Goal: Task Accomplishment & Management: Manage account settings

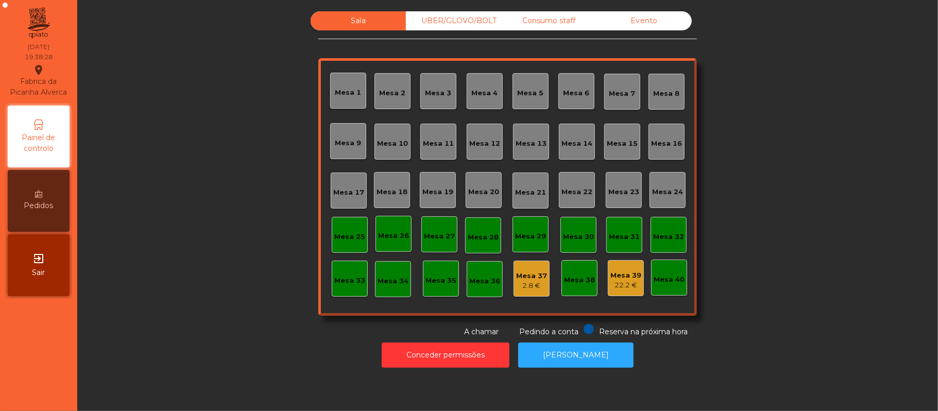
click at [610, 139] on div "Mesa 15" at bounding box center [622, 144] width 31 height 10
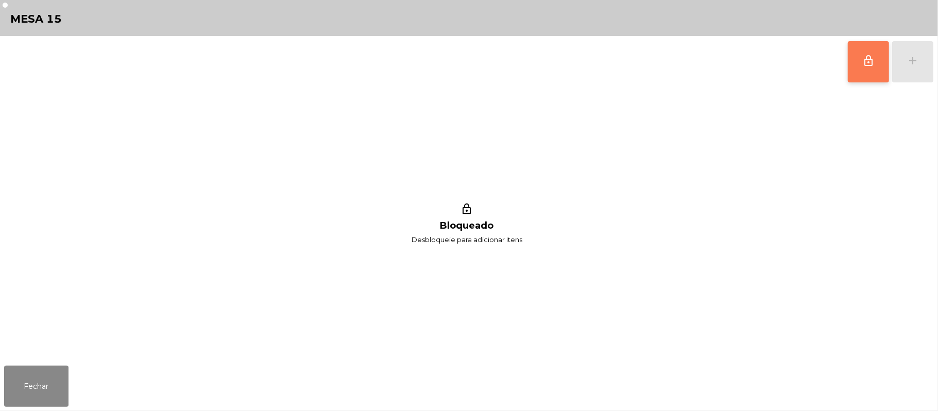
click at [870, 62] on span "lock_outline" at bounding box center [868, 61] width 12 height 12
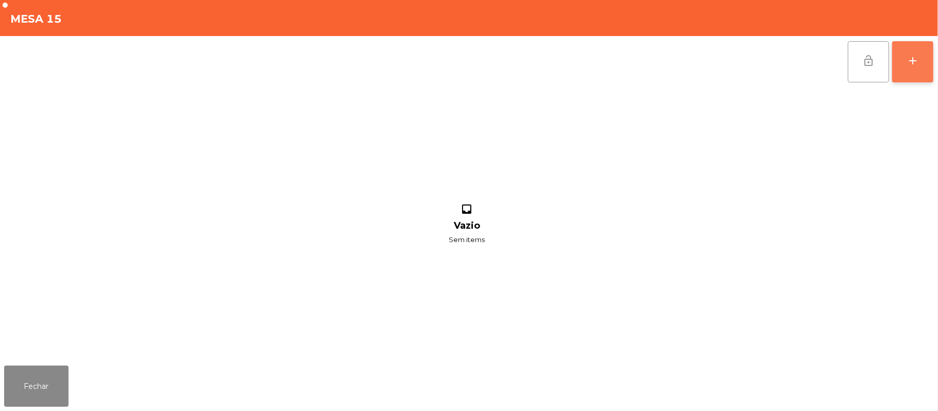
click at [905, 66] on button "add" at bounding box center [912, 61] width 41 height 41
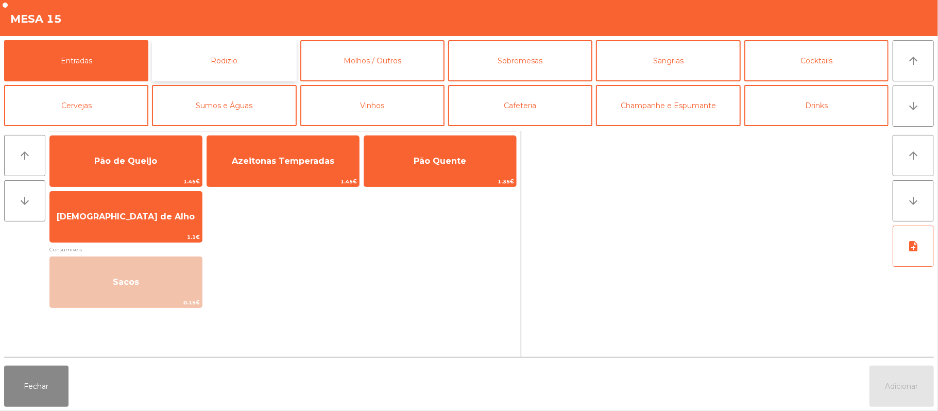
click at [236, 61] on button "Rodizio" at bounding box center [224, 60] width 144 height 41
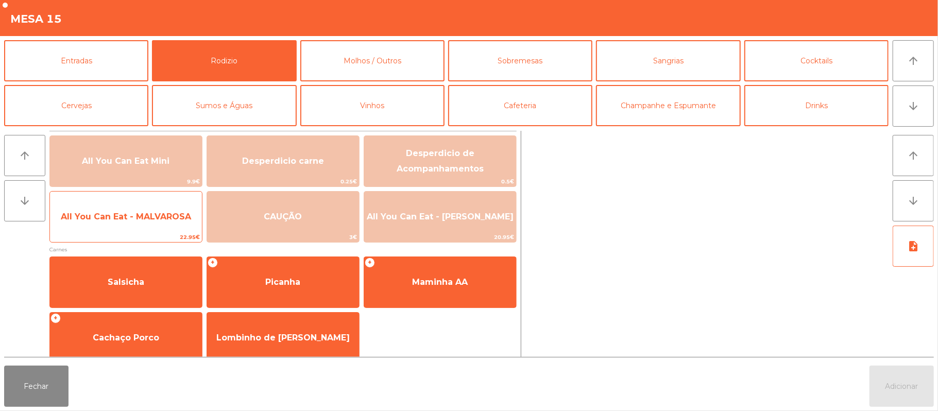
click at [151, 217] on span "All You Can Eat - MALVAROSA" at bounding box center [126, 217] width 130 height 10
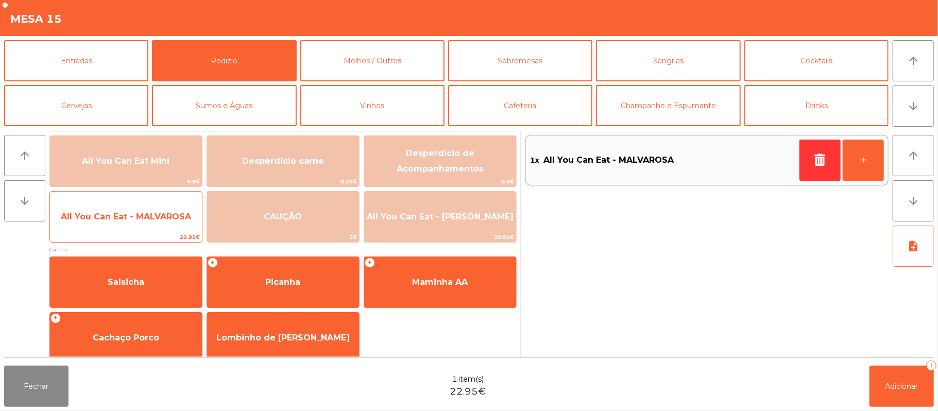
click at [137, 212] on span "All You Can Eat - MALVAROSA" at bounding box center [126, 217] width 130 height 10
click at [129, 212] on span "All You Can Eat - MALVAROSA" at bounding box center [126, 217] width 130 height 10
click at [130, 204] on span "All You Can Eat - MALVAROSA" at bounding box center [126, 217] width 152 height 28
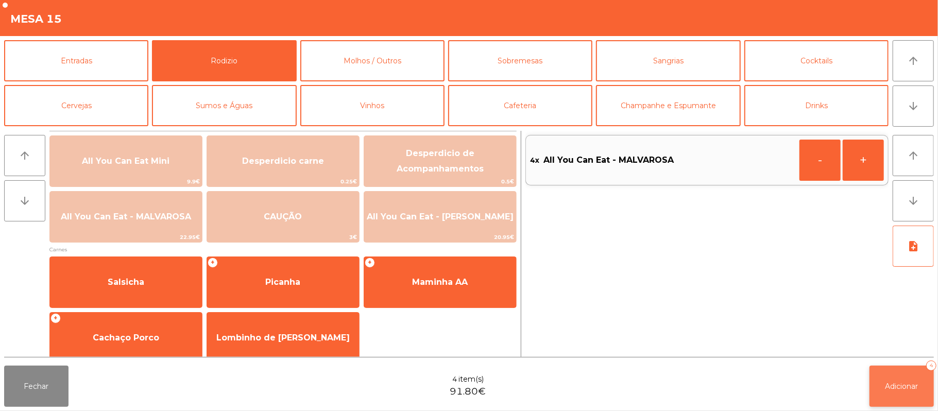
click at [899, 375] on button "Adicionar 4" at bounding box center [901, 386] width 64 height 41
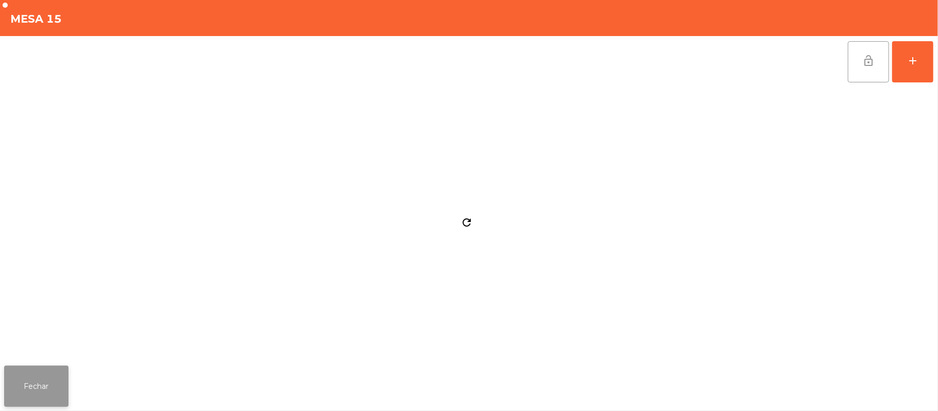
click at [32, 370] on button "Fechar" at bounding box center [36, 386] width 64 height 41
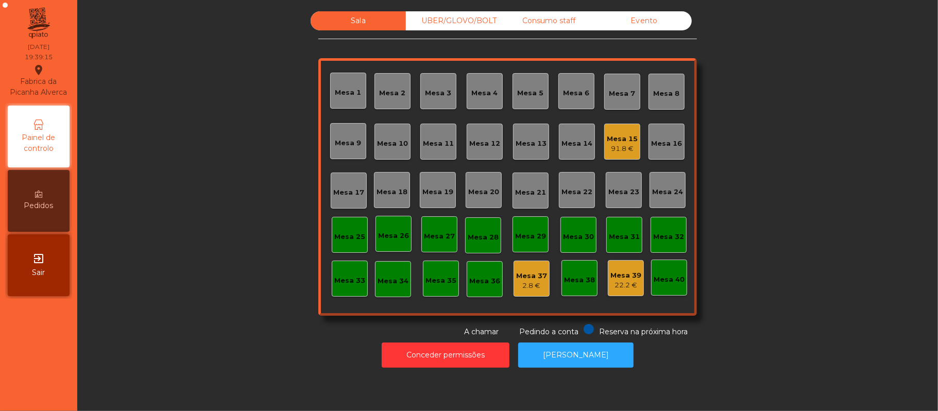
click at [632, 272] on div "Mesa 39" at bounding box center [625, 275] width 31 height 10
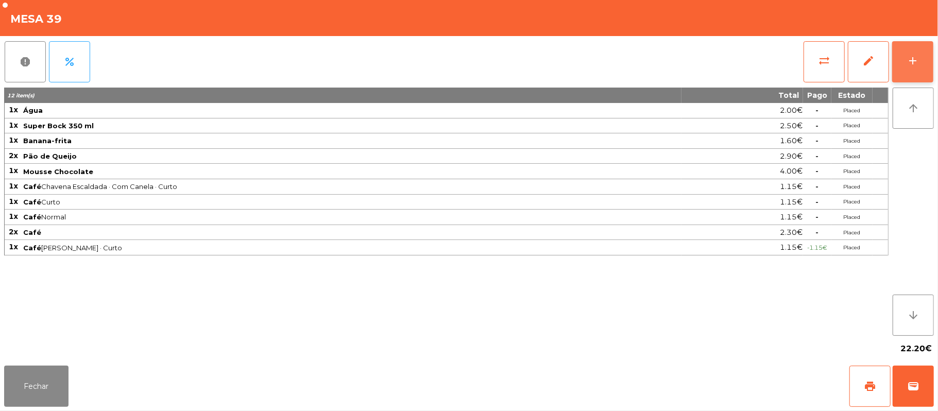
click at [919, 52] on button "add" at bounding box center [912, 61] width 41 height 41
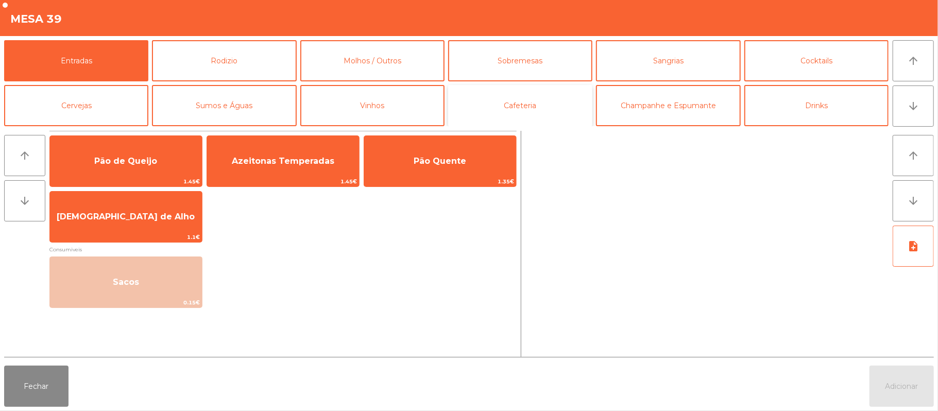
click at [563, 96] on button "Cafeteria" at bounding box center [520, 105] width 144 height 41
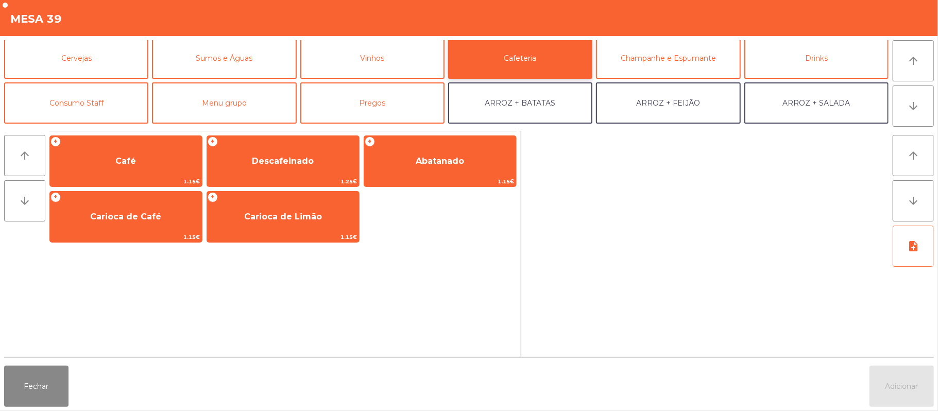
scroll to position [58, 0]
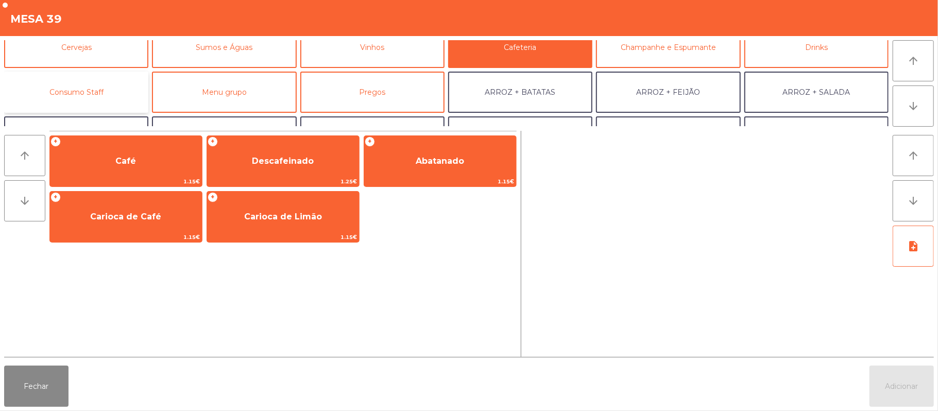
click at [123, 78] on button "Consumo Staff" at bounding box center [76, 92] width 144 height 41
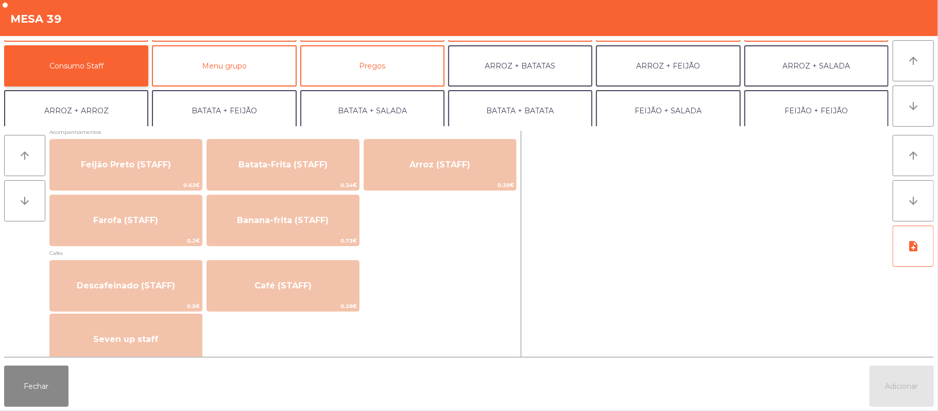
scroll to position [490, 0]
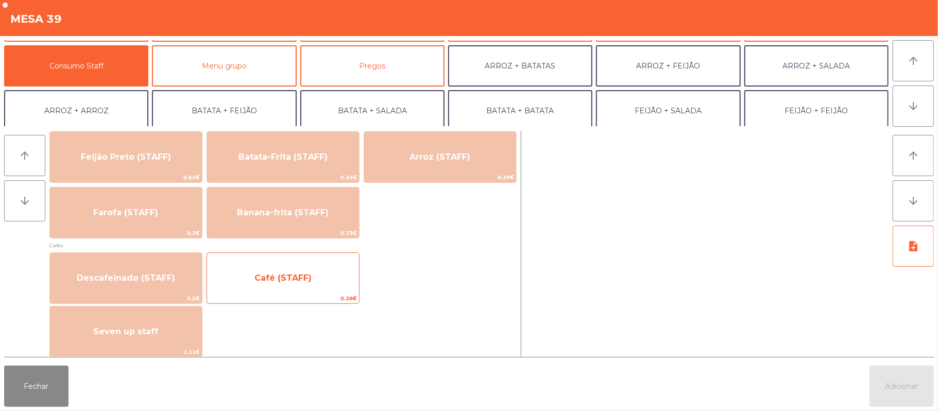
click at [271, 281] on span "Café (STAFF)" at bounding box center [282, 278] width 57 height 10
click at [284, 273] on span "Café (STAFF)" at bounding box center [282, 278] width 57 height 10
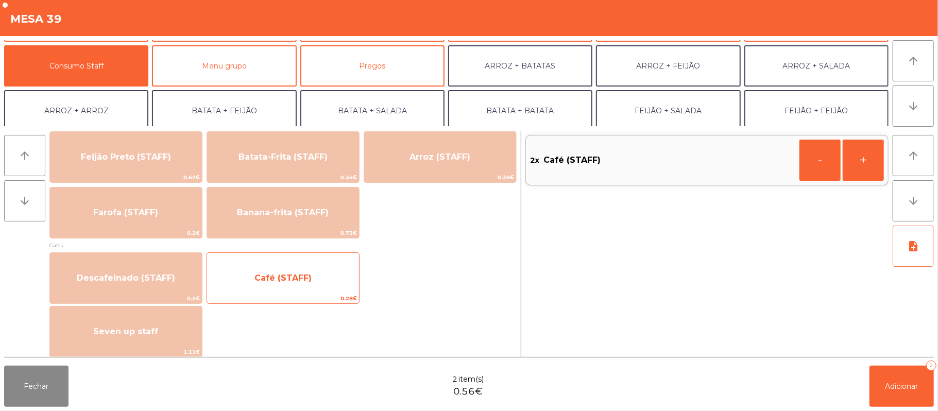
click at [312, 268] on span "Café (STAFF)" at bounding box center [283, 278] width 152 height 28
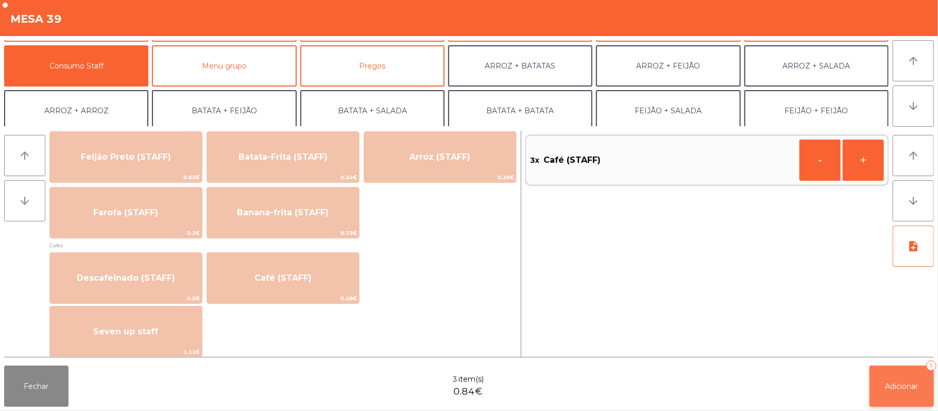
click at [918, 382] on span "Adicionar" at bounding box center [901, 386] width 33 height 9
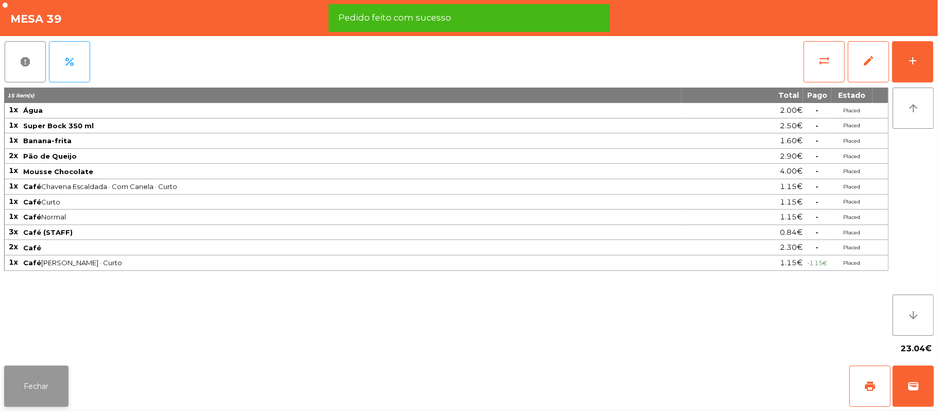
click at [17, 382] on button "Fechar" at bounding box center [36, 386] width 64 height 41
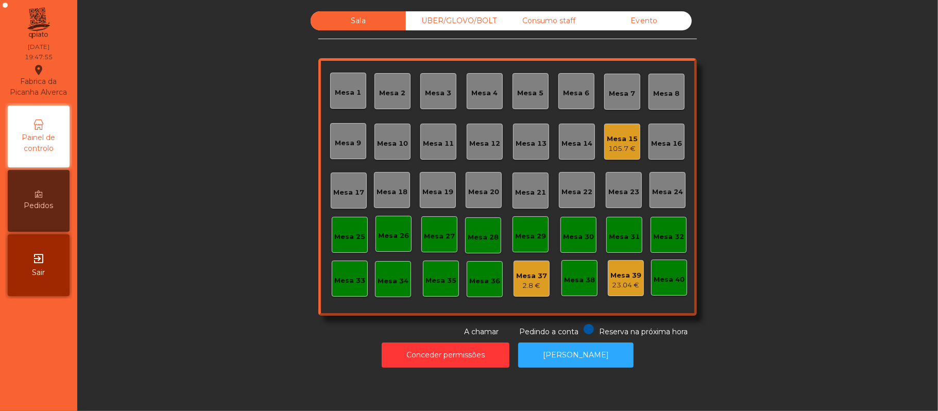
click at [336, 287] on div "Mesa 33" at bounding box center [350, 279] width 36 height 36
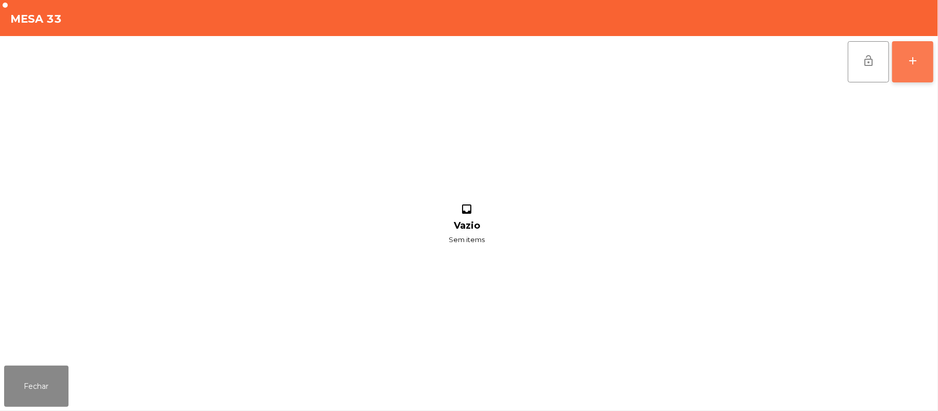
click at [909, 73] on button "add" at bounding box center [912, 61] width 41 height 41
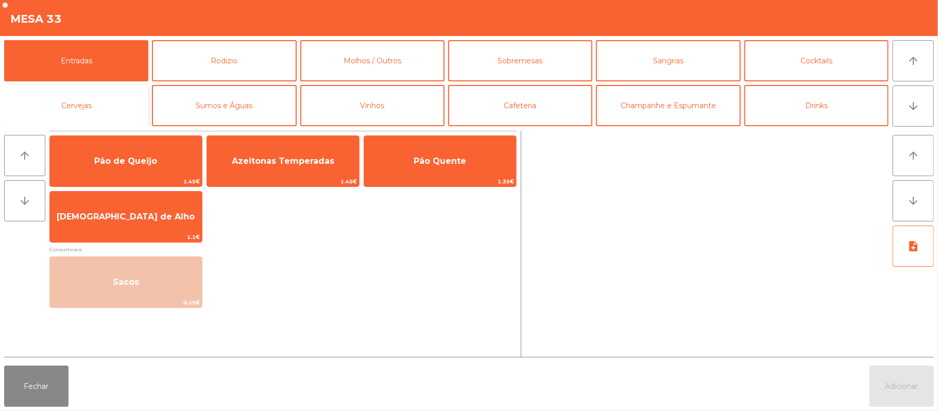
click at [81, 105] on button "Cervejas" at bounding box center [76, 105] width 144 height 41
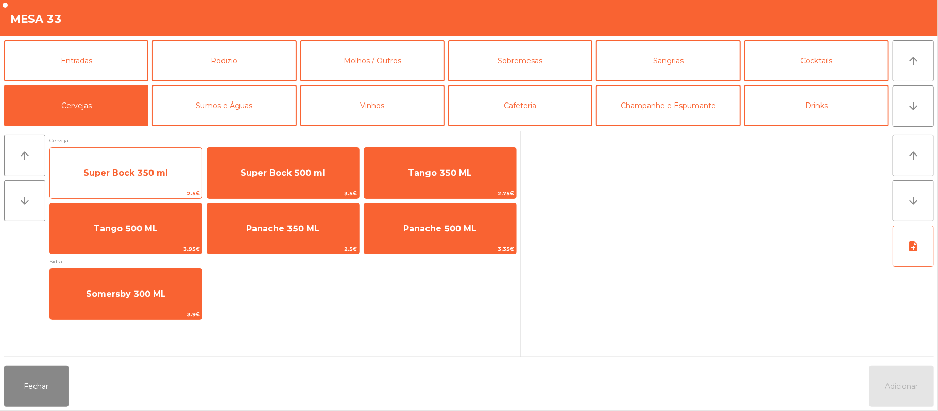
click at [124, 174] on span "Super Bock 350 ml" at bounding box center [125, 173] width 84 height 10
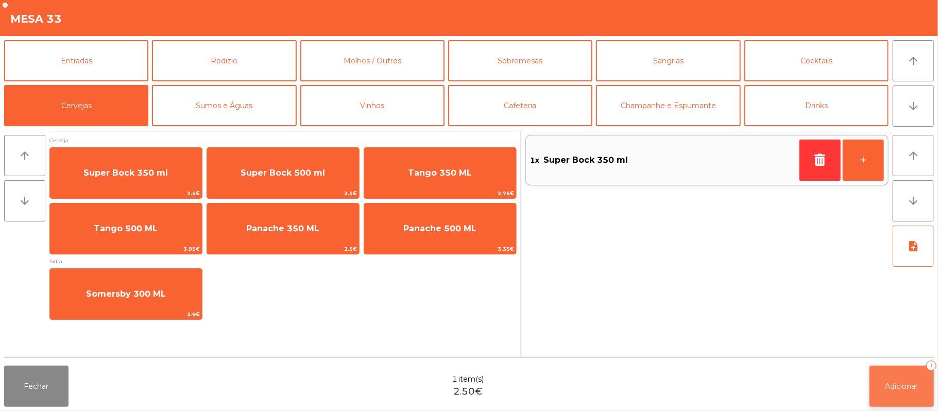
click at [897, 380] on button "Adicionar 1" at bounding box center [901, 386] width 64 height 41
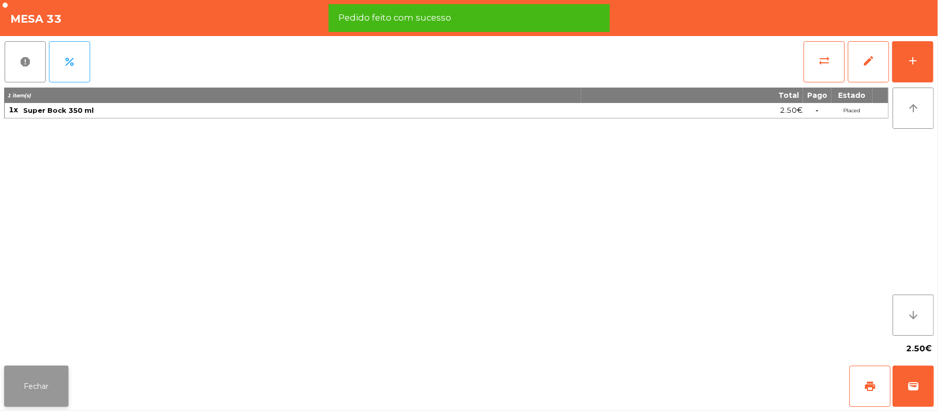
click at [30, 386] on button "Fechar" at bounding box center [36, 386] width 64 height 41
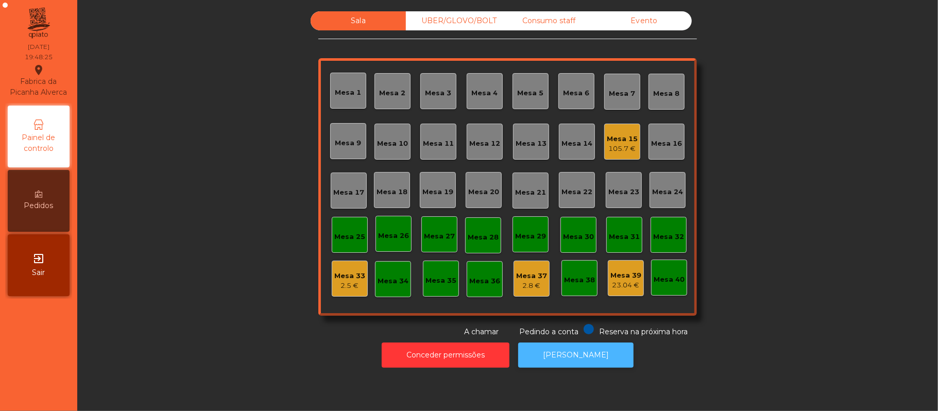
click at [561, 355] on button "[PERSON_NAME]" at bounding box center [575, 354] width 115 height 25
click at [341, 285] on div "2.5 €" at bounding box center [349, 286] width 31 height 10
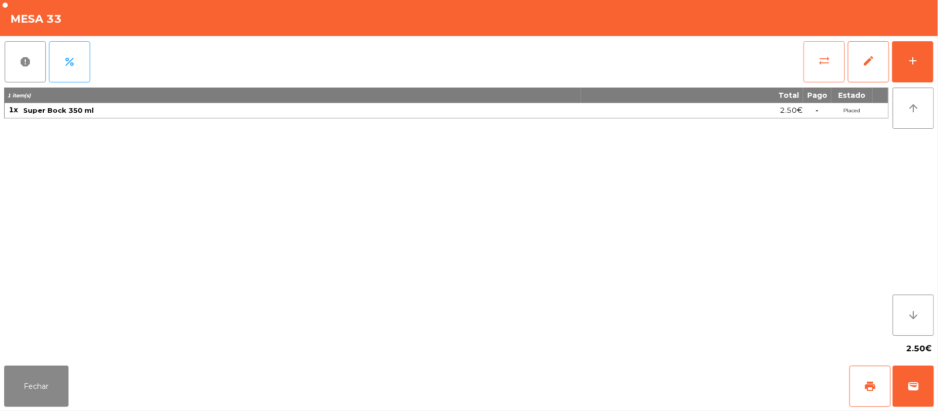
click at [814, 66] on button "sync_alt" at bounding box center [823, 61] width 41 height 41
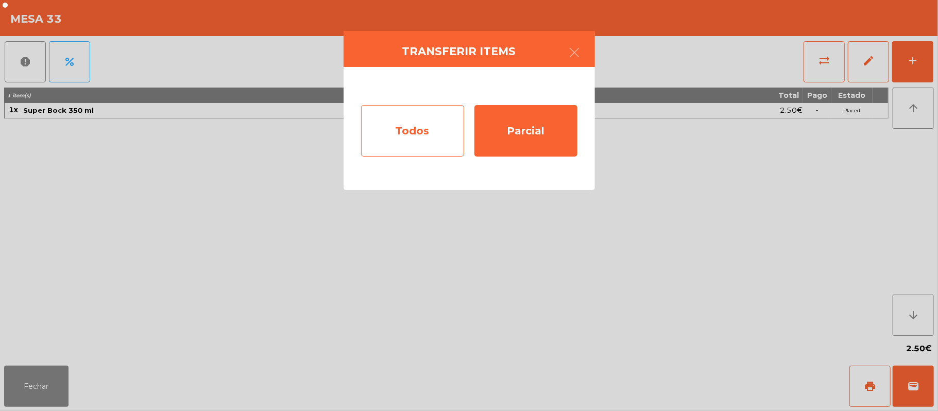
click at [415, 143] on div "Todos" at bounding box center [412, 130] width 103 height 51
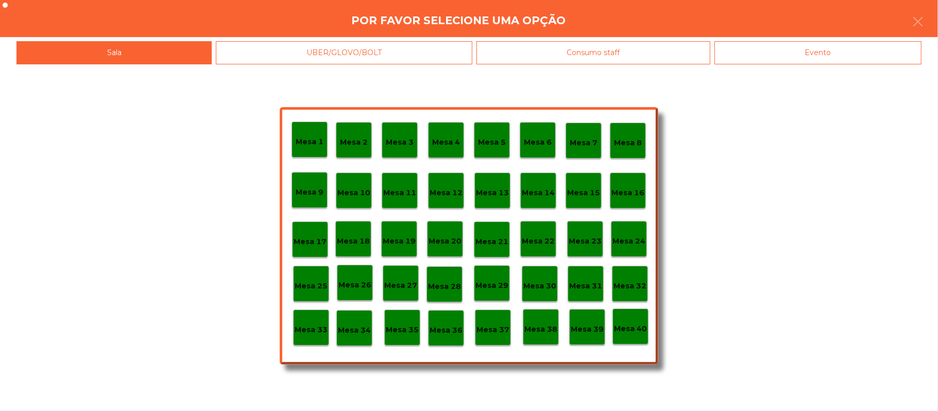
click at [781, 50] on div "Evento" at bounding box center [817, 52] width 207 height 23
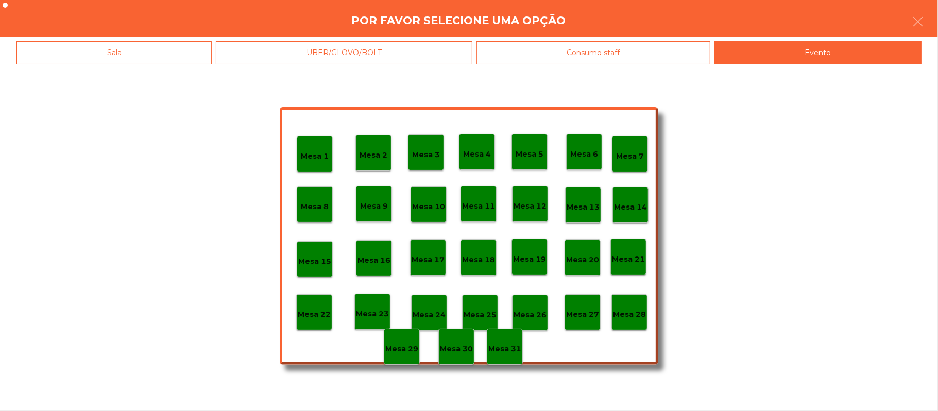
click at [626, 308] on p "Mesa 28" at bounding box center [629, 314] width 33 height 12
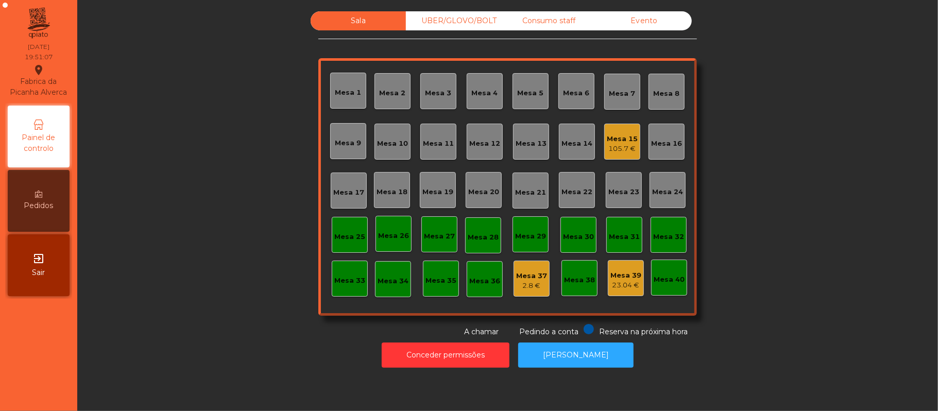
click at [615, 141] on div "Mesa 15" at bounding box center [622, 139] width 31 height 10
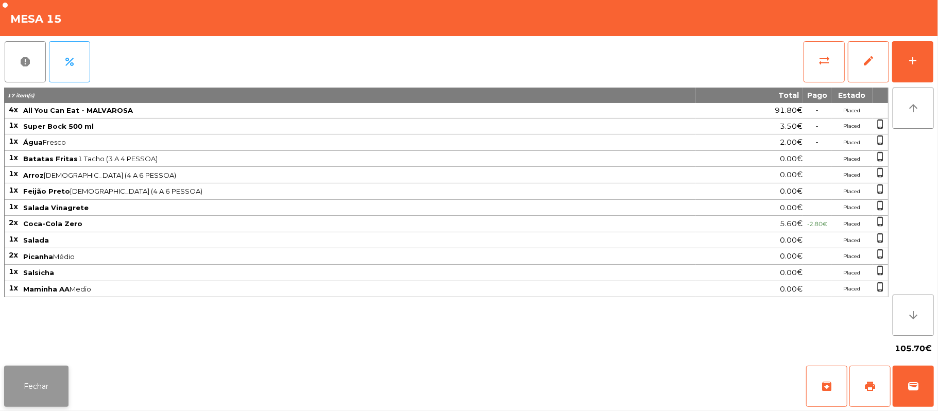
click at [37, 384] on button "Fechar" at bounding box center [36, 386] width 64 height 41
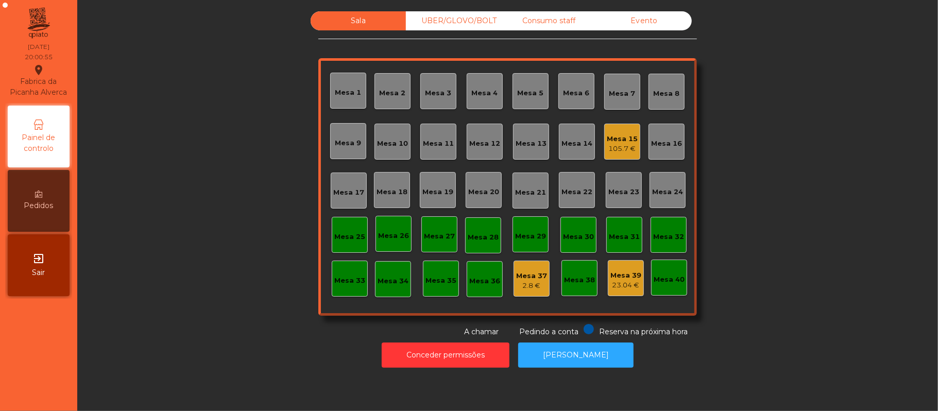
click at [436, 145] on div "Mesa 11" at bounding box center [438, 144] width 31 height 10
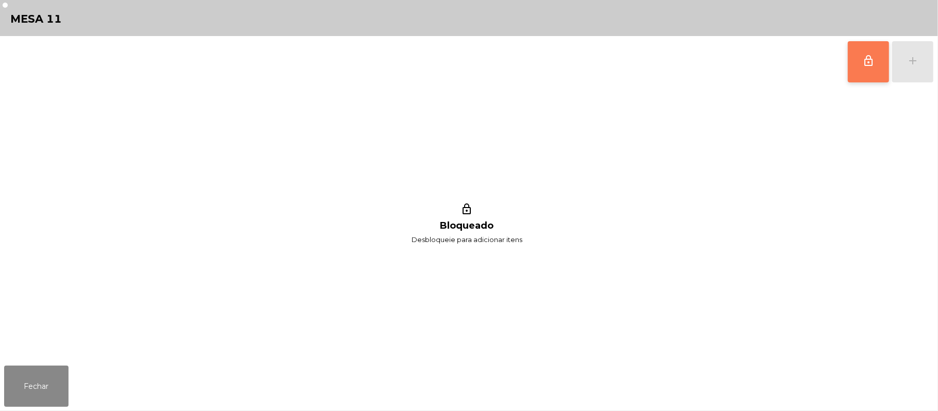
click at [863, 58] on span "lock_outline" at bounding box center [868, 61] width 12 height 12
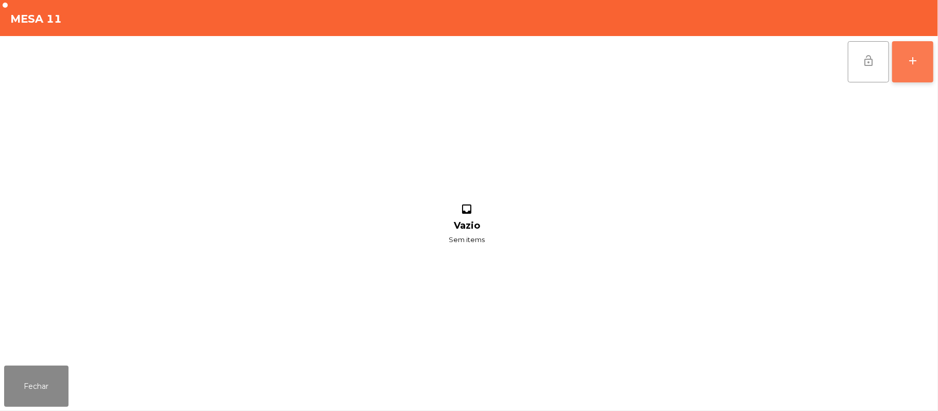
click at [910, 58] on div "add" at bounding box center [912, 61] width 12 height 12
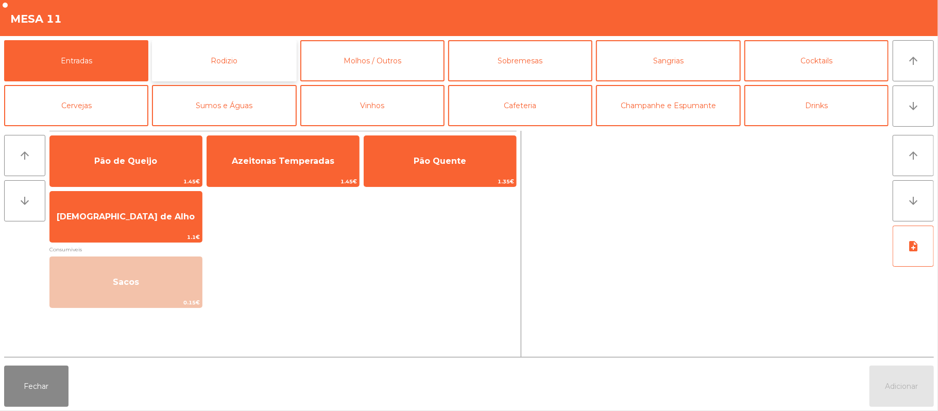
click at [227, 54] on button "Rodizio" at bounding box center [224, 60] width 144 height 41
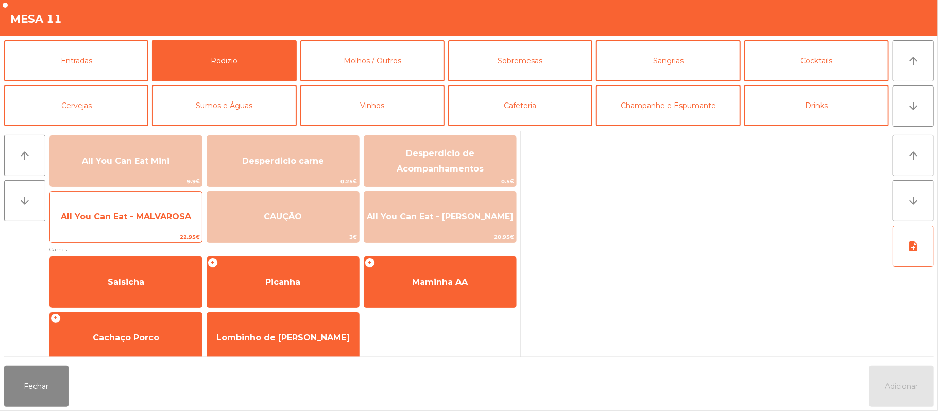
click at [124, 219] on span "All You Can Eat - MALVAROSA" at bounding box center [126, 217] width 130 height 10
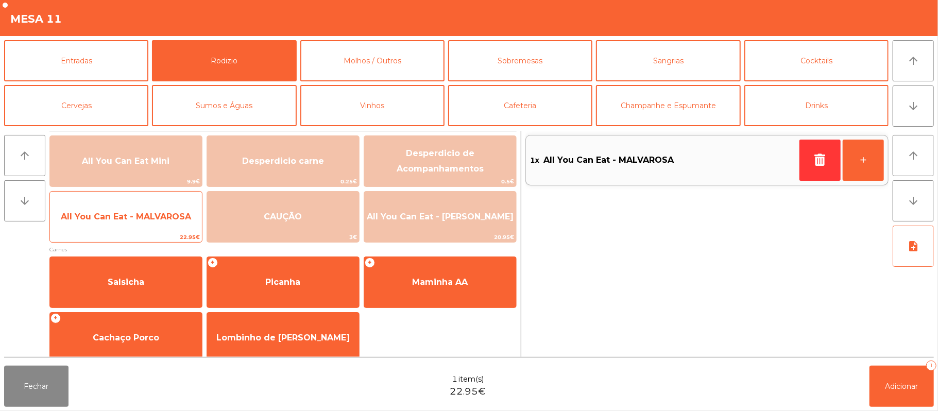
click at [133, 212] on span "All You Can Eat - MALVAROSA" at bounding box center [126, 217] width 130 height 10
click at [143, 220] on span "All You Can Eat - MALVAROSA" at bounding box center [126, 217] width 130 height 10
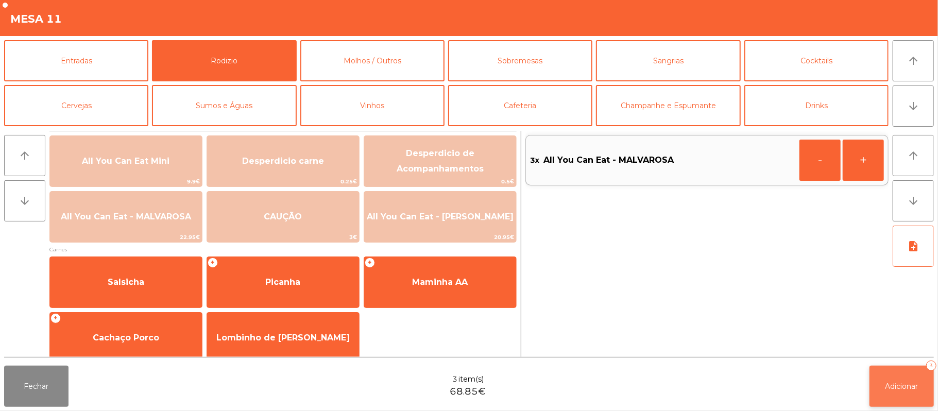
click at [903, 386] on span "Adicionar" at bounding box center [901, 386] width 33 height 9
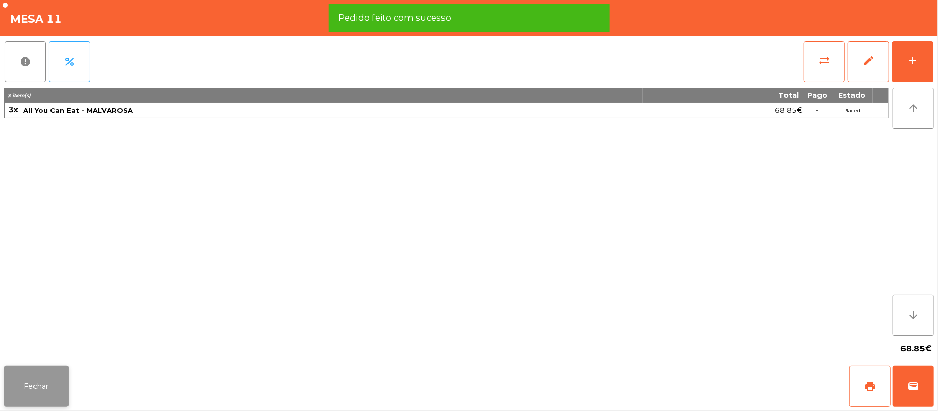
click at [41, 388] on button "Fechar" at bounding box center [36, 386] width 64 height 41
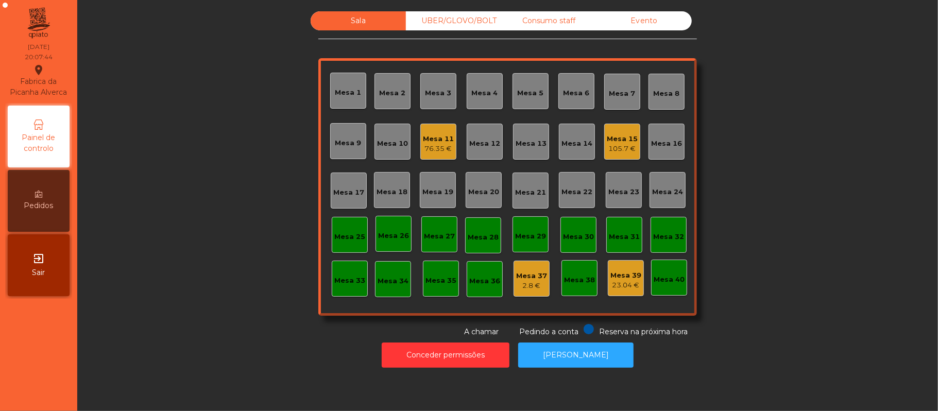
click at [532, 184] on div "Mesa 21" at bounding box center [530, 190] width 31 height 14
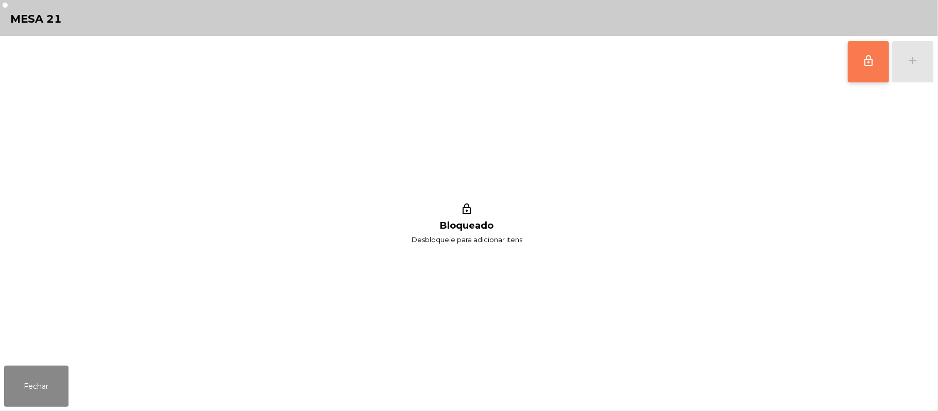
click at [861, 61] on button "lock_outline" at bounding box center [868, 61] width 41 height 41
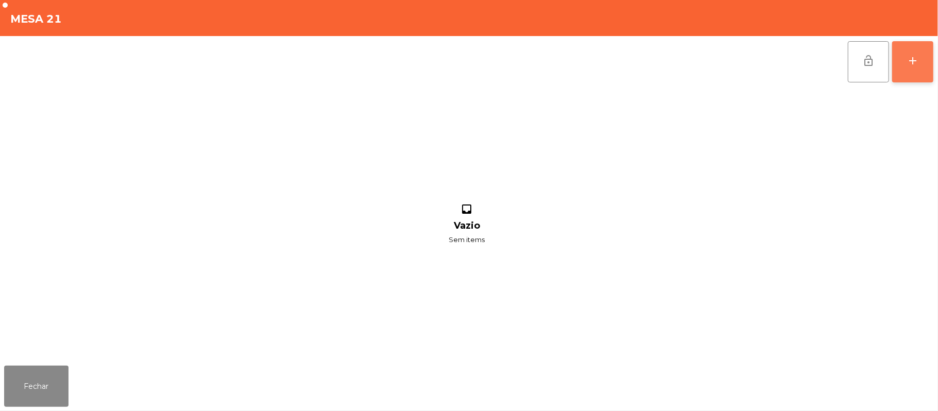
click at [907, 66] on div "add" at bounding box center [912, 61] width 12 height 12
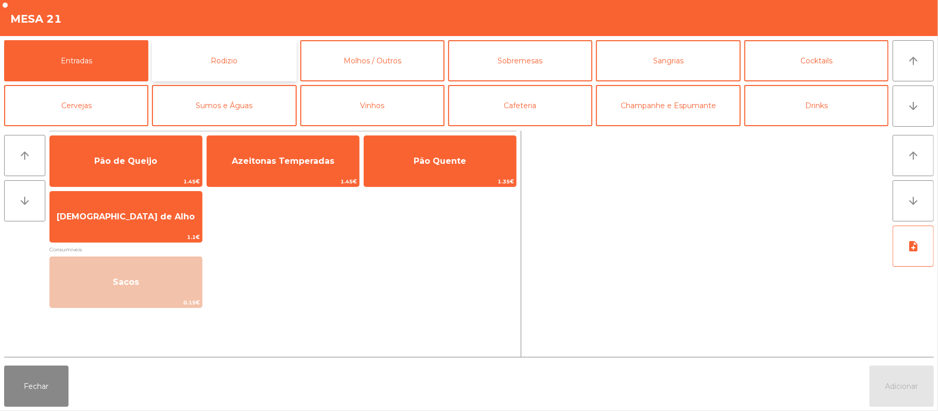
click at [243, 50] on button "Rodizio" at bounding box center [224, 60] width 144 height 41
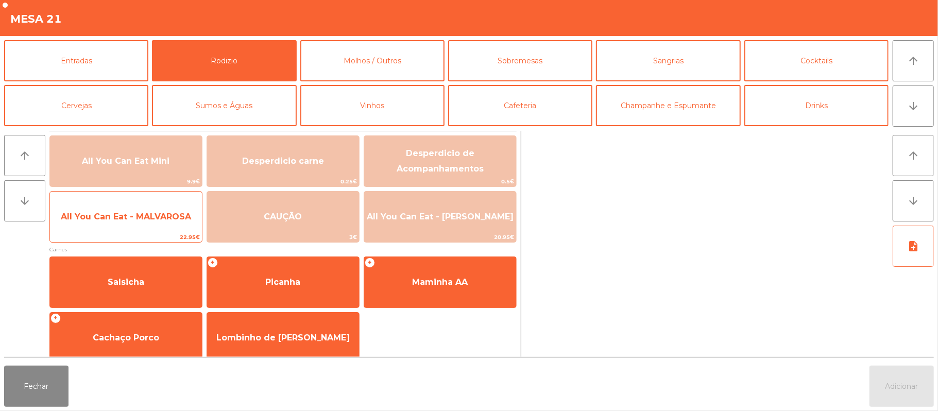
click at [173, 207] on span "All You Can Eat - MALVAROSA" at bounding box center [126, 217] width 152 height 28
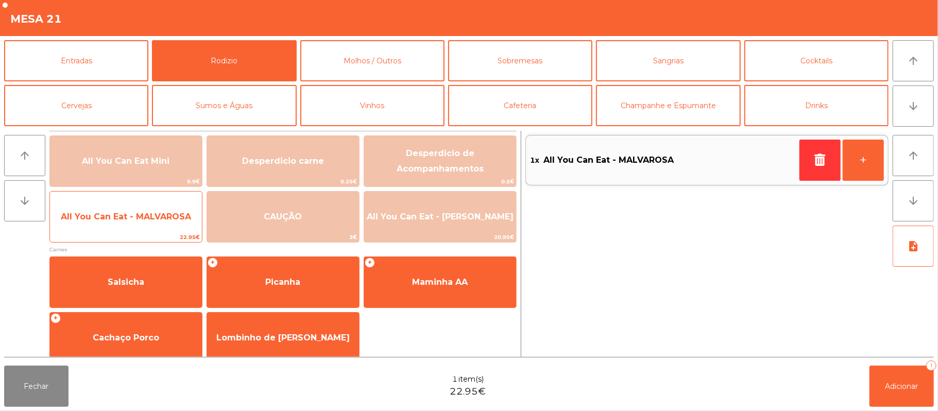
click at [171, 217] on span "All You Can Eat - MALVAROSA" at bounding box center [126, 217] width 130 height 10
click at [171, 208] on span "All You Can Eat - MALVAROSA" at bounding box center [126, 217] width 152 height 28
click at [165, 215] on span "All You Can Eat - MALVAROSA" at bounding box center [126, 217] width 130 height 10
click at [159, 221] on span "All You Can Eat - MALVAROSA" at bounding box center [126, 217] width 130 height 10
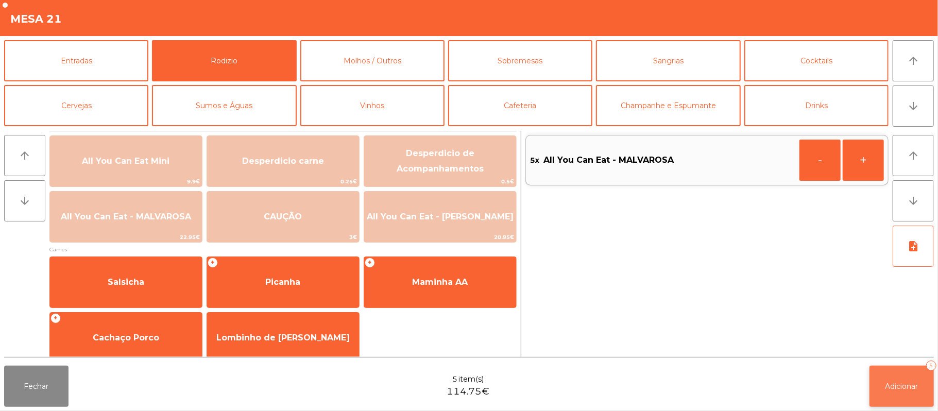
click at [902, 388] on span "Adicionar" at bounding box center [901, 386] width 33 height 9
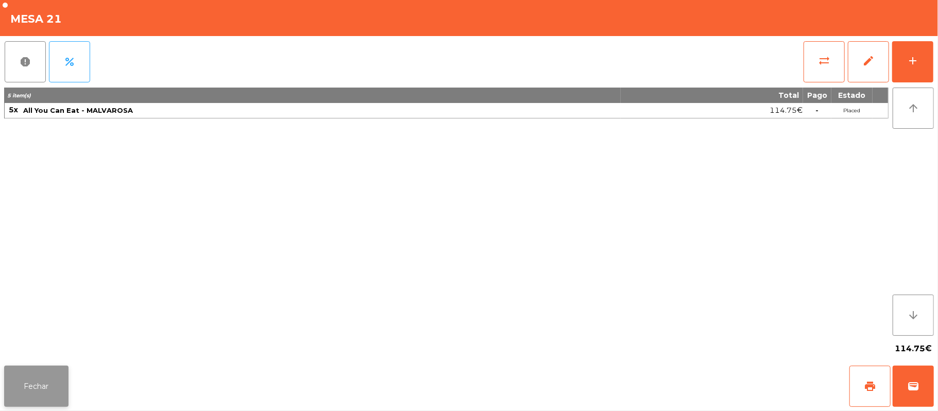
click at [15, 371] on button "Fechar" at bounding box center [36, 386] width 64 height 41
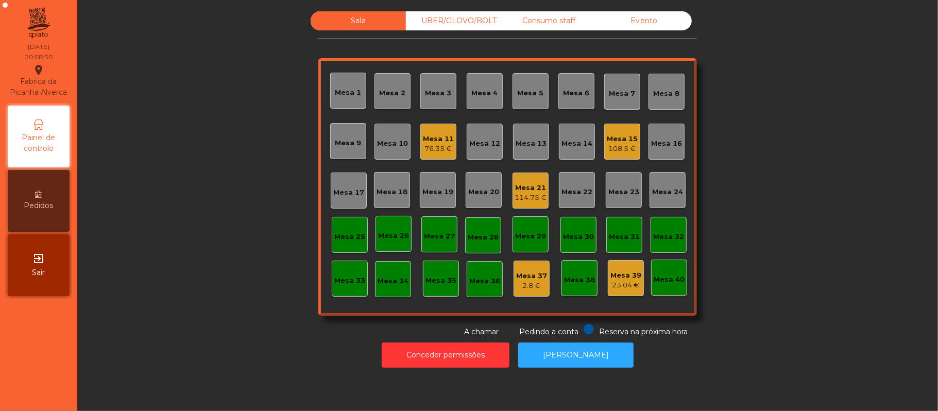
click at [428, 134] on div "Mesa 11" at bounding box center [438, 139] width 31 height 10
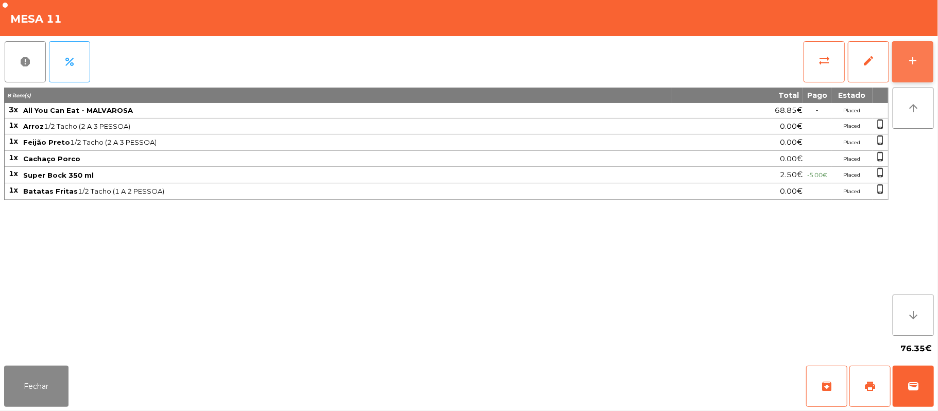
click at [907, 48] on button "add" at bounding box center [912, 61] width 41 height 41
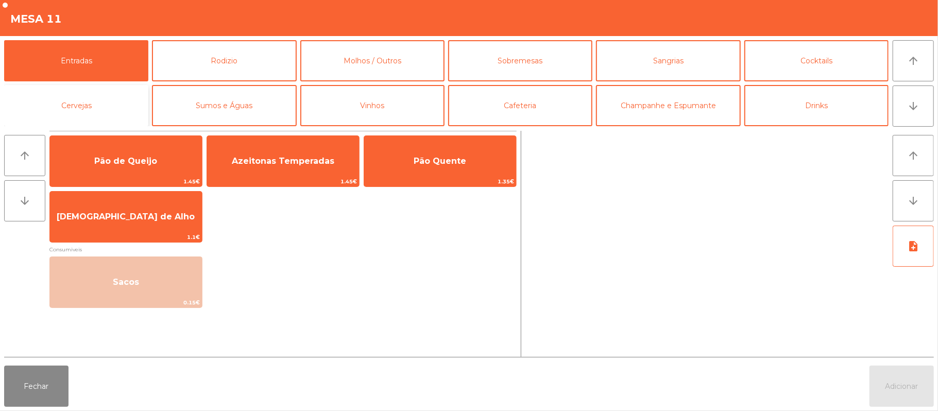
click at [101, 114] on button "Cervejas" at bounding box center [76, 105] width 144 height 41
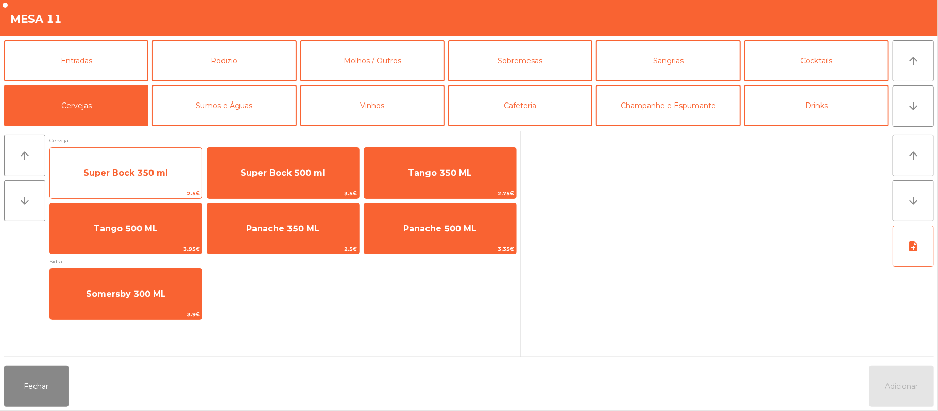
click at [166, 176] on span "Super Bock 350 ml" at bounding box center [125, 173] width 84 height 10
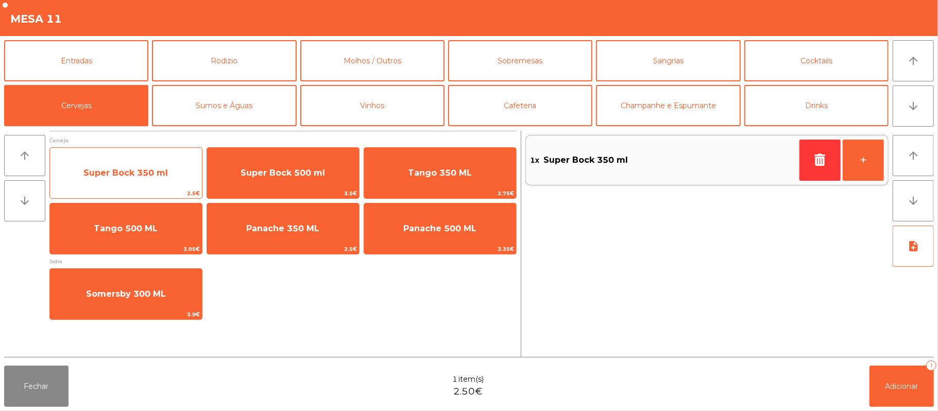
click at [145, 178] on span "Super Bock 350 ml" at bounding box center [126, 173] width 152 height 28
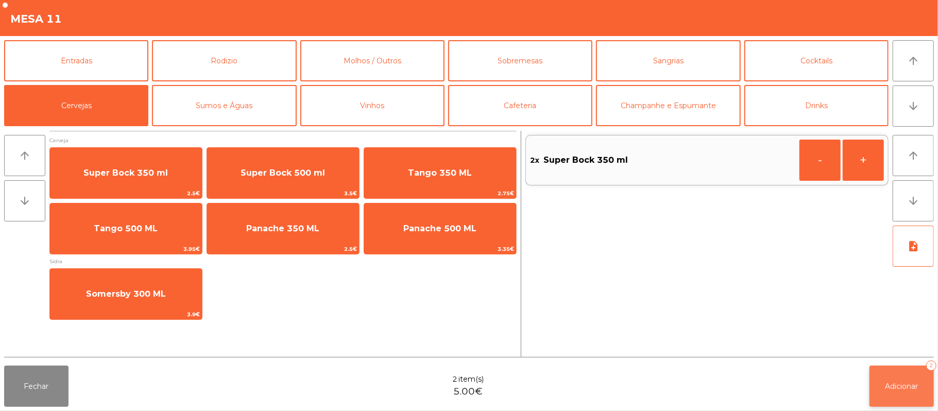
click at [897, 385] on span "Adicionar" at bounding box center [901, 386] width 33 height 9
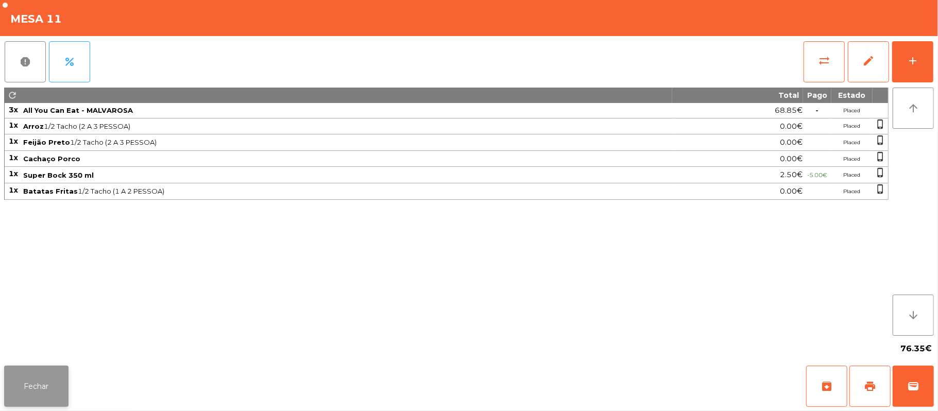
click at [32, 371] on button "Fechar" at bounding box center [36, 386] width 64 height 41
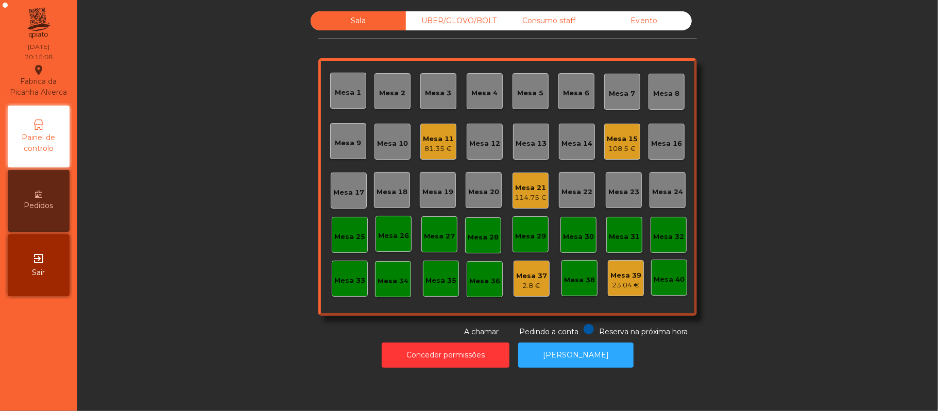
click at [437, 194] on div "Mesa 19" at bounding box center [437, 192] width 31 height 10
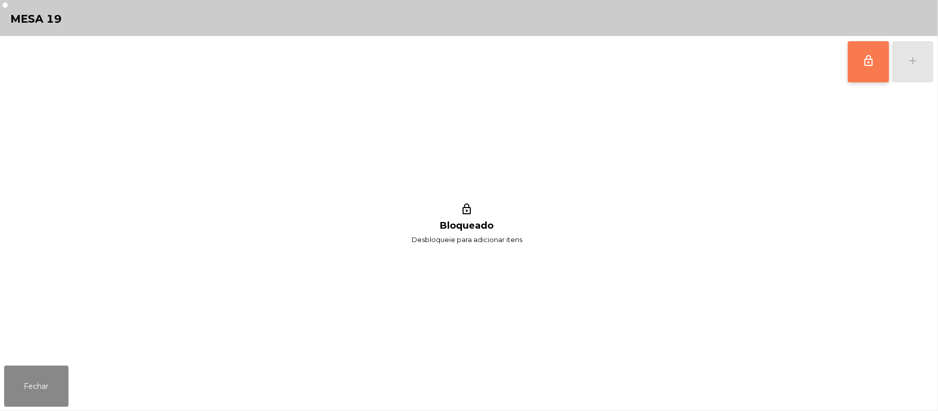
click at [879, 50] on button "lock_outline" at bounding box center [868, 61] width 41 height 41
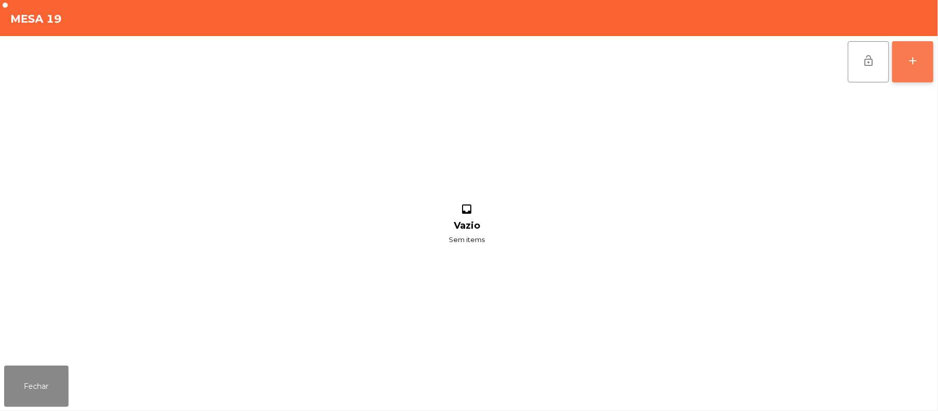
click at [909, 73] on button "add" at bounding box center [912, 61] width 41 height 41
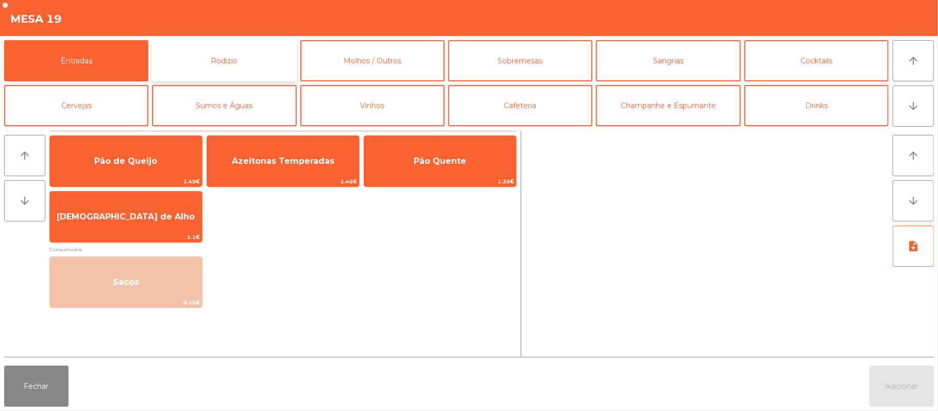
click at [221, 63] on button "Rodizio" at bounding box center [224, 60] width 144 height 41
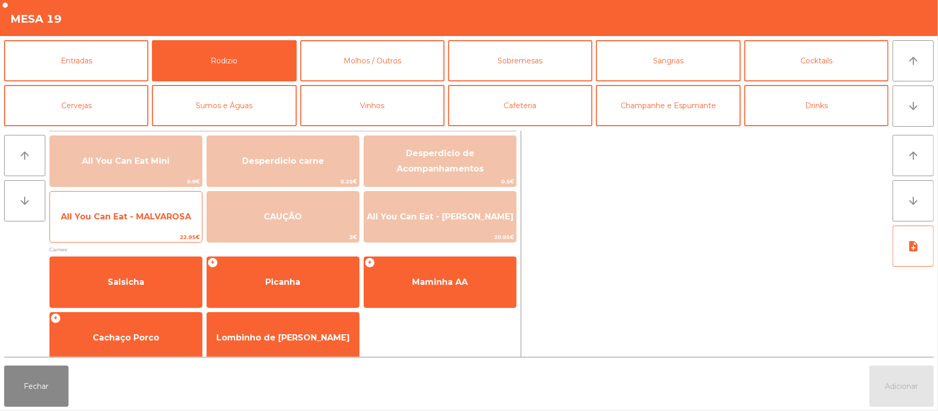
click at [143, 226] on span "All You Can Eat - MALVAROSA" at bounding box center [126, 217] width 152 height 28
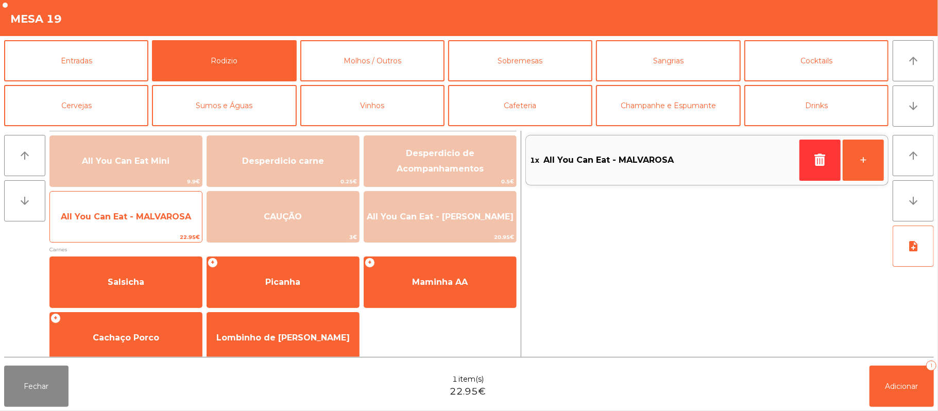
click at [139, 229] on span "All You Can Eat - MALVAROSA" at bounding box center [126, 217] width 152 height 28
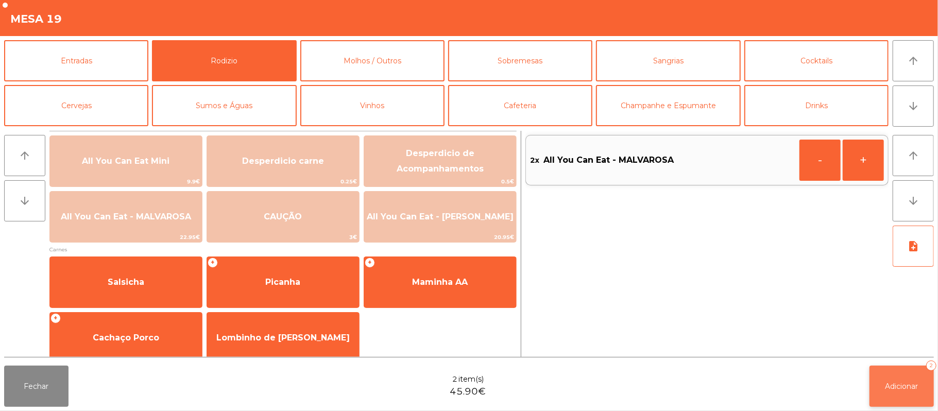
click at [890, 389] on span "Adicionar" at bounding box center [901, 386] width 33 height 9
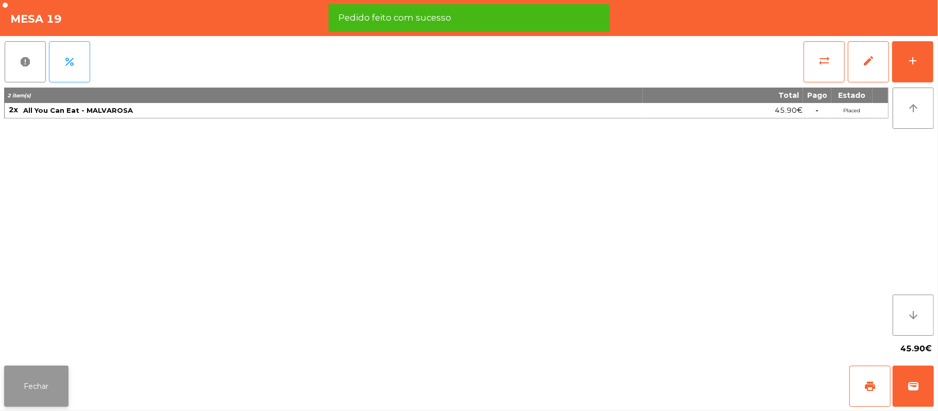
click at [38, 381] on button "Fechar" at bounding box center [36, 386] width 64 height 41
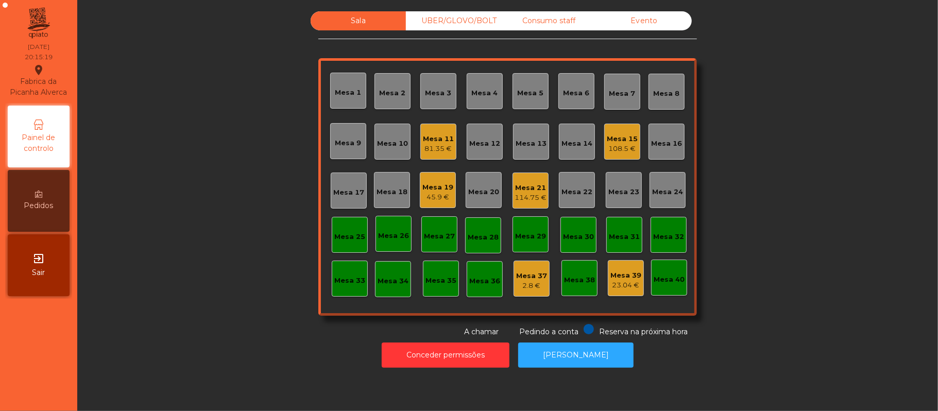
click at [429, 192] on div "45.9 €" at bounding box center [437, 197] width 31 height 10
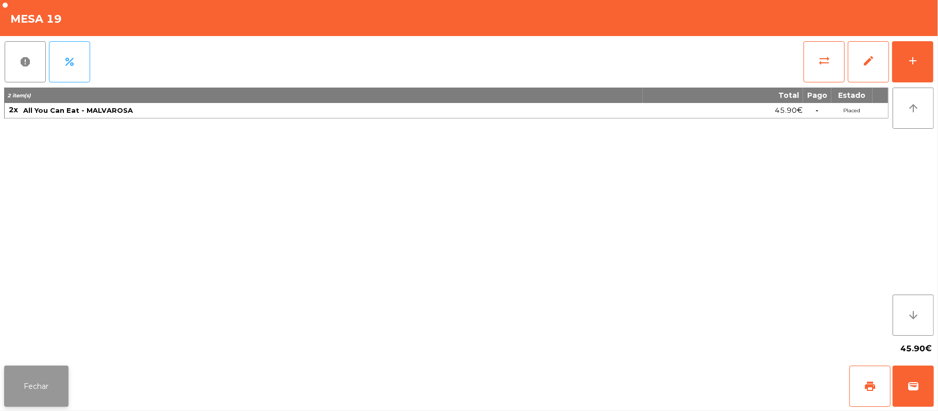
click at [44, 384] on button "Fechar" at bounding box center [36, 386] width 64 height 41
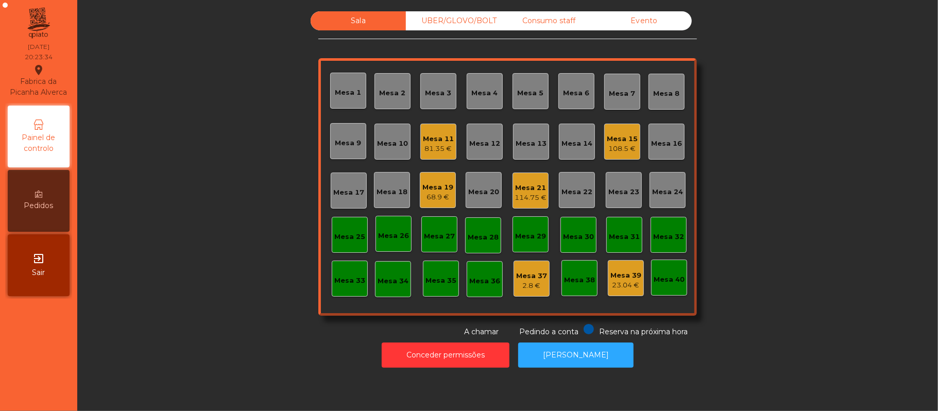
click at [472, 192] on div "Mesa 20" at bounding box center [483, 192] width 31 height 10
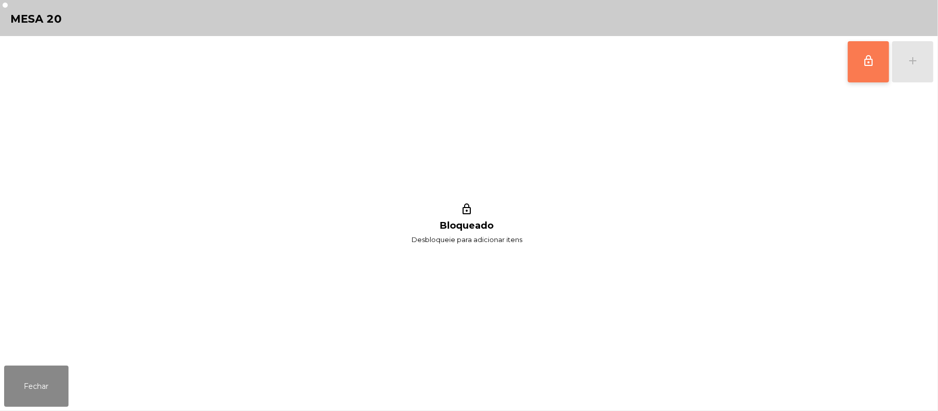
click at [859, 74] on button "lock_outline" at bounding box center [868, 61] width 41 height 41
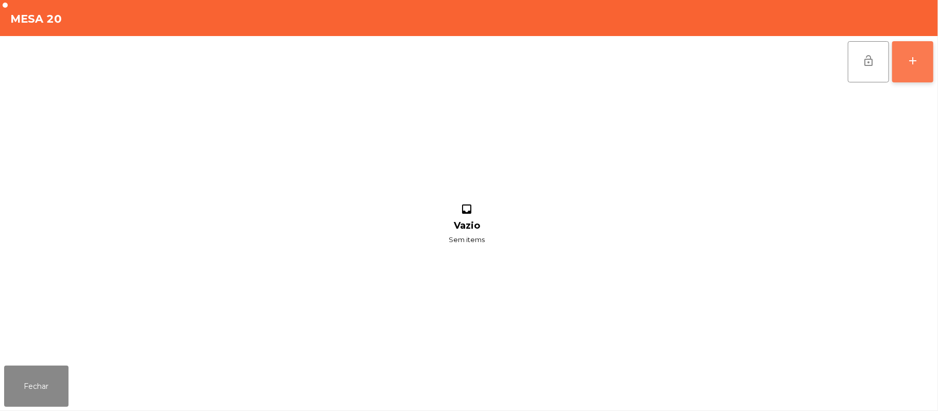
click at [908, 50] on button "add" at bounding box center [912, 61] width 41 height 41
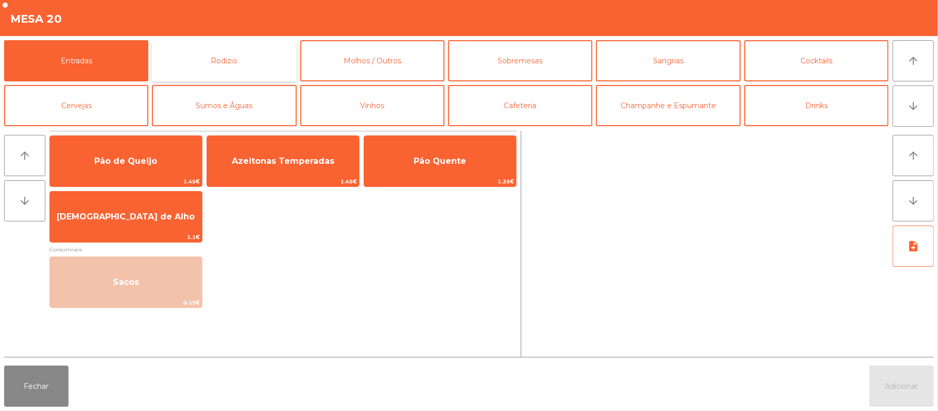
click at [220, 62] on button "Rodizio" at bounding box center [224, 60] width 144 height 41
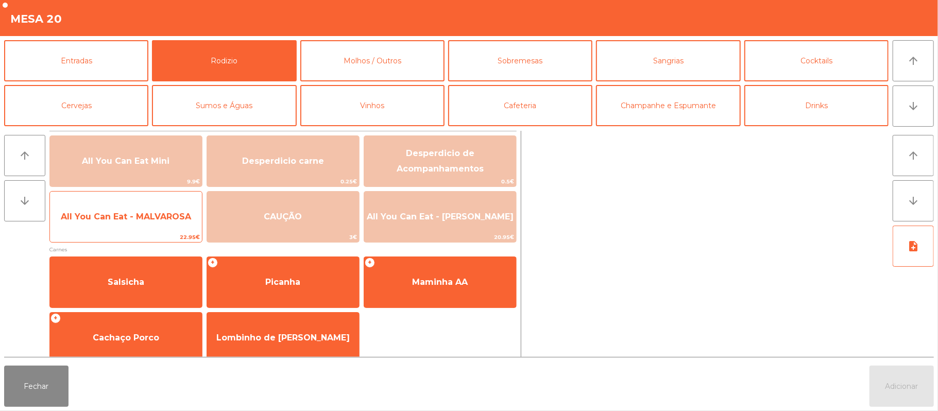
click at [145, 212] on span "All You Can Eat - MALVAROSA" at bounding box center [126, 217] width 130 height 10
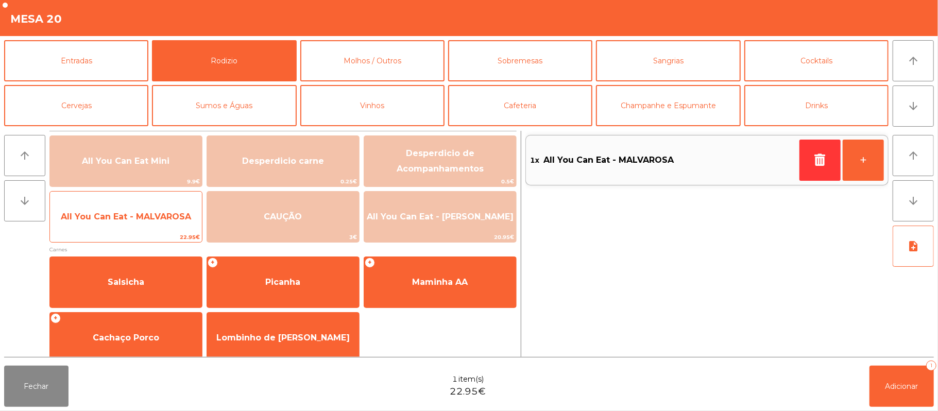
click at [131, 213] on span "All You Can Eat - MALVAROSA" at bounding box center [126, 217] width 130 height 10
click at [126, 217] on span "All You Can Eat - MALVAROSA" at bounding box center [126, 217] width 130 height 10
click at [139, 217] on span "All You Can Eat - MALVAROSA" at bounding box center [126, 217] width 130 height 10
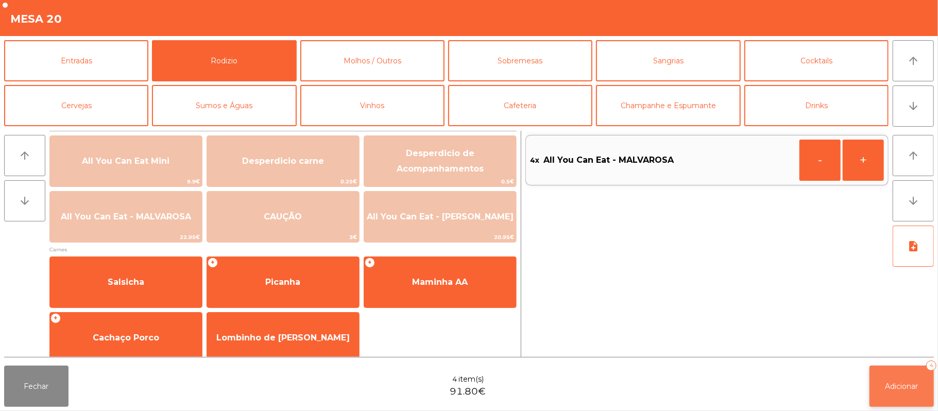
click at [911, 370] on button "Adicionar 4" at bounding box center [901, 386] width 64 height 41
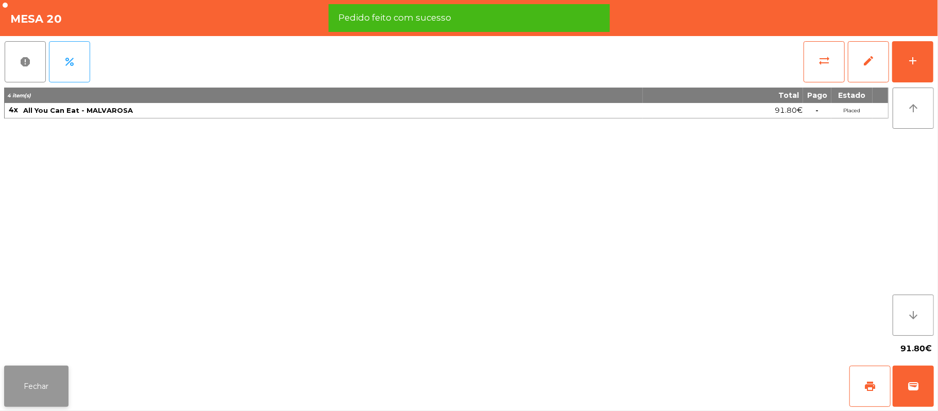
click at [35, 386] on button "Fechar" at bounding box center [36, 386] width 64 height 41
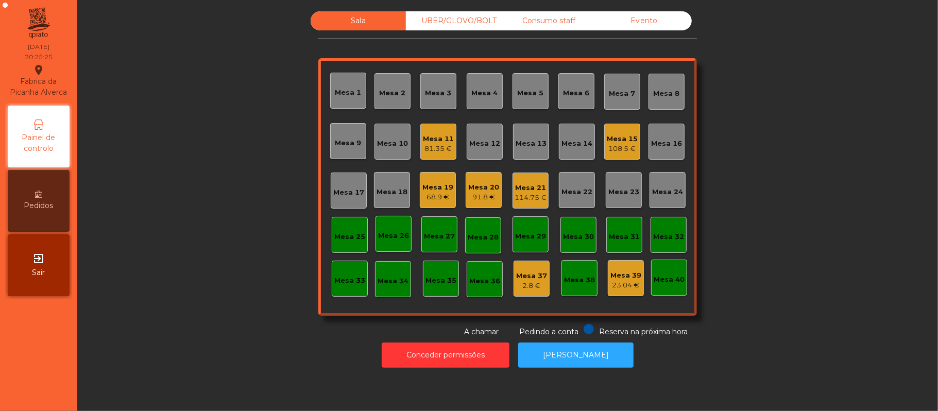
click at [422, 187] on div "Mesa 19" at bounding box center [437, 187] width 31 height 10
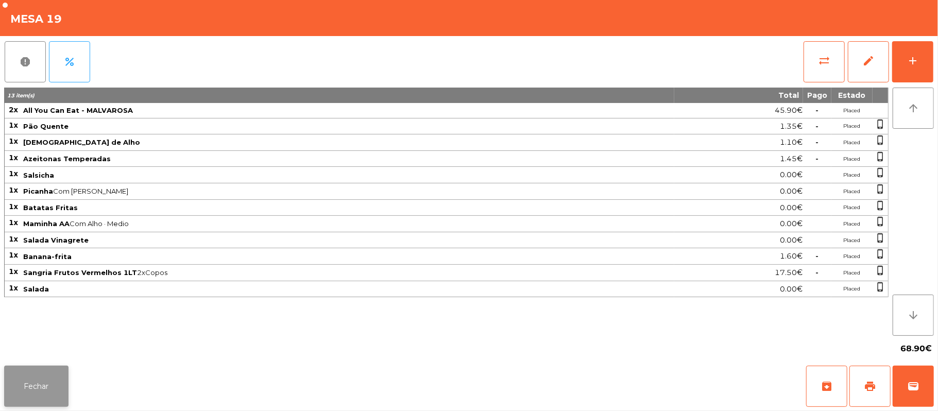
click at [64, 369] on button "Fechar" at bounding box center [36, 386] width 64 height 41
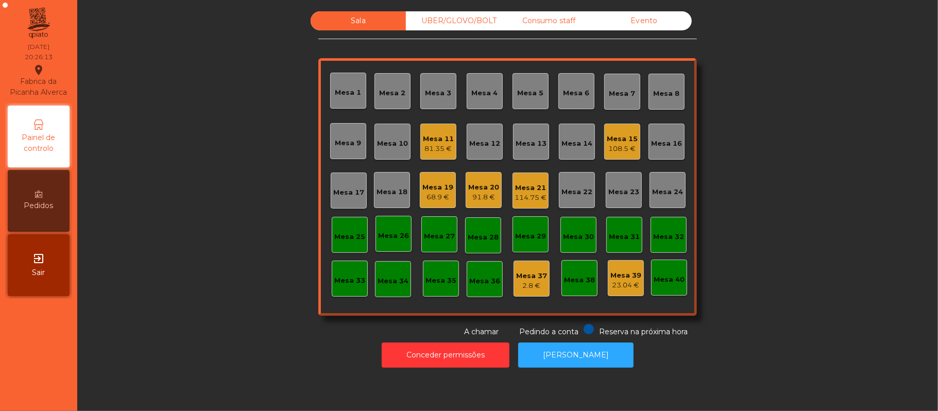
click at [515, 139] on div "Mesa 13" at bounding box center [530, 144] width 31 height 10
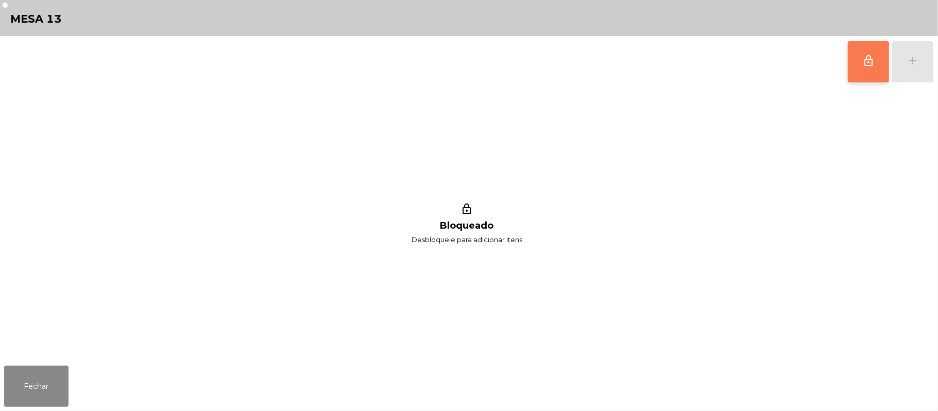
click at [859, 63] on button "lock_outline" at bounding box center [868, 61] width 41 height 41
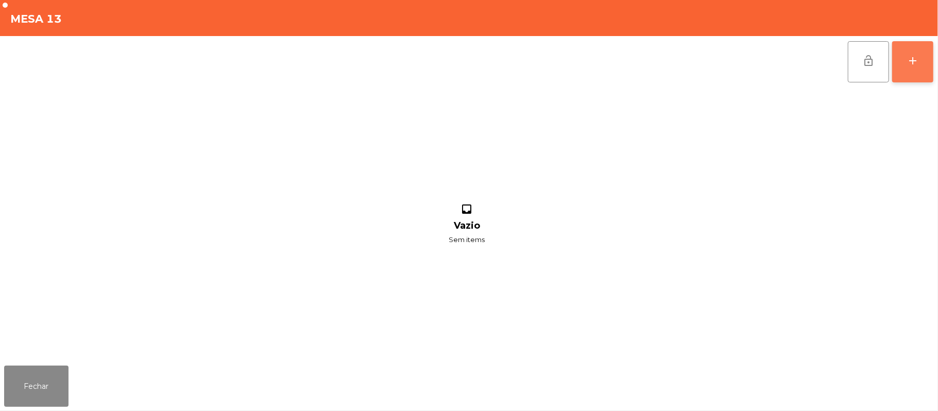
click at [932, 69] on button "add" at bounding box center [912, 61] width 41 height 41
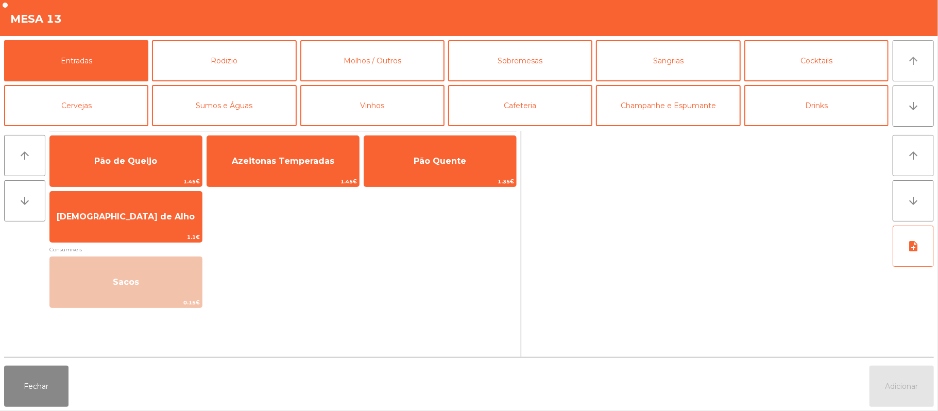
click at [909, 73] on button "arrow_upward" at bounding box center [912, 60] width 41 height 41
click at [235, 64] on button "Rodizio" at bounding box center [224, 60] width 144 height 41
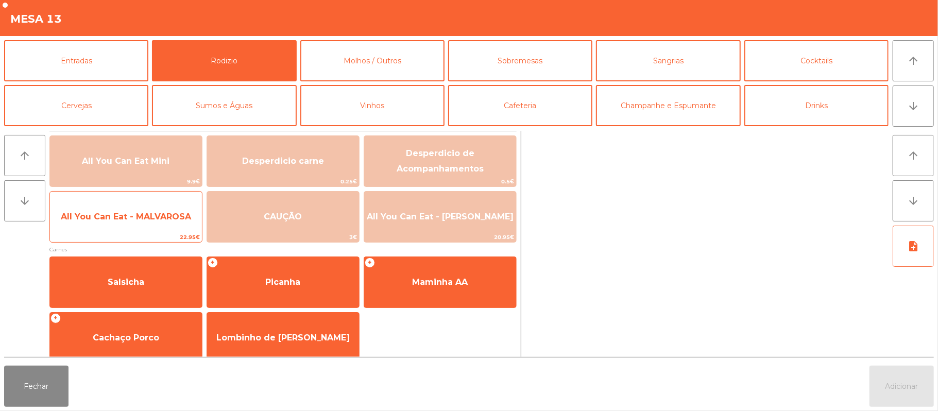
click at [147, 221] on span "All You Can Eat - MALVAROSA" at bounding box center [126, 217] width 130 height 10
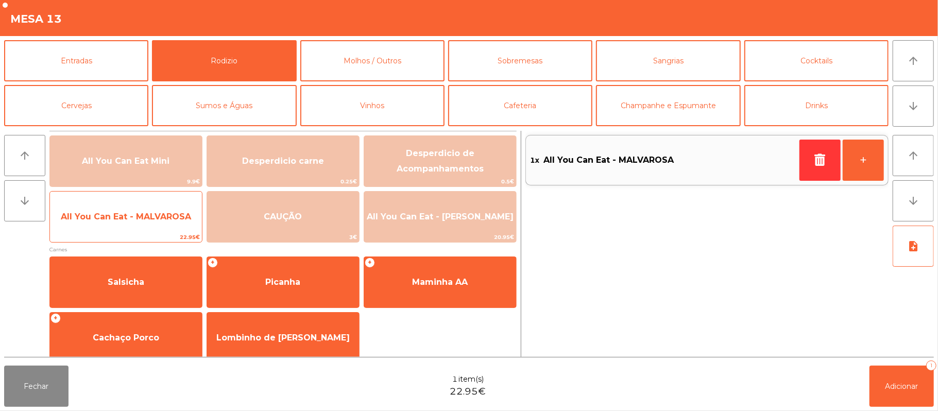
click at [131, 219] on span "All You Can Eat - MALVAROSA" at bounding box center [126, 217] width 130 height 10
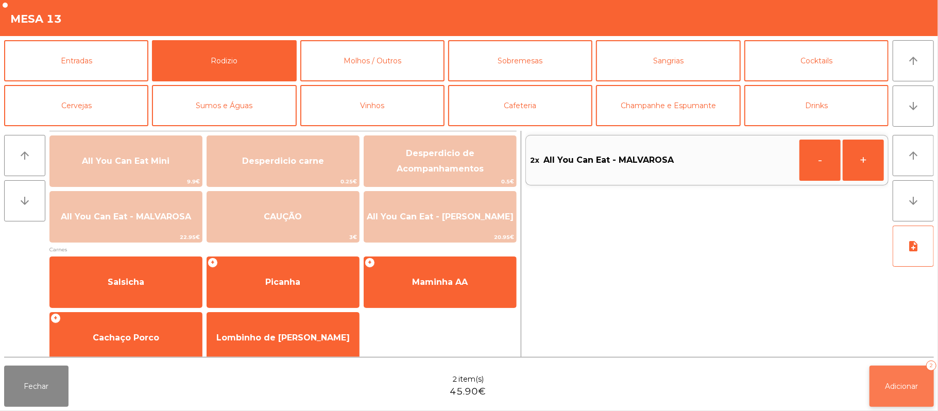
click at [895, 382] on span "Adicionar" at bounding box center [901, 386] width 33 height 9
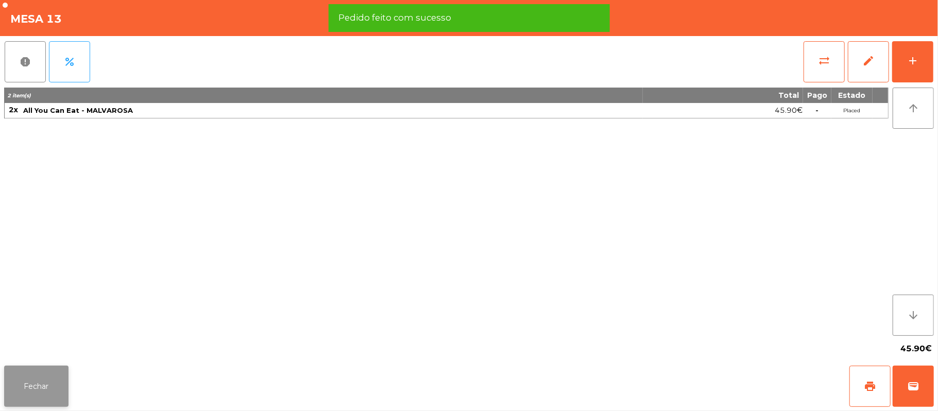
click at [31, 385] on button "Fechar" at bounding box center [36, 386] width 64 height 41
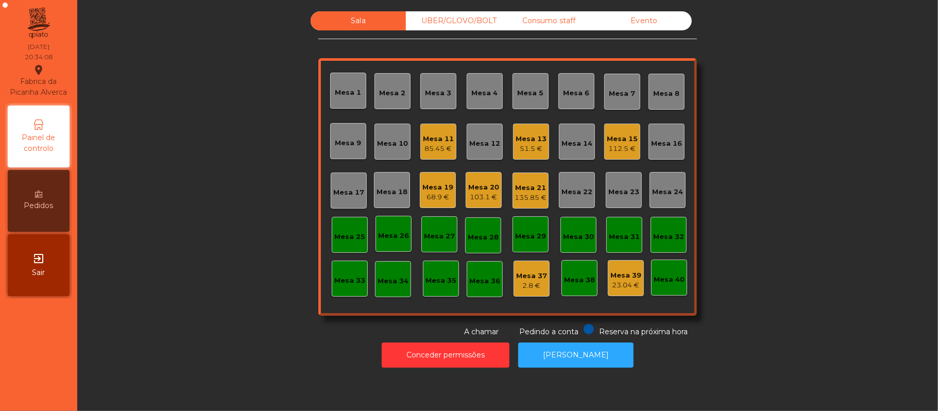
click at [611, 89] on div "Mesa 7" at bounding box center [622, 94] width 26 height 10
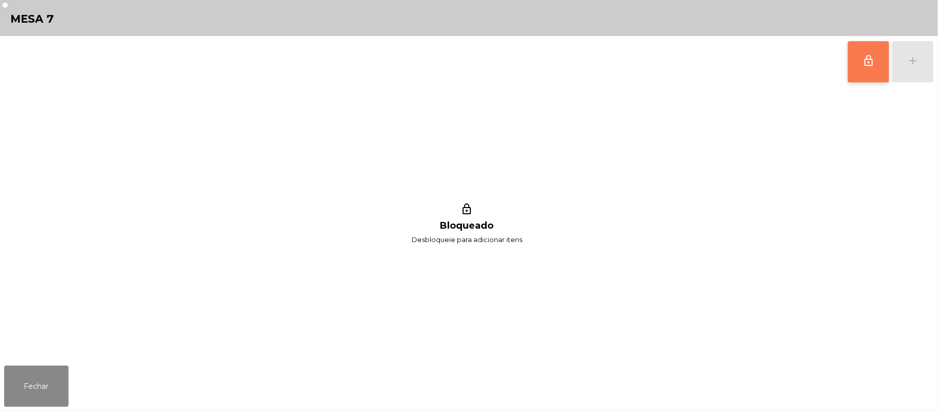
click at [862, 63] on span "lock_outline" at bounding box center [868, 61] width 12 height 12
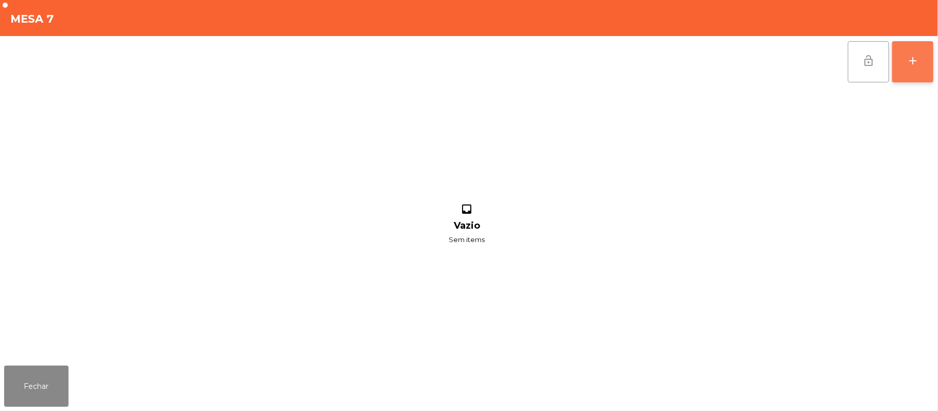
click at [903, 62] on button "add" at bounding box center [912, 61] width 41 height 41
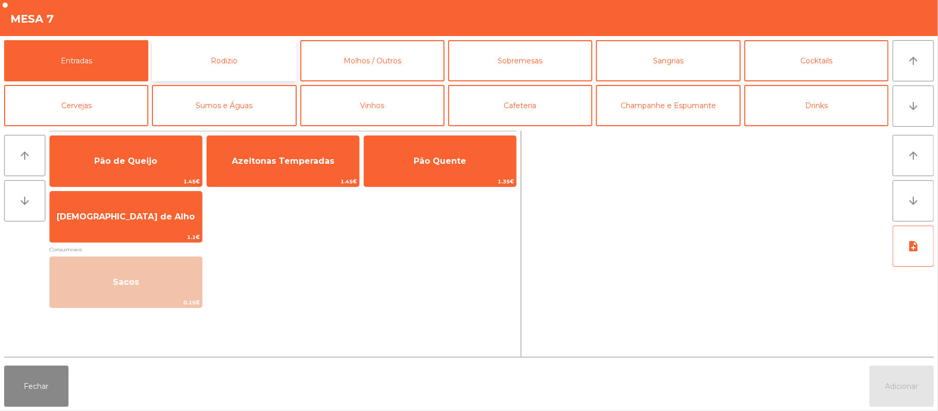
click at [233, 62] on button "Rodizio" at bounding box center [224, 60] width 144 height 41
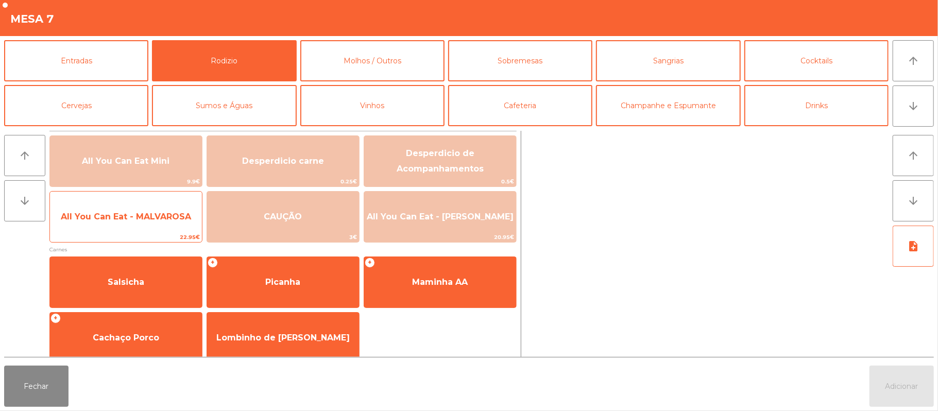
click at [129, 214] on span "All You Can Eat - MALVAROSA" at bounding box center [126, 217] width 130 height 10
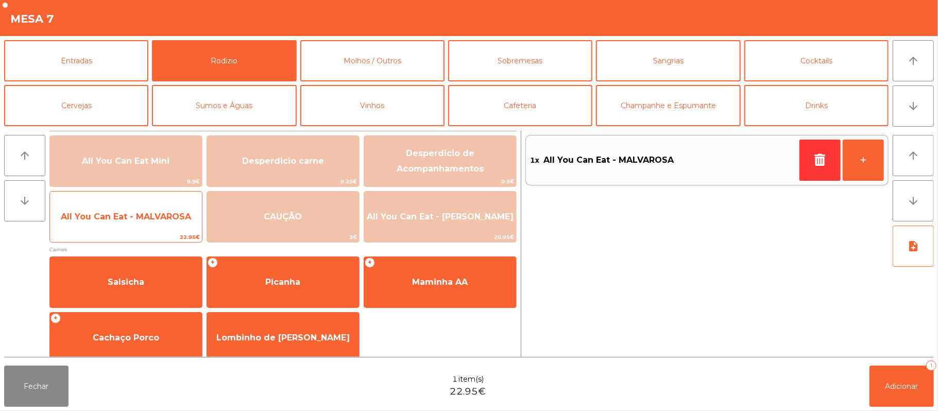
click at [128, 215] on span "All You Can Eat - MALVAROSA" at bounding box center [126, 217] width 130 height 10
click at [129, 216] on span "All You Can Eat - MALVAROSA" at bounding box center [126, 217] width 130 height 10
click at [127, 221] on span "All You Can Eat - MALVAROSA" at bounding box center [126, 217] width 130 height 10
click at [129, 213] on span "All You Can Eat - MALVAROSA" at bounding box center [126, 217] width 130 height 10
click at [128, 219] on span "All You Can Eat - MALVAROSA" at bounding box center [126, 217] width 130 height 10
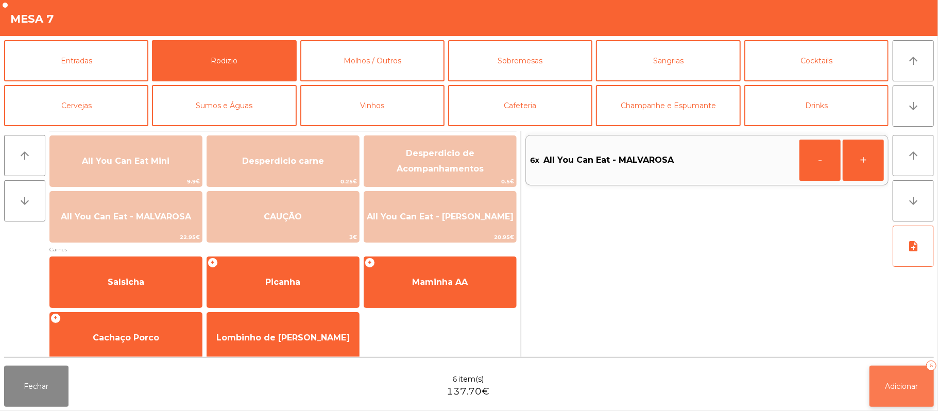
click at [904, 386] on span "Adicionar" at bounding box center [901, 386] width 33 height 9
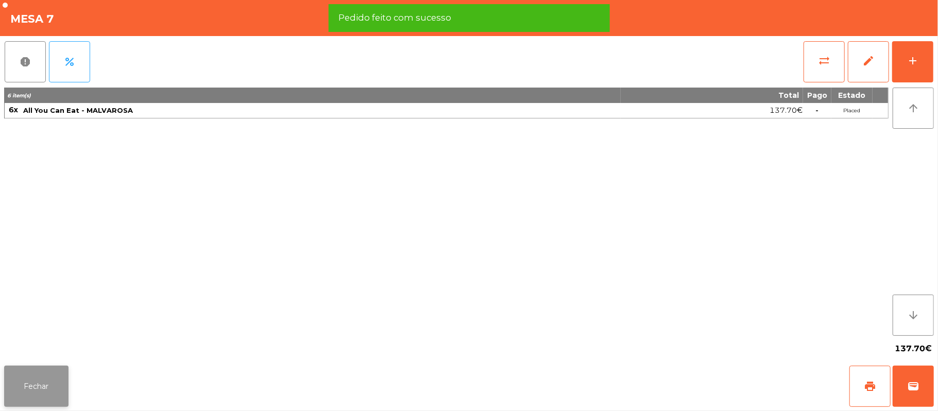
click at [44, 372] on button "Fechar" at bounding box center [36, 386] width 64 height 41
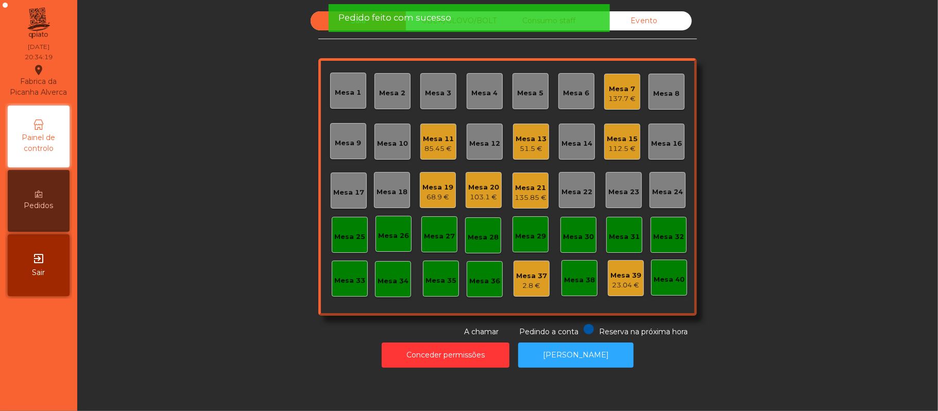
click at [388, 139] on div "Mesa 10" at bounding box center [392, 144] width 31 height 10
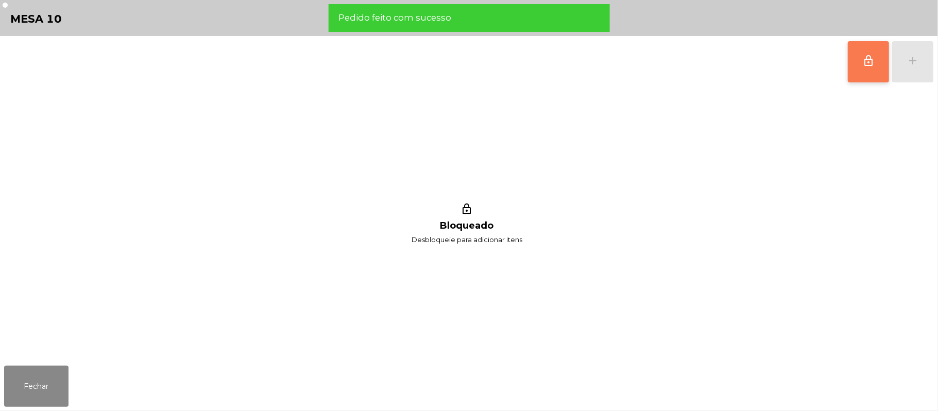
click at [854, 66] on button "lock_outline" at bounding box center [868, 61] width 41 height 41
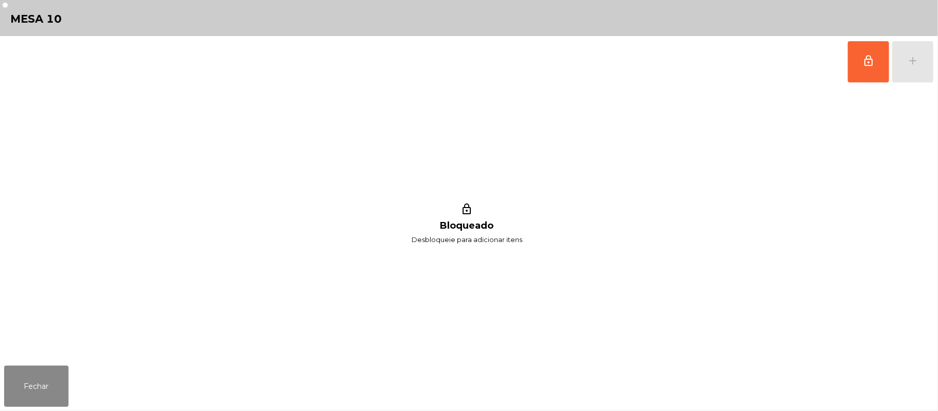
click at [929, 54] on div "lock_outline add" at bounding box center [890, 61] width 87 height 51
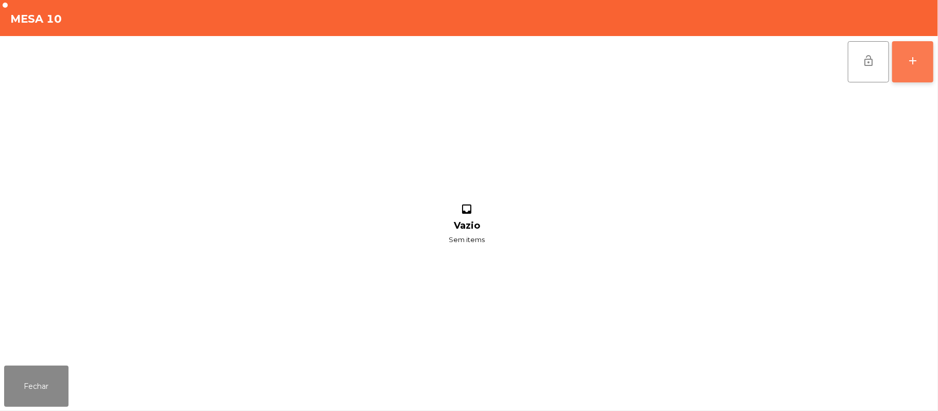
click at [922, 66] on button "add" at bounding box center [912, 61] width 41 height 41
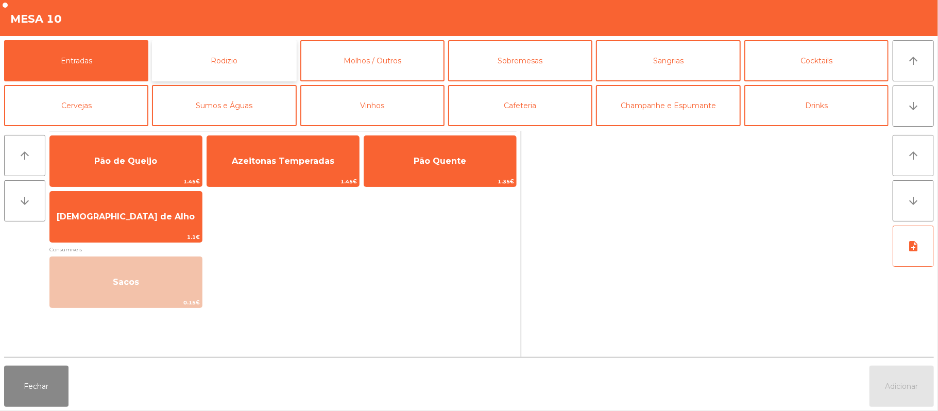
click at [225, 64] on button "Rodizio" at bounding box center [224, 60] width 144 height 41
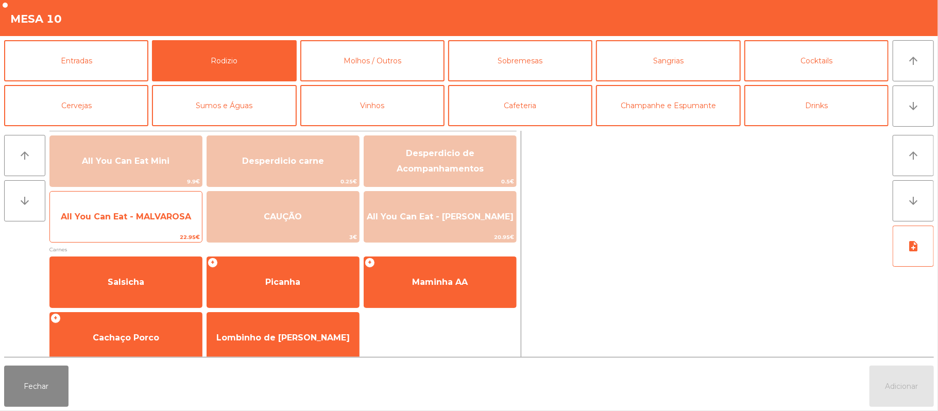
click at [141, 222] on span "All You Can Eat - MALVAROSA" at bounding box center [126, 217] width 152 height 28
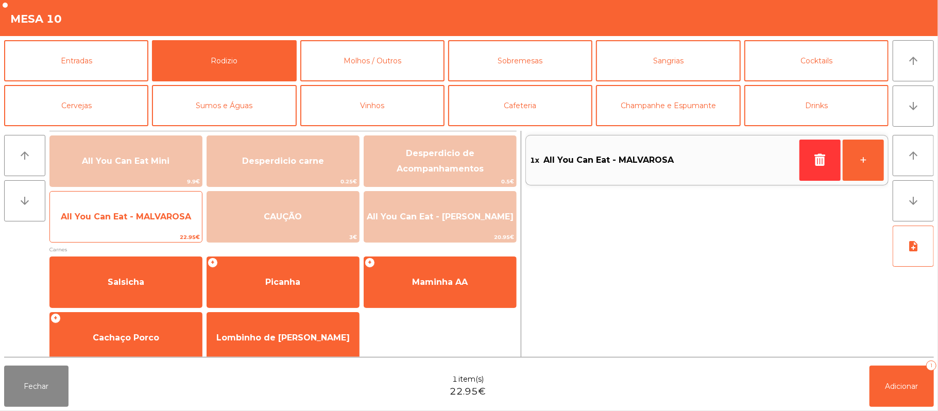
click at [139, 214] on span "All You Can Eat - MALVAROSA" at bounding box center [126, 217] width 130 height 10
click at [138, 221] on span "All You Can Eat - MALVAROSA" at bounding box center [126, 217] width 130 height 10
click at [141, 227] on span "All You Can Eat - MALVAROSA" at bounding box center [126, 217] width 152 height 28
click at [143, 216] on span "All You Can Eat - MALVAROSA" at bounding box center [126, 217] width 130 height 10
click at [142, 223] on span "All You Can Eat - MALVAROSA" at bounding box center [126, 217] width 152 height 28
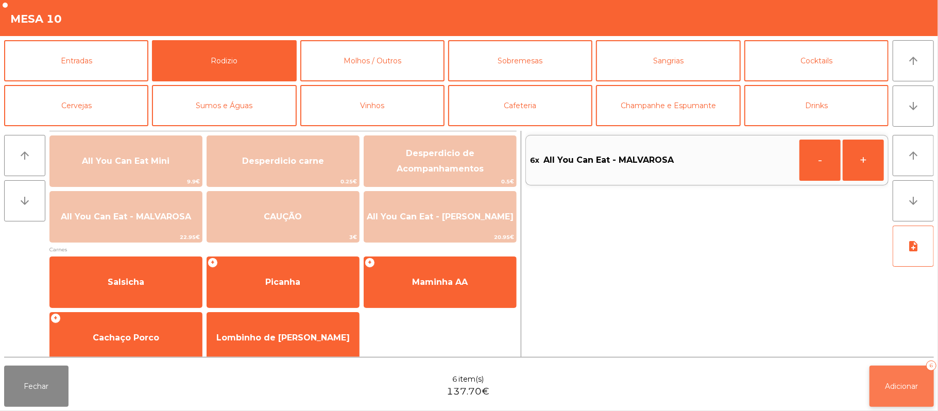
click at [906, 384] on span "Adicionar" at bounding box center [901, 386] width 33 height 9
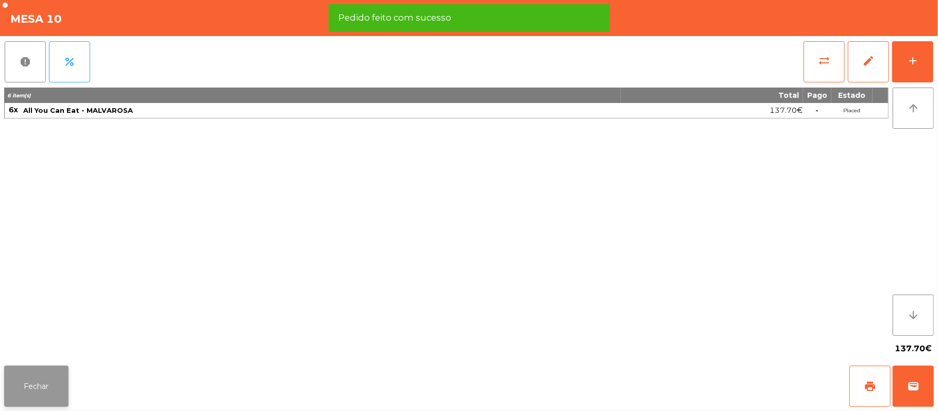
click at [34, 374] on button "Fechar" at bounding box center [36, 386] width 64 height 41
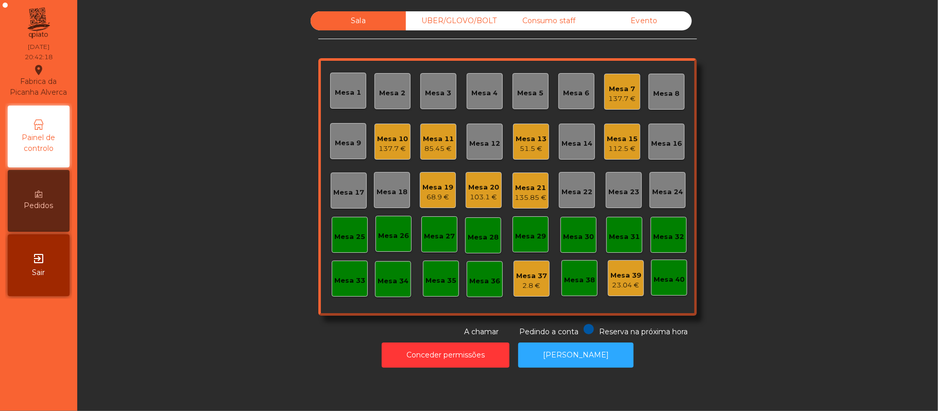
click at [612, 95] on div "137.7 €" at bounding box center [622, 99] width 27 height 10
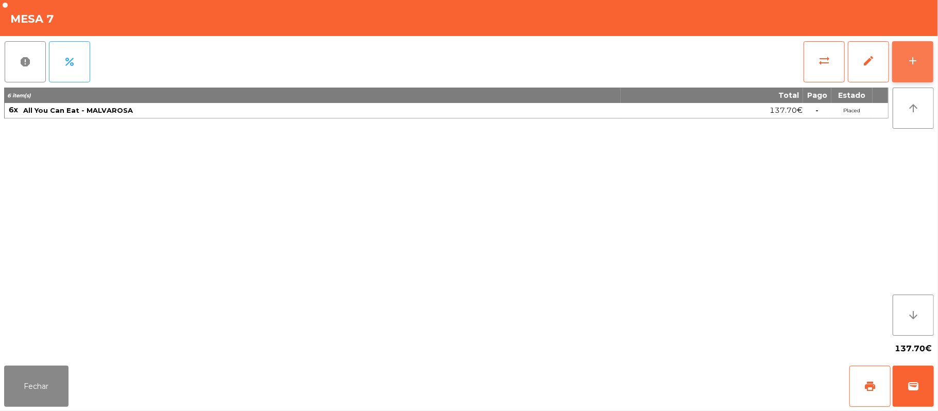
click at [907, 60] on div "add" at bounding box center [912, 61] width 12 height 12
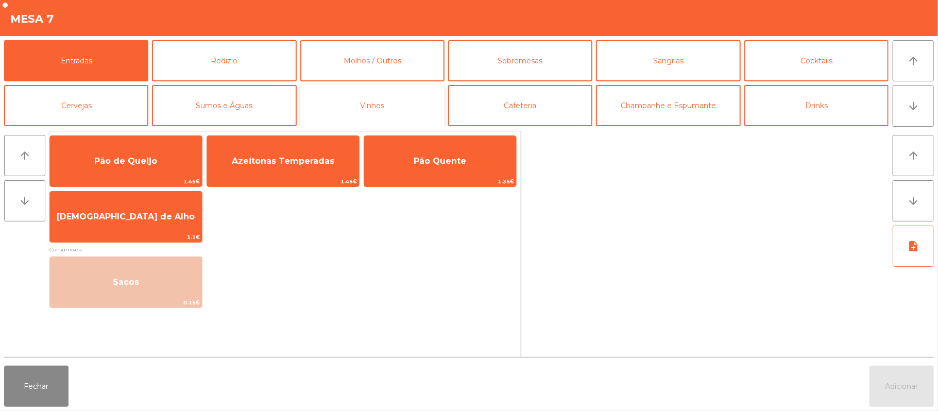
click at [361, 117] on button "Vinhos" at bounding box center [372, 105] width 144 height 41
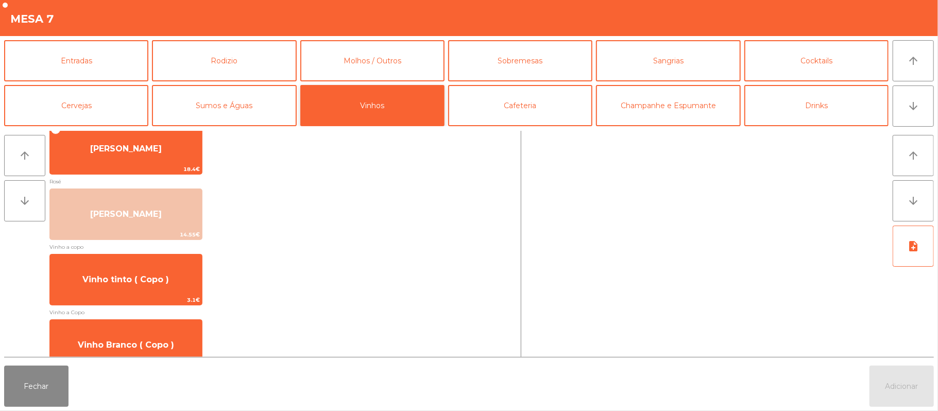
scroll to position [218, 0]
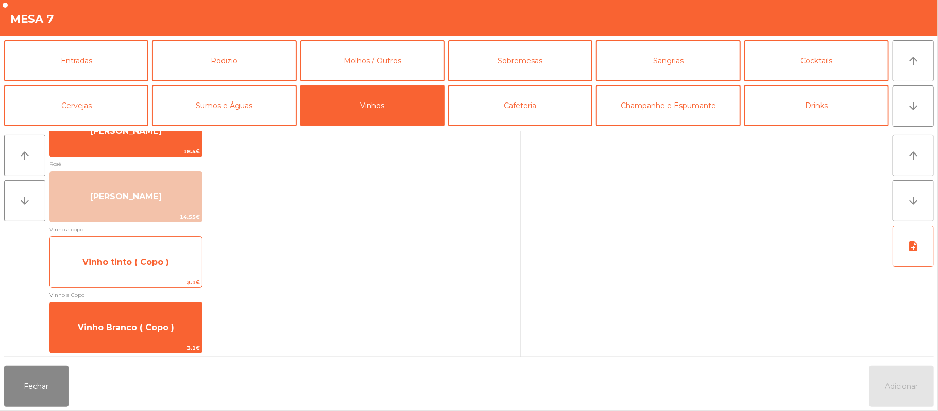
click at [143, 262] on span "Vinho tinto ( Copo )" at bounding box center [125, 262] width 87 height 10
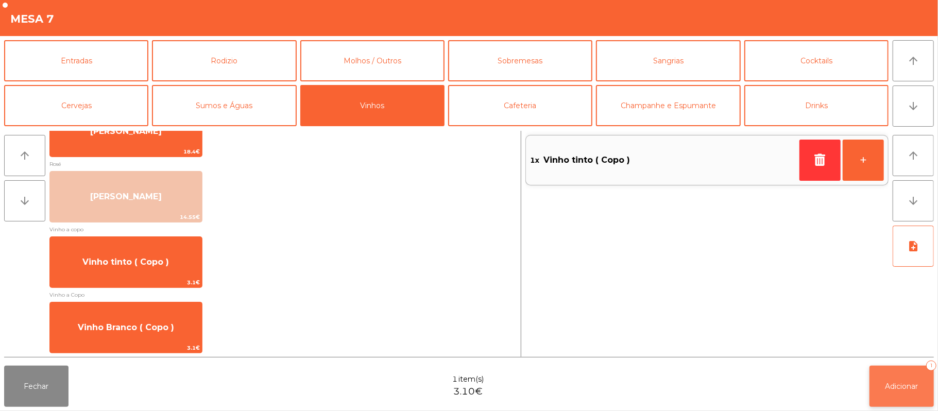
click at [902, 371] on button "Adicionar 1" at bounding box center [901, 386] width 64 height 41
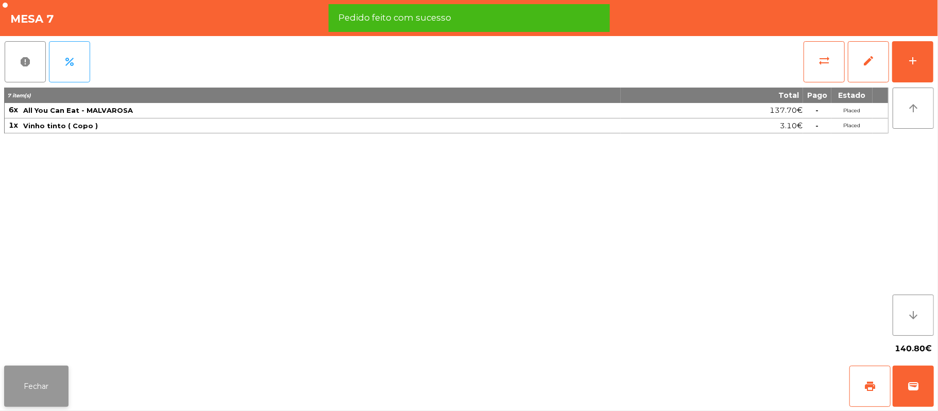
click at [36, 386] on button "Fechar" at bounding box center [36, 386] width 64 height 41
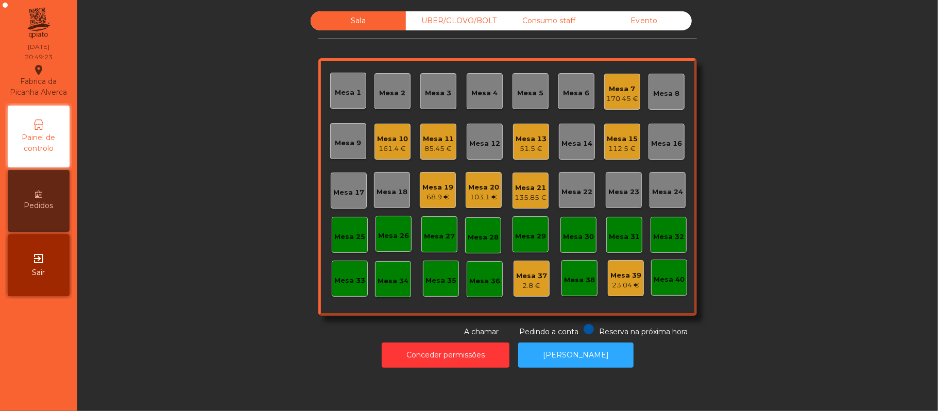
click at [575, 93] on div "Mesa 6" at bounding box center [576, 93] width 26 height 10
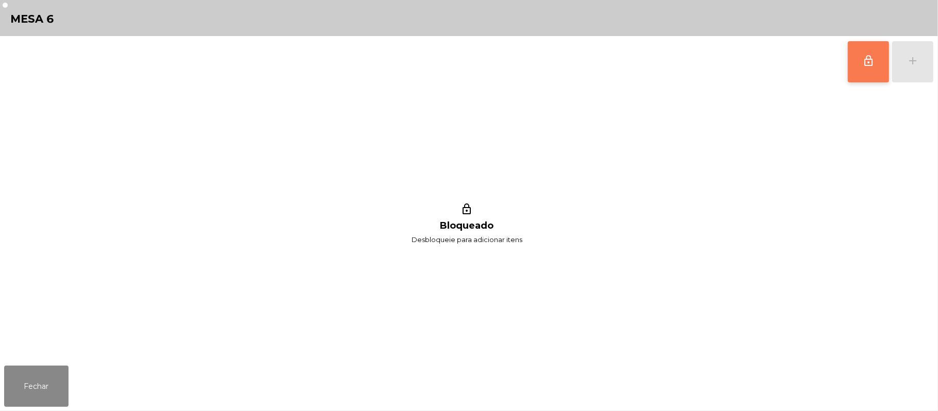
click at [874, 66] on span "lock_outline" at bounding box center [868, 61] width 12 height 12
click at [906, 61] on div "lock_outline add" at bounding box center [890, 61] width 87 height 51
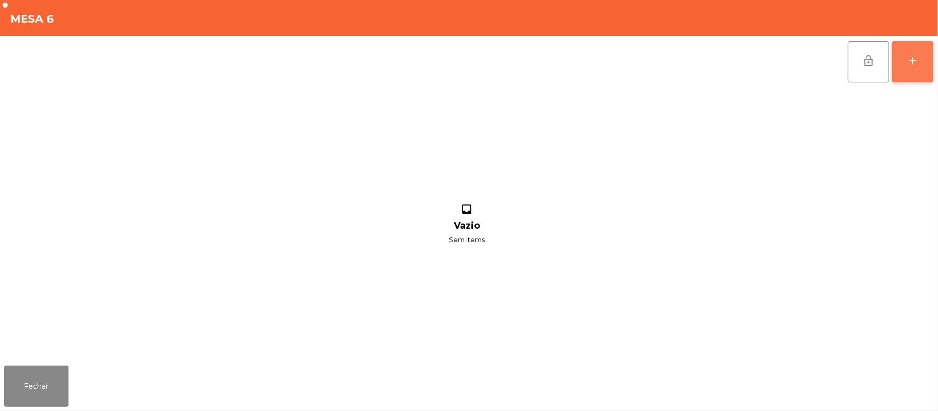
click at [907, 58] on div "add" at bounding box center [912, 61] width 12 height 12
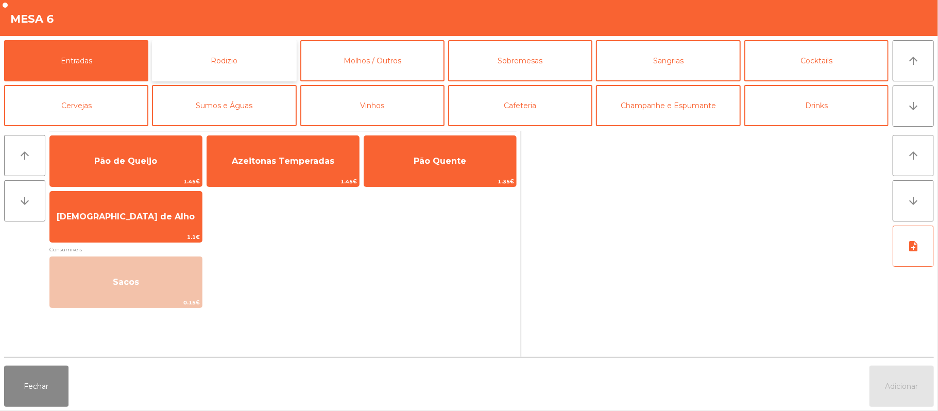
click at [214, 60] on button "Rodizio" at bounding box center [224, 60] width 144 height 41
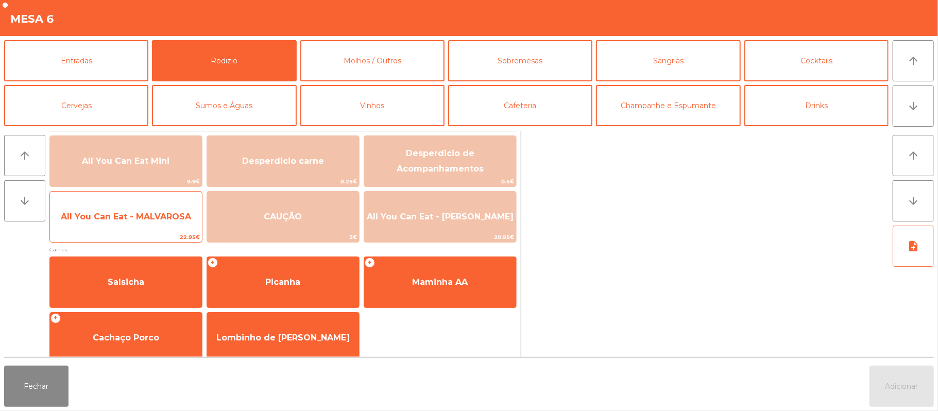
click at [122, 219] on span "All You Can Eat - MALVAROSA" at bounding box center [126, 217] width 130 height 10
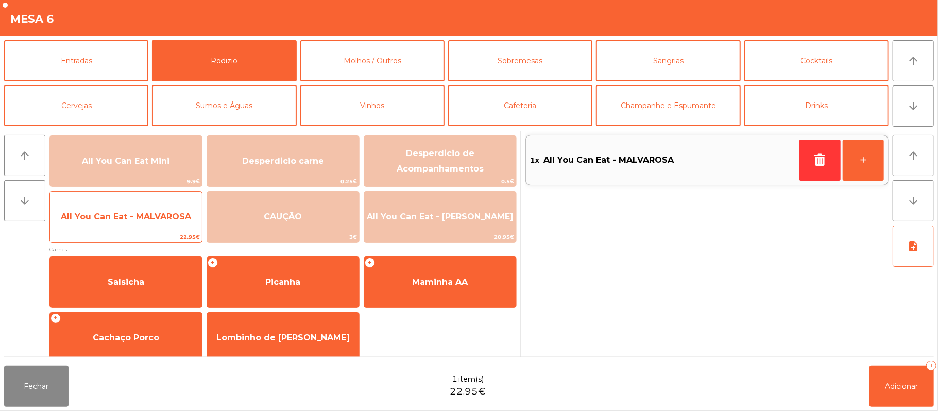
click at [126, 222] on span "All You Can Eat - MALVAROSA" at bounding box center [126, 217] width 152 height 28
click at [130, 221] on span "All You Can Eat - MALVAROSA" at bounding box center [126, 217] width 130 height 10
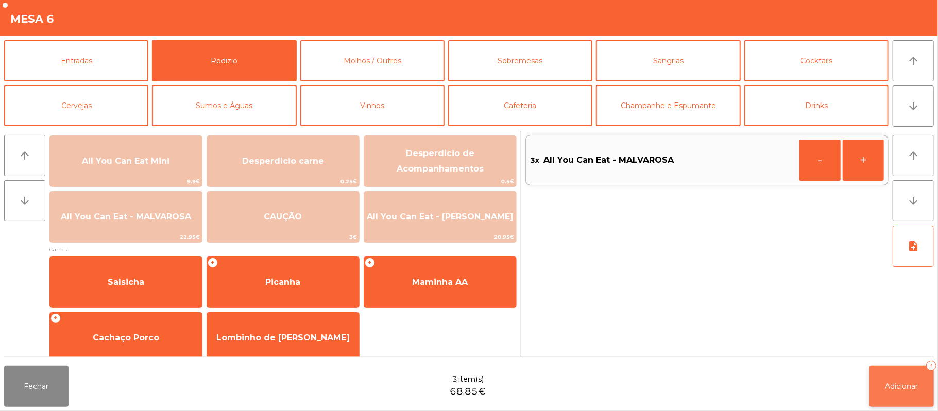
click at [897, 369] on button "Adicionar 3" at bounding box center [901, 386] width 64 height 41
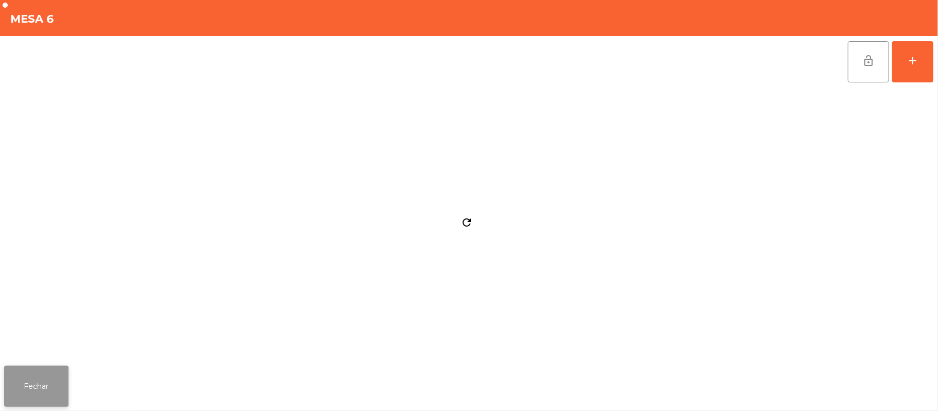
click at [35, 384] on button "Fechar" at bounding box center [36, 386] width 64 height 41
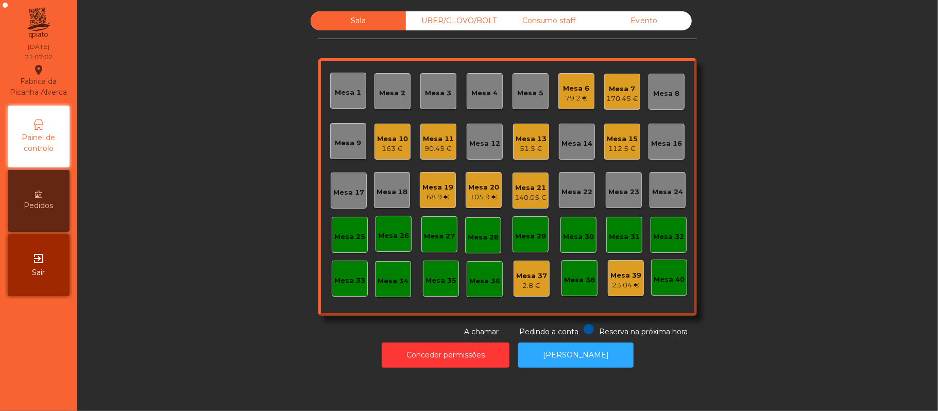
click at [426, 92] on div "Mesa 3" at bounding box center [438, 93] width 26 height 10
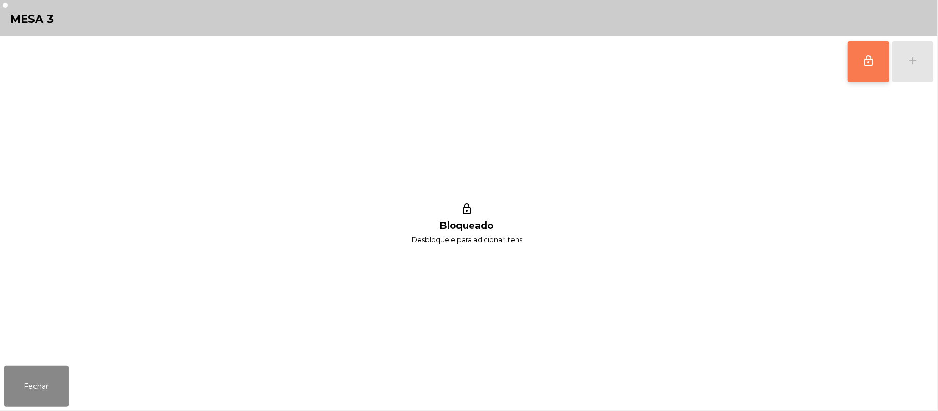
click at [862, 64] on span "lock_outline" at bounding box center [868, 61] width 12 height 12
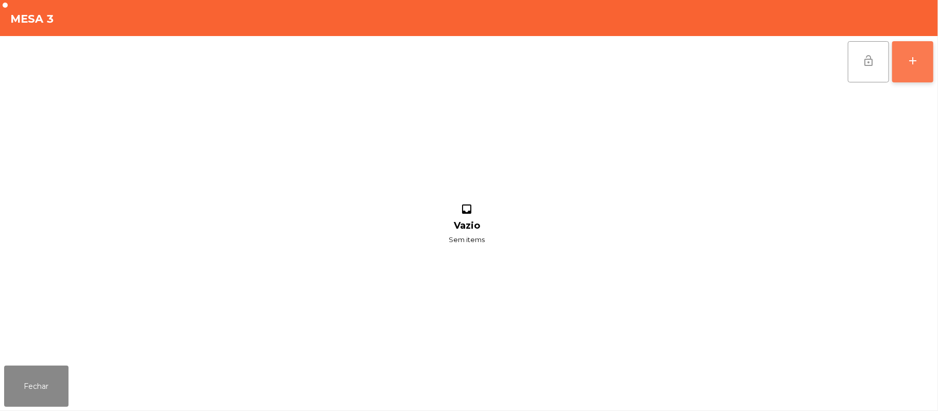
click at [908, 66] on button "add" at bounding box center [912, 61] width 41 height 41
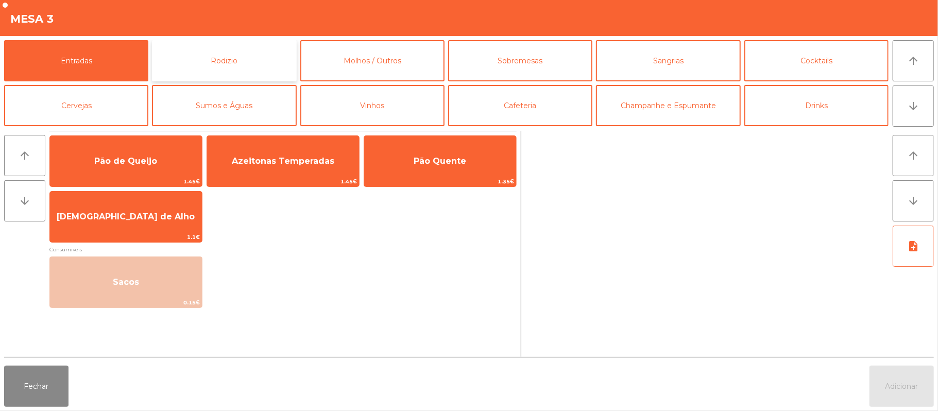
click at [213, 50] on button "Rodizio" at bounding box center [224, 60] width 144 height 41
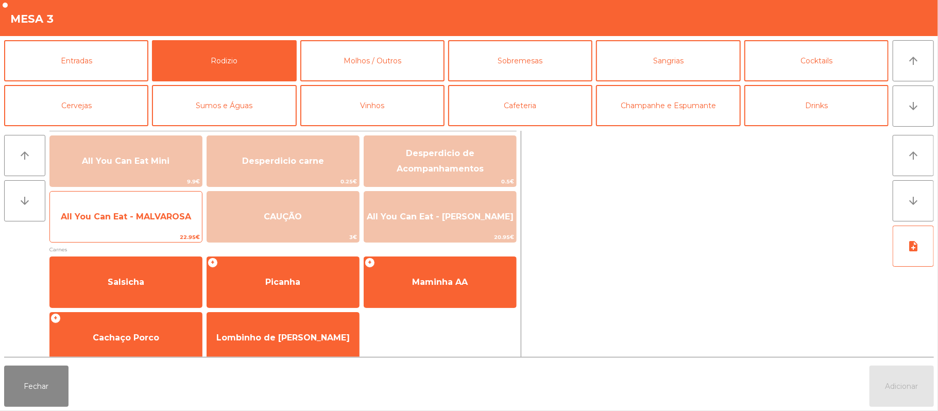
click at [124, 219] on span "All You Can Eat - MALVAROSA" at bounding box center [126, 217] width 130 height 10
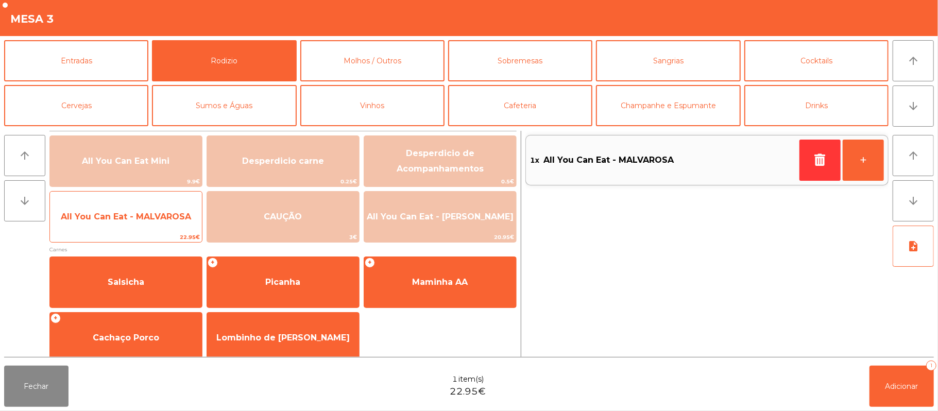
click at [133, 230] on span "All You Can Eat - MALVAROSA" at bounding box center [126, 217] width 152 height 28
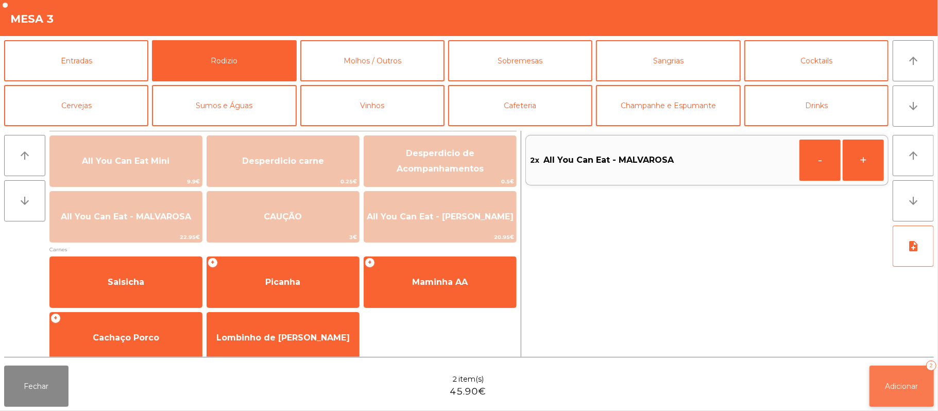
click at [905, 388] on span "Adicionar" at bounding box center [901, 386] width 33 height 9
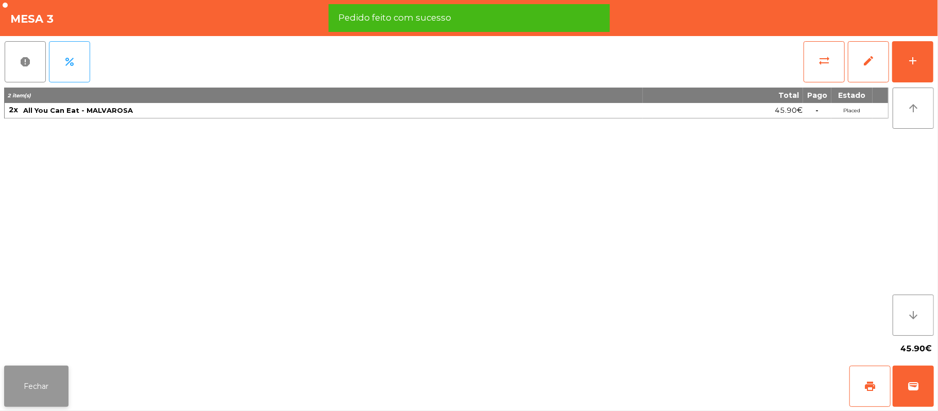
click at [44, 382] on button "Fechar" at bounding box center [36, 386] width 64 height 41
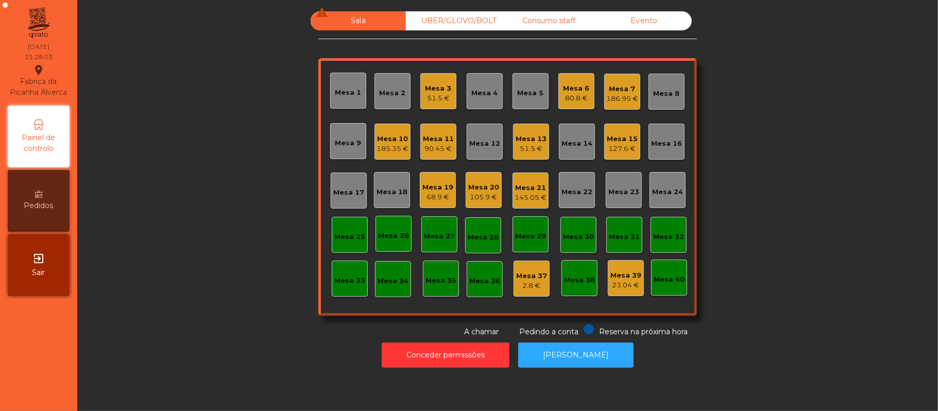
click at [520, 140] on div "Mesa 13" at bounding box center [530, 139] width 31 height 10
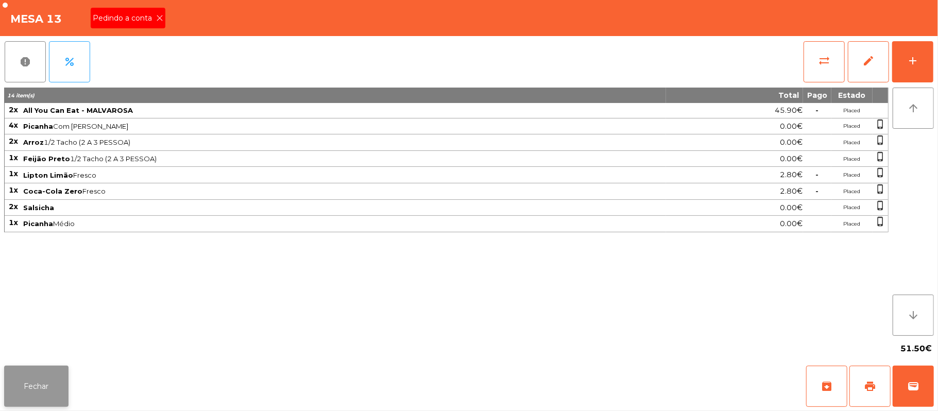
click at [31, 388] on button "Fechar" at bounding box center [36, 386] width 64 height 41
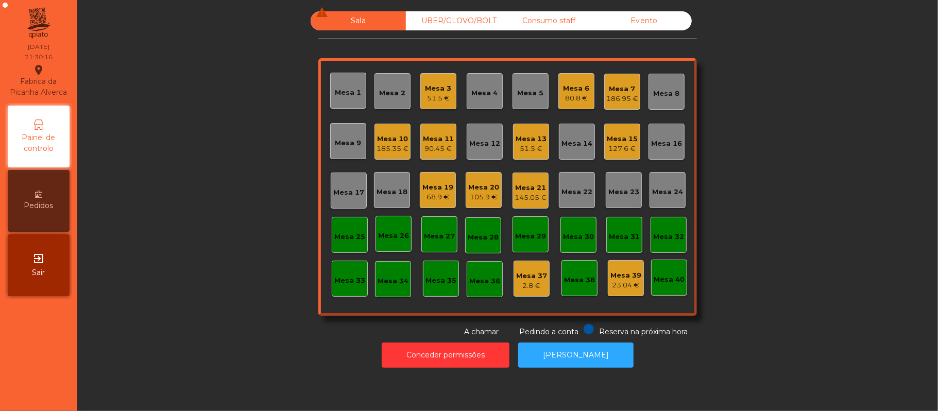
click at [616, 135] on div "Mesa 15" at bounding box center [622, 139] width 31 height 10
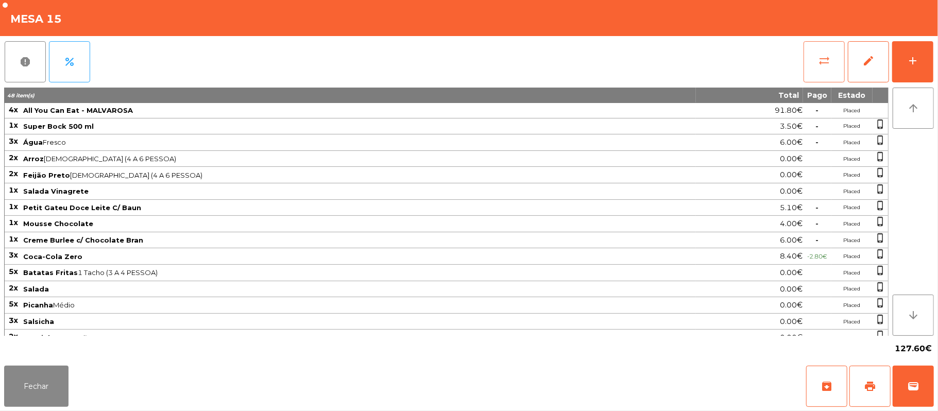
click at [827, 66] on span "sync_alt" at bounding box center [824, 61] width 12 height 12
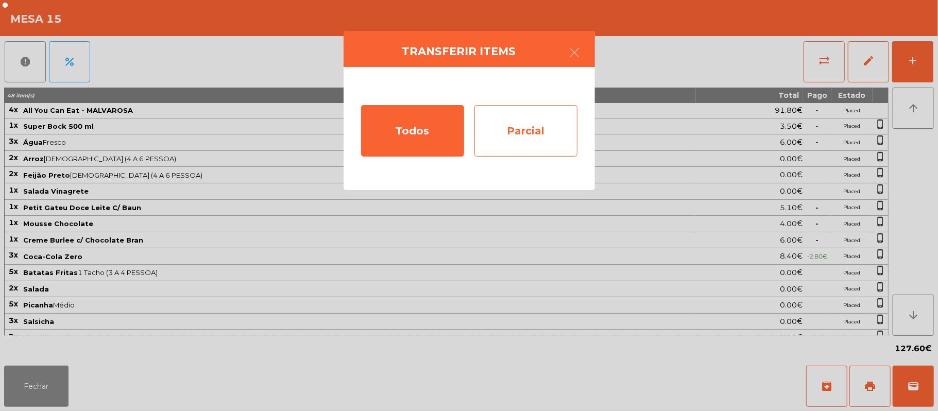
click at [527, 130] on div "Parcial" at bounding box center [525, 130] width 103 height 51
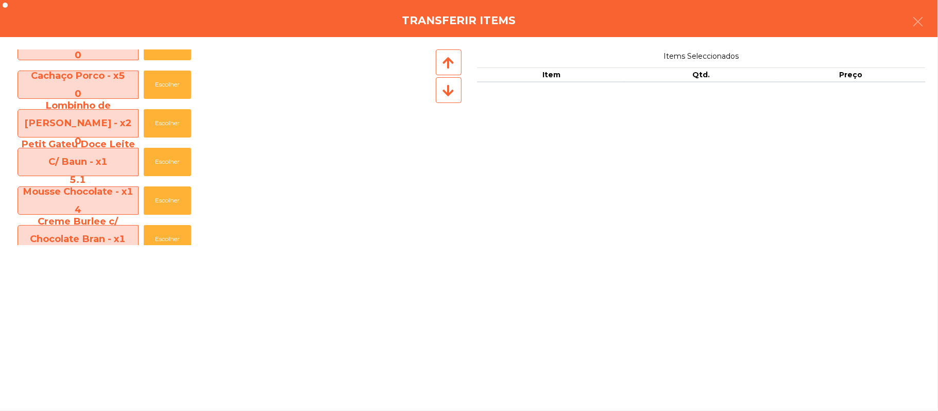
scroll to position [468, 0]
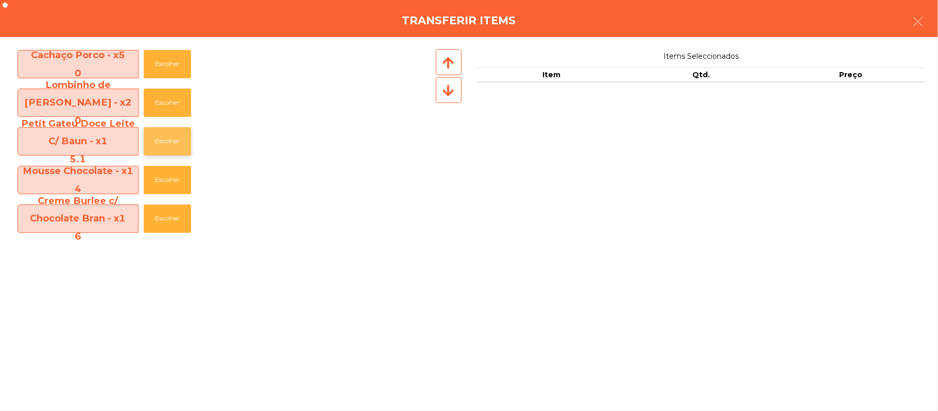
click at [163, 136] on button "Escolher" at bounding box center [167, 141] width 47 height 28
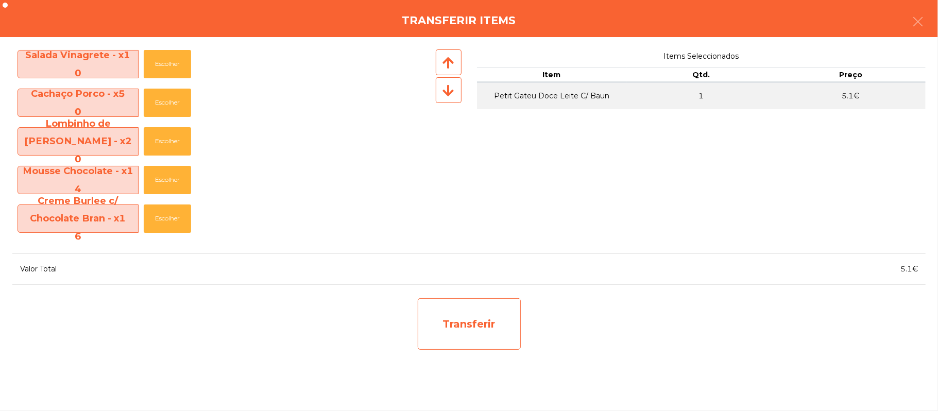
click at [467, 326] on div "Transferir" at bounding box center [469, 323] width 103 height 51
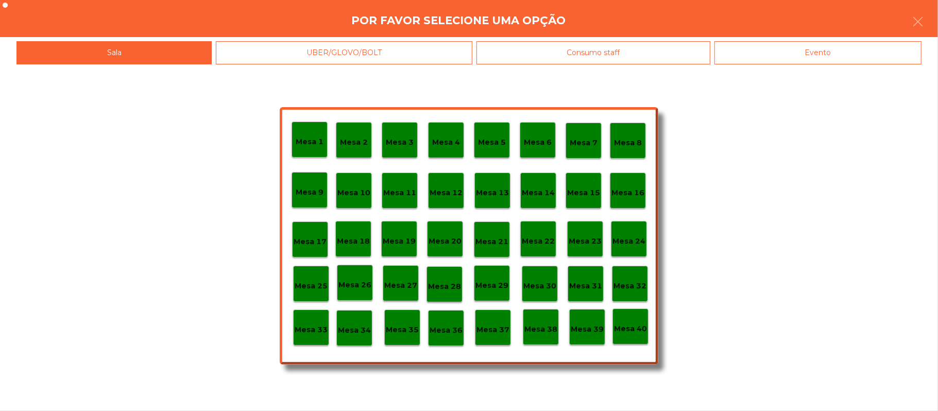
click at [580, 320] on div "Mesa 39" at bounding box center [587, 327] width 33 height 16
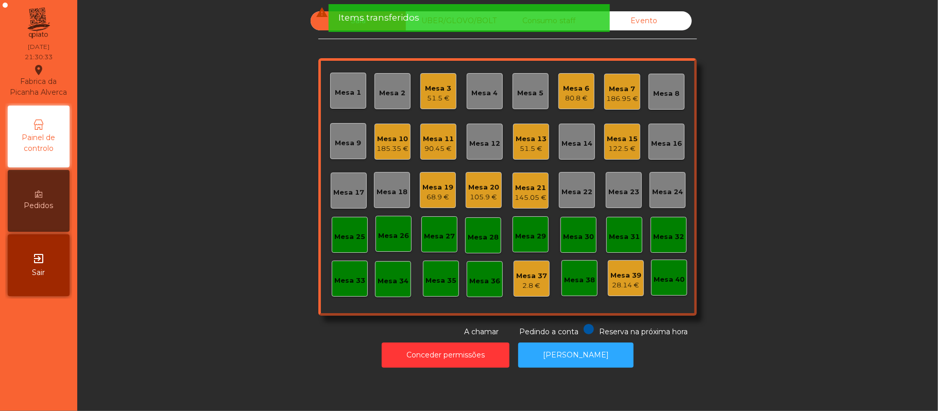
click at [522, 144] on div "51.5 €" at bounding box center [530, 149] width 31 height 10
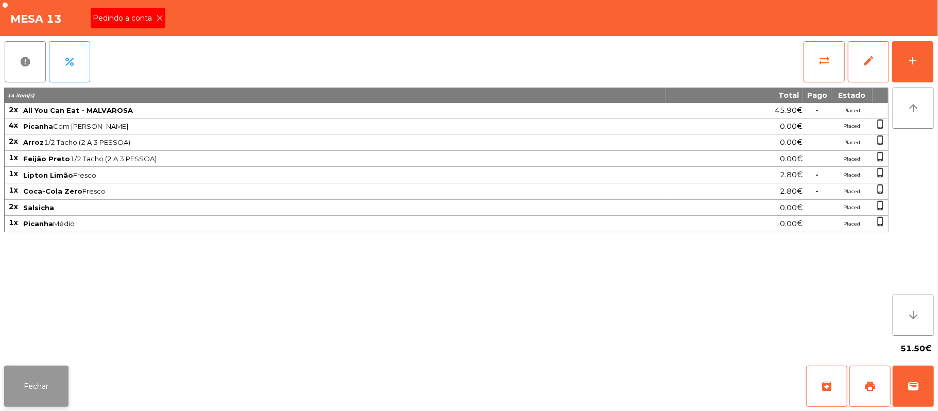
click at [38, 402] on button "Fechar" at bounding box center [36, 386] width 64 height 41
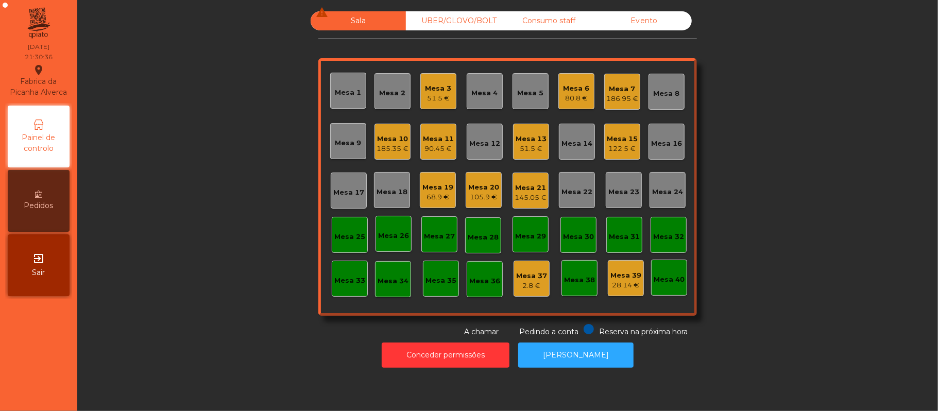
click at [518, 148] on div "51.5 €" at bounding box center [530, 149] width 31 height 10
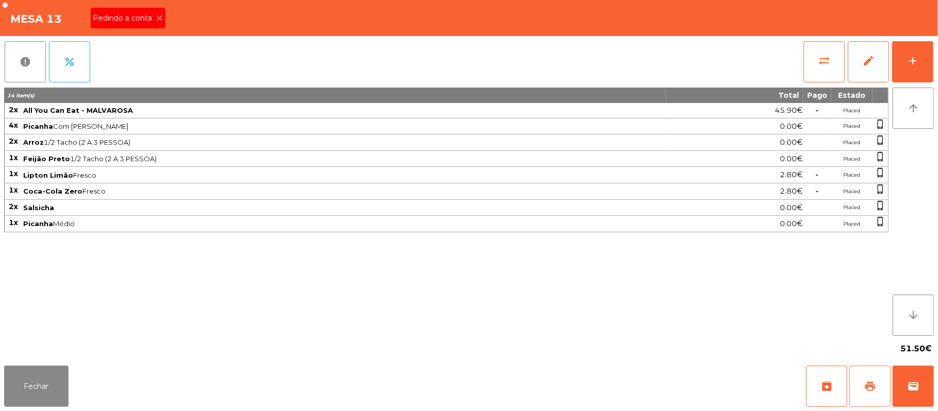
click at [864, 394] on button "print" at bounding box center [869, 386] width 41 height 41
click at [159, 17] on icon at bounding box center [159, 17] width 7 height 7
click at [816, 63] on button "sync_alt" at bounding box center [823, 61] width 41 height 41
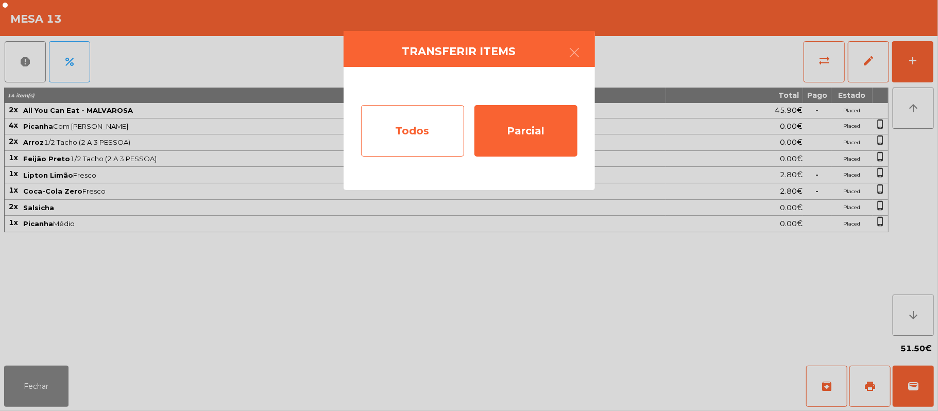
click at [419, 132] on div "Todos" at bounding box center [412, 130] width 103 height 51
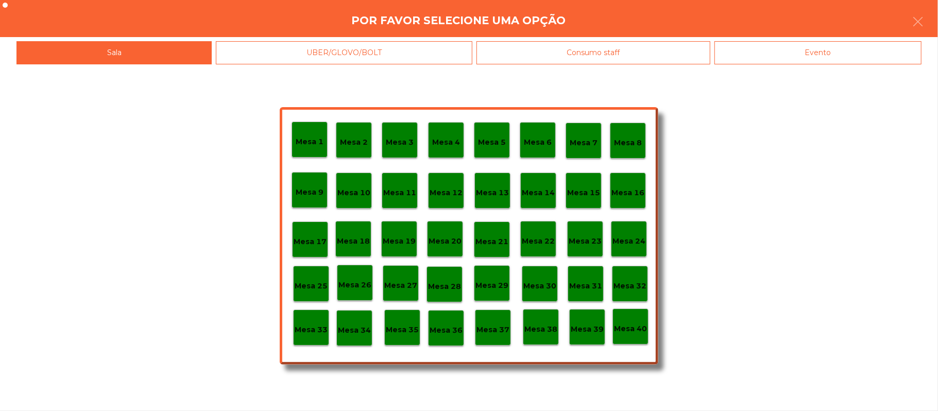
click at [789, 56] on div "Evento" at bounding box center [817, 52] width 207 height 23
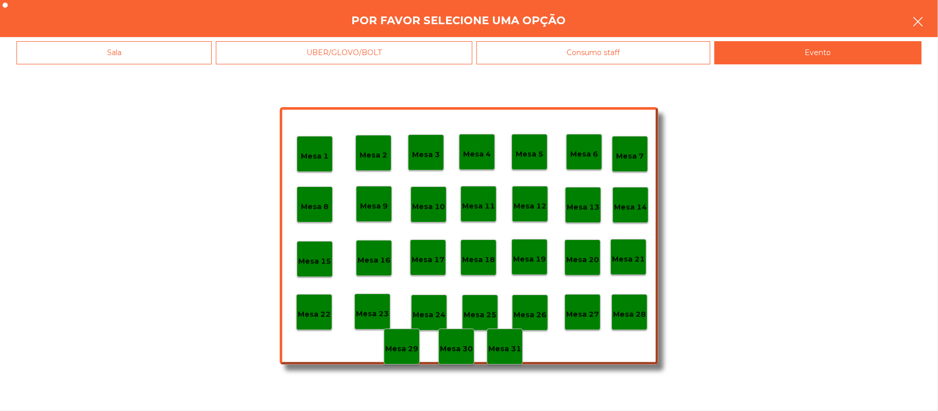
click at [911, 25] on icon "button" at bounding box center [917, 21] width 12 height 12
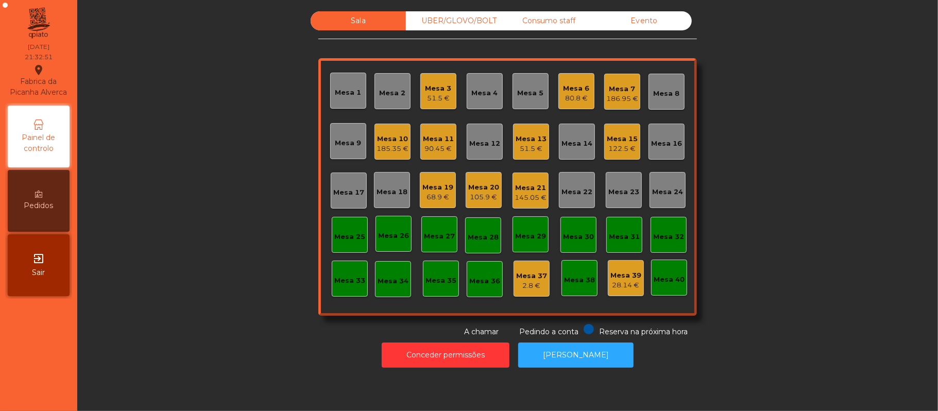
click at [523, 141] on div "Mesa 13" at bounding box center [530, 139] width 31 height 10
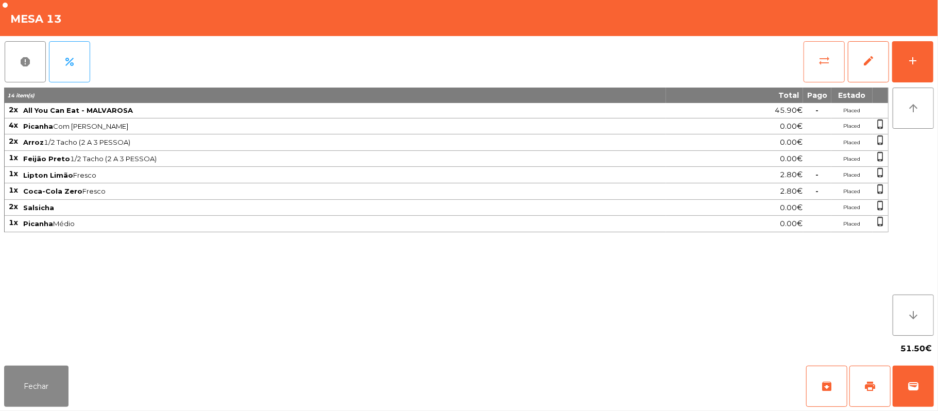
click at [824, 66] on span "sync_alt" at bounding box center [824, 61] width 12 height 12
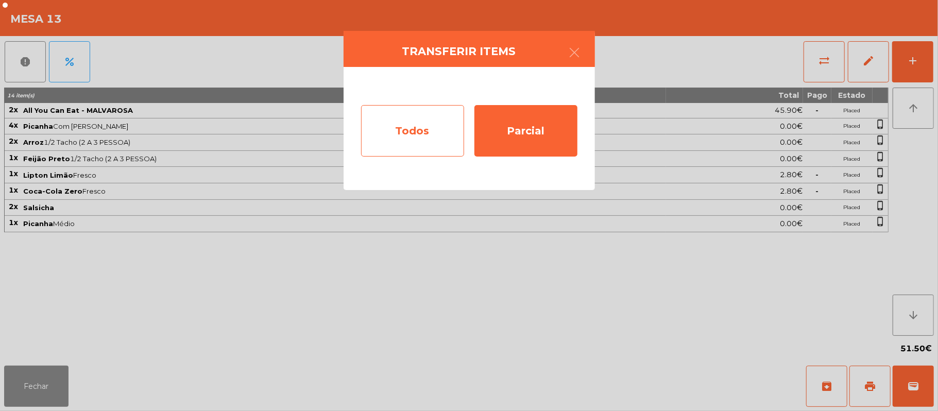
click at [416, 135] on div "Todos" at bounding box center [412, 130] width 103 height 51
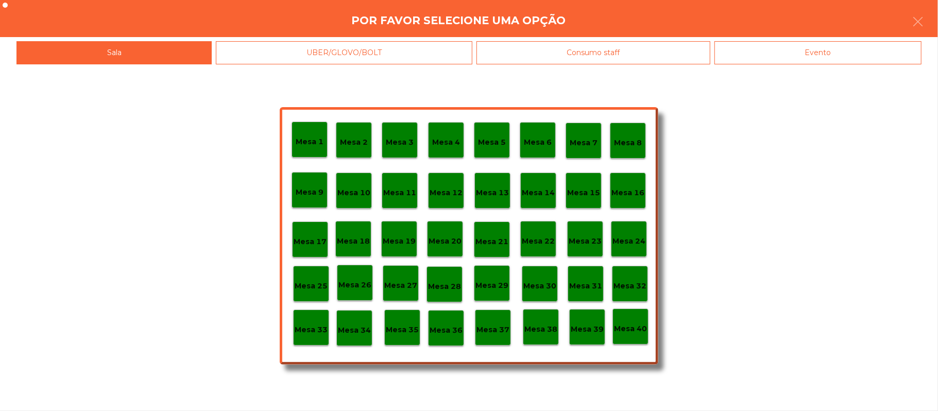
click at [790, 57] on div "Evento" at bounding box center [817, 52] width 207 height 23
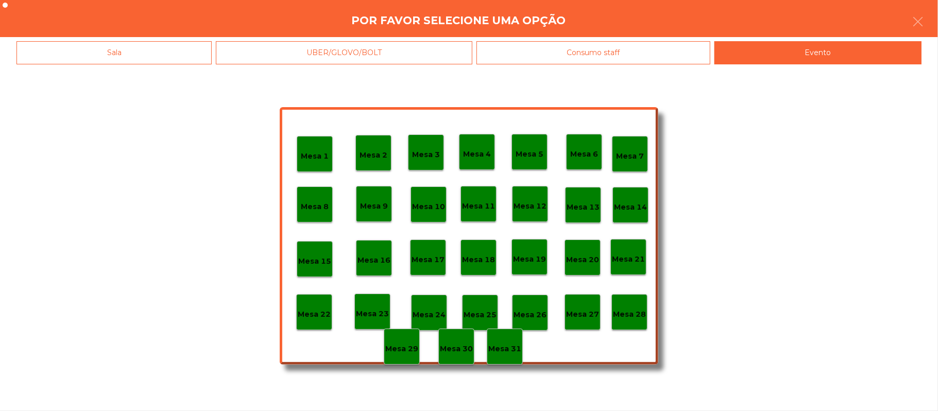
click at [626, 313] on p "Mesa 28" at bounding box center [629, 314] width 33 height 12
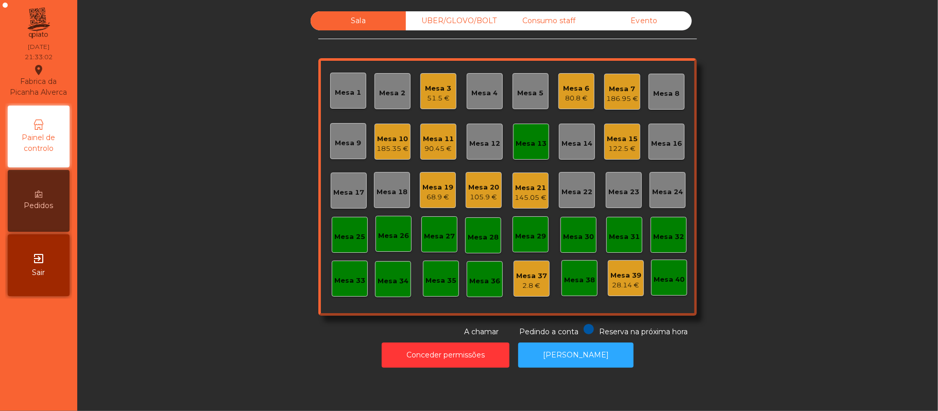
click at [479, 196] on div "105.9 €" at bounding box center [483, 197] width 31 height 10
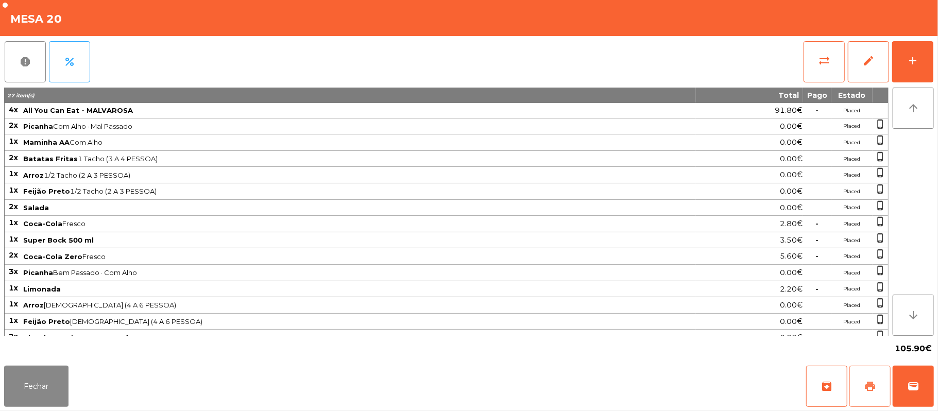
click at [864, 402] on button "print" at bounding box center [869, 386] width 41 height 41
click at [38, 384] on button "Fechar" at bounding box center [36, 386] width 64 height 41
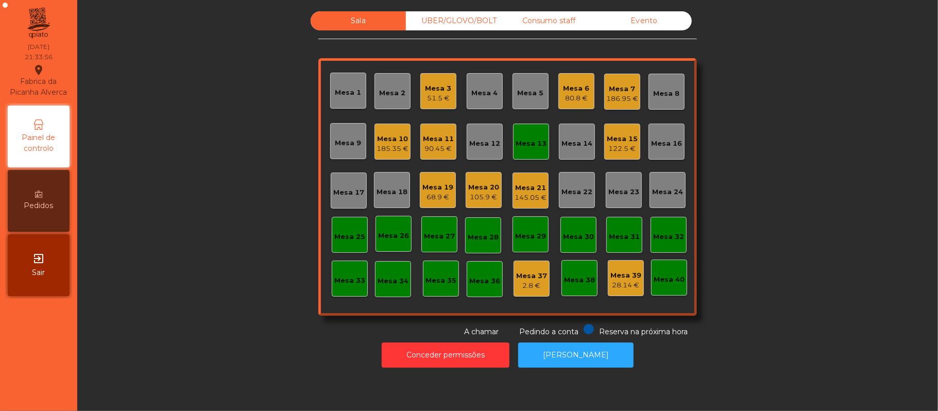
click at [486, 184] on div "Mesa 20" at bounding box center [483, 187] width 31 height 10
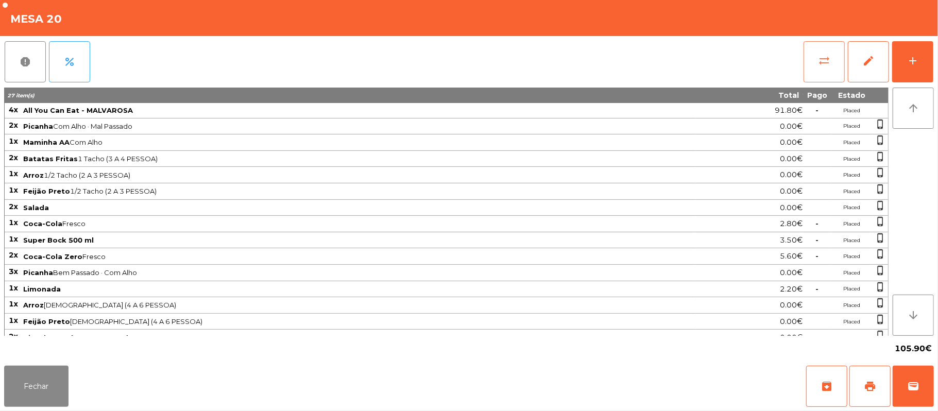
click at [831, 67] on button "sync_alt" at bounding box center [823, 61] width 41 height 41
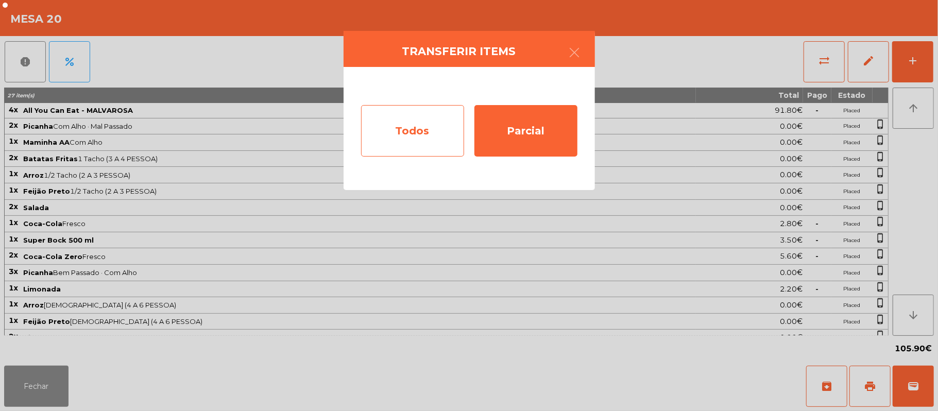
click at [419, 126] on div "Todos" at bounding box center [412, 130] width 103 height 51
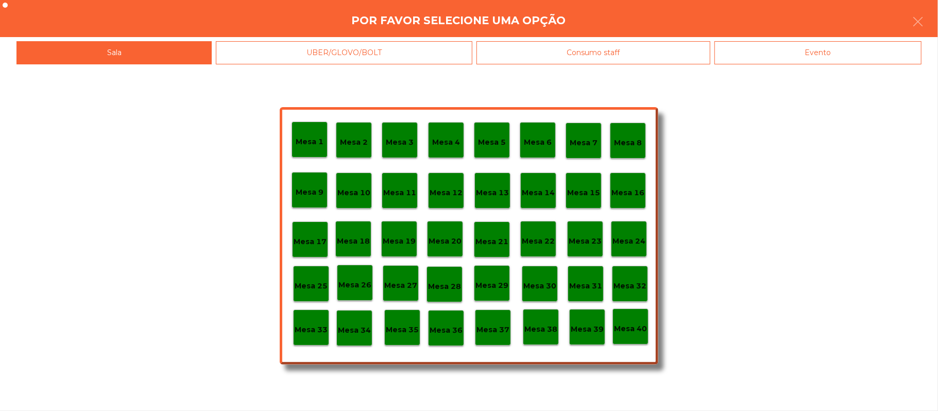
click at [795, 48] on div "Evento" at bounding box center [817, 52] width 207 height 23
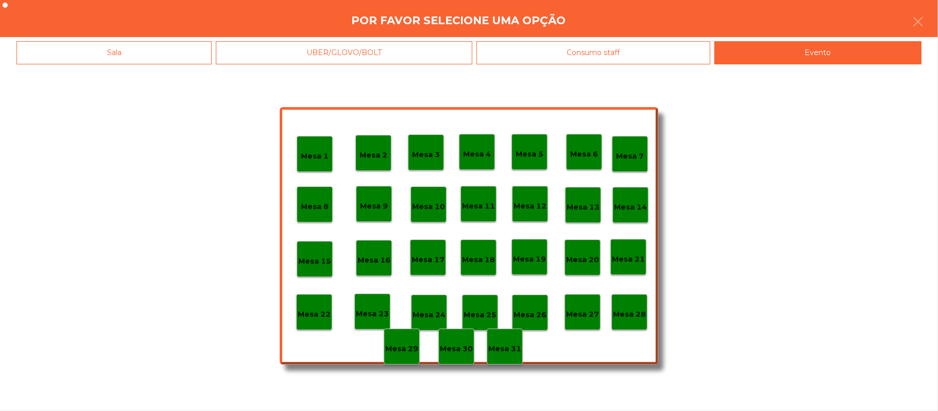
click at [634, 316] on p "Mesa 28" at bounding box center [629, 314] width 33 height 12
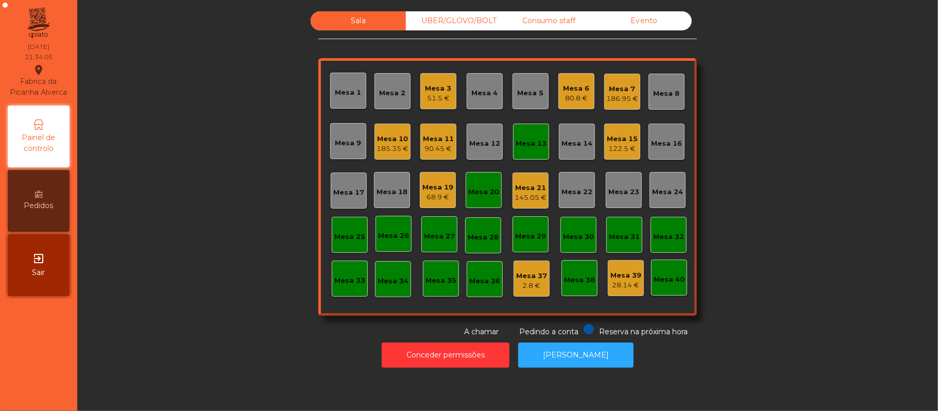
click at [528, 152] on div "Mesa 13" at bounding box center [531, 142] width 36 height 36
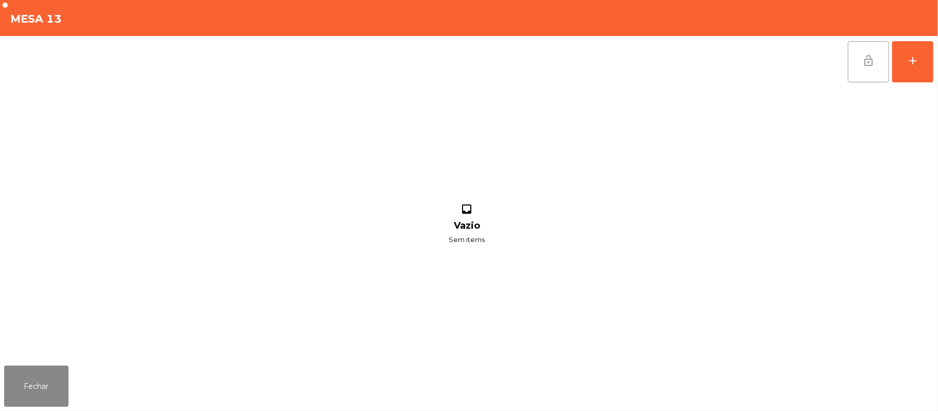
click at [860, 66] on button "lock_open" at bounding box center [868, 61] width 41 height 41
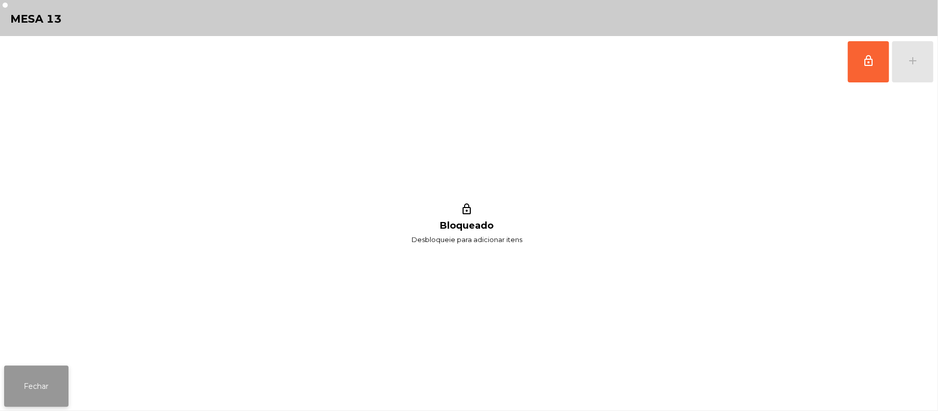
click at [38, 384] on button "Fechar" at bounding box center [36, 386] width 64 height 41
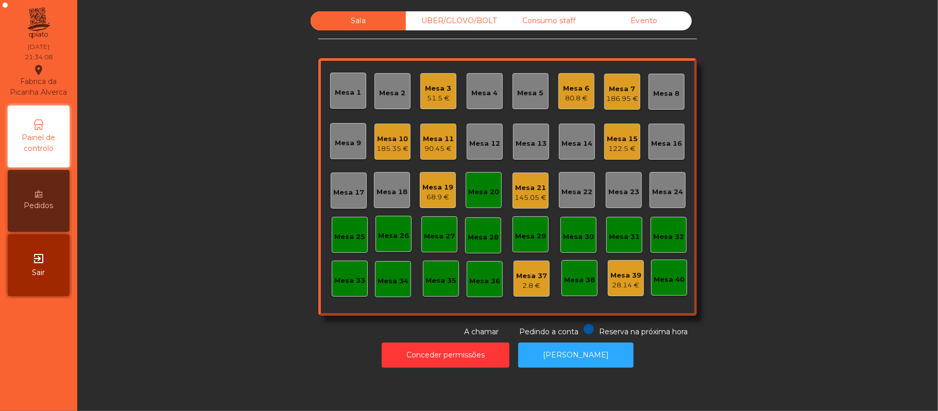
click at [487, 198] on div "Mesa 20" at bounding box center [484, 190] width 36 height 36
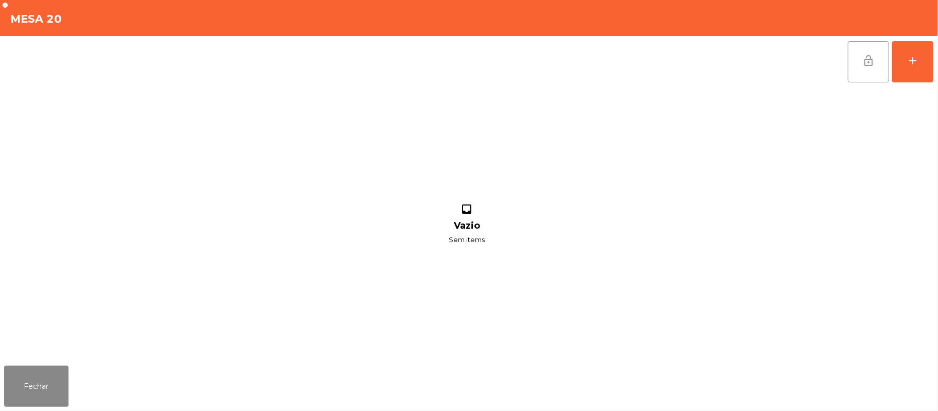
click at [864, 64] on span "lock_open" at bounding box center [868, 61] width 12 height 12
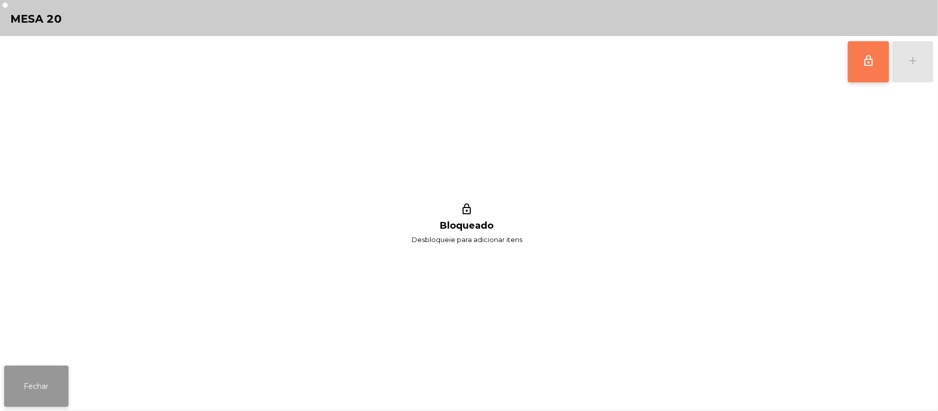
click at [36, 376] on button "Fechar" at bounding box center [36, 386] width 64 height 41
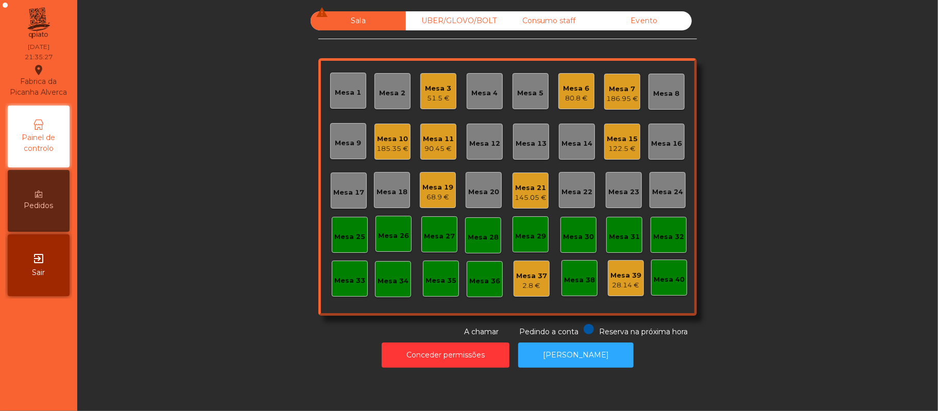
click at [579, 83] on div "Mesa 6" at bounding box center [576, 88] width 26 height 10
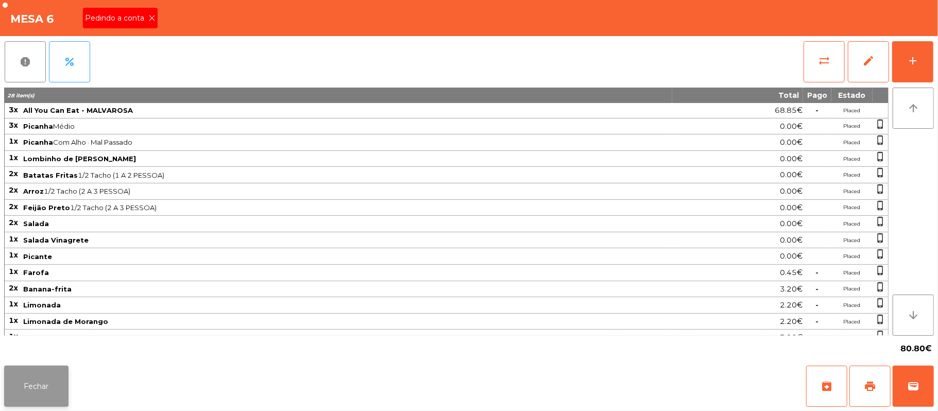
click at [54, 395] on button "Fechar" at bounding box center [36, 386] width 64 height 41
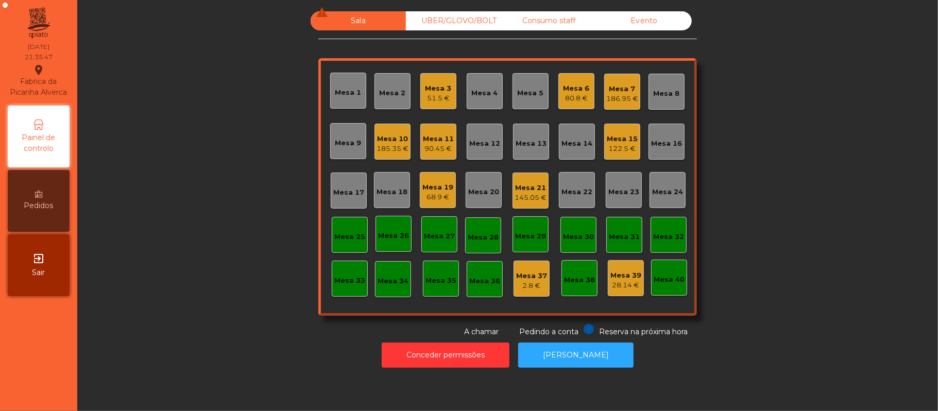
click at [580, 91] on div "Mesa 6" at bounding box center [576, 88] width 26 height 10
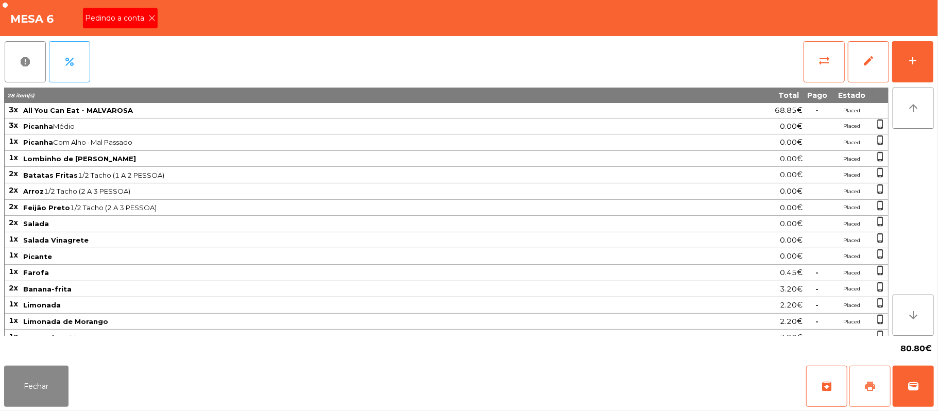
click at [871, 382] on span "print" at bounding box center [870, 386] width 12 height 12
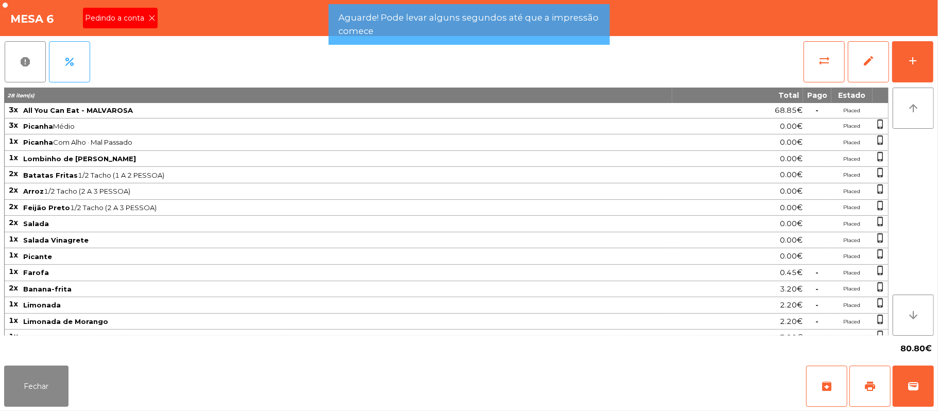
click at [195, 22] on div "Mesa 6 Pedindo a conta" at bounding box center [469, 18] width 938 height 36
click at [151, 18] on icon at bounding box center [151, 17] width 7 height 7
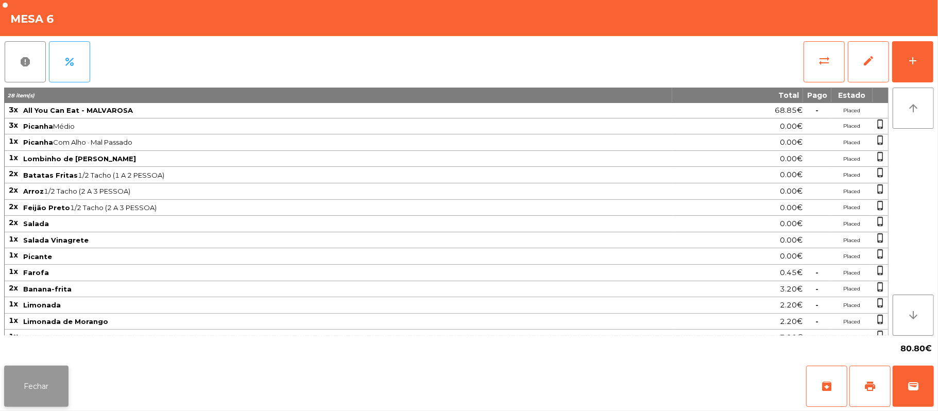
click at [10, 379] on button "Fechar" at bounding box center [36, 386] width 64 height 41
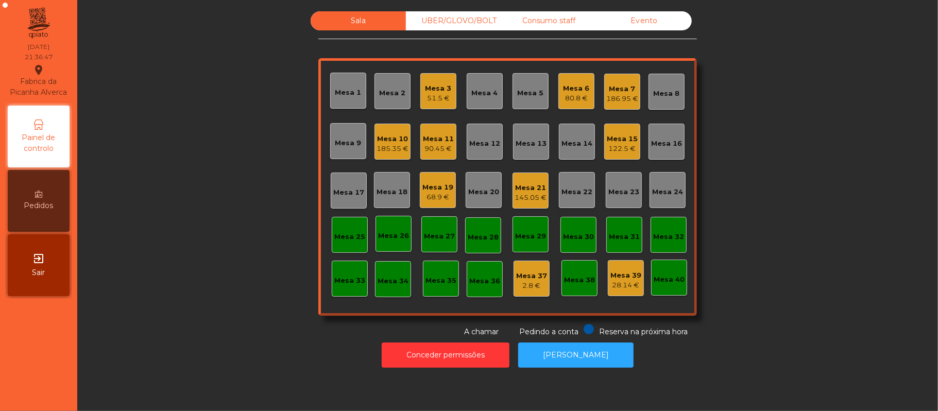
click at [564, 95] on div "80.8 €" at bounding box center [576, 98] width 26 height 10
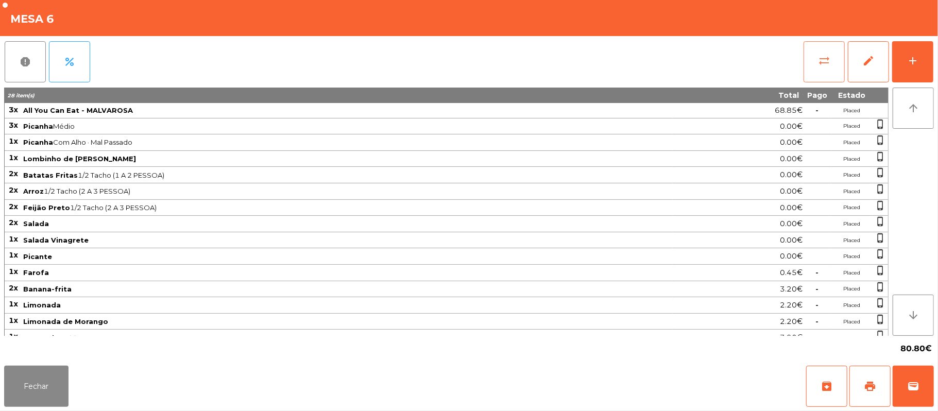
click at [819, 63] on span "sync_alt" at bounding box center [824, 61] width 12 height 12
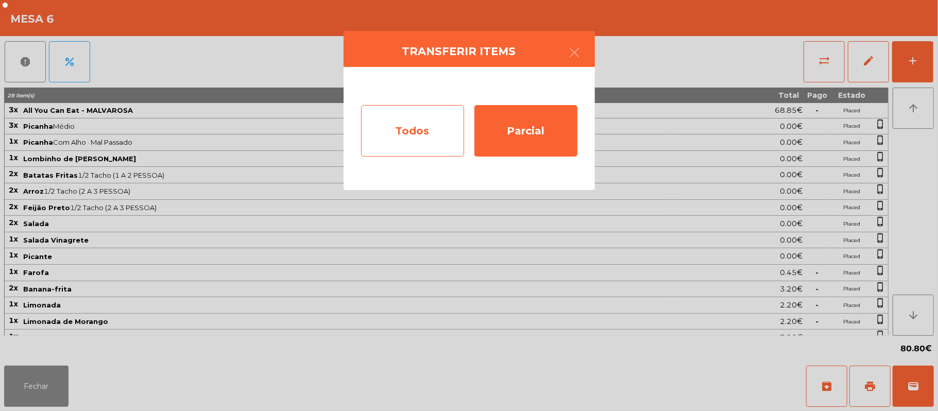
click at [417, 132] on div "Todos" at bounding box center [412, 130] width 103 height 51
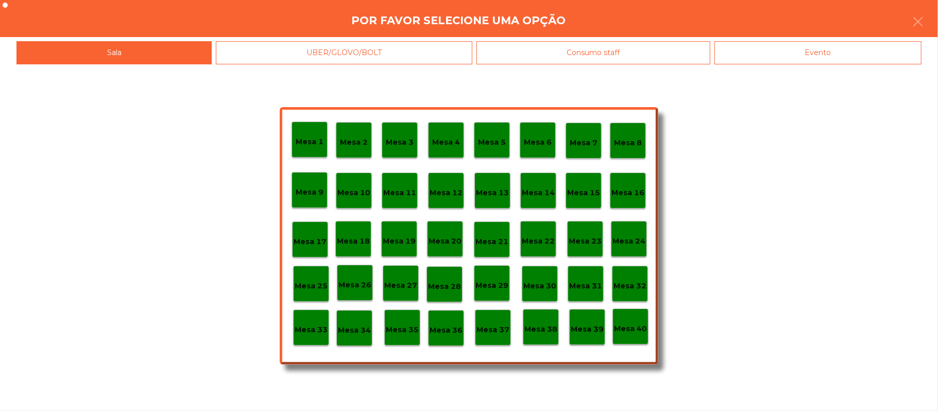
click at [829, 57] on div "Evento" at bounding box center [817, 52] width 207 height 23
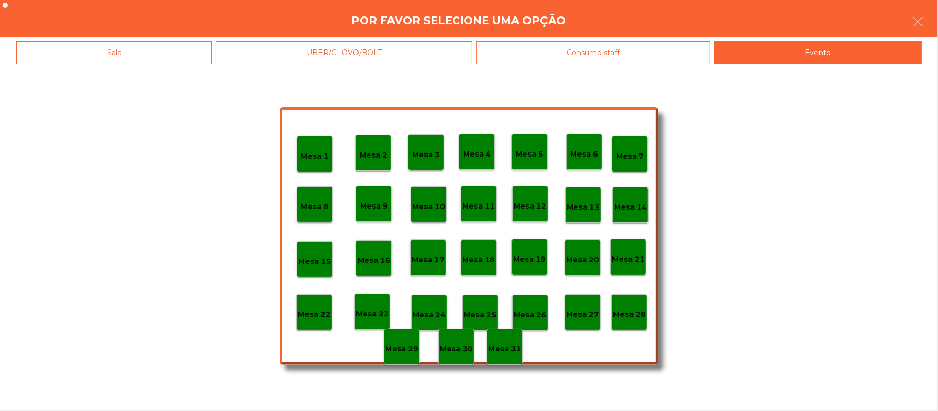
click at [584, 150] on p "Mesa 6" at bounding box center [584, 154] width 28 height 12
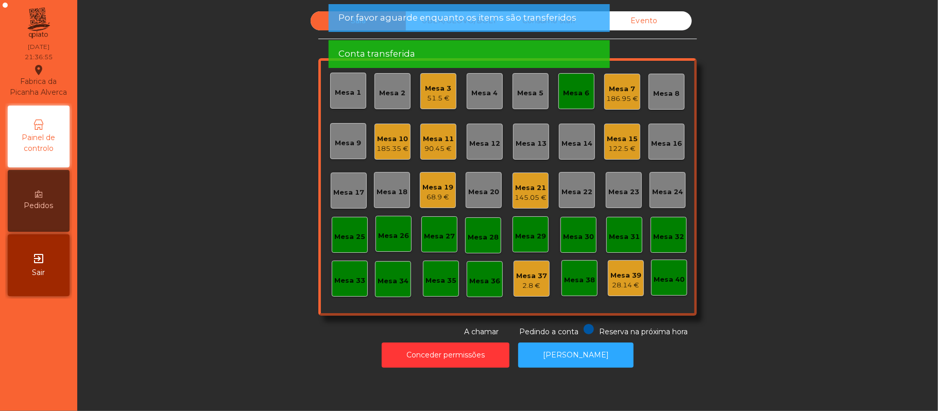
click at [781, 94] on div "Sala UBER/[GEOGRAPHIC_DATA]/BOLT Consumo staff Evento Mesa 1 Mesa 2 Mesa 3 51.5…" at bounding box center [507, 174] width 833 height 326
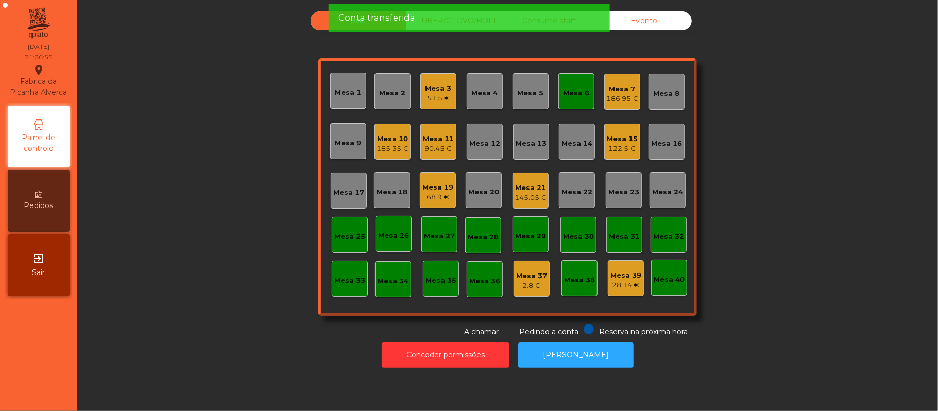
click at [651, 30] on div "Evento" at bounding box center [643, 20] width 95 height 19
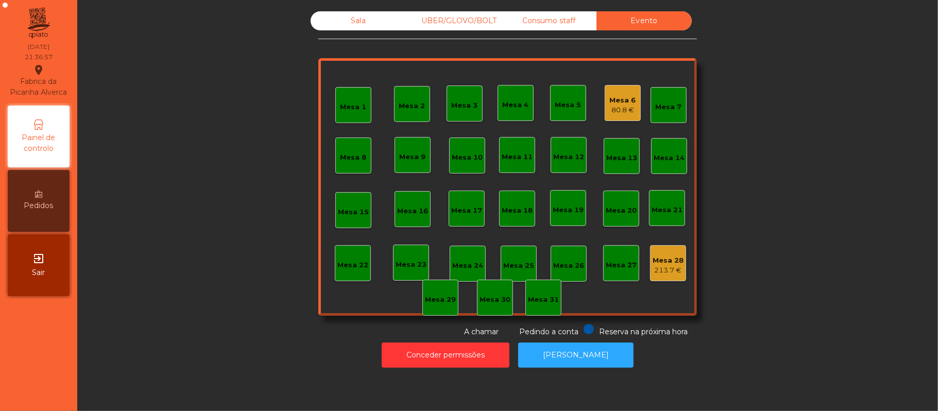
click at [353, 21] on div "Sala" at bounding box center [358, 20] width 95 height 19
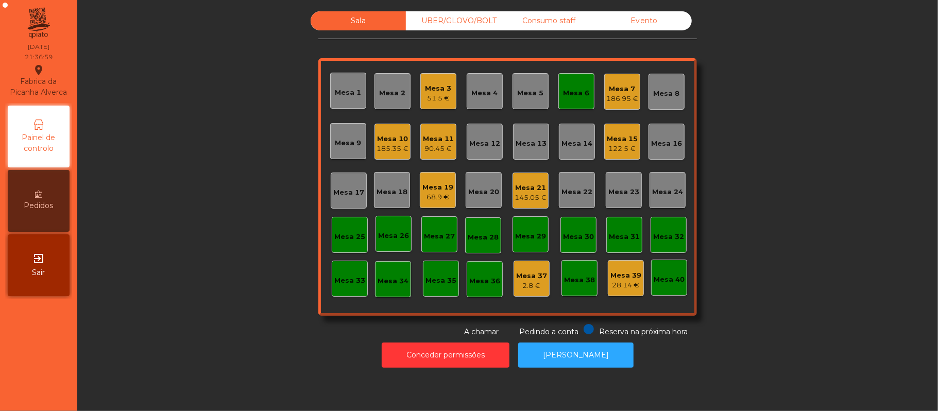
click at [576, 89] on div "Mesa 6" at bounding box center [576, 93] width 26 height 10
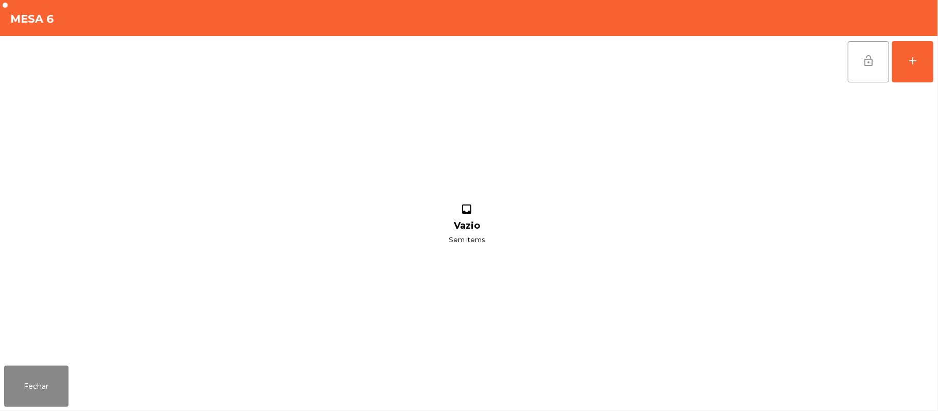
click at [876, 64] on button "lock_open" at bounding box center [868, 61] width 41 height 41
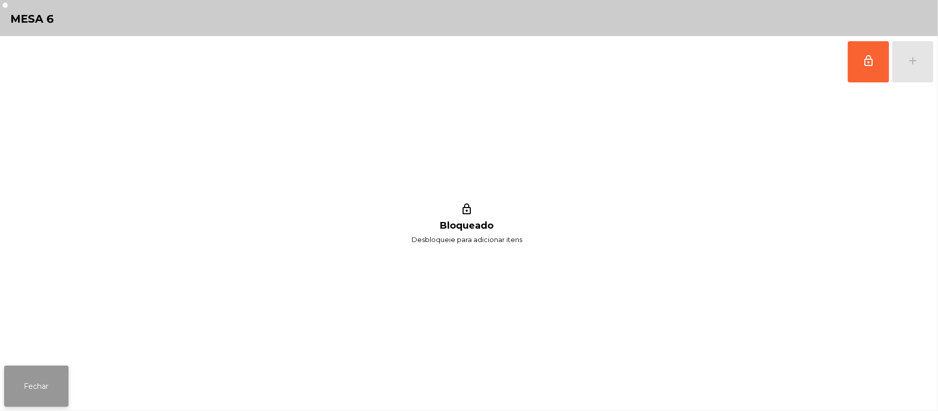
click at [21, 384] on button "Fechar" at bounding box center [36, 386] width 64 height 41
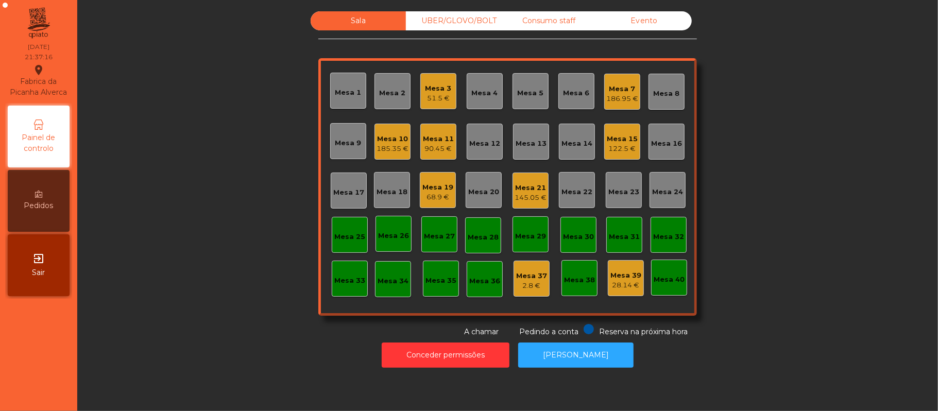
click at [614, 101] on div "186.95 €" at bounding box center [622, 99] width 32 height 10
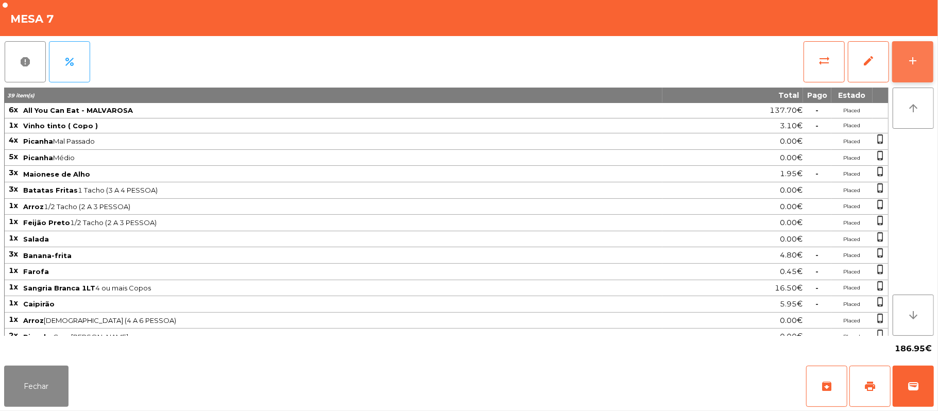
click at [905, 64] on button "add" at bounding box center [912, 61] width 41 height 41
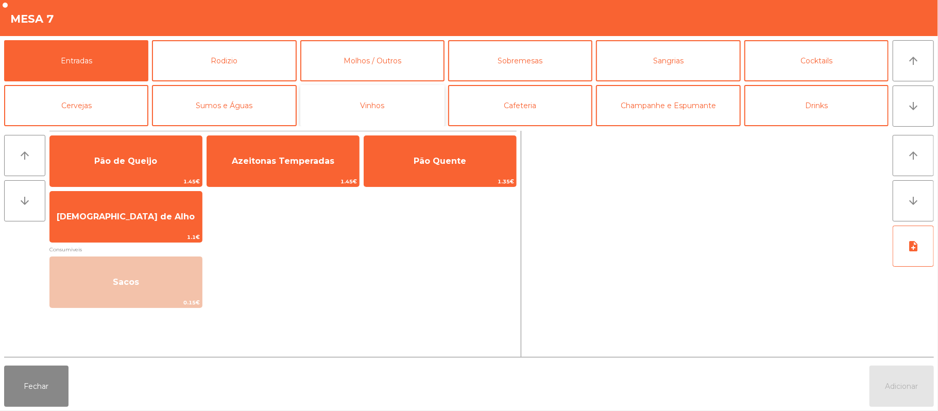
click at [388, 112] on button "Vinhos" at bounding box center [372, 105] width 144 height 41
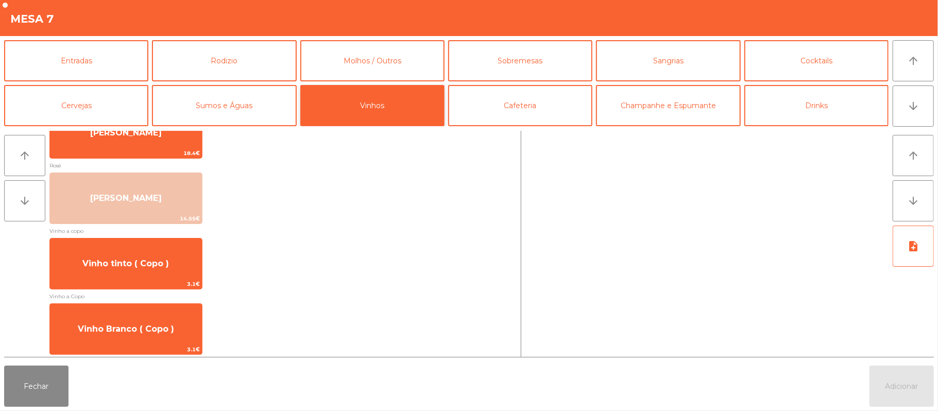
scroll to position [218, 0]
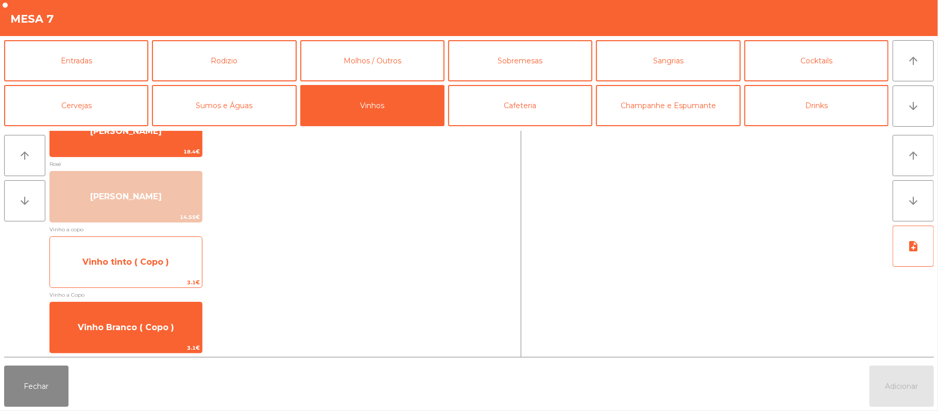
click at [160, 266] on span "Vinho tinto ( Copo )" at bounding box center [125, 262] width 87 height 10
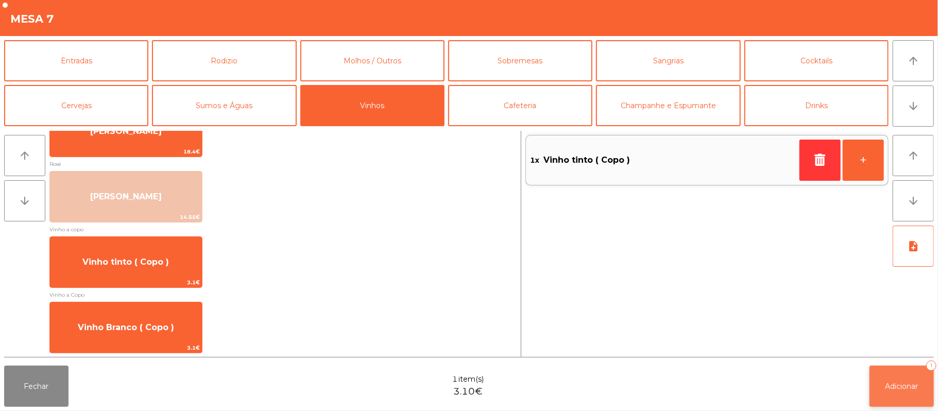
click at [908, 386] on span "Adicionar" at bounding box center [901, 386] width 33 height 9
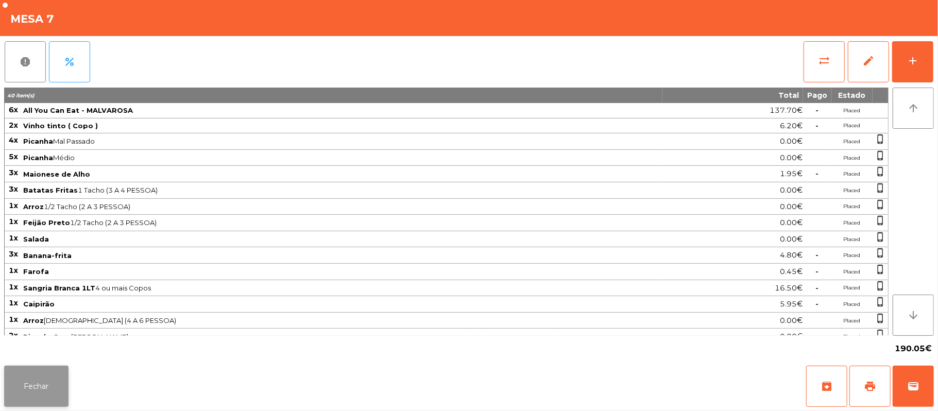
click at [49, 385] on button "Fechar" at bounding box center [36, 386] width 64 height 41
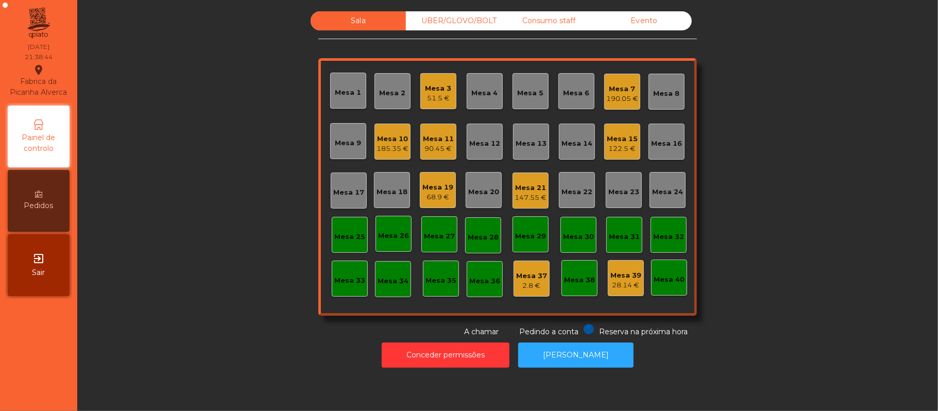
click at [447, 149] on div "90.45 €" at bounding box center [438, 149] width 31 height 10
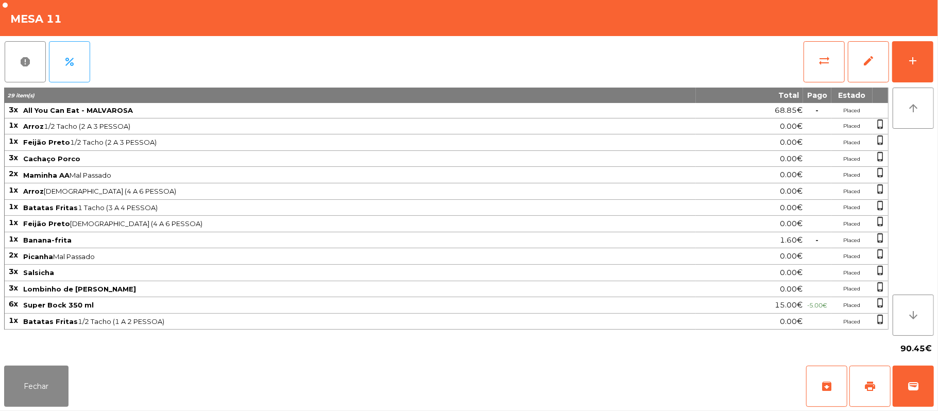
click at [934, 59] on div "report percent sync_alt edit add 29 item(s) Total Pago Estado 3x All You Can Ea…" at bounding box center [469, 198] width 938 height 325
click at [931, 62] on button "add" at bounding box center [912, 61] width 41 height 41
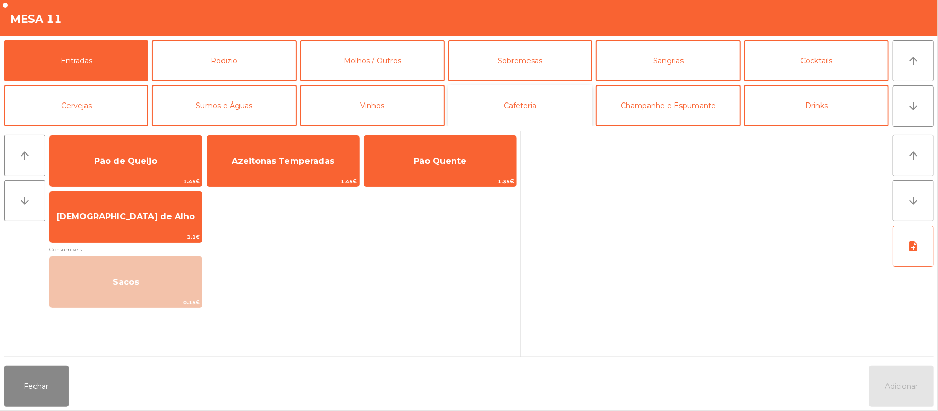
click at [563, 95] on button "Cafeteria" at bounding box center [520, 105] width 144 height 41
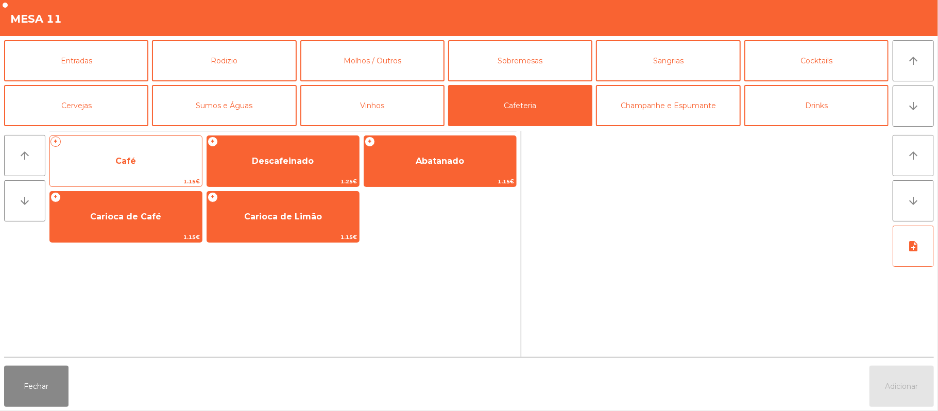
click at [167, 172] on span "Café" at bounding box center [126, 161] width 152 height 28
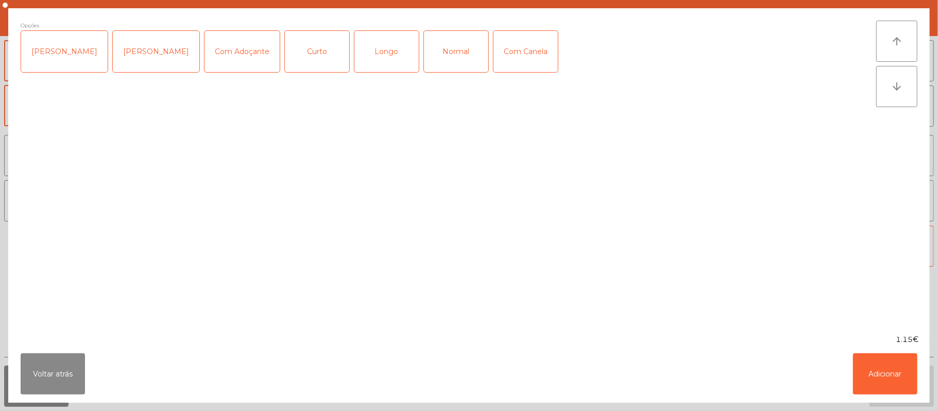
click at [163, 165] on div "Opções Chavena Fria Chavena Escaldada Com Adoçante Curto Longo Normal Com Canela" at bounding box center [448, 171] width 855 height 301
click at [433, 48] on div "Normal" at bounding box center [456, 51] width 64 height 41
click at [883, 377] on button "Adicionar" at bounding box center [885, 373] width 64 height 41
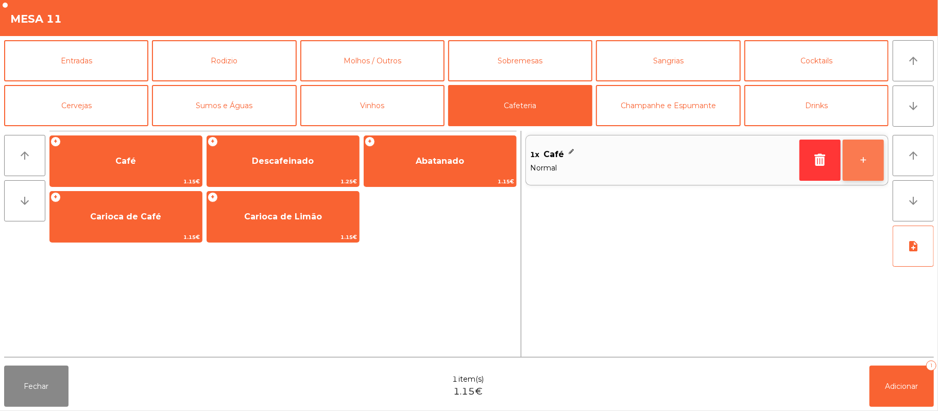
click at [864, 157] on button "+" at bounding box center [862, 160] width 41 height 41
click at [875, 157] on button "+" at bounding box center [862, 160] width 41 height 41
click at [871, 158] on button "+" at bounding box center [862, 160] width 41 height 41
click at [810, 151] on button "-" at bounding box center [819, 160] width 41 height 41
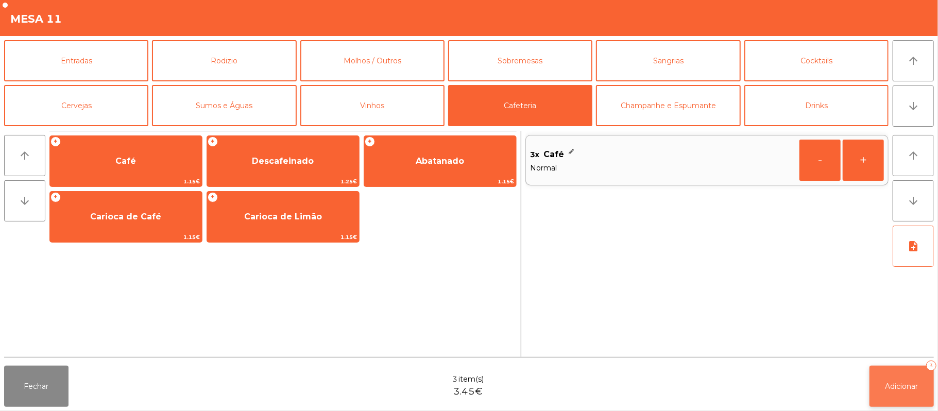
click at [905, 394] on button "Adicionar 3" at bounding box center [901, 386] width 64 height 41
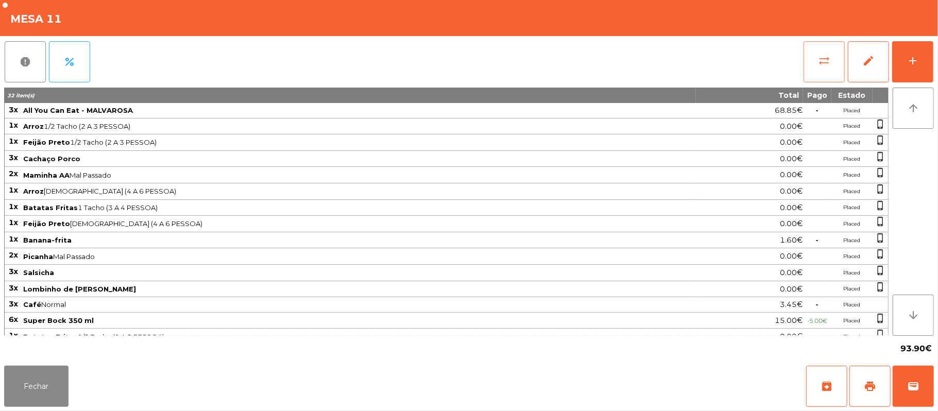
click at [816, 54] on button "sync_alt" at bounding box center [823, 61] width 41 height 41
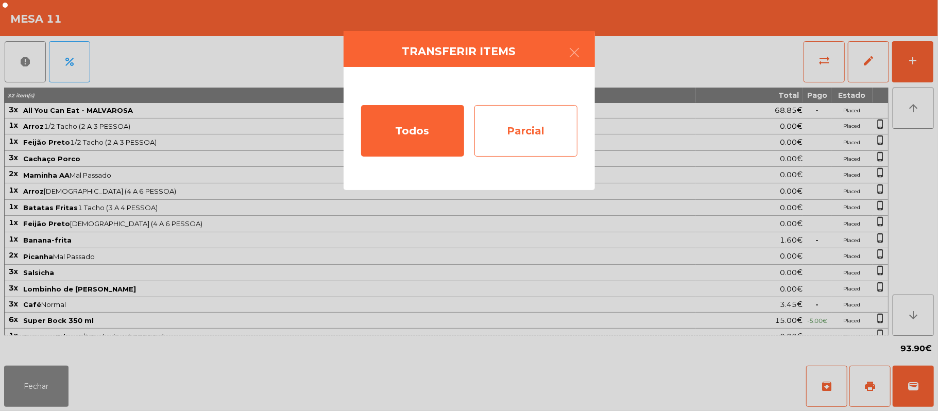
click at [518, 129] on div "Parcial" at bounding box center [525, 130] width 103 height 51
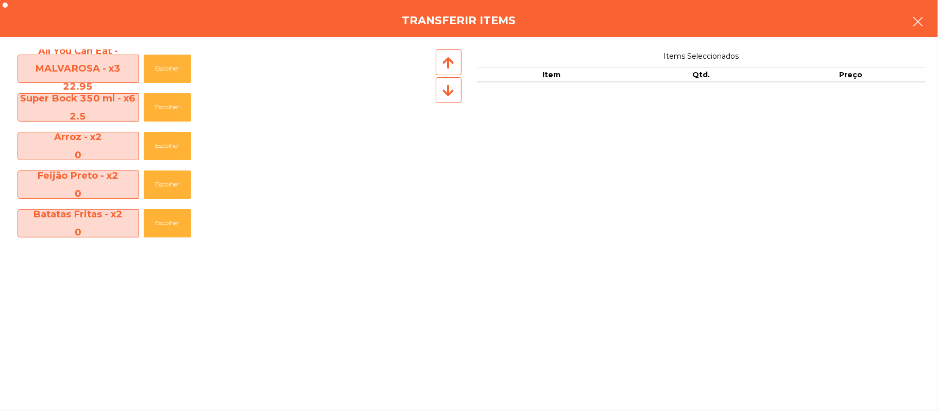
click at [928, 24] on button "button" at bounding box center [917, 22] width 29 height 31
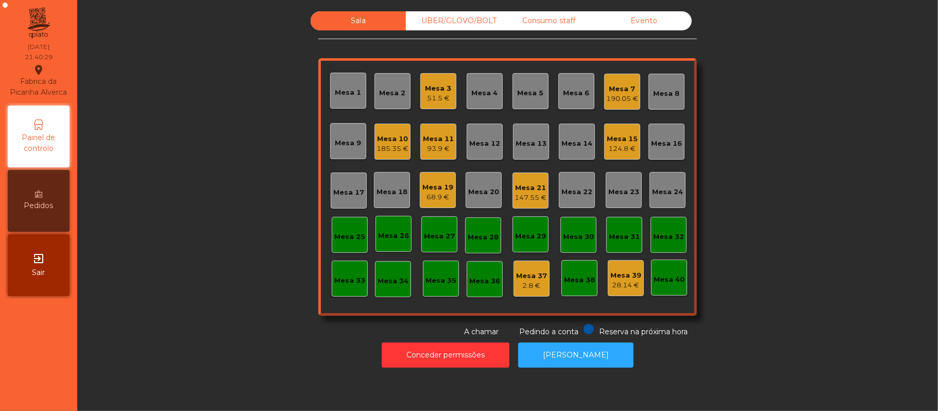
click at [623, 142] on div "Mesa 15" at bounding box center [622, 139] width 31 height 10
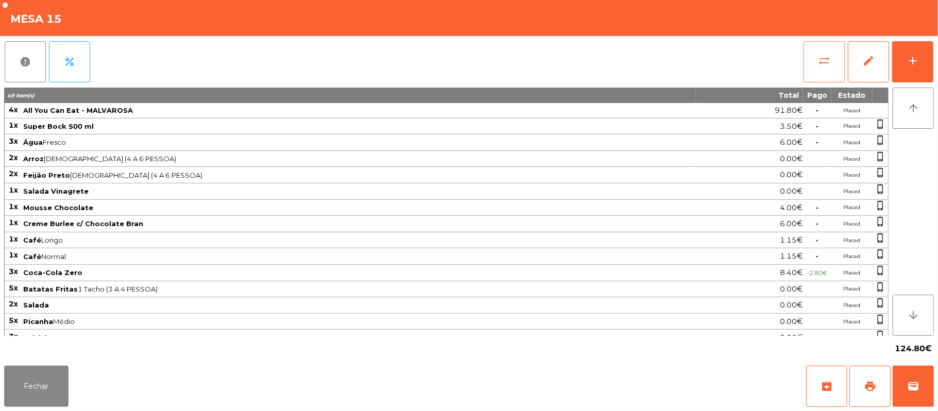
click at [815, 62] on button "sync_alt" at bounding box center [823, 61] width 41 height 41
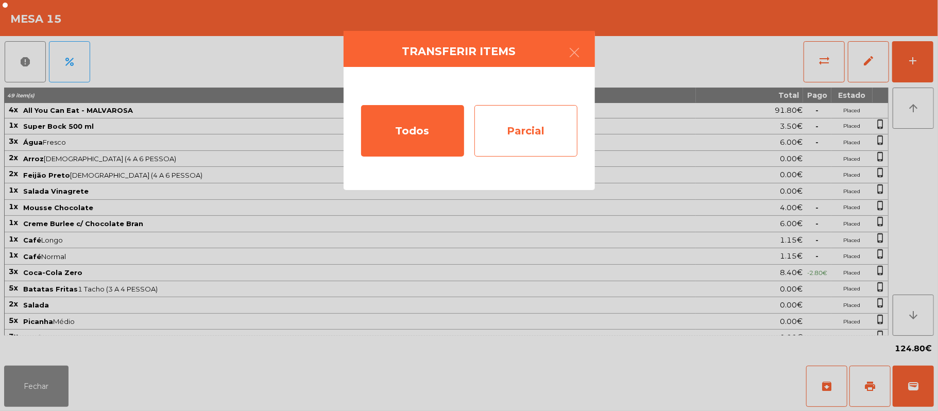
click at [522, 126] on div "Parcial" at bounding box center [525, 130] width 103 height 51
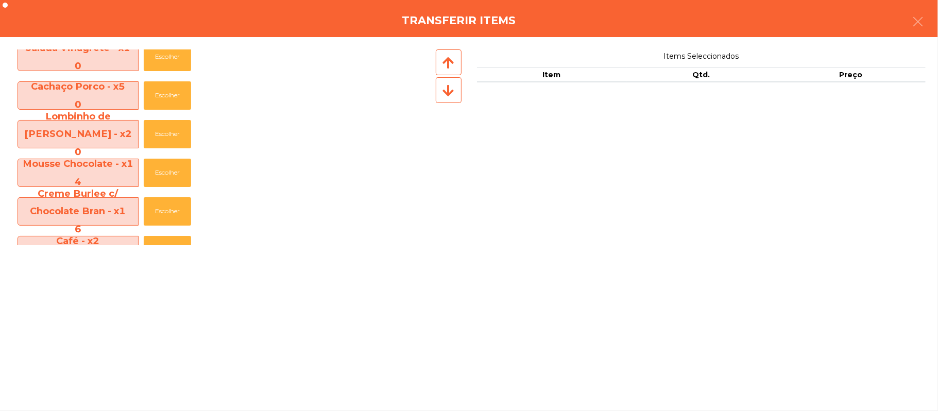
scroll to position [460, 0]
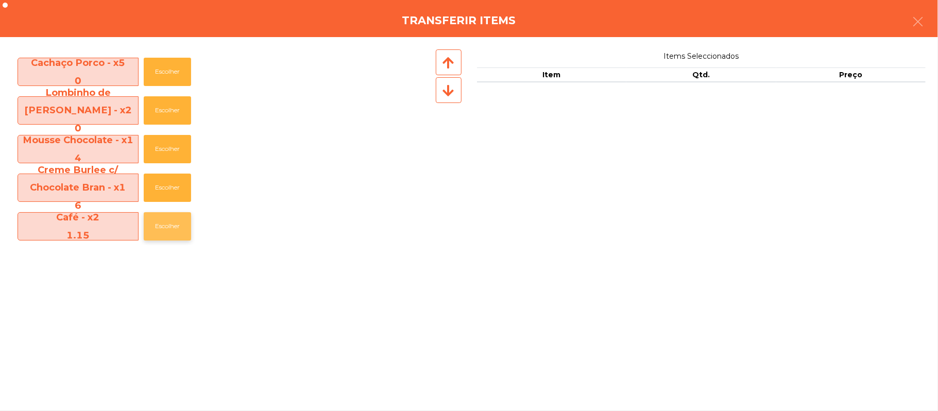
click at [170, 228] on button "Escolher" at bounding box center [167, 226] width 47 height 28
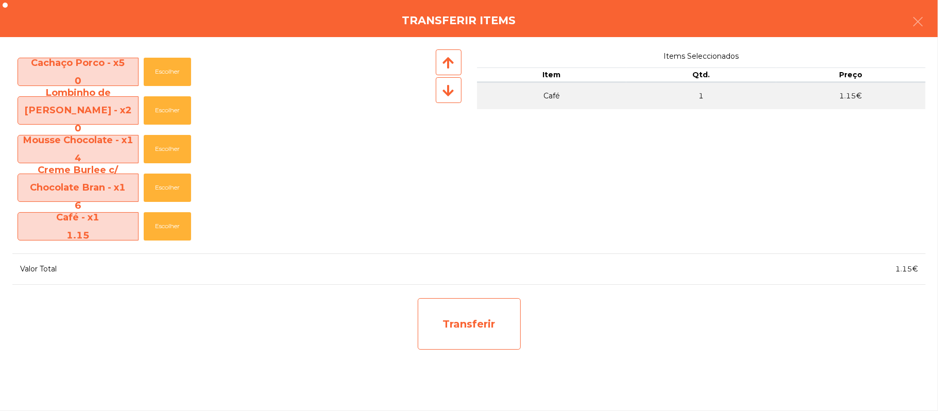
click at [476, 320] on div "Transferir" at bounding box center [469, 323] width 103 height 51
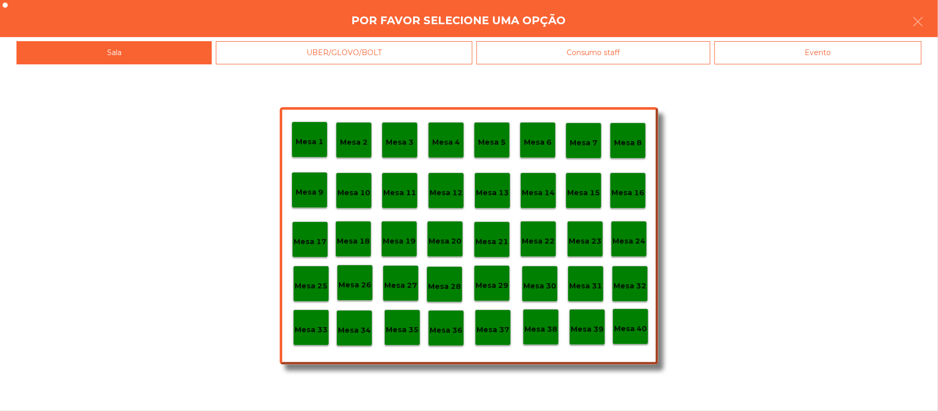
click at [837, 56] on div "Evento" at bounding box center [817, 52] width 207 height 23
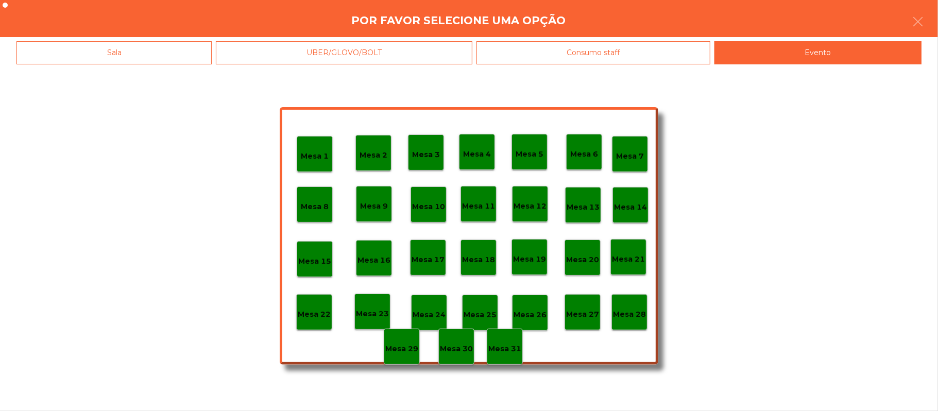
click at [128, 48] on div "Sala" at bounding box center [113, 52] width 195 height 23
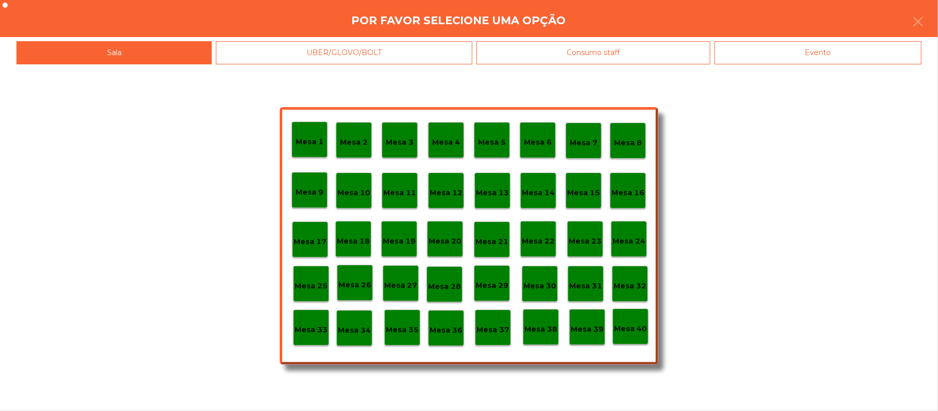
click at [586, 323] on p "Mesa 39" at bounding box center [587, 329] width 33 height 12
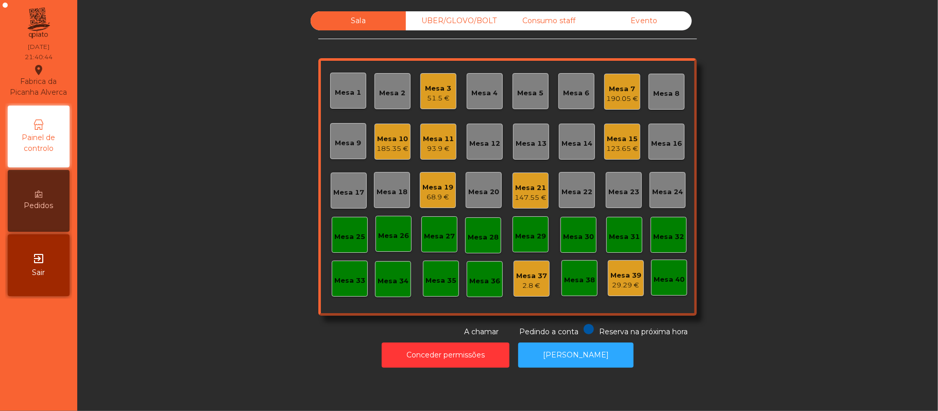
click at [234, 199] on div "Sala UBER/[GEOGRAPHIC_DATA]/BOLT Consumo staff Evento Mesa 1 Mesa 2 Mesa 3 51.5…" at bounding box center [507, 174] width 833 height 326
click at [621, 135] on div "Mesa 15" at bounding box center [622, 139] width 32 height 10
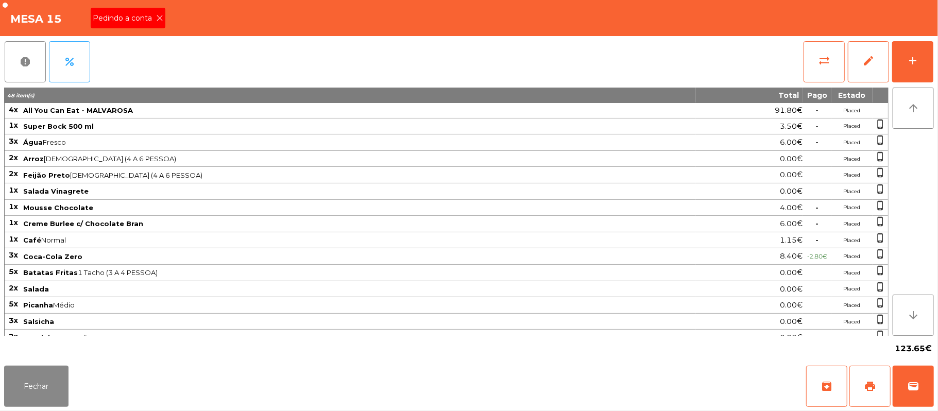
click at [156, 19] on icon at bounding box center [159, 17] width 7 height 7
click at [874, 385] on span "print" at bounding box center [870, 386] width 12 height 12
click at [28, 388] on button "Fechar" at bounding box center [36, 386] width 64 height 41
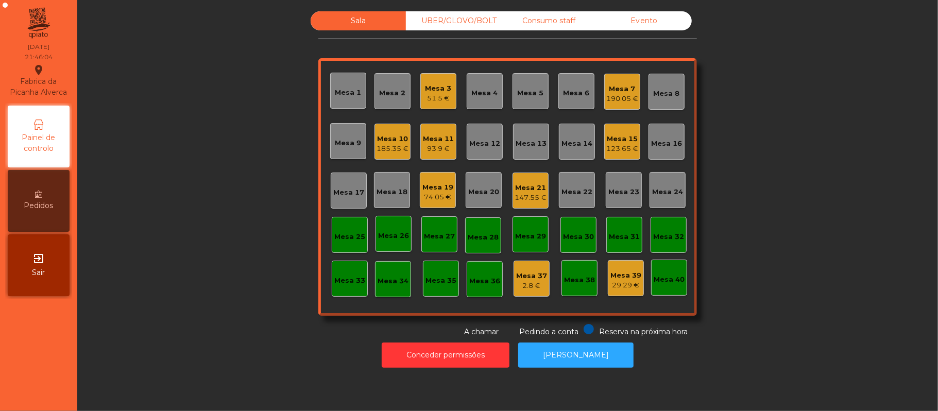
click at [610, 141] on div "Mesa 15" at bounding box center [622, 139] width 32 height 10
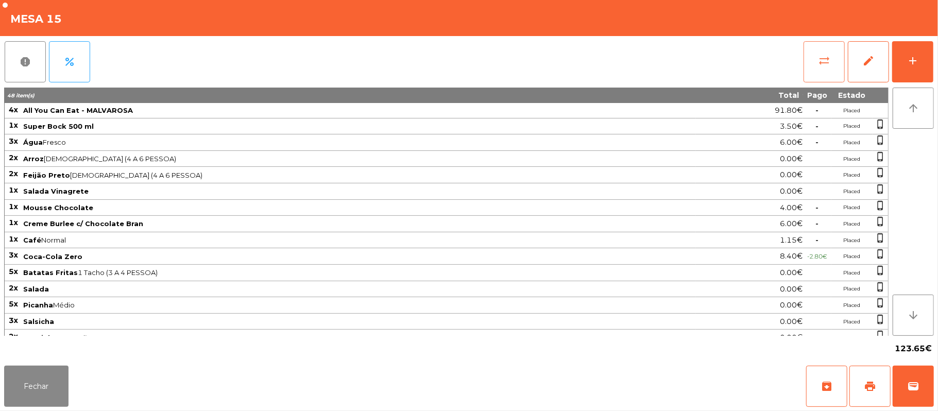
click at [819, 64] on span "sync_alt" at bounding box center [824, 61] width 12 height 12
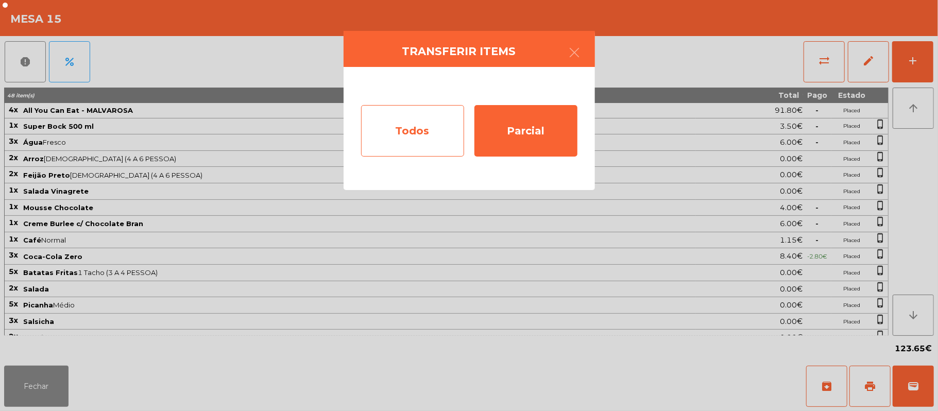
click at [423, 123] on div "Todos" at bounding box center [412, 130] width 103 height 51
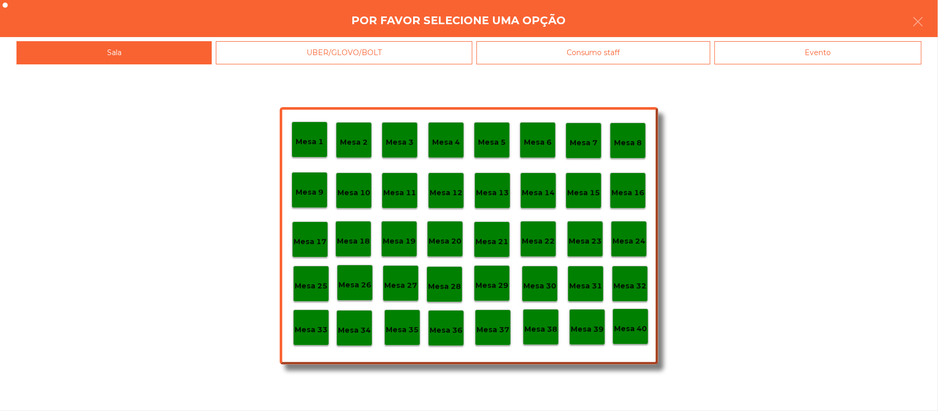
click at [801, 48] on div "Evento" at bounding box center [817, 52] width 207 height 23
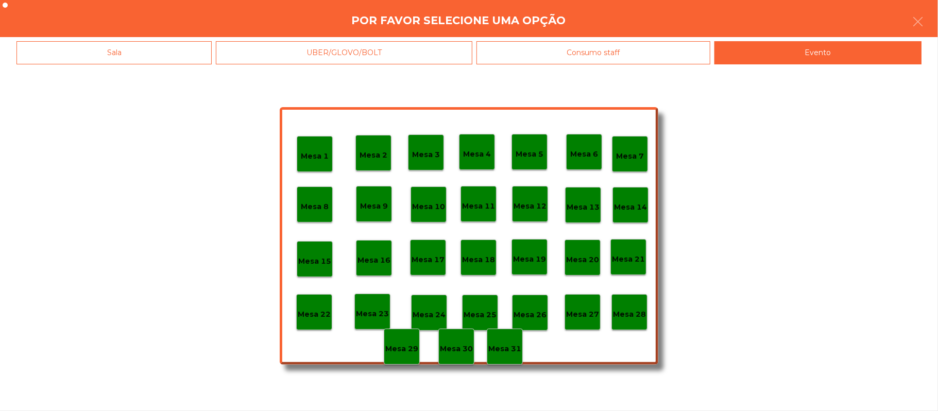
click at [314, 257] on p "Mesa 15" at bounding box center [314, 261] width 33 height 12
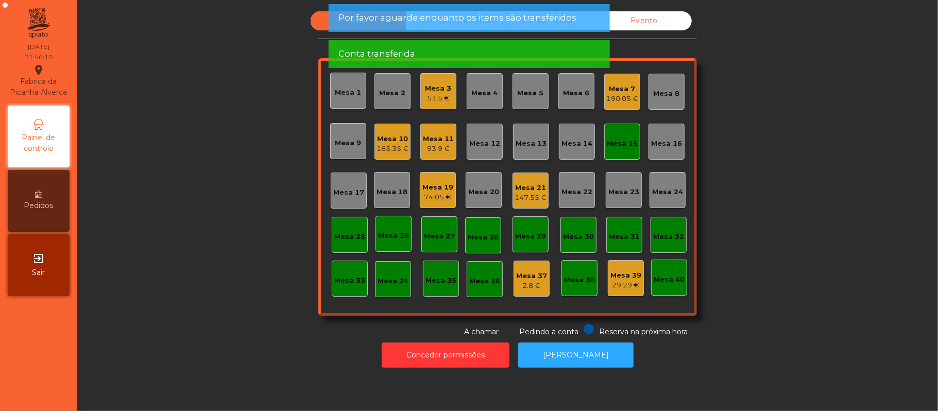
click at [652, 21] on div "Evento" at bounding box center [643, 20] width 95 height 19
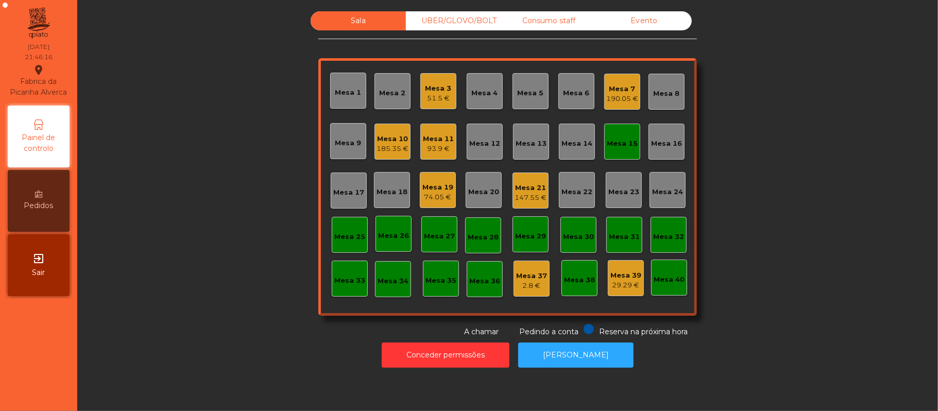
click at [616, 137] on div "Mesa 15" at bounding box center [622, 141] width 31 height 14
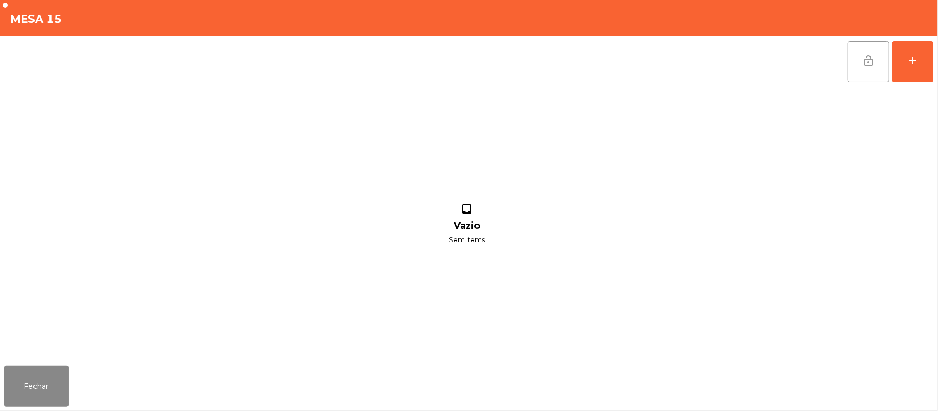
click at [862, 61] on span "lock_open" at bounding box center [868, 61] width 12 height 12
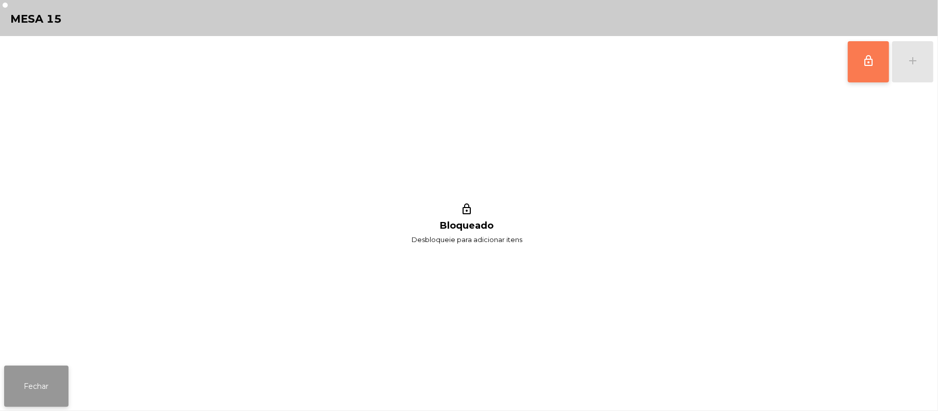
click at [42, 386] on button "Fechar" at bounding box center [36, 386] width 64 height 41
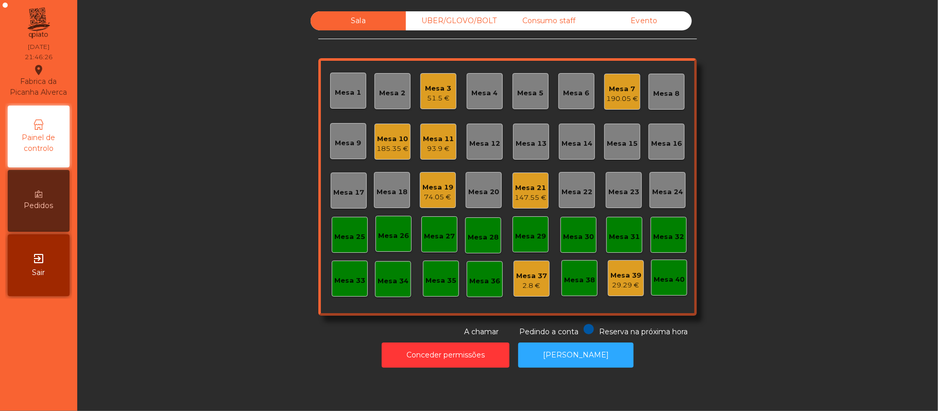
click at [522, 89] on div "Mesa 5" at bounding box center [531, 93] width 26 height 10
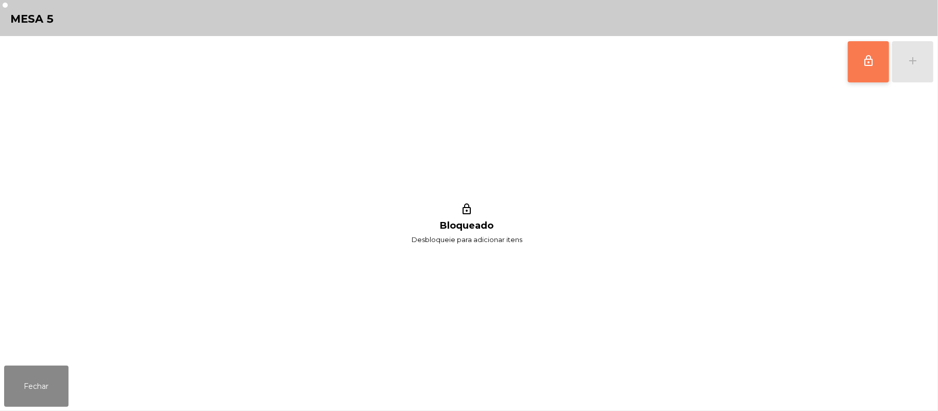
click at [866, 65] on span "lock_outline" at bounding box center [868, 61] width 12 height 12
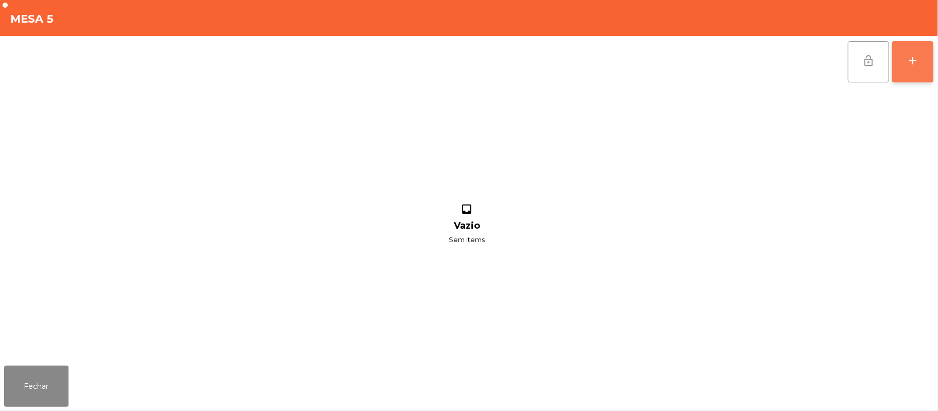
click at [912, 66] on div "add" at bounding box center [912, 61] width 12 height 12
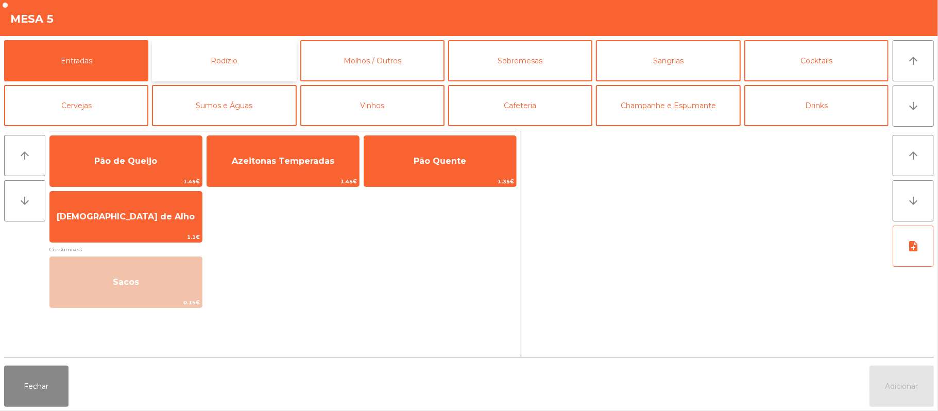
click at [242, 62] on button "Rodizio" at bounding box center [224, 60] width 144 height 41
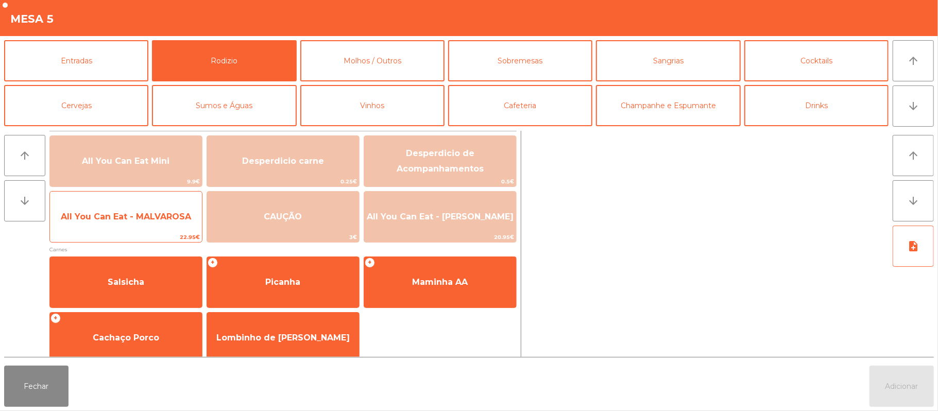
click at [148, 216] on span "All You Can Eat - MALVAROSA" at bounding box center [126, 217] width 130 height 10
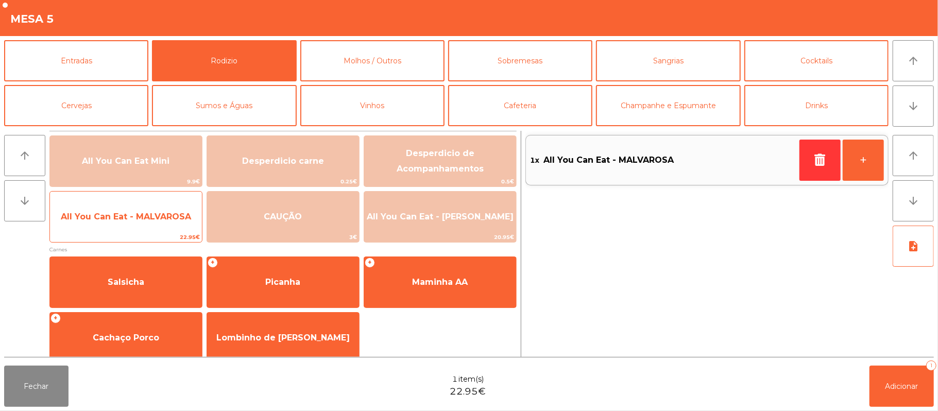
click at [134, 218] on span "All You Can Eat - MALVAROSA" at bounding box center [126, 217] width 130 height 10
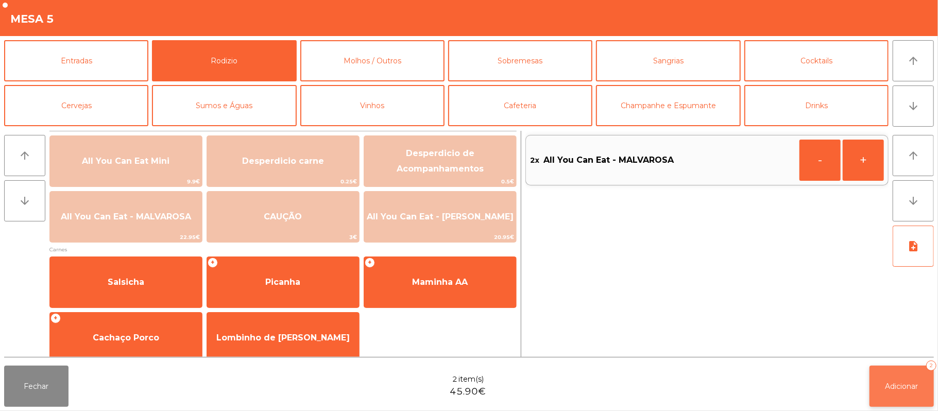
click at [902, 389] on span "Adicionar" at bounding box center [901, 386] width 33 height 9
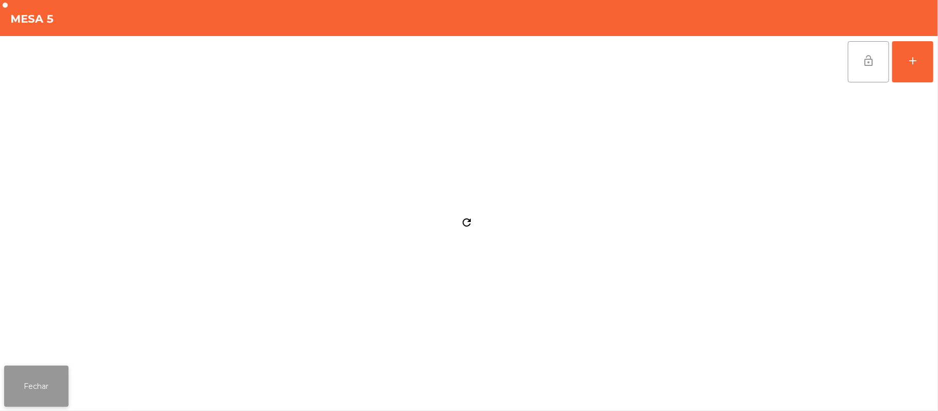
click at [37, 373] on button "Fechar" at bounding box center [36, 386] width 64 height 41
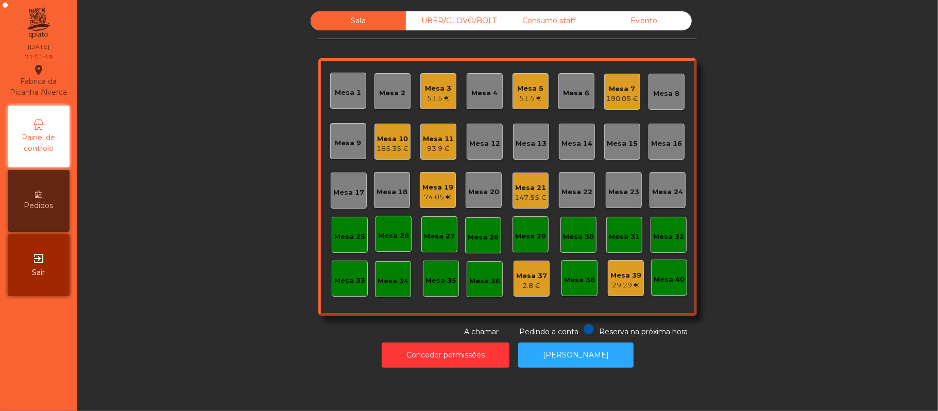
click at [342, 233] on div "Mesa 25" at bounding box center [349, 237] width 31 height 10
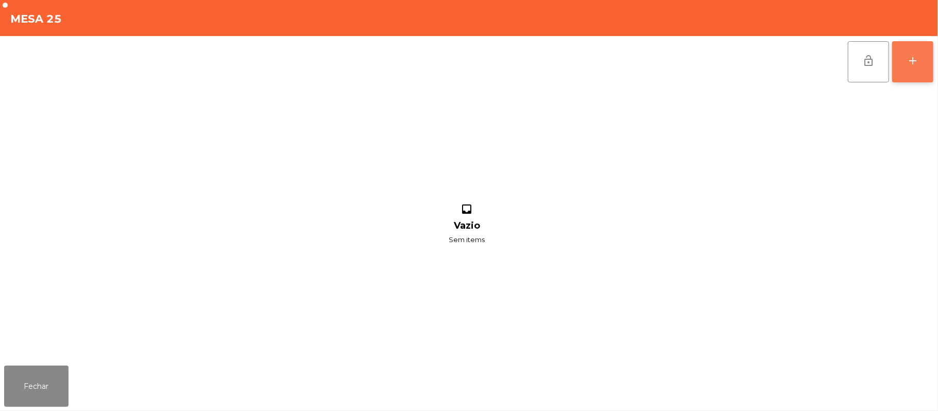
click at [932, 60] on button "add" at bounding box center [912, 61] width 41 height 41
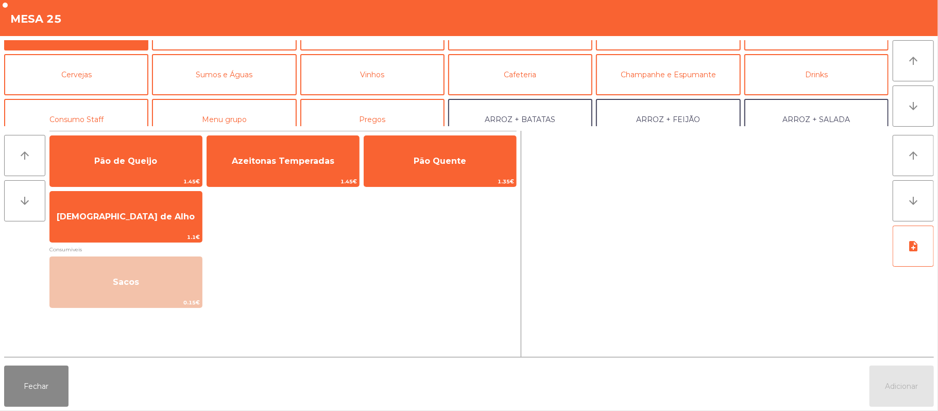
scroll to position [8, 0]
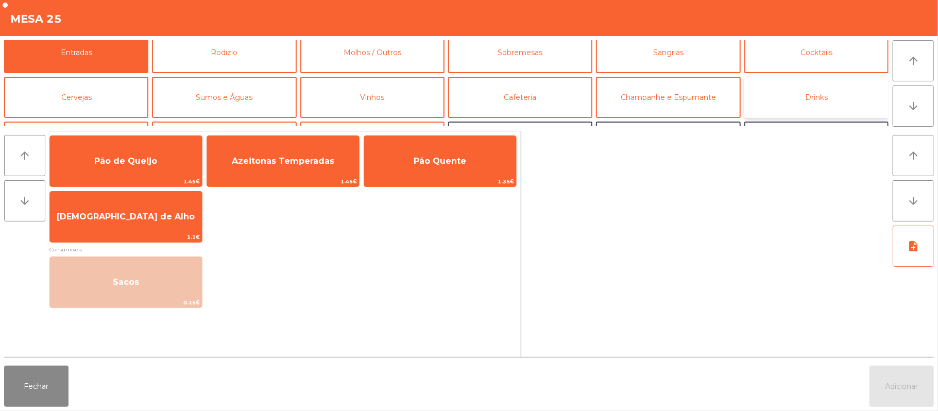
click at [830, 90] on button "Drinks" at bounding box center [816, 97] width 144 height 41
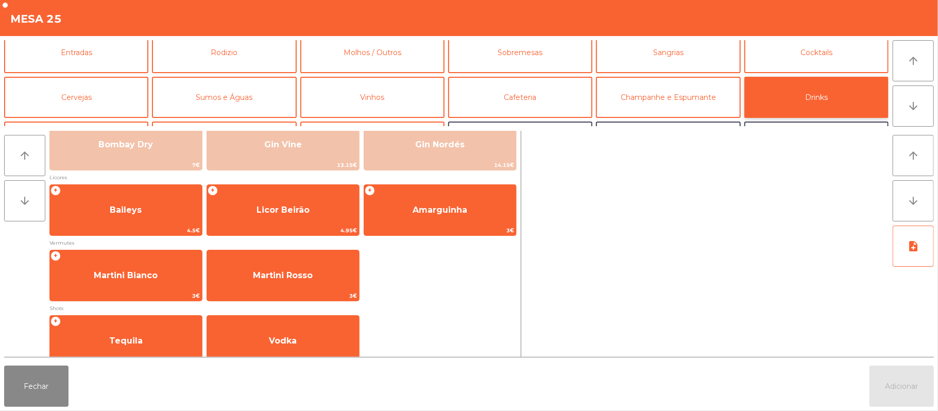
scroll to position [93, 0]
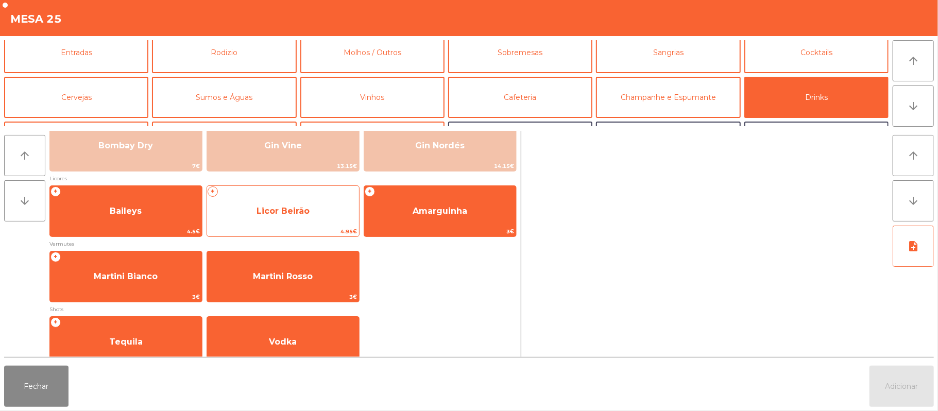
click at [304, 208] on span "Licor Beirão" at bounding box center [282, 211] width 53 height 10
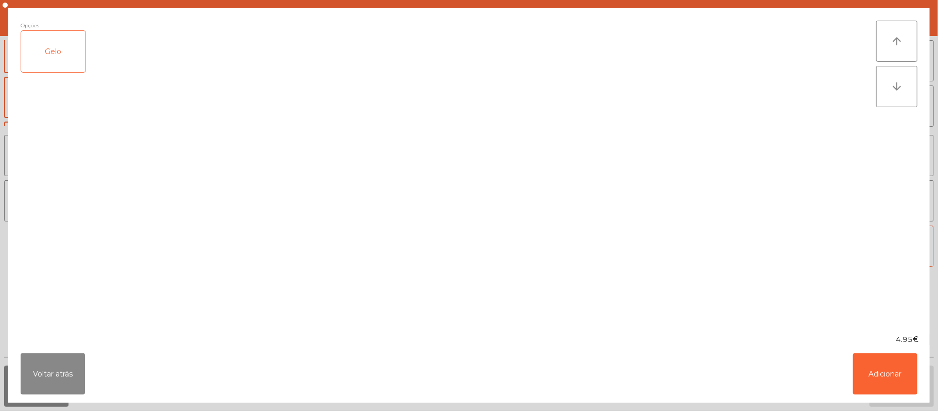
click at [58, 44] on div "Gelo" at bounding box center [53, 51] width 64 height 41
click at [886, 377] on button "Adicionar" at bounding box center [885, 373] width 64 height 41
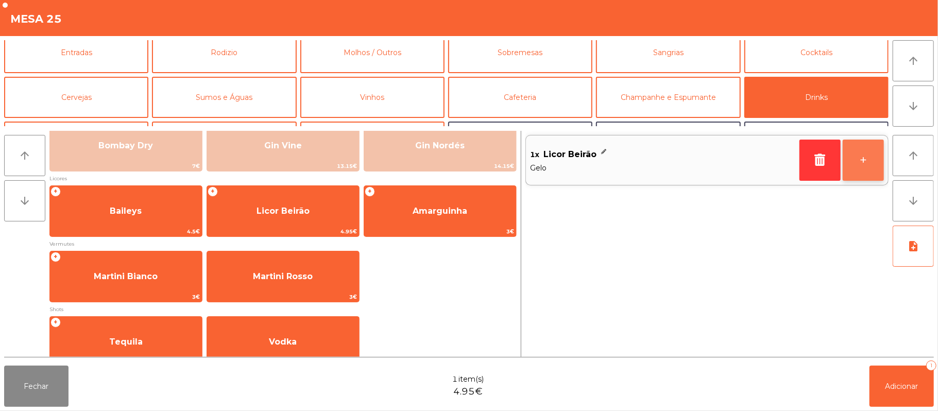
click at [857, 161] on button "+" at bounding box center [862, 160] width 41 height 41
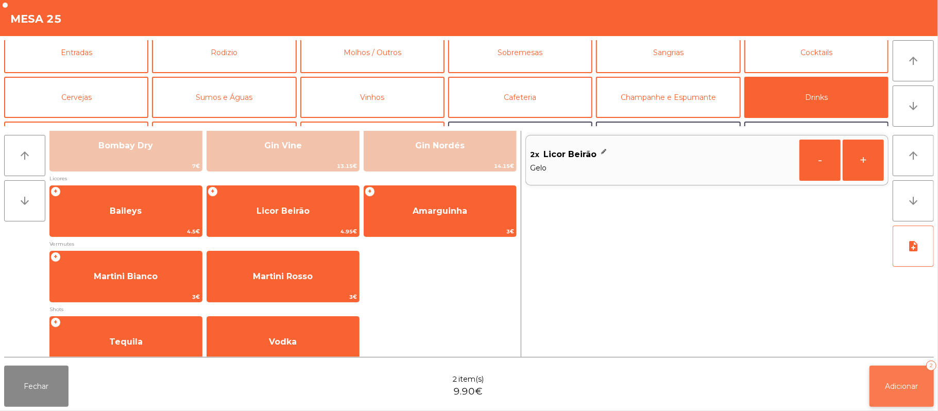
click at [905, 392] on button "Adicionar 2" at bounding box center [901, 386] width 64 height 41
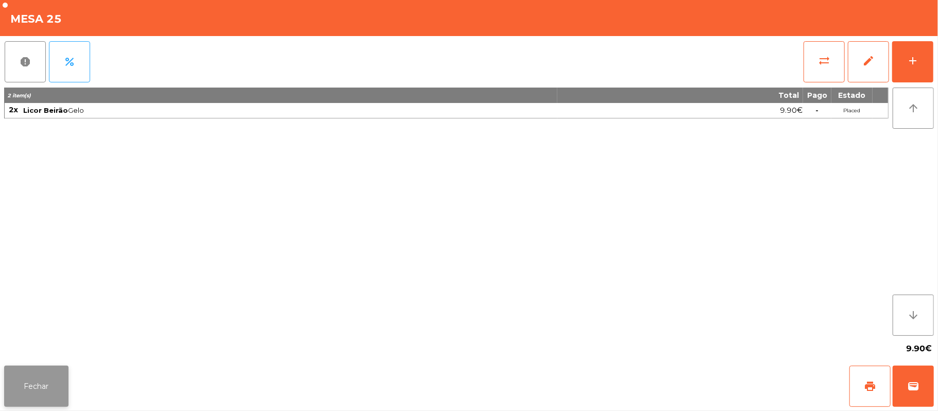
click at [54, 390] on button "Fechar" at bounding box center [36, 386] width 64 height 41
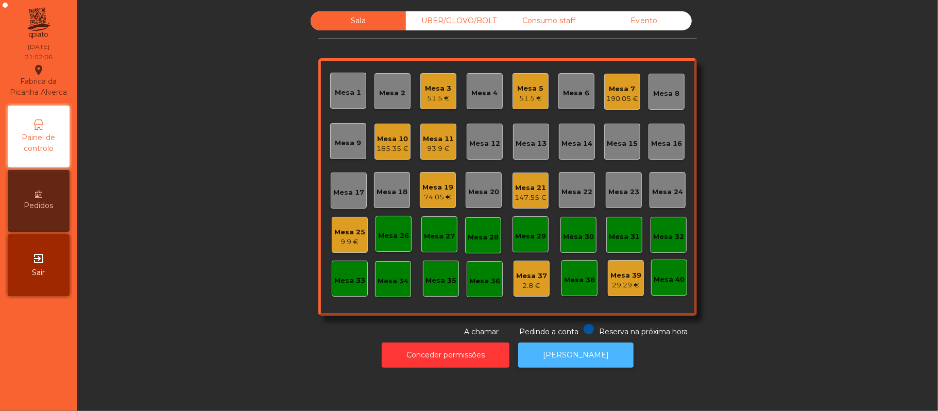
click at [583, 359] on button "[PERSON_NAME]" at bounding box center [575, 354] width 115 height 25
click at [338, 242] on div "9.9 €" at bounding box center [349, 242] width 31 height 10
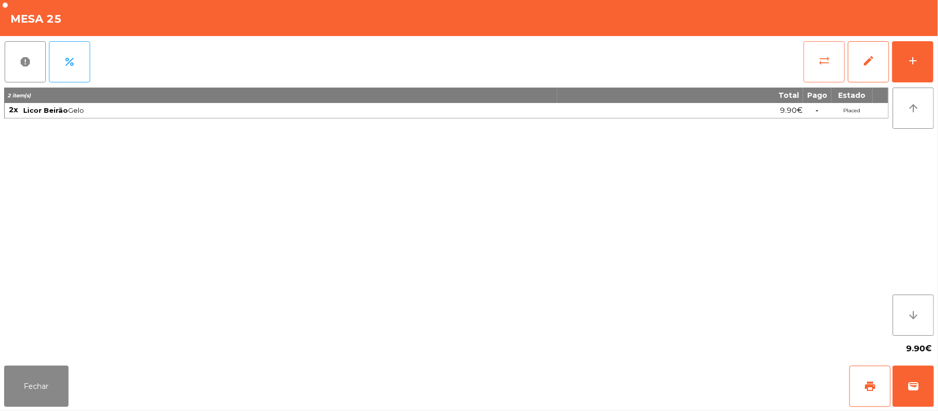
click at [829, 66] on span "sync_alt" at bounding box center [824, 61] width 12 height 12
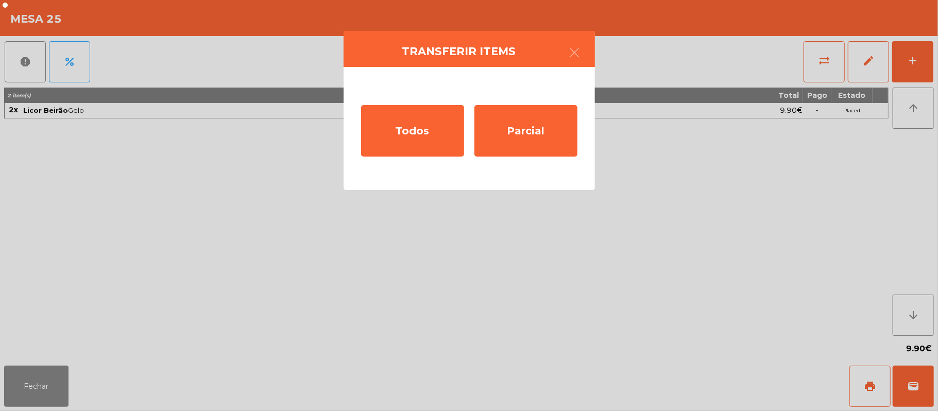
click at [400, 256] on ngb-modal-window "Transferir items Todos Parcial" at bounding box center [469, 205] width 938 height 411
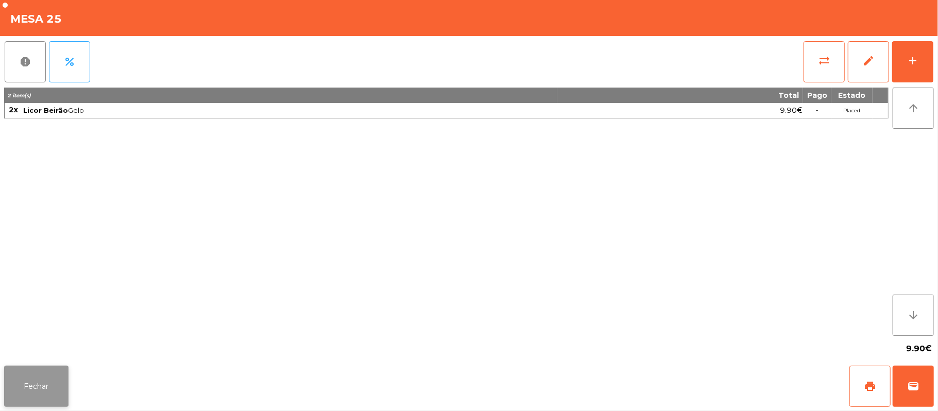
click at [58, 384] on button "Fechar" at bounding box center [36, 386] width 64 height 41
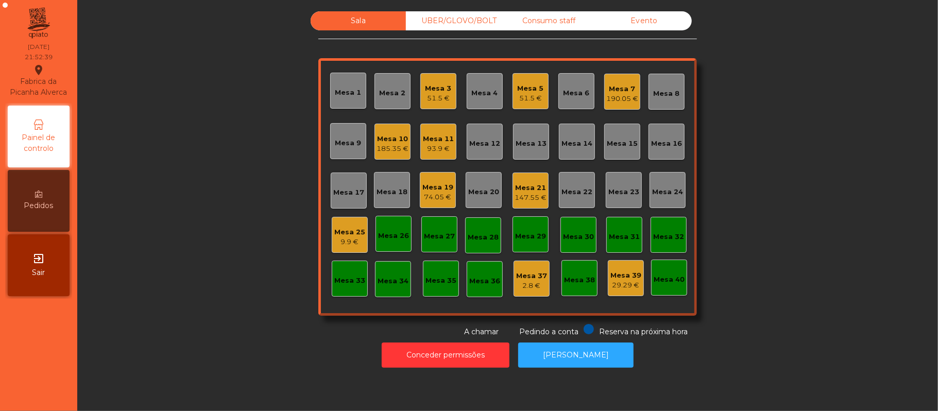
click at [351, 242] on div "9.9 €" at bounding box center [349, 242] width 31 height 10
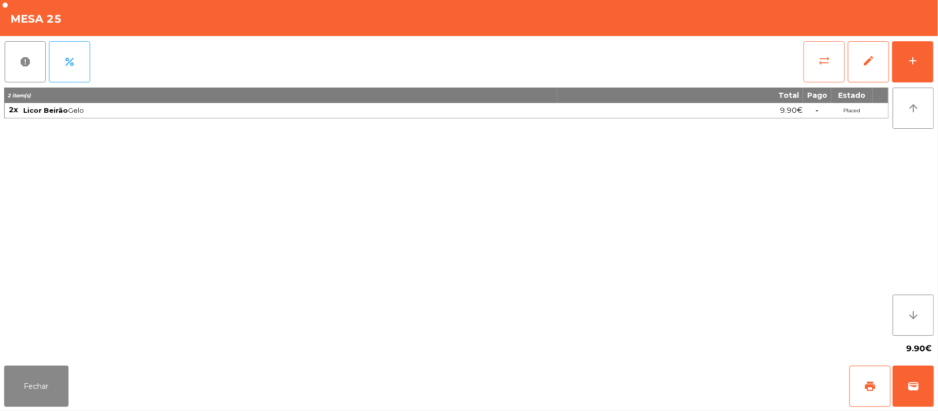
click at [813, 64] on button "sync_alt" at bounding box center [823, 61] width 41 height 41
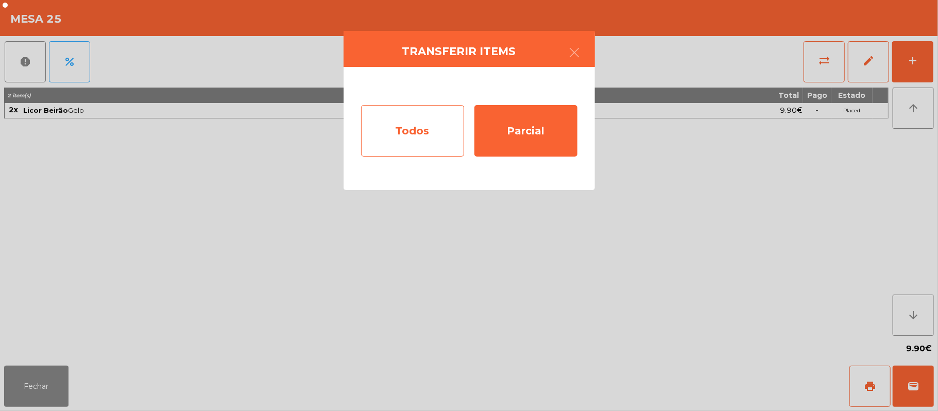
click at [420, 132] on div "Todos" at bounding box center [412, 130] width 103 height 51
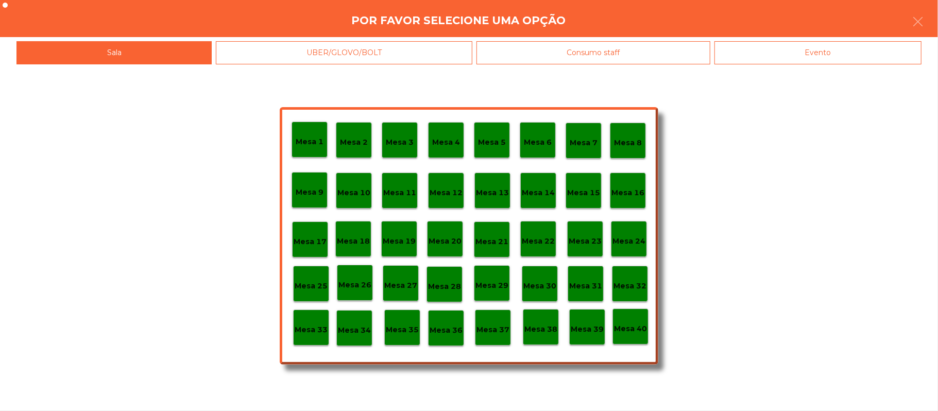
click at [766, 46] on div "Evento" at bounding box center [817, 52] width 207 height 23
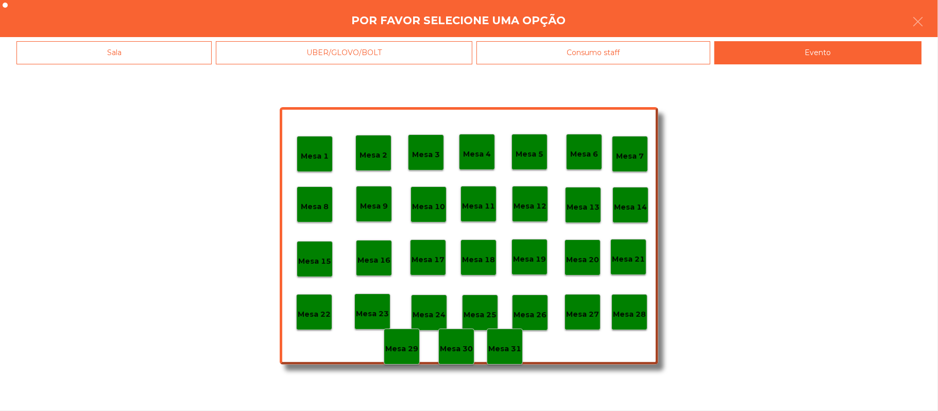
click at [622, 302] on div "Mesa 28" at bounding box center [629, 312] width 36 height 36
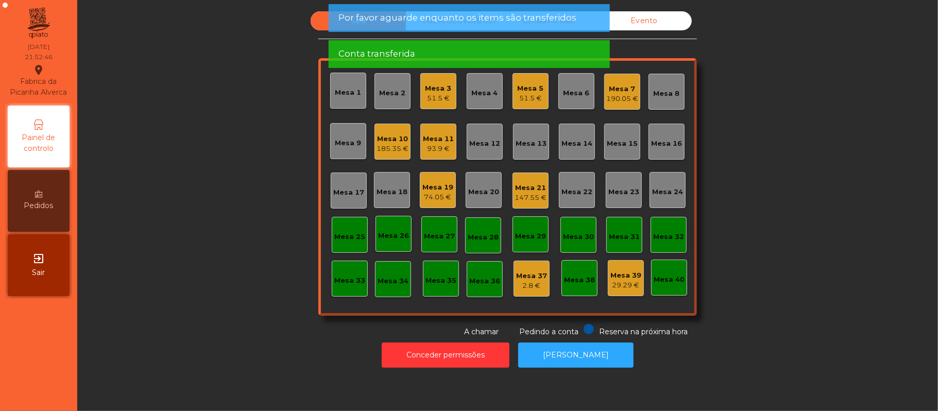
click at [231, 360] on div "Conceder permissões Abrir [PERSON_NAME]" at bounding box center [507, 355] width 833 height 36
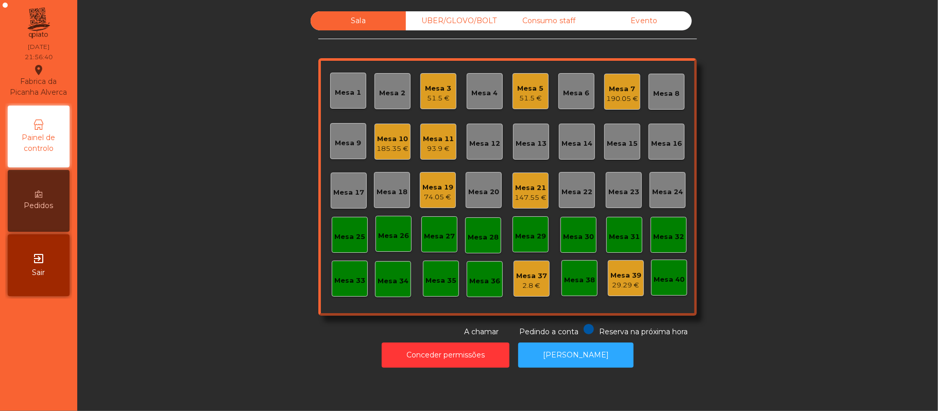
click at [427, 197] on div "74.05 €" at bounding box center [437, 197] width 31 height 10
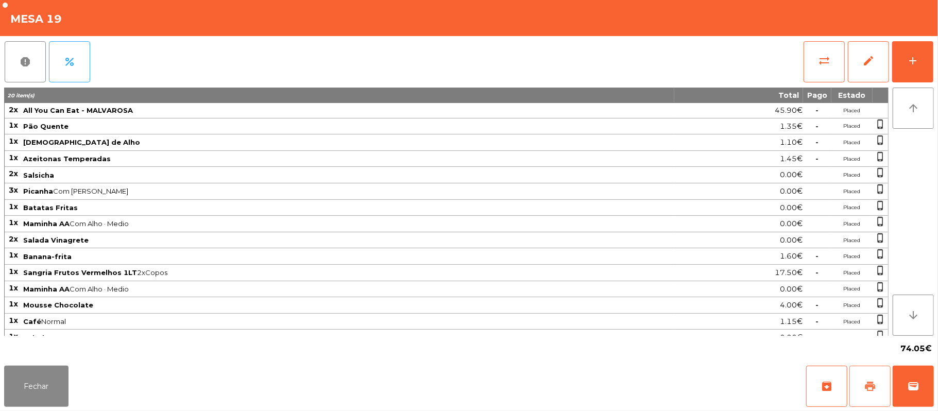
click at [872, 392] on span "print" at bounding box center [870, 386] width 12 height 12
click at [820, 55] on span "sync_alt" at bounding box center [824, 61] width 12 height 12
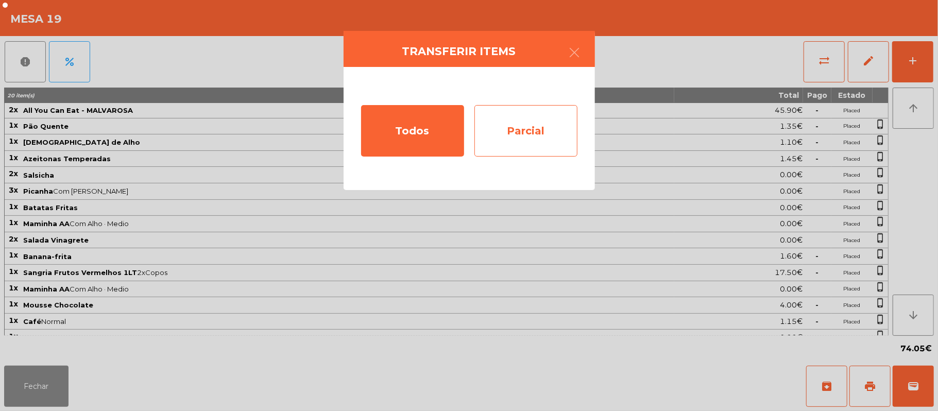
click at [526, 132] on div "Parcial" at bounding box center [525, 130] width 103 height 51
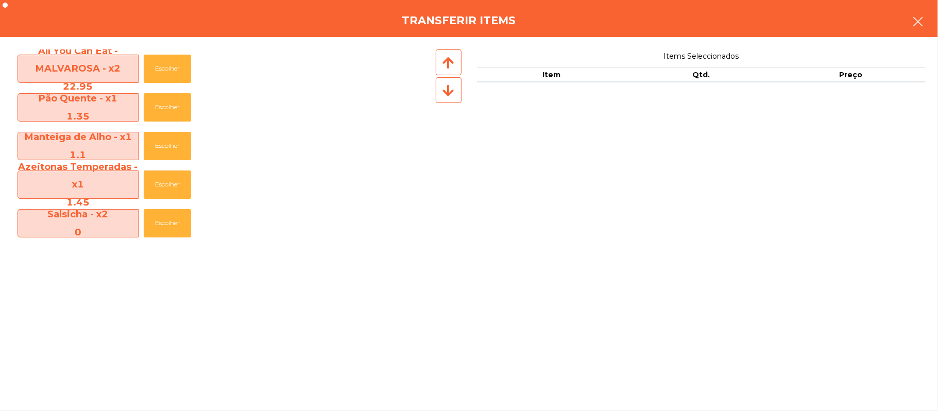
click at [908, 20] on button "button" at bounding box center [917, 22] width 29 height 31
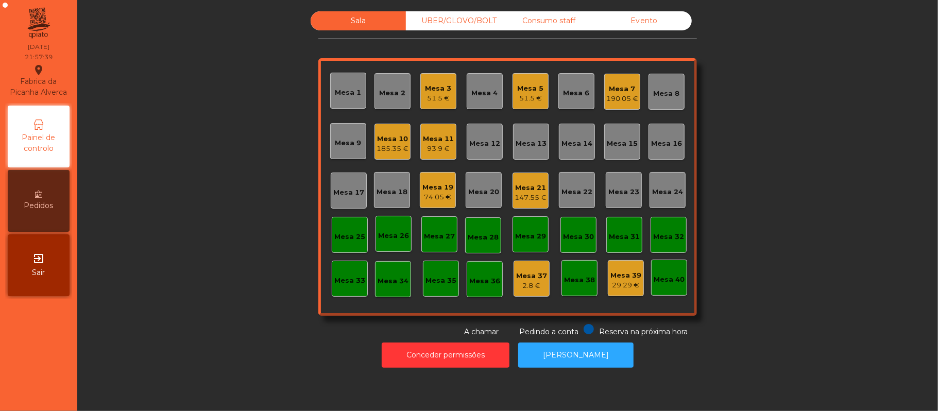
click at [436, 182] on div "Mesa 19" at bounding box center [437, 187] width 31 height 10
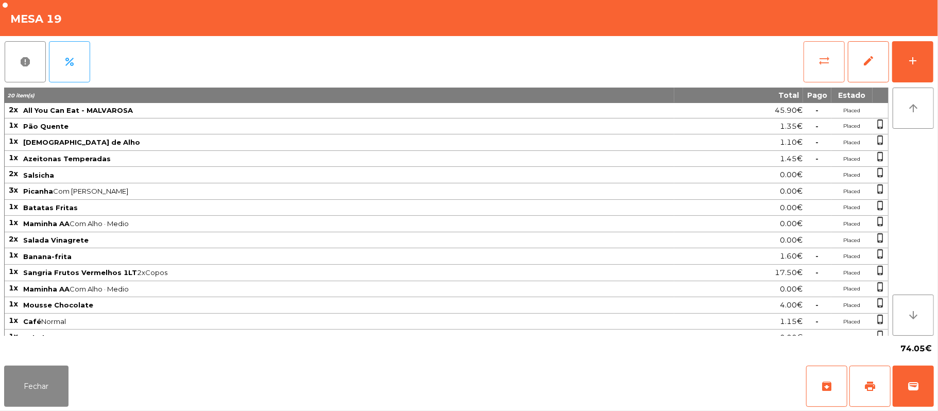
click at [824, 60] on span "sync_alt" at bounding box center [824, 61] width 12 height 12
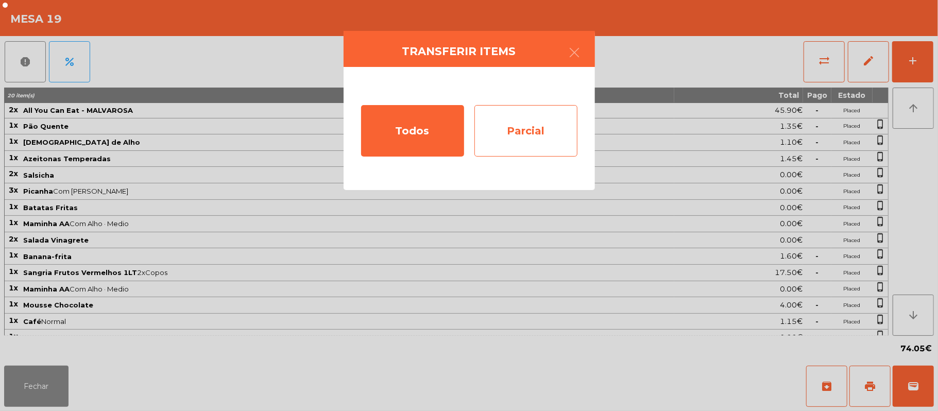
click at [526, 130] on div "Parcial" at bounding box center [525, 130] width 103 height 51
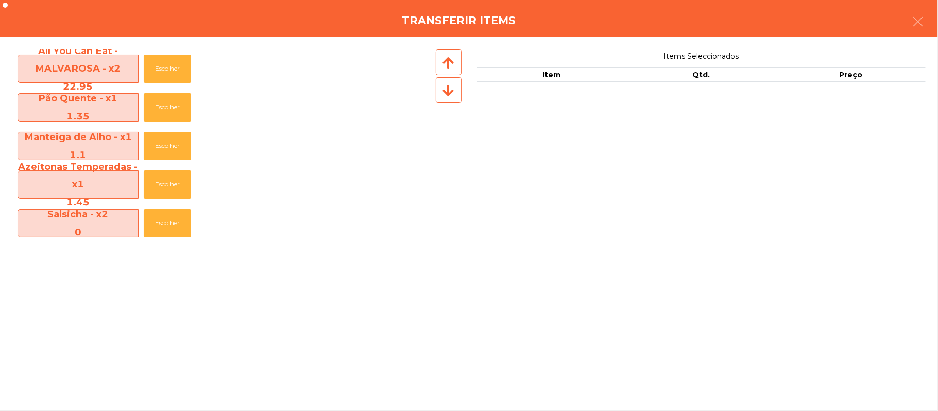
click at [110, 197] on div "1.45" at bounding box center [78, 203] width 120 height 18
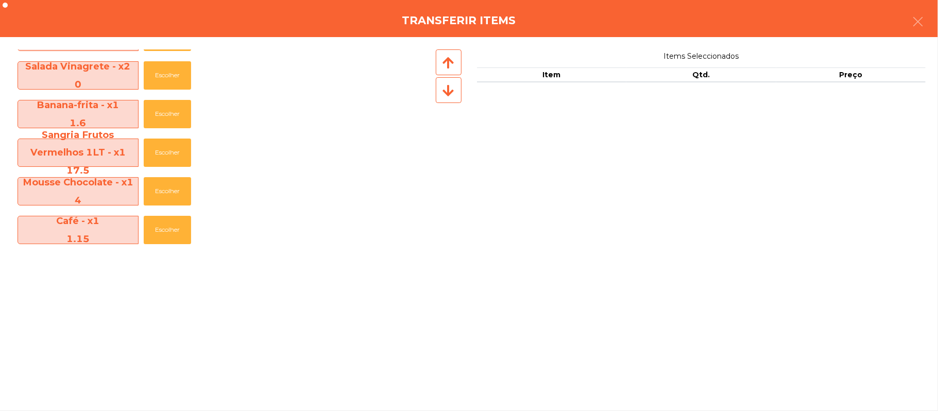
scroll to position [345, 0]
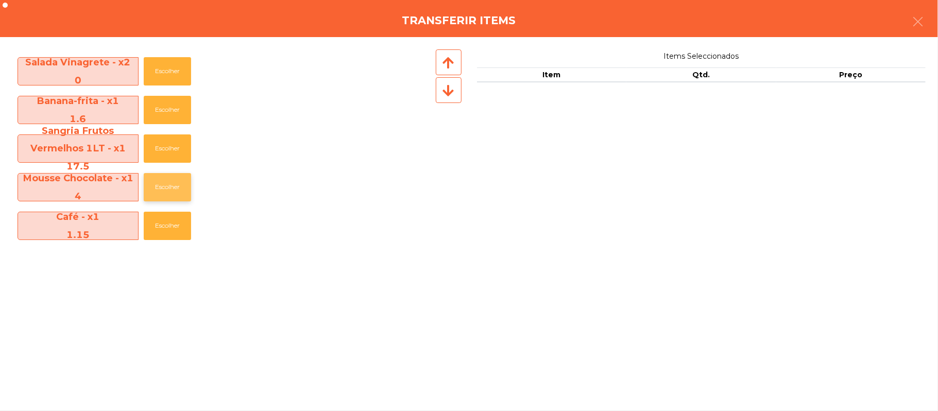
click at [167, 182] on button "Escolher" at bounding box center [167, 187] width 47 height 28
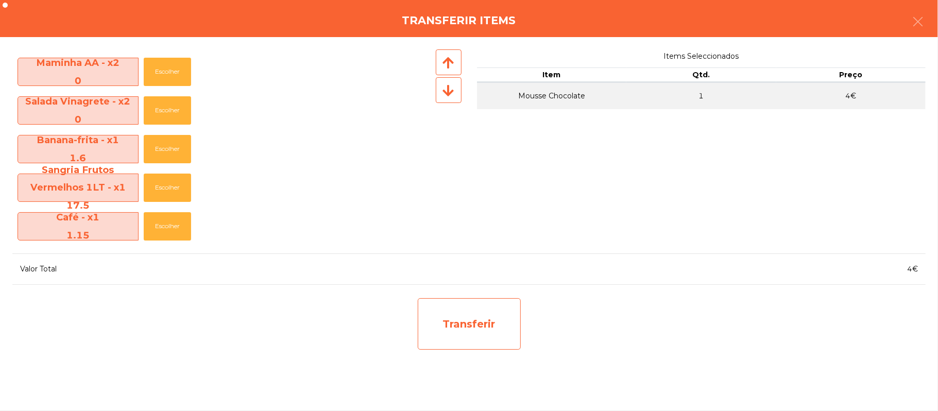
click at [489, 316] on div "Transferir" at bounding box center [469, 323] width 103 height 51
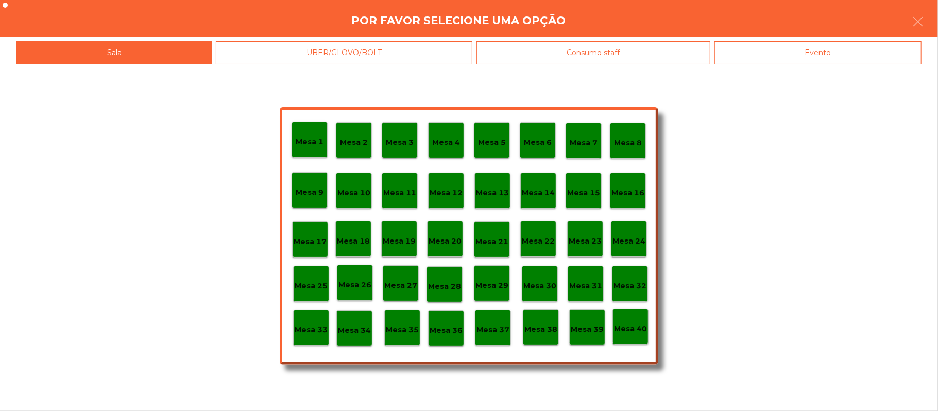
click at [588, 322] on div "Mesa 39" at bounding box center [587, 327] width 33 height 16
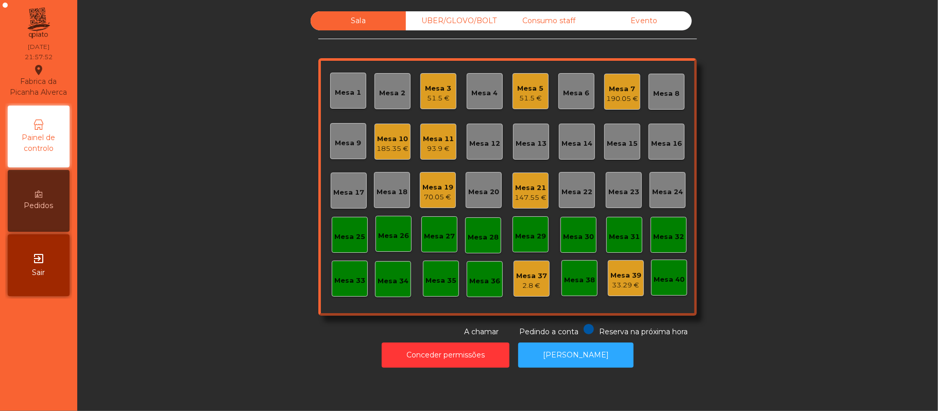
click at [429, 192] on div "70.05 €" at bounding box center [437, 197] width 31 height 10
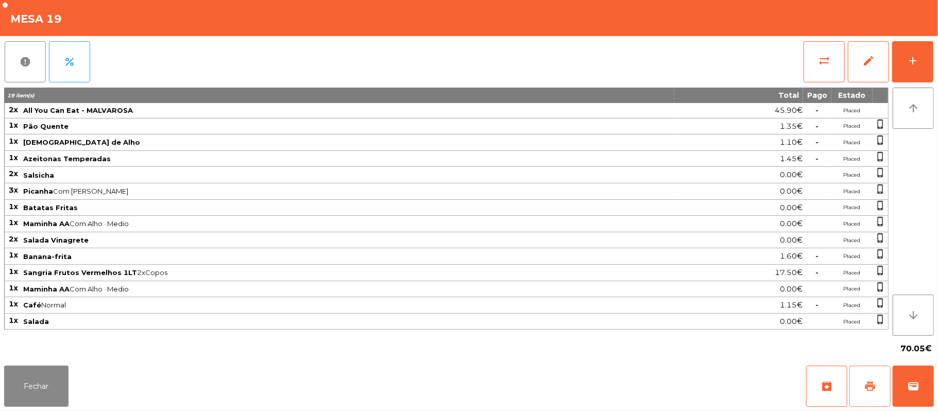
click at [873, 386] on span "print" at bounding box center [870, 386] width 12 height 12
click at [921, 379] on button "wallet" at bounding box center [912, 386] width 41 height 41
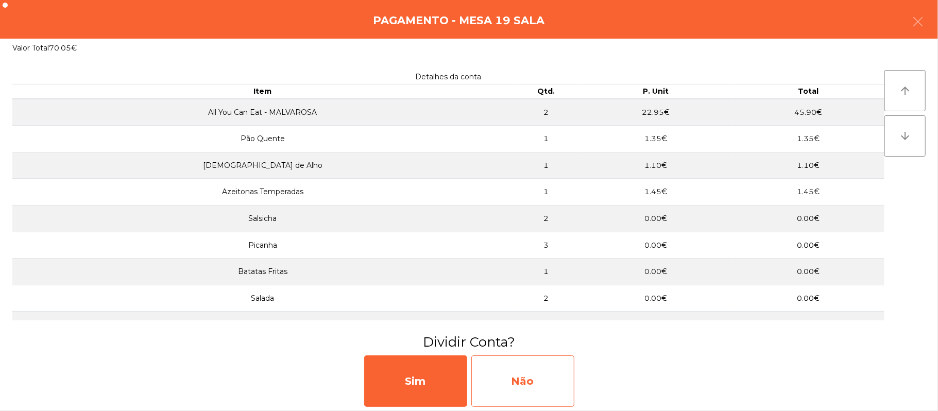
click at [532, 384] on div "Não" at bounding box center [522, 380] width 103 height 51
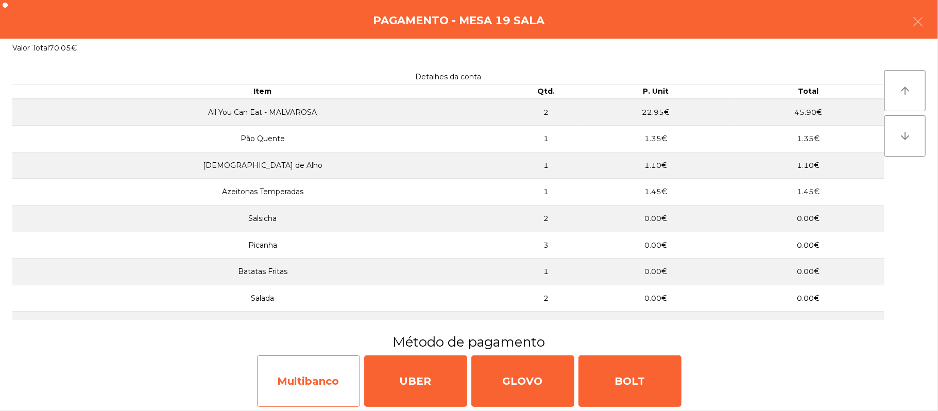
click at [308, 368] on div "Multibanco" at bounding box center [308, 380] width 103 height 51
select select "**"
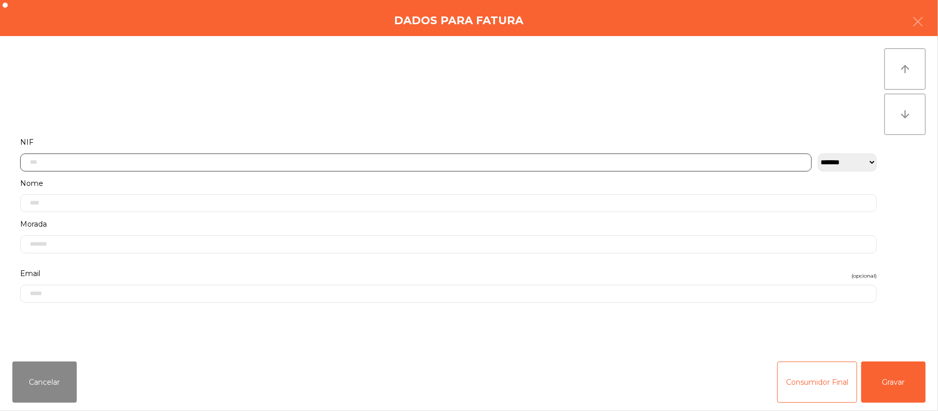
click at [333, 158] on input "text" at bounding box center [415, 162] width 791 height 18
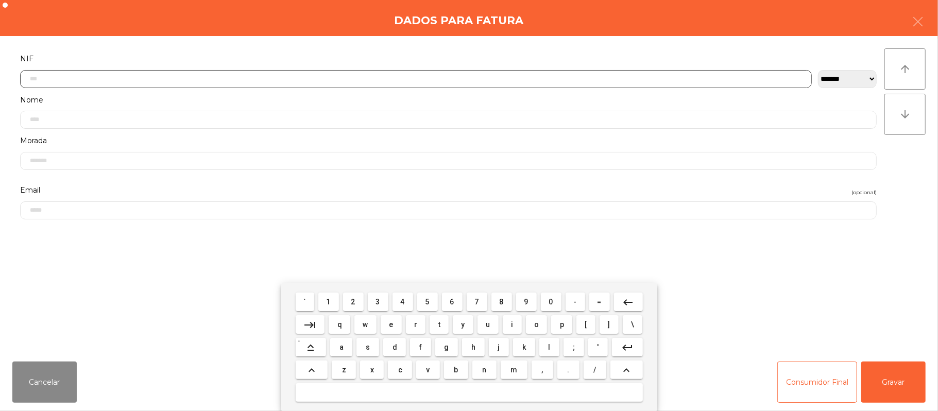
scroll to position [87, 0]
type input "*********"
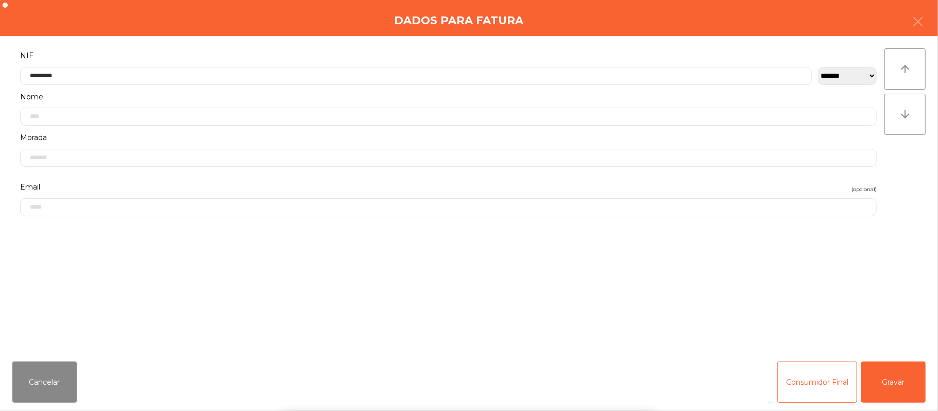
click at [777, 247] on form "**********" at bounding box center [448, 195] width 872 height 292
click at [889, 387] on button "Gravar" at bounding box center [893, 381] width 64 height 41
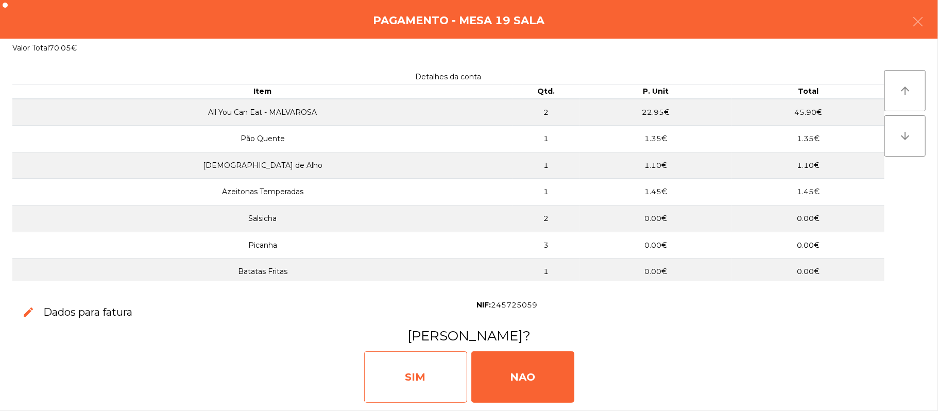
click at [401, 368] on div "SIM" at bounding box center [415, 376] width 103 height 51
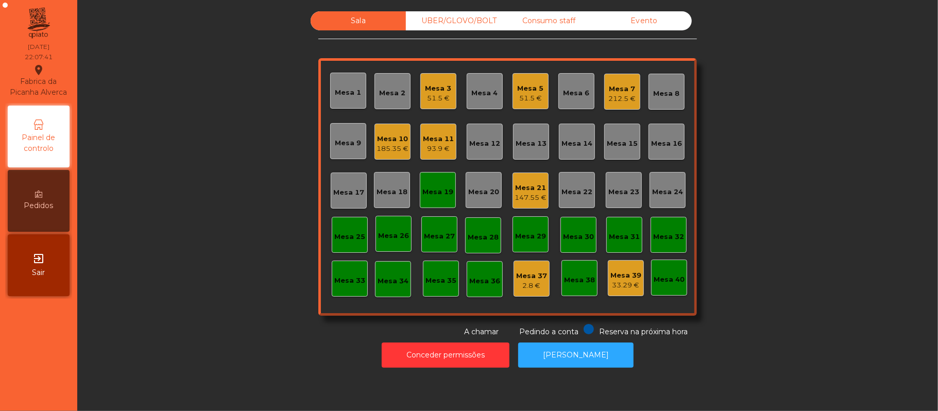
click at [429, 201] on div "Mesa 19" at bounding box center [438, 190] width 36 height 36
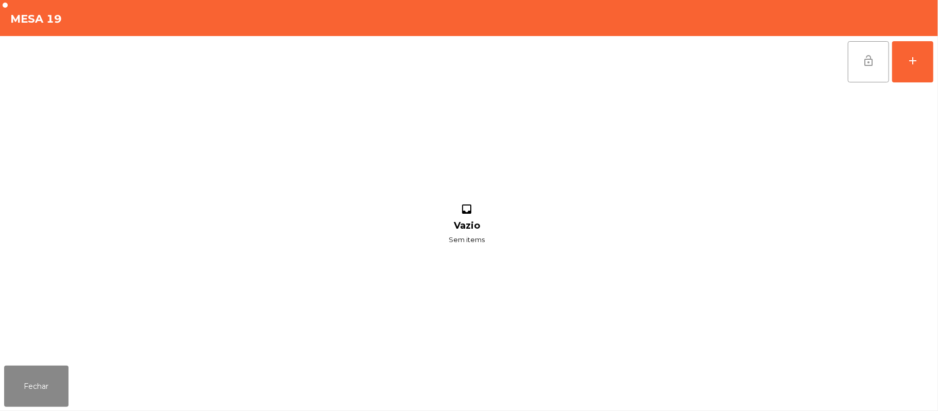
click at [872, 71] on button "lock_open" at bounding box center [868, 61] width 41 height 41
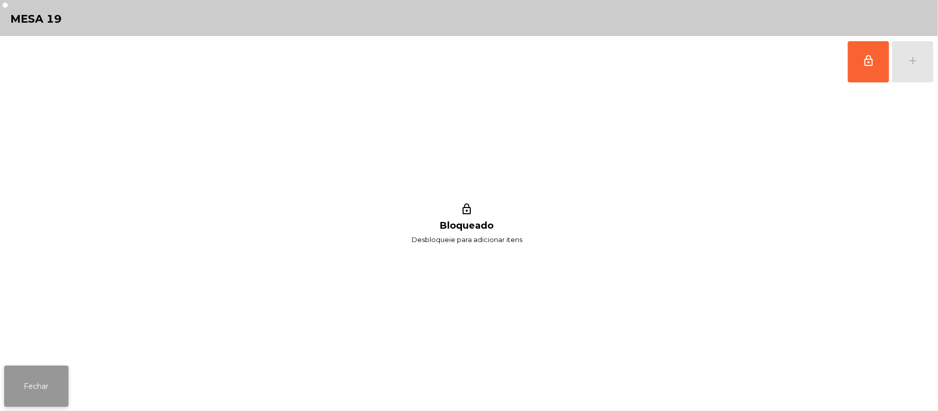
click at [33, 391] on button "Fechar" at bounding box center [36, 386] width 64 height 41
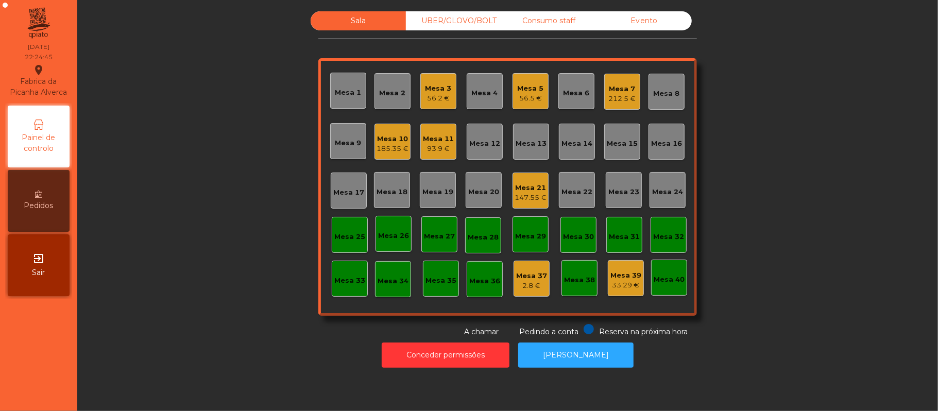
click at [635, 21] on div "Evento" at bounding box center [643, 20] width 95 height 19
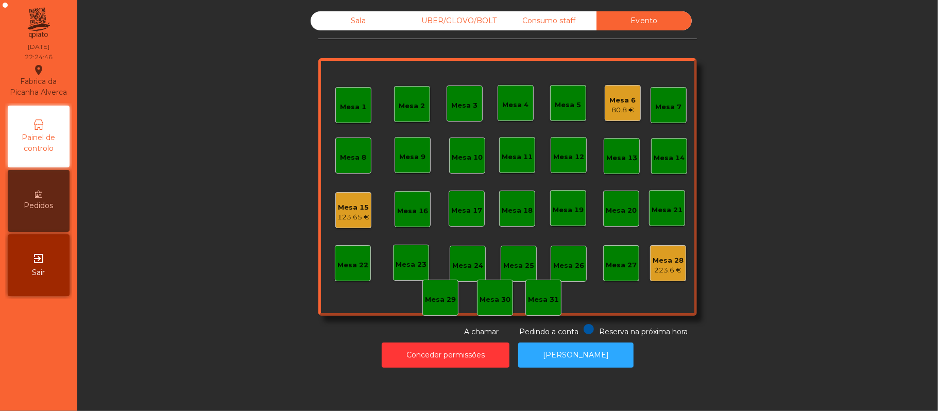
click at [617, 107] on div "80.8 €" at bounding box center [623, 110] width 26 height 10
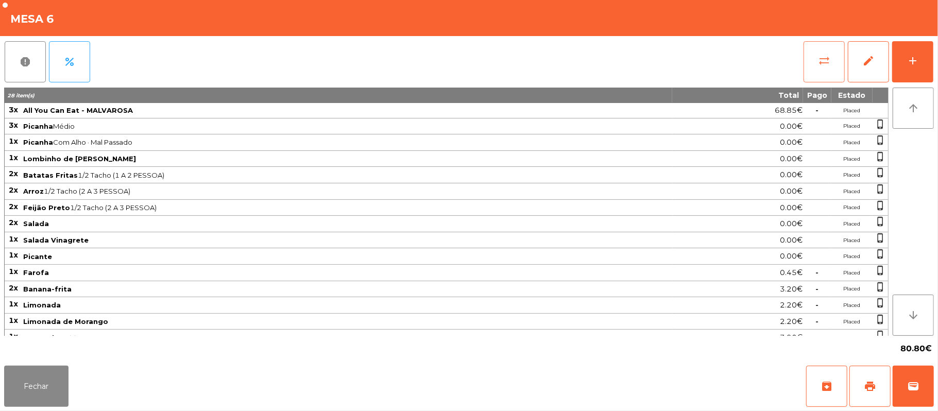
click at [814, 64] on button "sync_alt" at bounding box center [823, 61] width 41 height 41
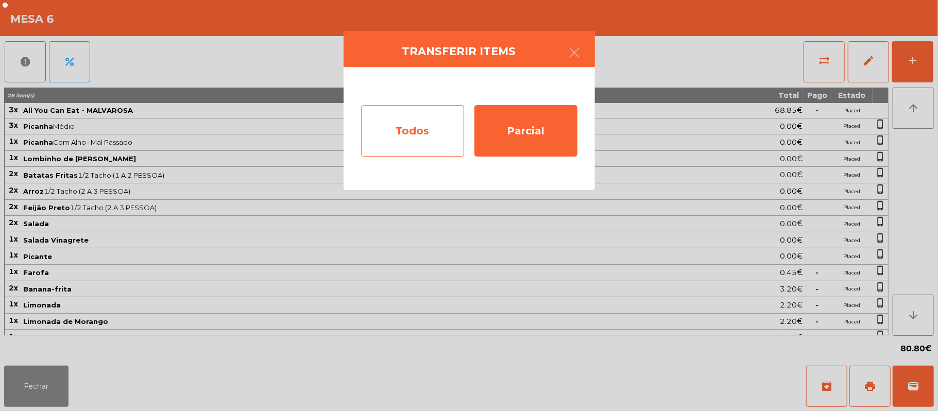
click at [422, 132] on div "Todos" at bounding box center [412, 130] width 103 height 51
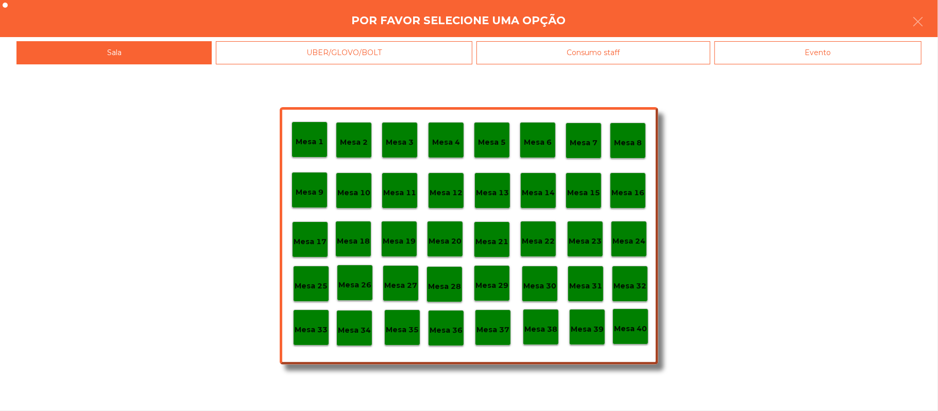
click at [811, 44] on div "Evento" at bounding box center [817, 52] width 207 height 23
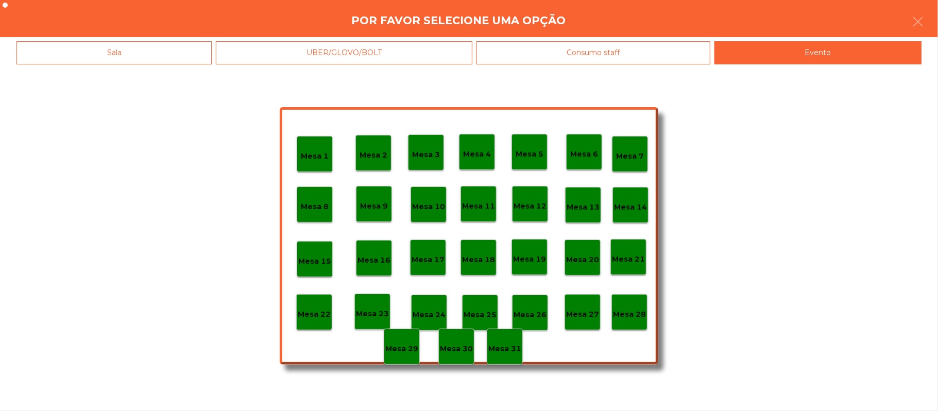
click at [631, 314] on p "Mesa 28" at bounding box center [629, 314] width 33 height 12
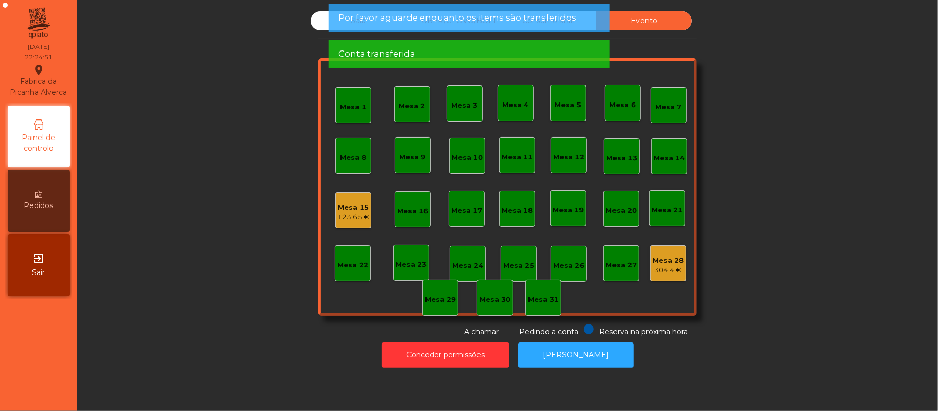
click at [353, 212] on div "123.65 €" at bounding box center [353, 217] width 32 height 10
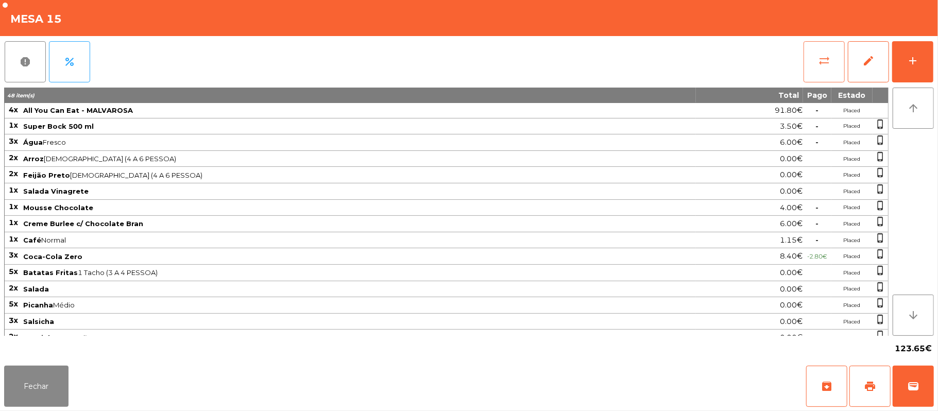
click at [820, 64] on span "sync_alt" at bounding box center [824, 61] width 12 height 12
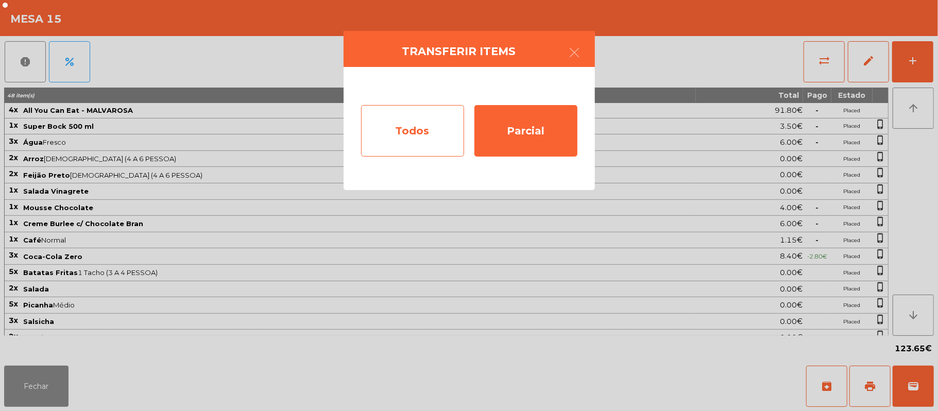
click at [392, 128] on div "Todos" at bounding box center [412, 130] width 103 height 51
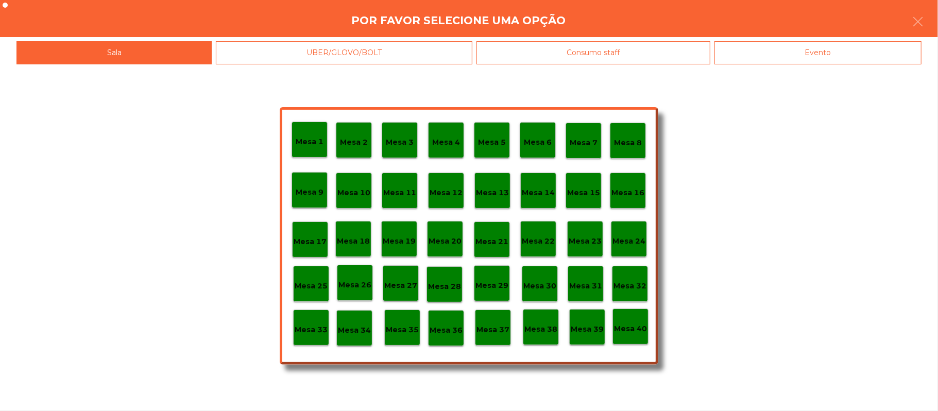
click at [792, 58] on div "Evento" at bounding box center [817, 52] width 207 height 23
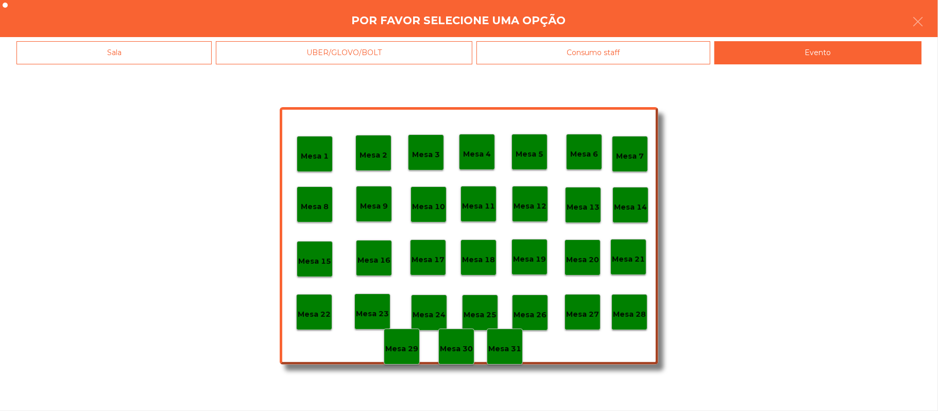
click at [631, 314] on p "Mesa 28" at bounding box center [629, 314] width 33 height 12
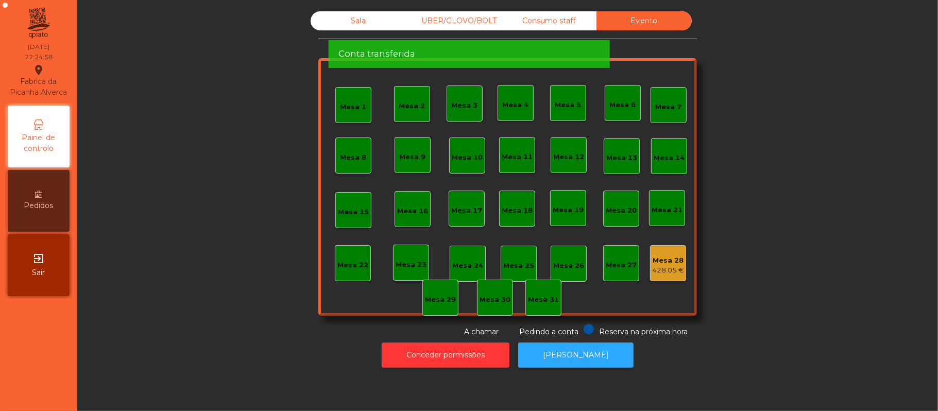
click at [779, 167] on div "Sala UBER/GLOVO/BOLT Consumo staff Evento Mesa 1 Mesa 2 Mesa 3 Mesa 4 Mesa 5 Me…" at bounding box center [507, 174] width 833 height 326
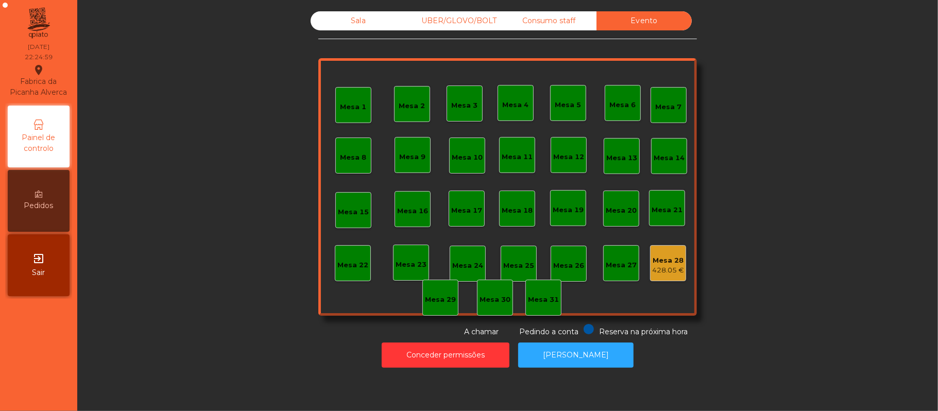
click at [351, 21] on div "Sala" at bounding box center [358, 20] width 95 height 19
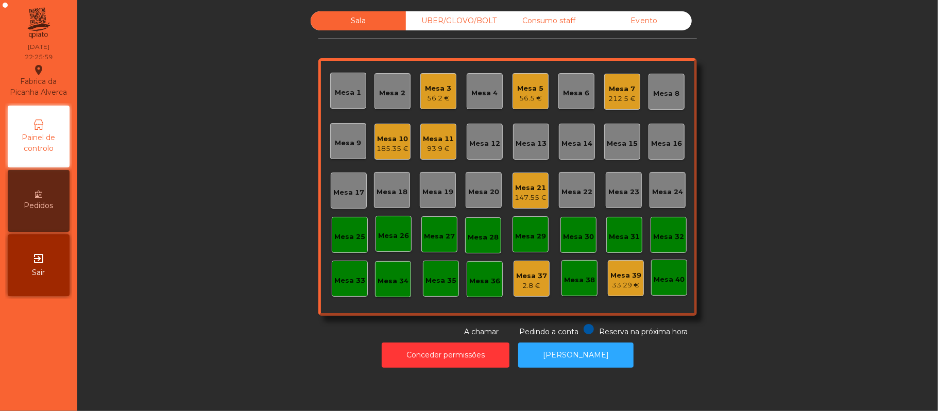
click at [625, 88] on div "Mesa 7" at bounding box center [622, 89] width 27 height 10
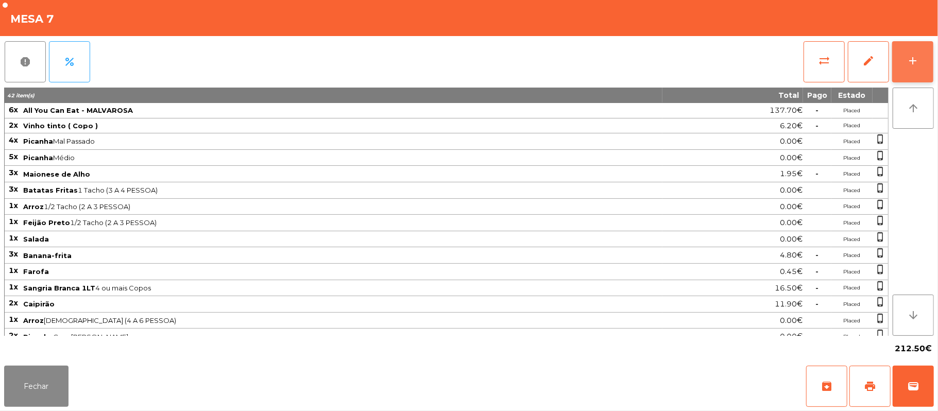
click at [903, 67] on button "add" at bounding box center [912, 61] width 41 height 41
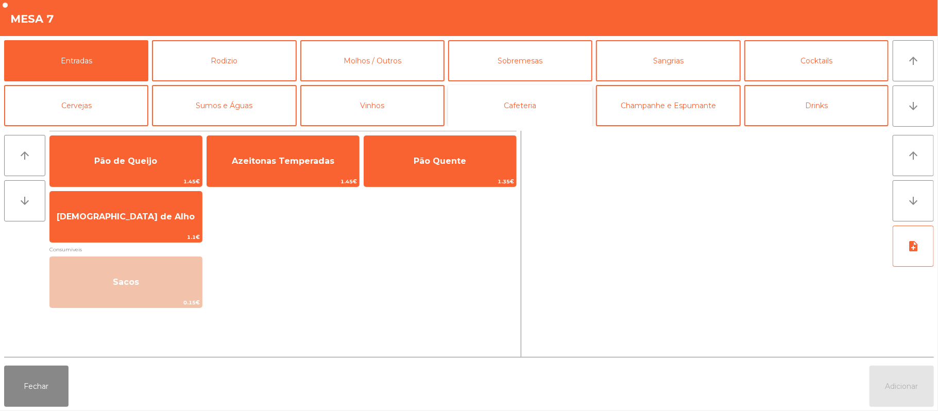
click at [548, 113] on button "Cafeteria" at bounding box center [520, 105] width 144 height 41
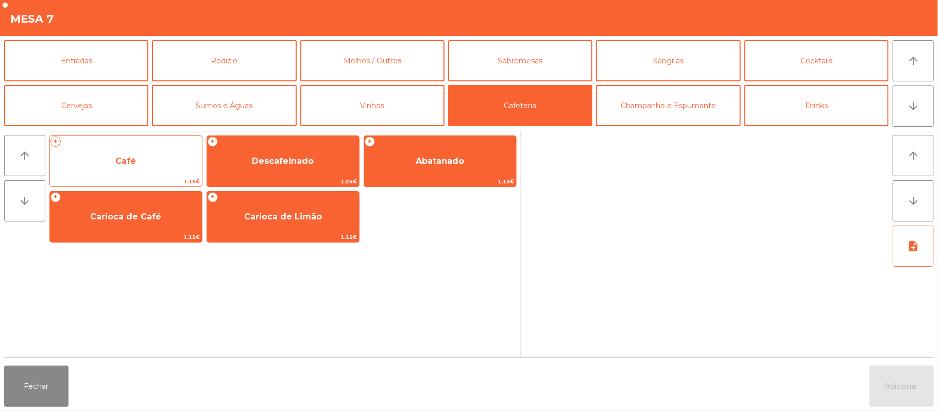
click at [152, 159] on span "Café" at bounding box center [126, 161] width 152 height 28
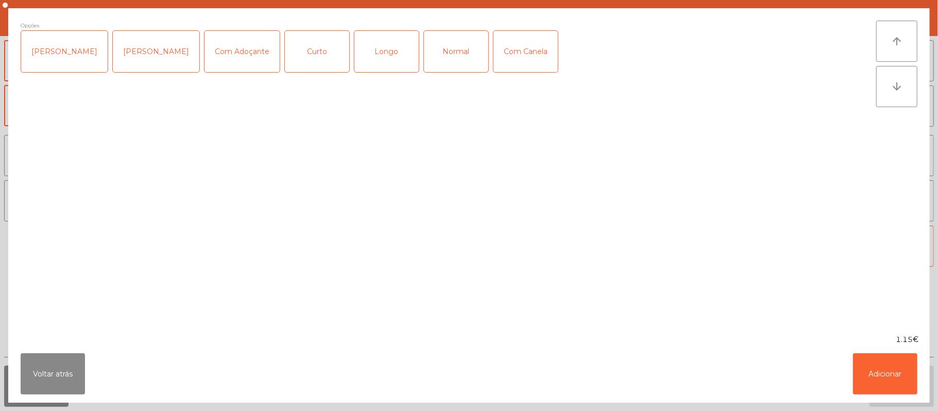
click at [56, 52] on div "[PERSON_NAME]" at bounding box center [64, 51] width 87 height 41
click at [440, 58] on div "Normal" at bounding box center [456, 51] width 64 height 41
click at [892, 373] on button "Adicionar" at bounding box center [885, 373] width 64 height 41
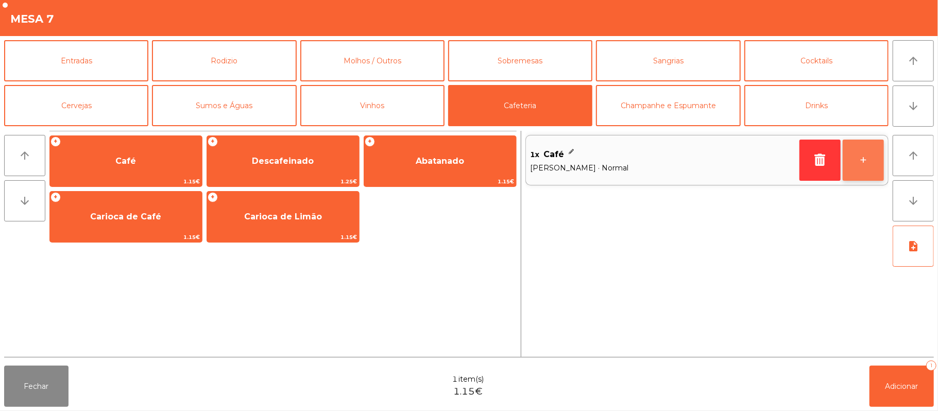
click at [866, 170] on button "+" at bounding box center [862, 160] width 41 height 41
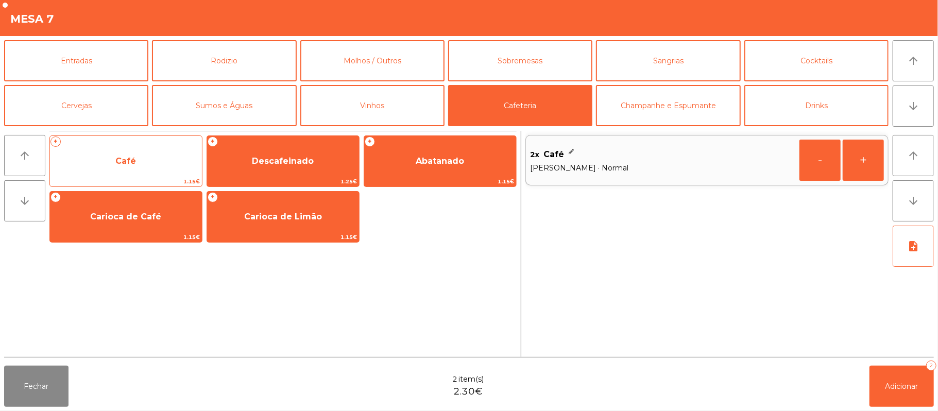
click at [145, 176] on div "+ Café 1.15€" at bounding box center [125, 160] width 153 height 51
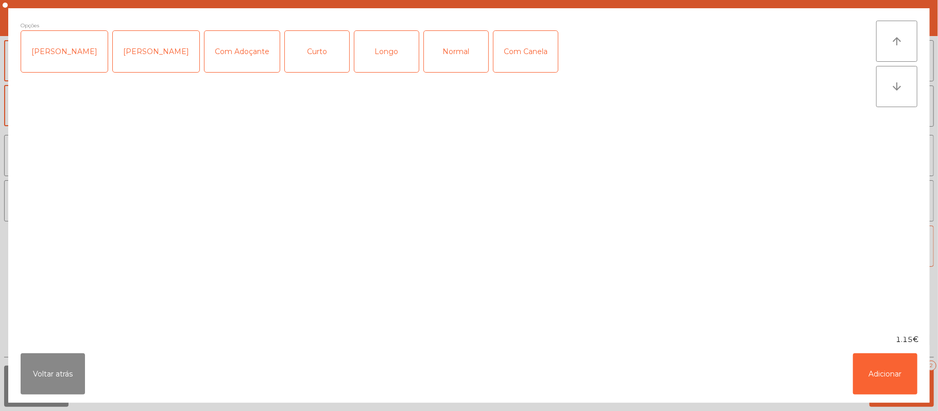
click at [379, 55] on div "Longo" at bounding box center [386, 51] width 64 height 41
click at [892, 380] on button "Adicionar" at bounding box center [885, 373] width 64 height 41
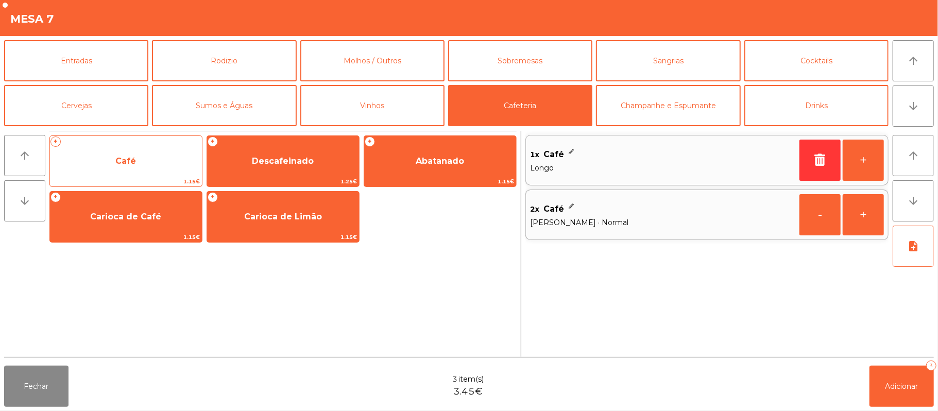
click at [131, 161] on span "Café" at bounding box center [125, 161] width 21 height 10
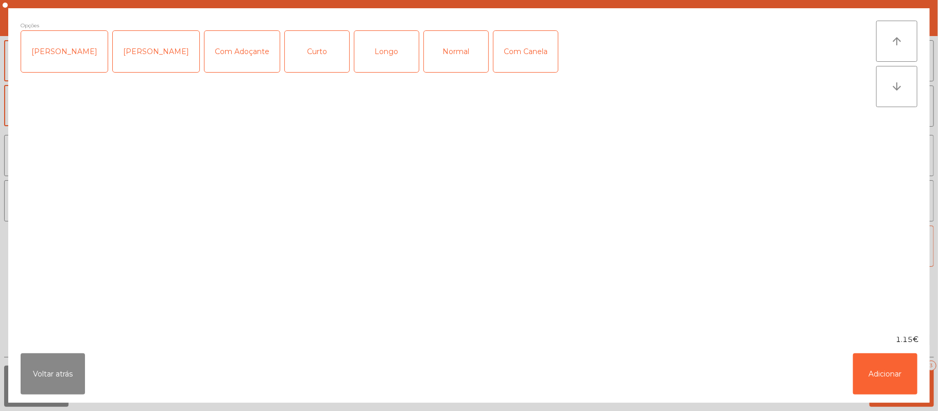
click at [435, 42] on div "Normal" at bounding box center [456, 51] width 64 height 41
click at [908, 390] on button "Adicionar" at bounding box center [885, 373] width 64 height 41
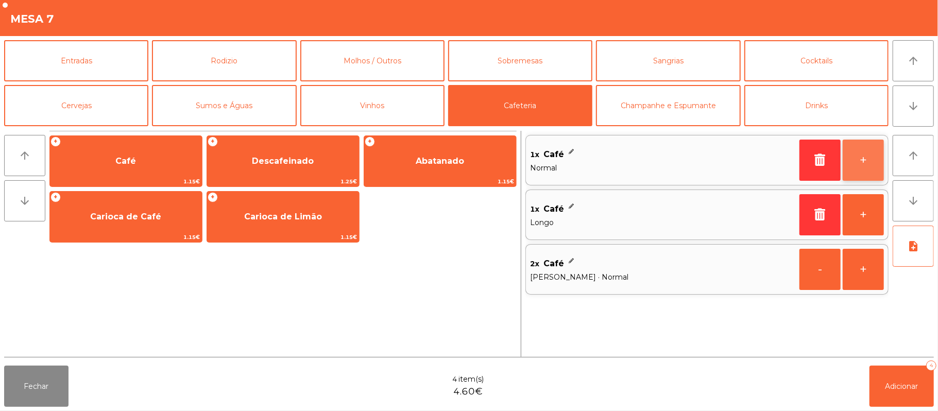
click at [858, 161] on button "+" at bounding box center [862, 160] width 41 height 41
click at [866, 161] on button "+" at bounding box center [862, 160] width 41 height 41
click at [864, 161] on button "+" at bounding box center [862, 160] width 41 height 41
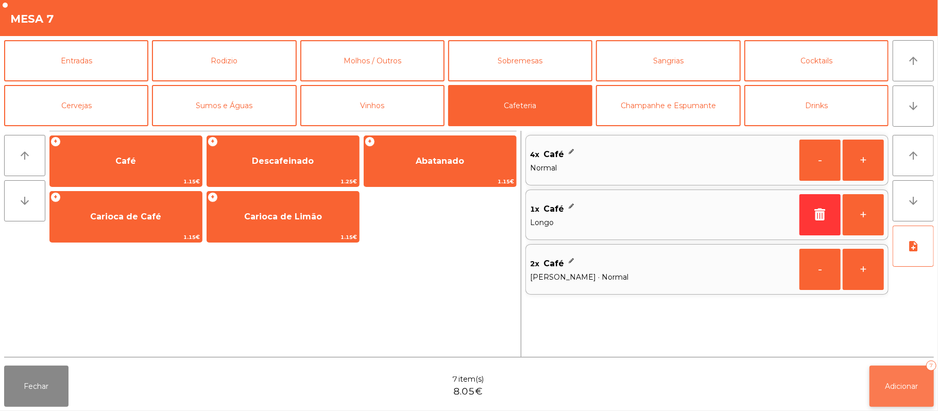
click at [908, 392] on button "Adicionar 7" at bounding box center [901, 386] width 64 height 41
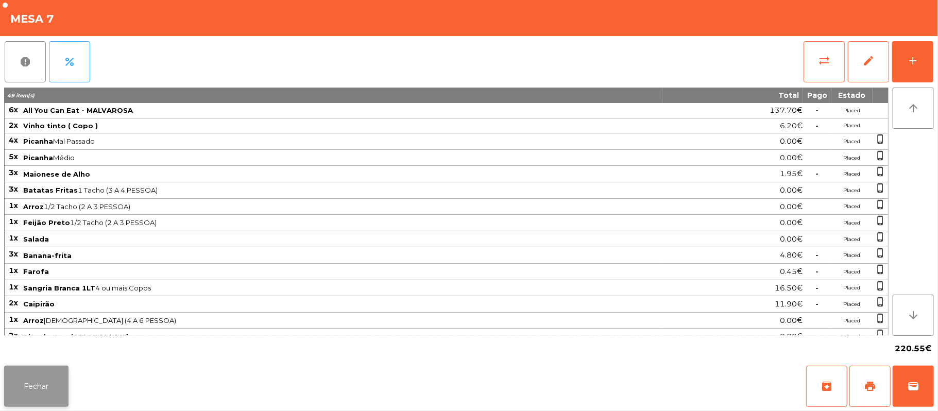
click at [9, 400] on button "Fechar" at bounding box center [36, 386] width 64 height 41
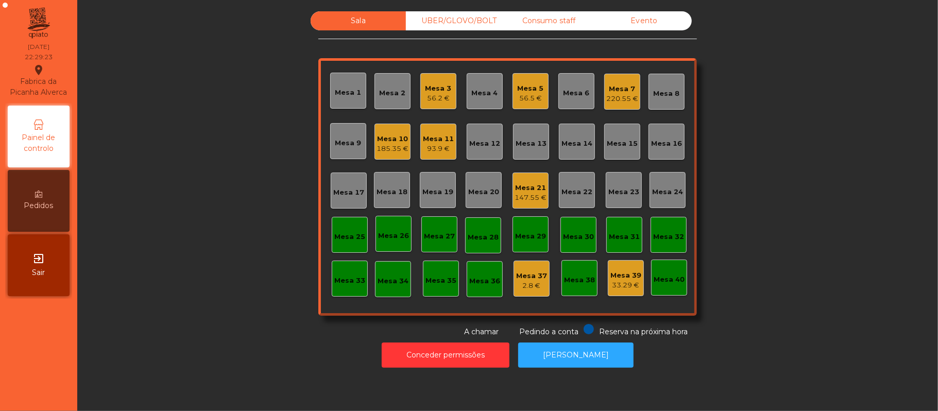
click at [525, 87] on div "Mesa 5" at bounding box center [531, 88] width 26 height 10
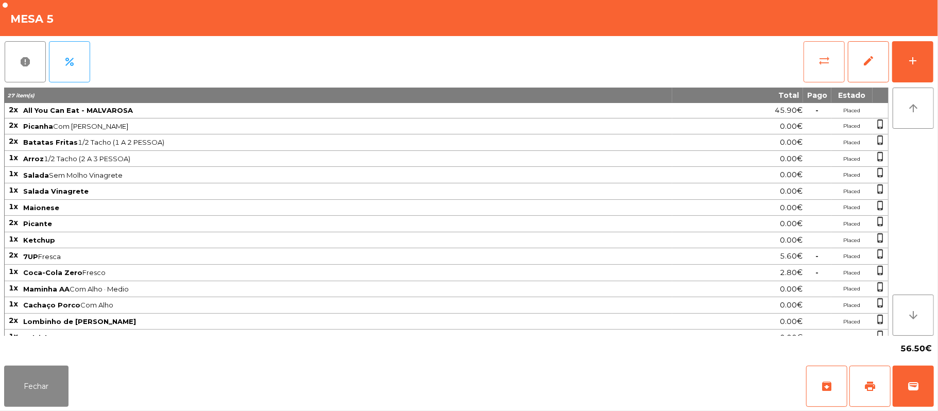
click at [824, 62] on span "sync_alt" at bounding box center [824, 61] width 12 height 12
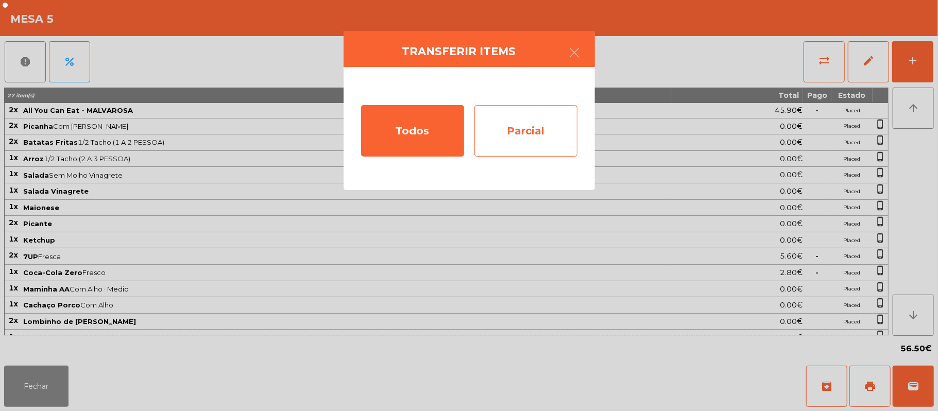
click at [532, 128] on div "Parcial" at bounding box center [525, 130] width 103 height 51
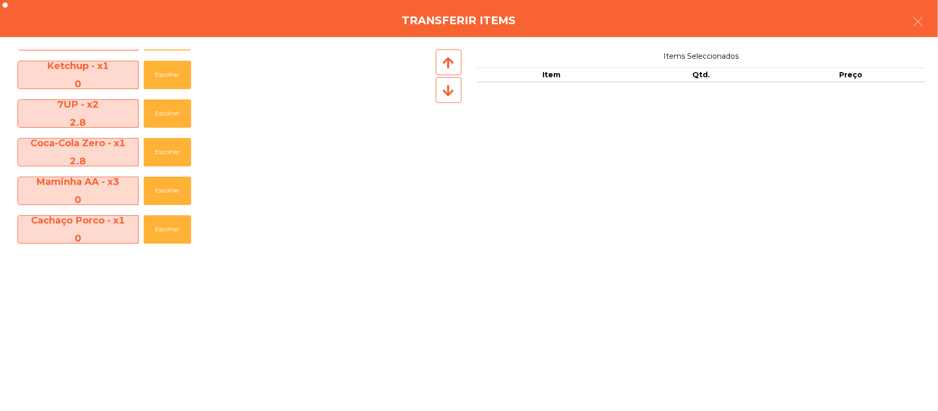
scroll to position [303, 0]
click at [171, 112] on button "Escolher" at bounding box center [167, 113] width 47 height 28
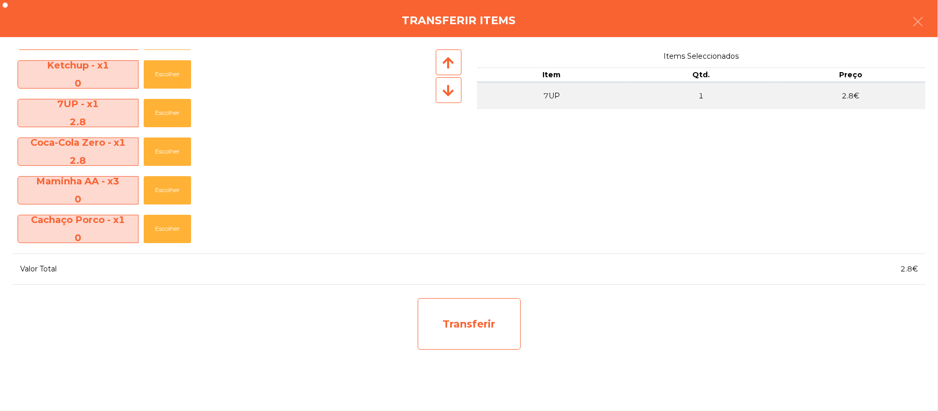
click at [453, 316] on div "Transferir" at bounding box center [469, 323] width 103 height 51
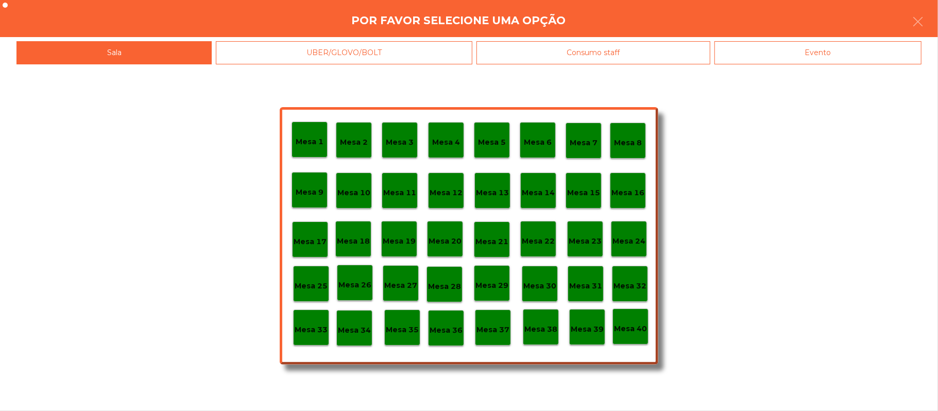
click at [497, 329] on p "Mesa 37" at bounding box center [492, 330] width 33 height 12
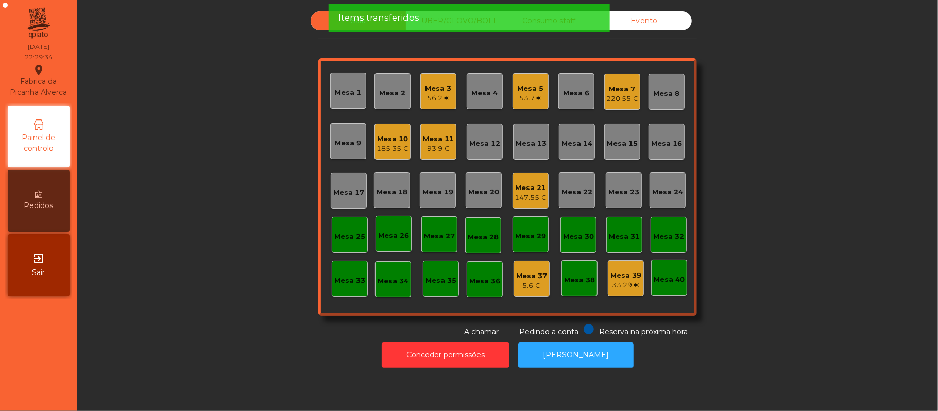
click at [520, 90] on div "Mesa 5" at bounding box center [531, 88] width 26 height 10
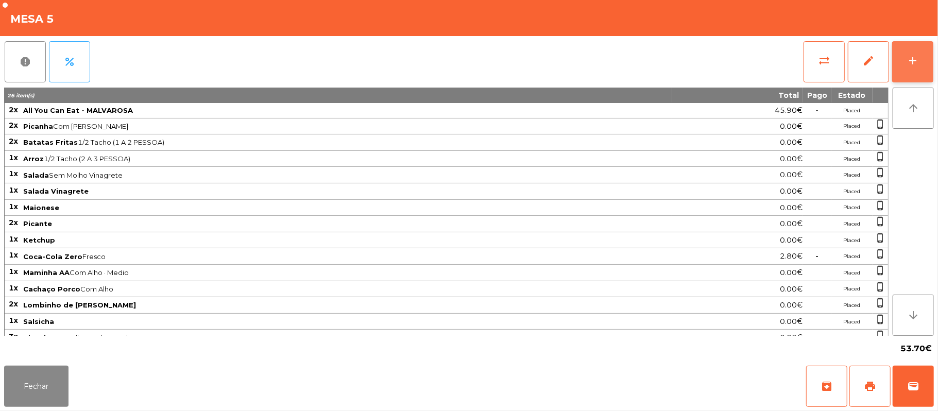
click at [911, 49] on button "add" at bounding box center [912, 61] width 41 height 41
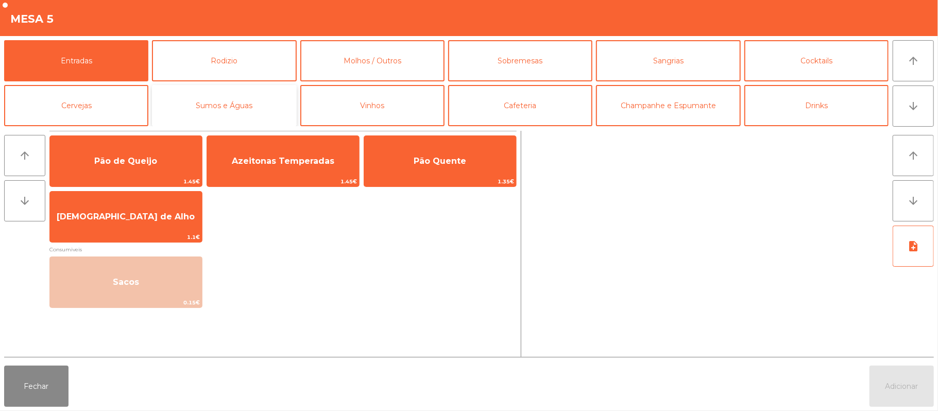
click at [215, 108] on button "Sumos e Águas" at bounding box center [224, 105] width 144 height 41
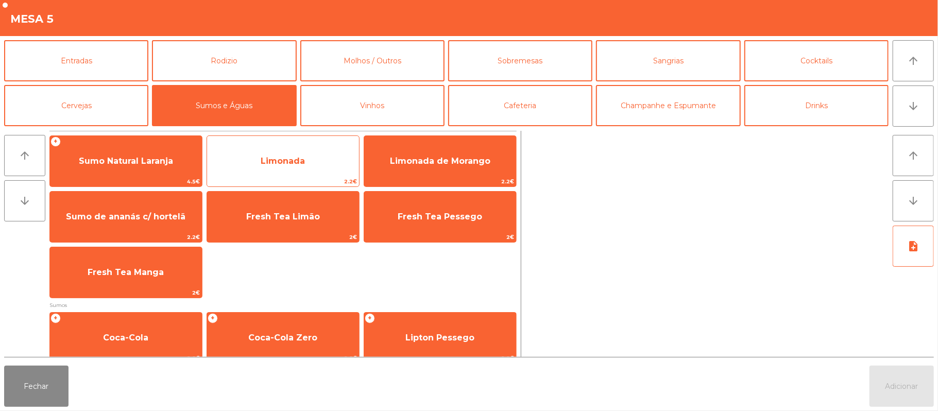
click at [278, 151] on span "Limonada" at bounding box center [283, 161] width 152 height 28
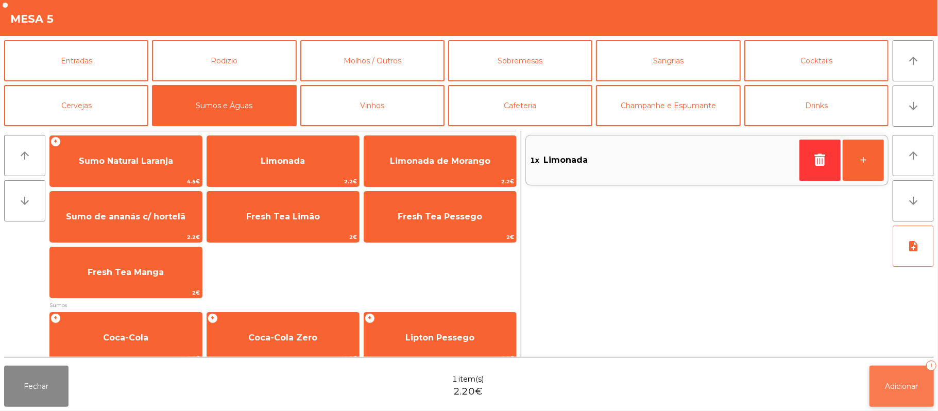
click at [904, 370] on button "Adicionar 1" at bounding box center [901, 386] width 64 height 41
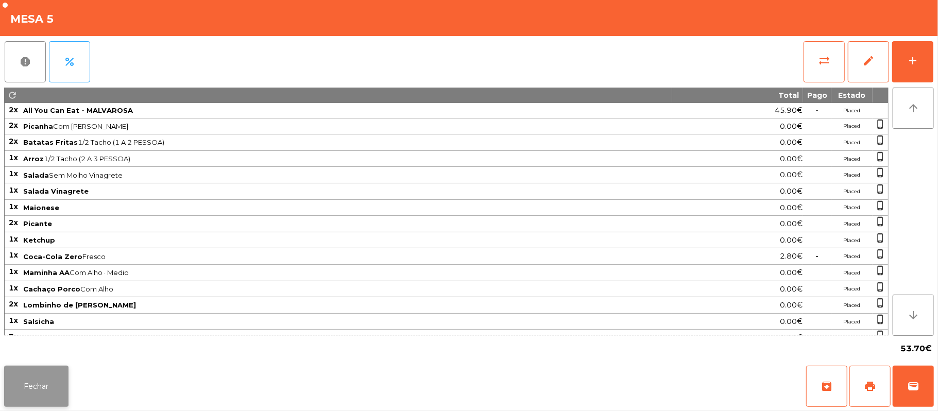
click at [49, 380] on button "Fechar" at bounding box center [36, 386] width 64 height 41
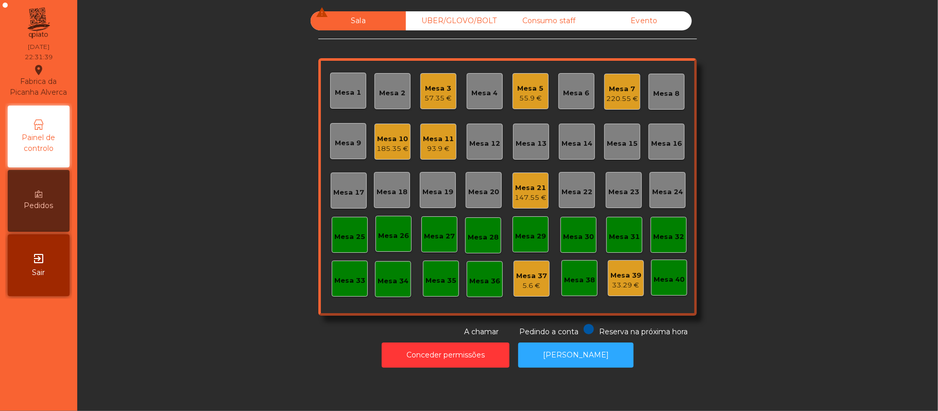
click at [432, 128] on div "Mesa 11 93.9 €" at bounding box center [438, 142] width 36 height 36
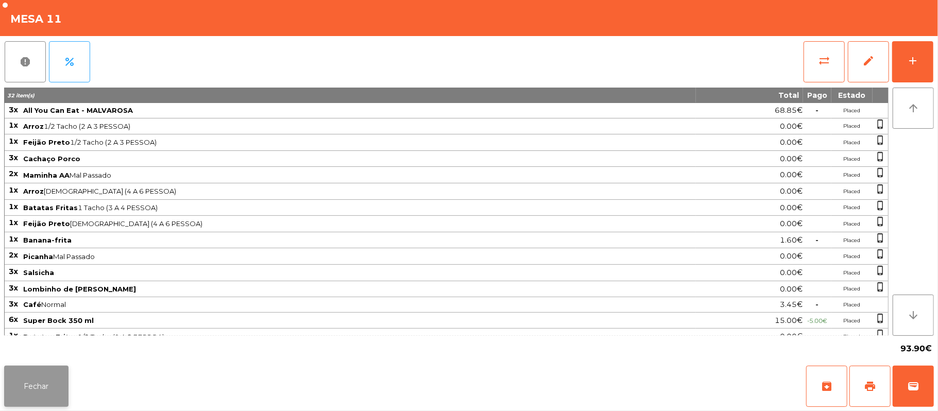
click at [34, 384] on button "Fechar" at bounding box center [36, 386] width 64 height 41
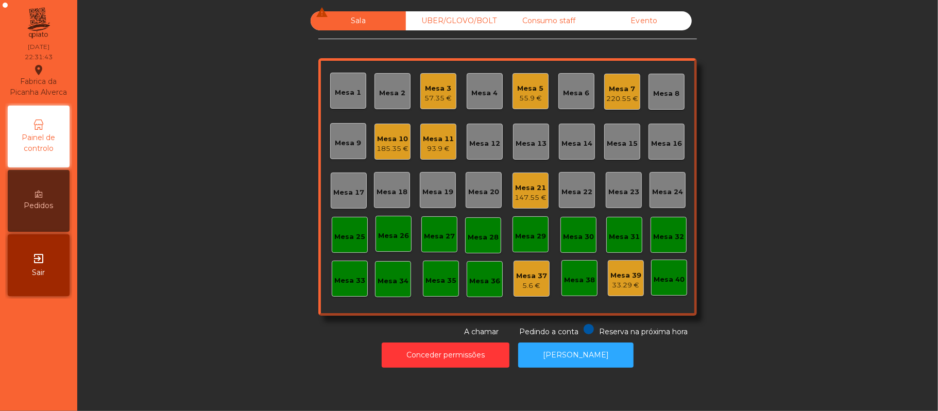
click at [532, 90] on div "Mesa 5" at bounding box center [531, 88] width 26 height 10
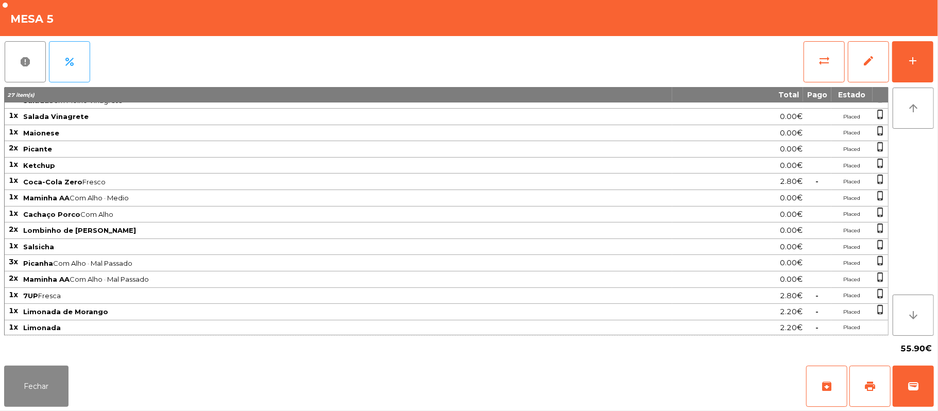
scroll to position [79, 0]
click at [46, 382] on button "Fechar" at bounding box center [36, 386] width 64 height 41
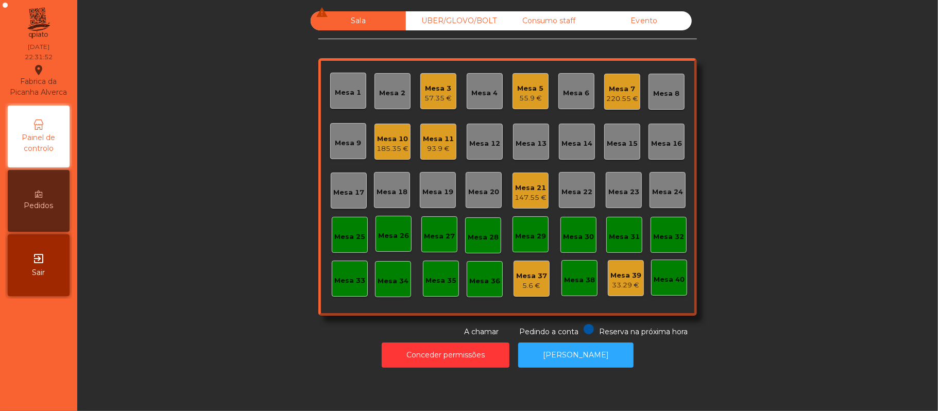
click at [439, 98] on div "57.35 €" at bounding box center [438, 98] width 27 height 10
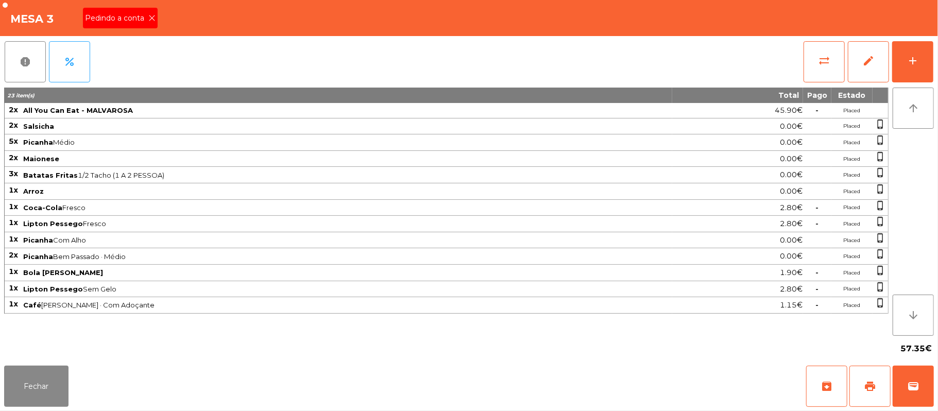
click at [152, 14] on icon at bounding box center [151, 17] width 7 height 7
click at [881, 389] on button "print" at bounding box center [869, 386] width 41 height 41
click at [36, 394] on button "Fechar" at bounding box center [36, 386] width 64 height 41
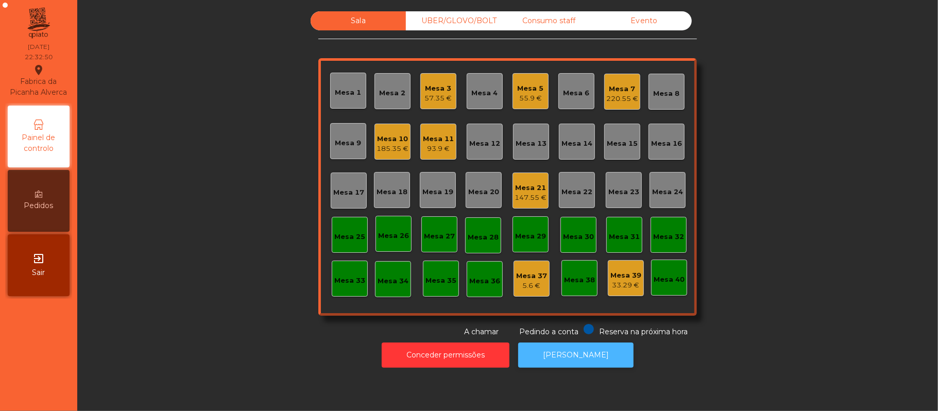
click at [583, 355] on button "[PERSON_NAME]" at bounding box center [575, 354] width 115 height 25
click at [445, 89] on div "Mesa 3" at bounding box center [438, 88] width 27 height 10
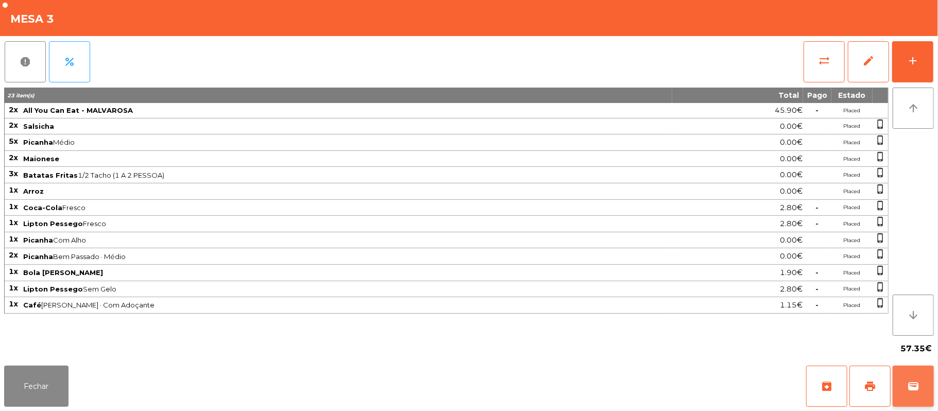
click at [912, 387] on span "wallet" at bounding box center [913, 386] width 12 height 12
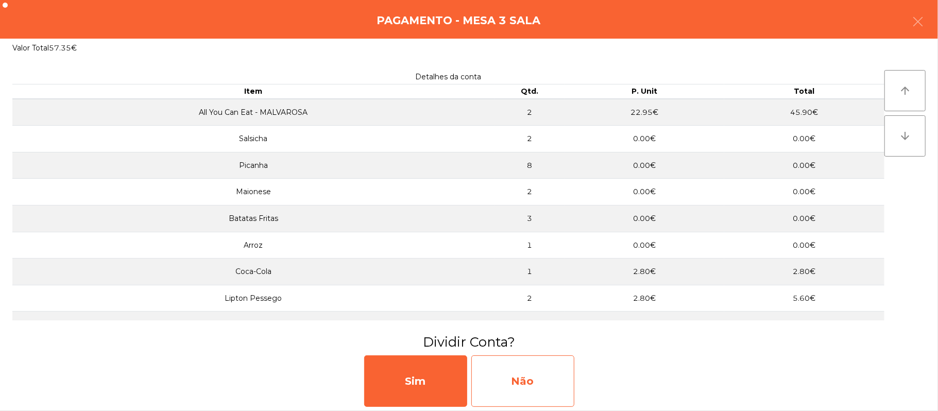
click at [527, 381] on div "Não" at bounding box center [522, 380] width 103 height 51
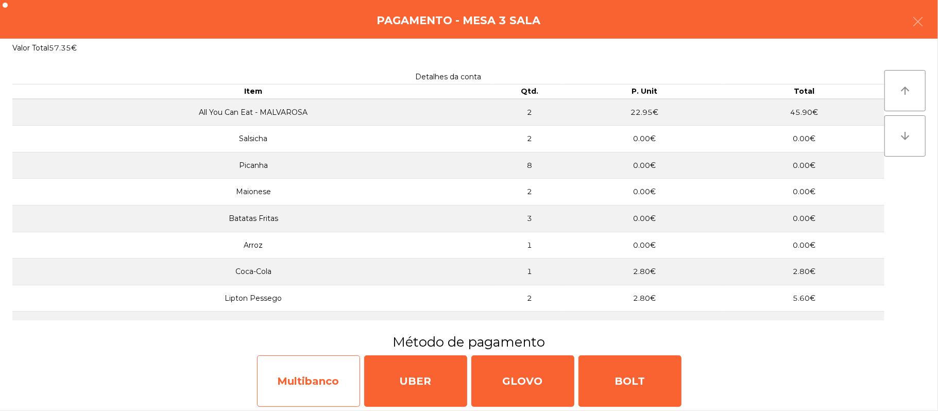
click at [309, 390] on div "Multibanco" at bounding box center [308, 380] width 103 height 51
select select "**"
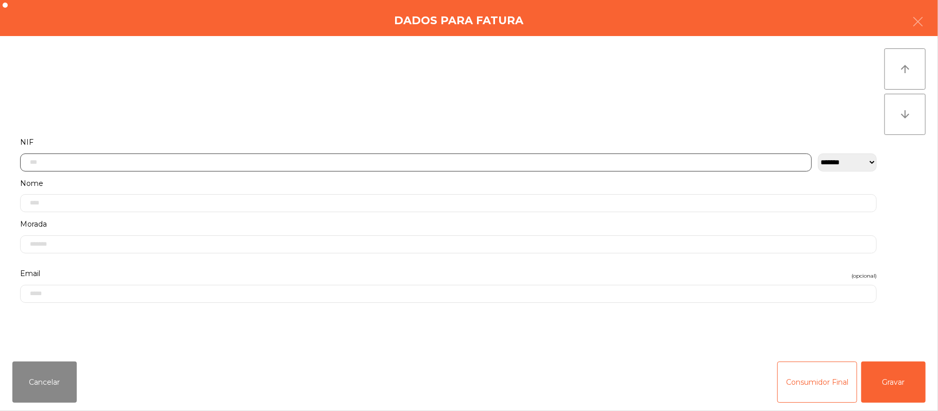
click at [237, 164] on input "text" at bounding box center [415, 162] width 791 height 18
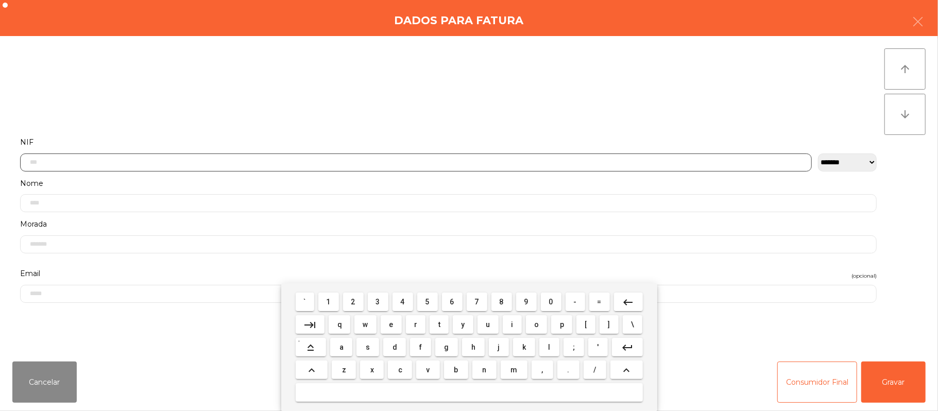
scroll to position [87, 0]
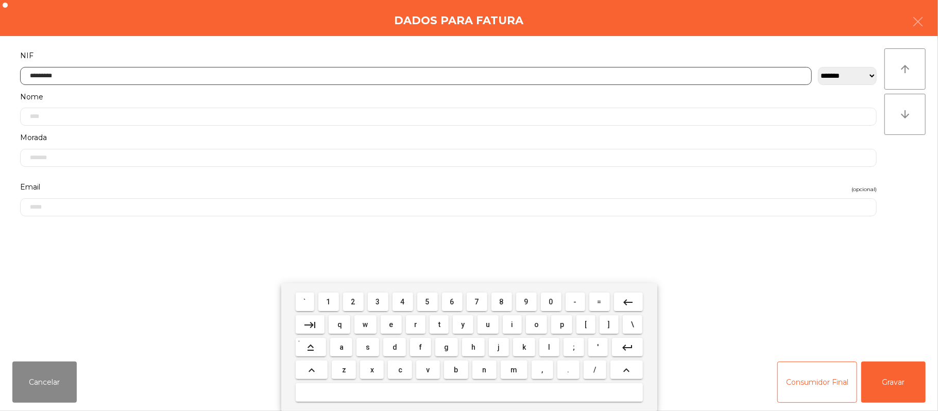
type input "*********"
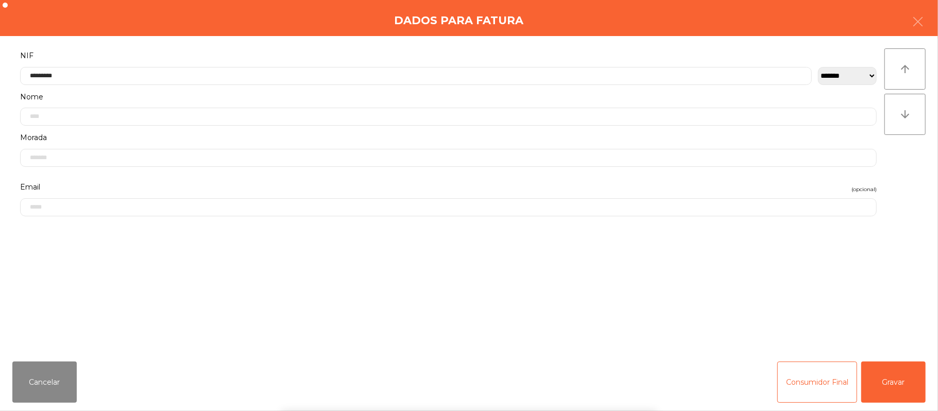
click at [885, 382] on div "` 1 2 3 4 5 6 7 8 9 0 - = keyboard_backspace keyboard_tab q w e r t y u i o p […" at bounding box center [469, 347] width 938 height 128
click at [902, 386] on button "Gravar" at bounding box center [893, 381] width 64 height 41
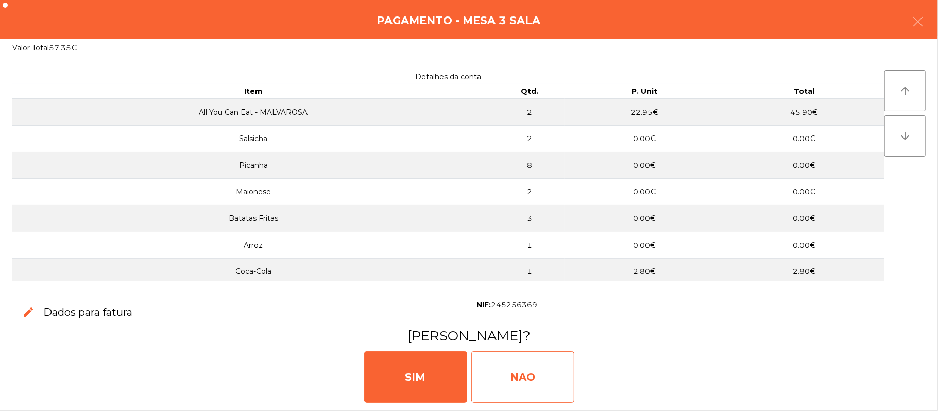
click at [534, 368] on div "NAO" at bounding box center [522, 376] width 103 height 51
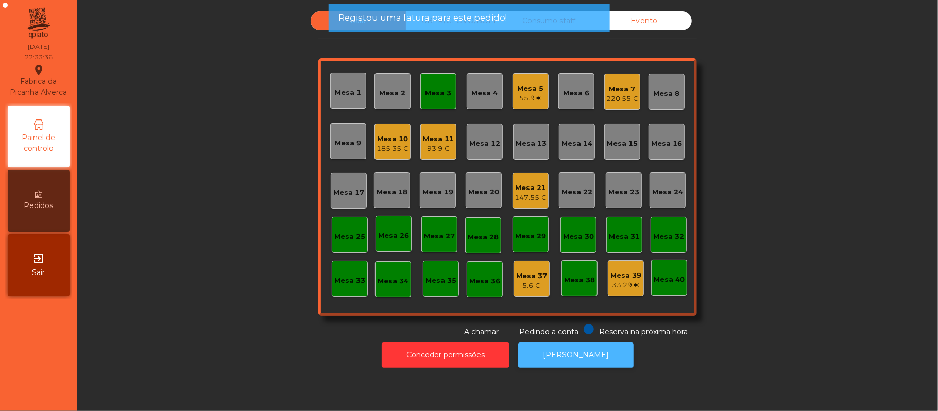
click at [567, 353] on button "[PERSON_NAME]" at bounding box center [575, 354] width 115 height 25
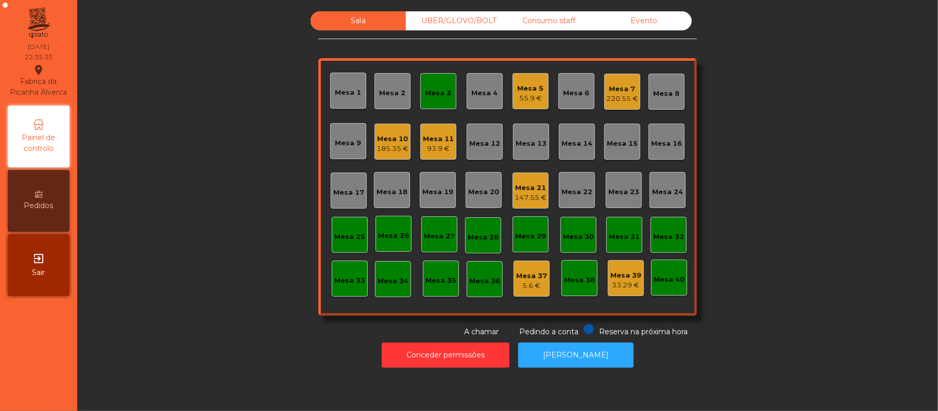
click at [425, 90] on div "Mesa 3" at bounding box center [438, 93] width 26 height 10
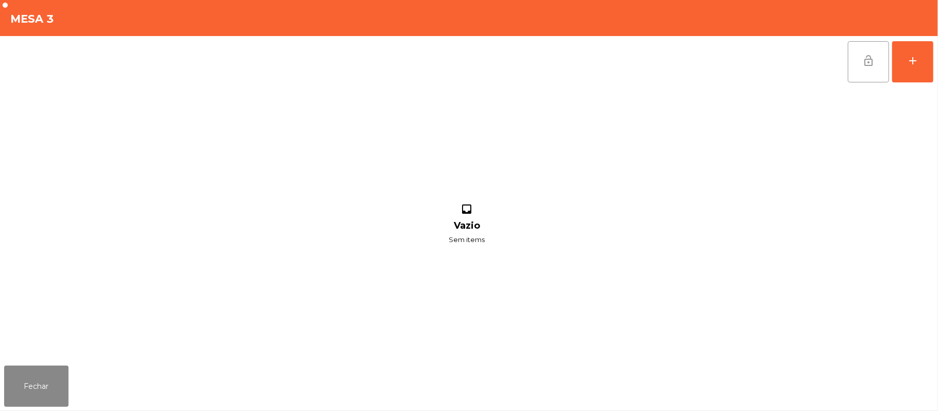
click at [877, 64] on button "lock_open" at bounding box center [868, 61] width 41 height 41
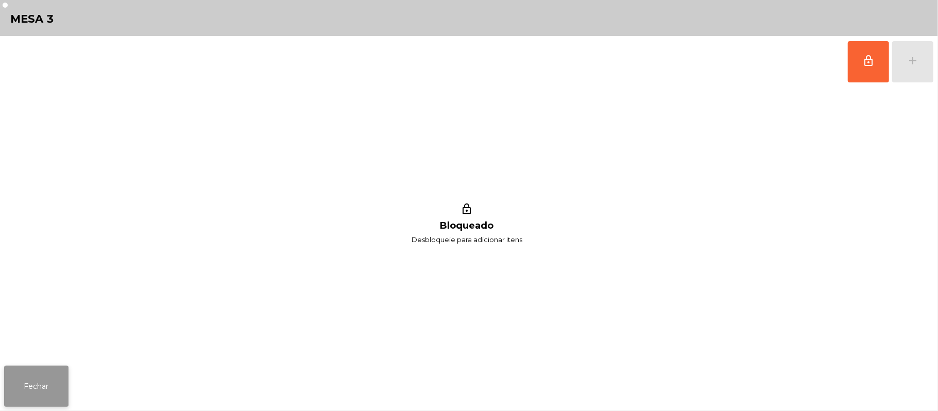
click at [36, 378] on button "Fechar" at bounding box center [36, 386] width 64 height 41
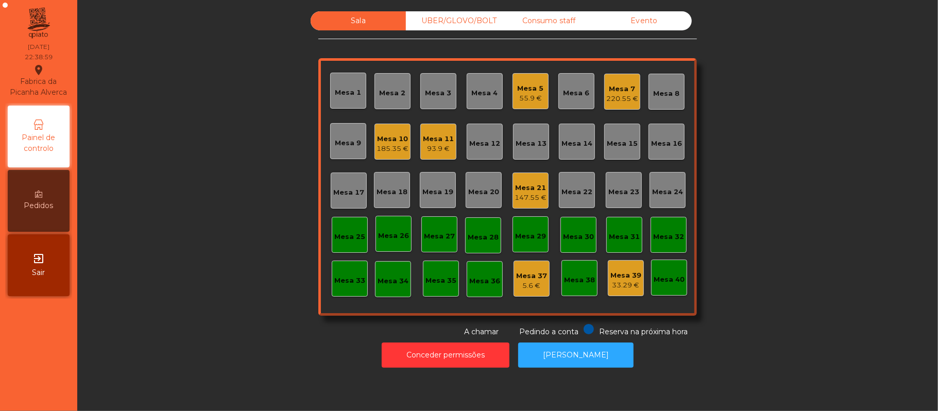
click at [620, 91] on div "Mesa 7" at bounding box center [622, 89] width 32 height 10
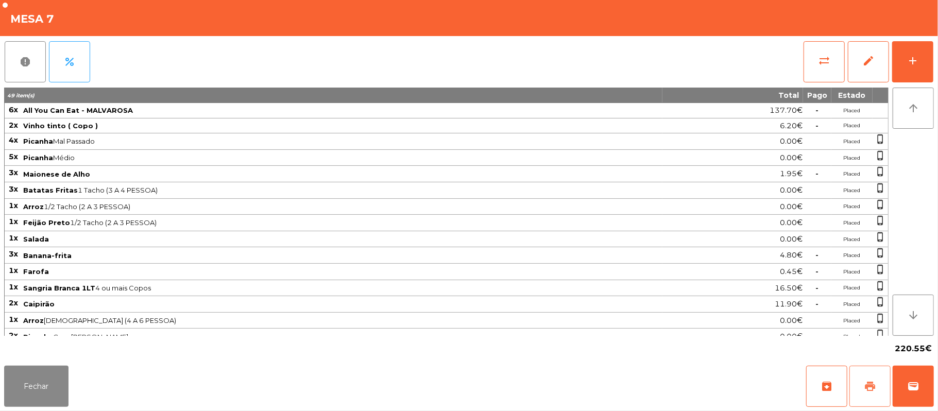
click at [862, 387] on button "print" at bounding box center [869, 386] width 41 height 41
click at [908, 388] on span "wallet" at bounding box center [913, 386] width 12 height 12
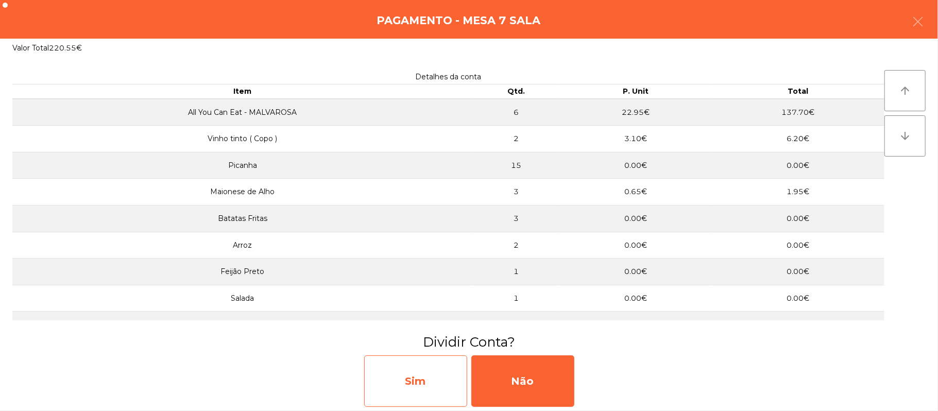
click at [417, 380] on div "Sim" at bounding box center [415, 380] width 103 height 51
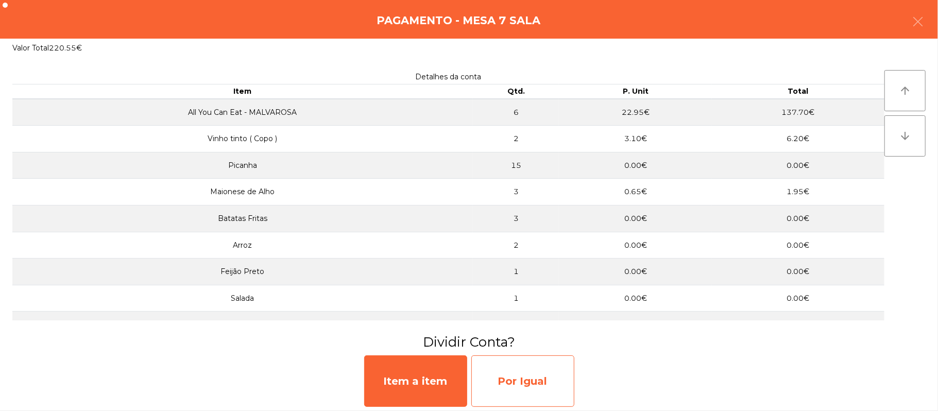
click at [519, 386] on div "Por Igual" at bounding box center [522, 380] width 103 height 51
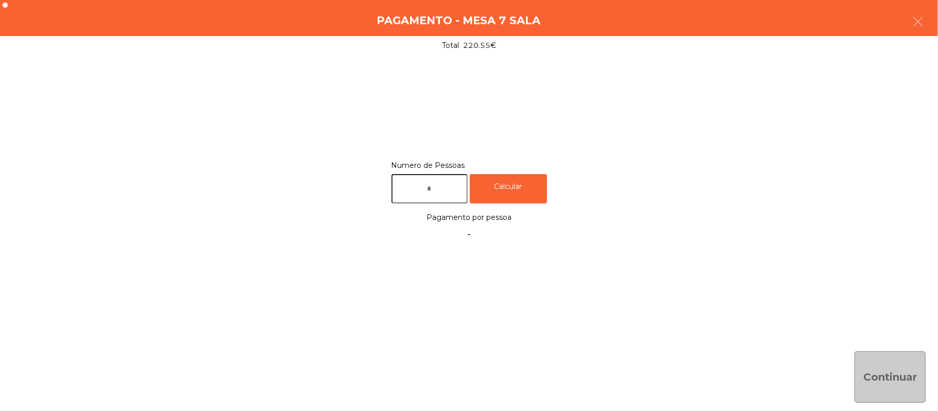
click at [437, 190] on input "text" at bounding box center [429, 188] width 76 height 29
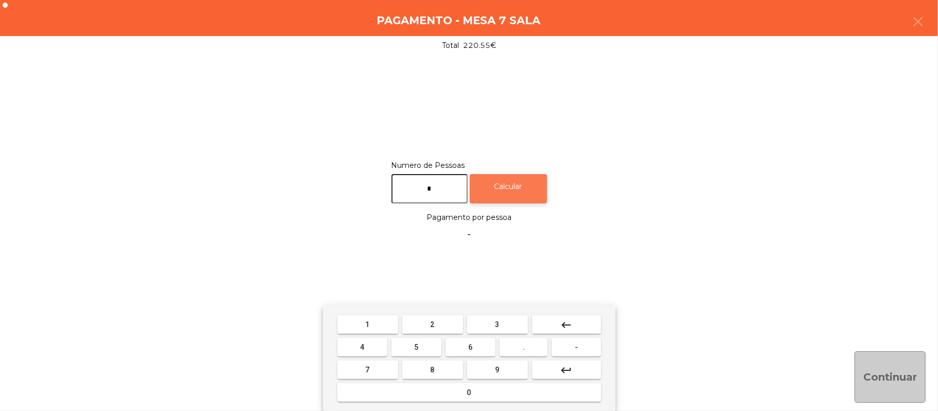
type input "*"
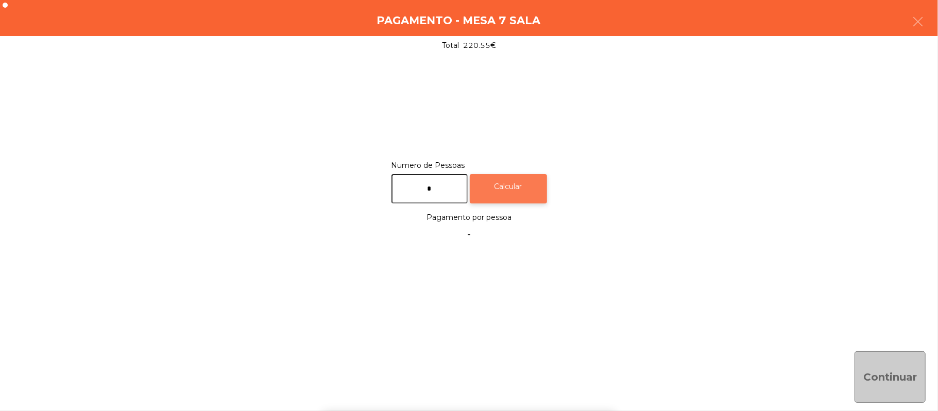
click at [524, 188] on div "Calcular" at bounding box center [508, 188] width 77 height 29
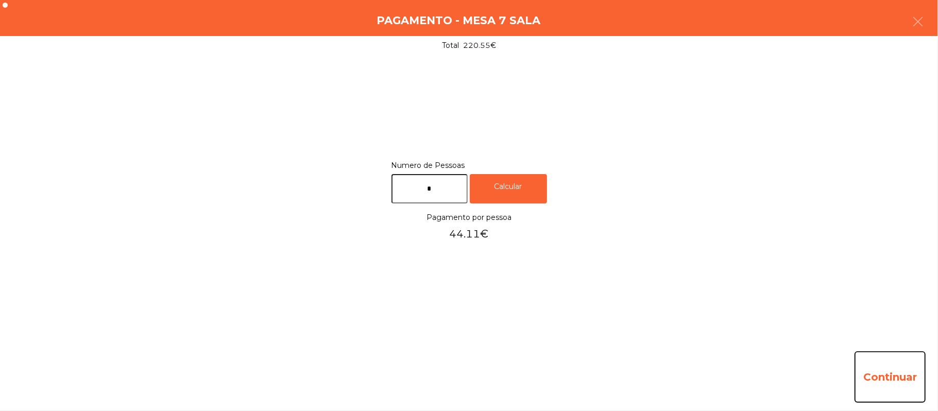
click at [888, 381] on button "Continuar" at bounding box center [889, 376] width 71 height 51
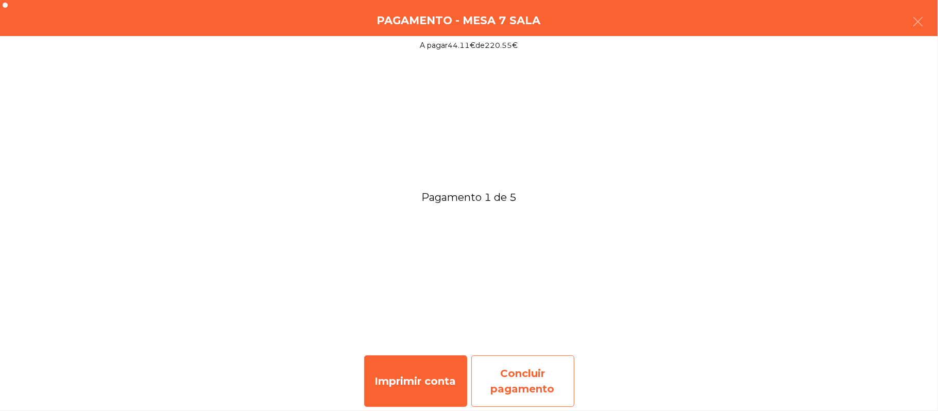
click at [538, 388] on div "Concluir pagamento" at bounding box center [522, 380] width 103 height 51
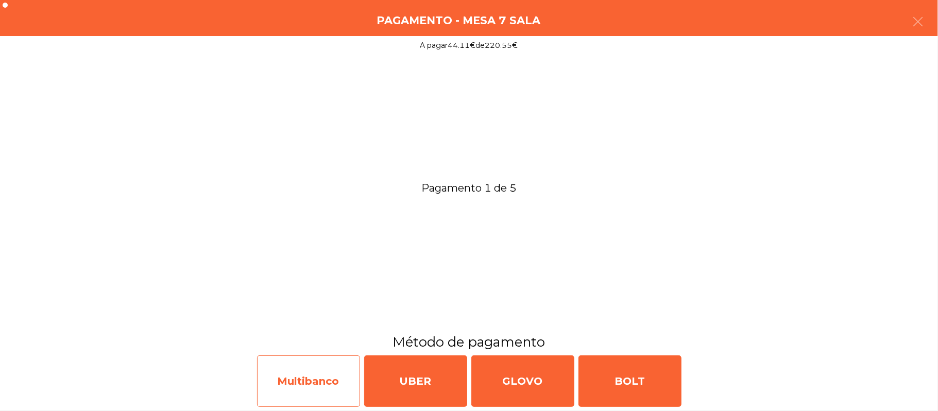
click at [302, 370] on div "Multibanco" at bounding box center [308, 380] width 103 height 51
select select "**"
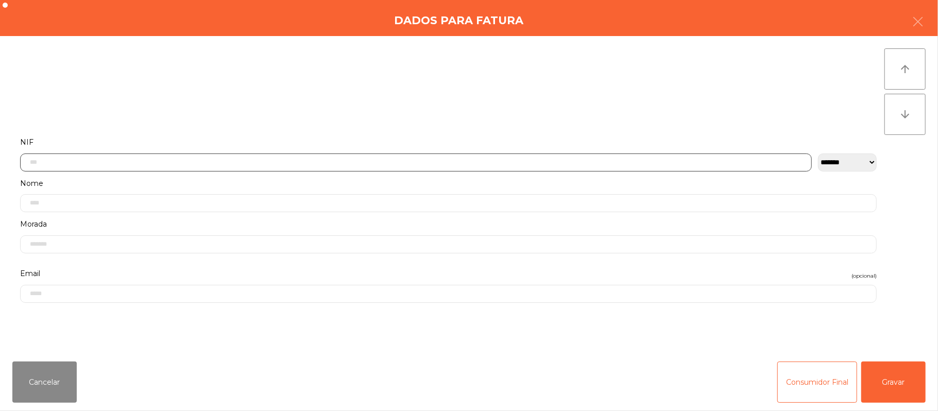
click at [261, 161] on input "text" at bounding box center [415, 162] width 791 height 18
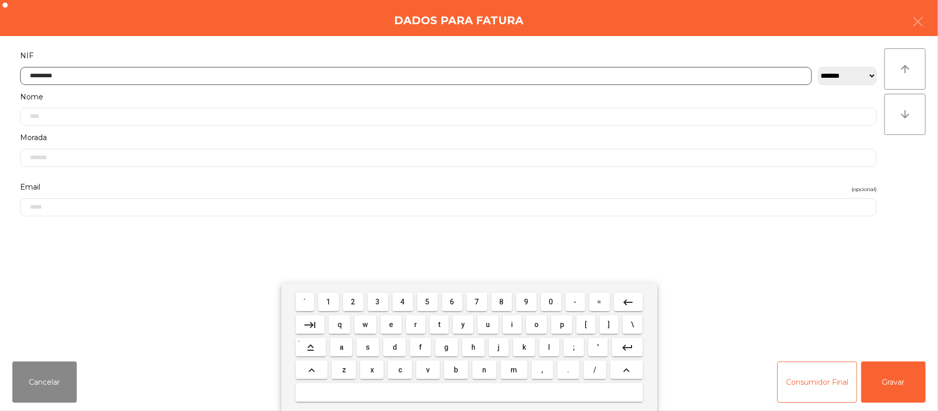
type input "*********"
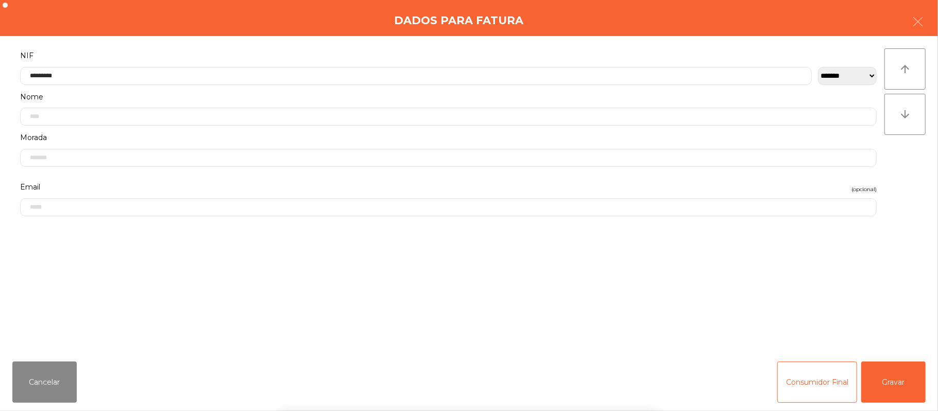
click at [752, 271] on form "**********" at bounding box center [448, 195] width 872 height 292
click at [889, 386] on button "Gravar" at bounding box center [893, 381] width 64 height 41
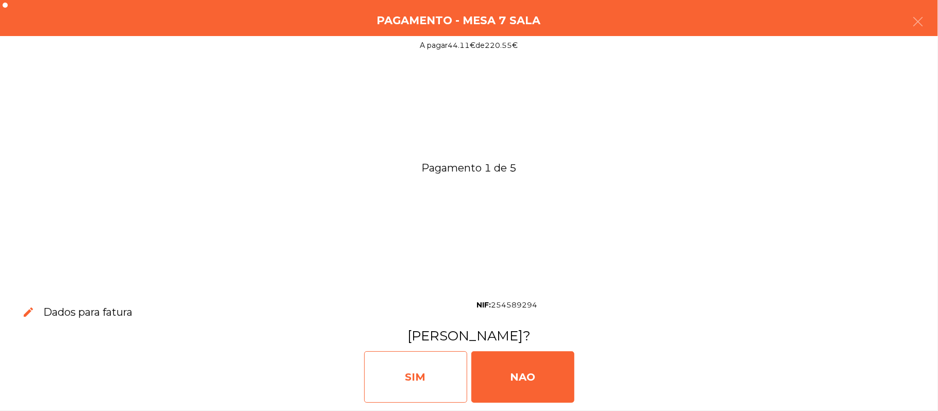
click at [424, 375] on div "SIM" at bounding box center [415, 376] width 103 height 51
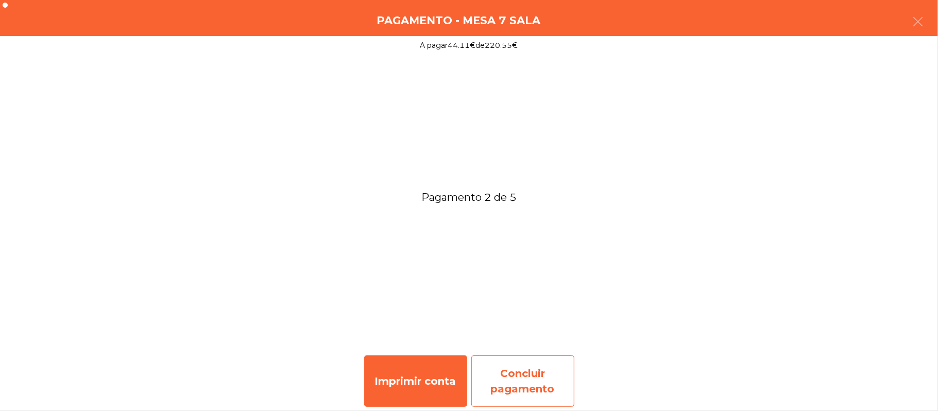
click at [524, 371] on div "Concluir pagamento" at bounding box center [522, 380] width 103 height 51
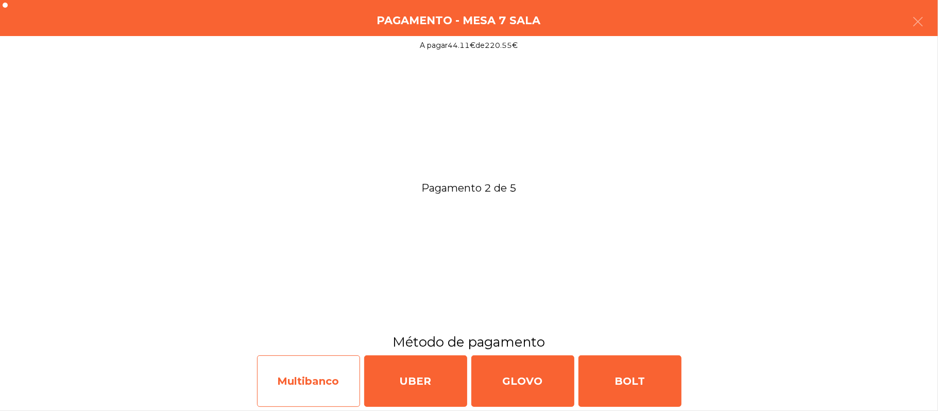
click at [300, 368] on div "Multibanco" at bounding box center [308, 380] width 103 height 51
select select "**"
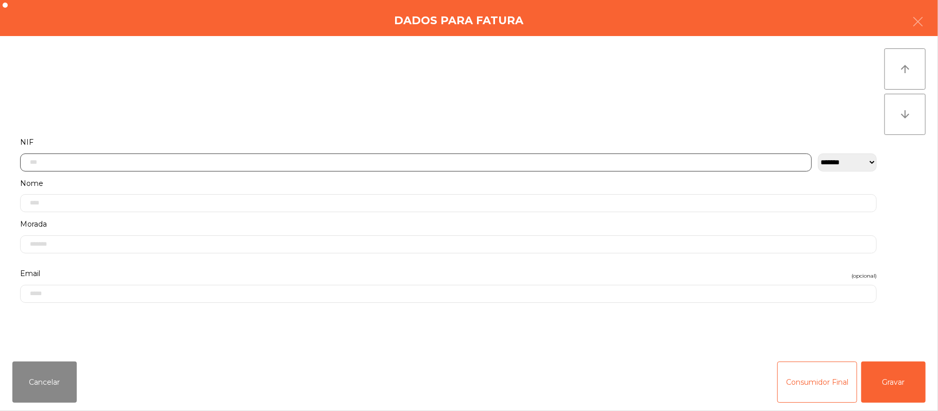
click at [174, 161] on input "text" at bounding box center [415, 162] width 791 height 18
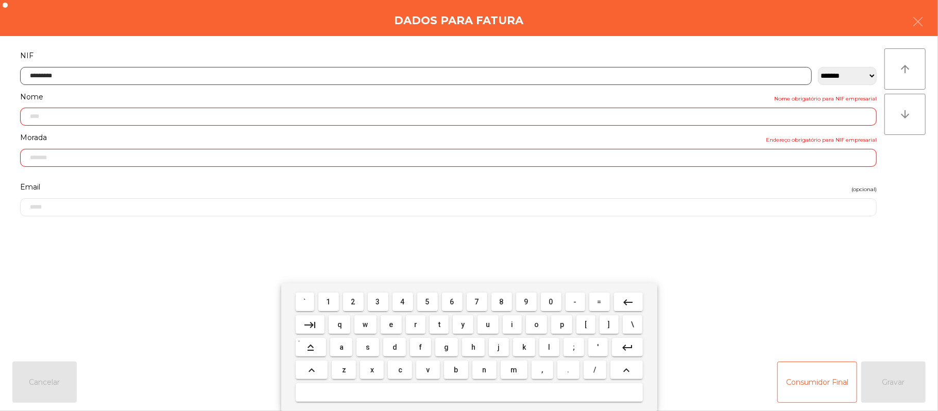
type input "*********"
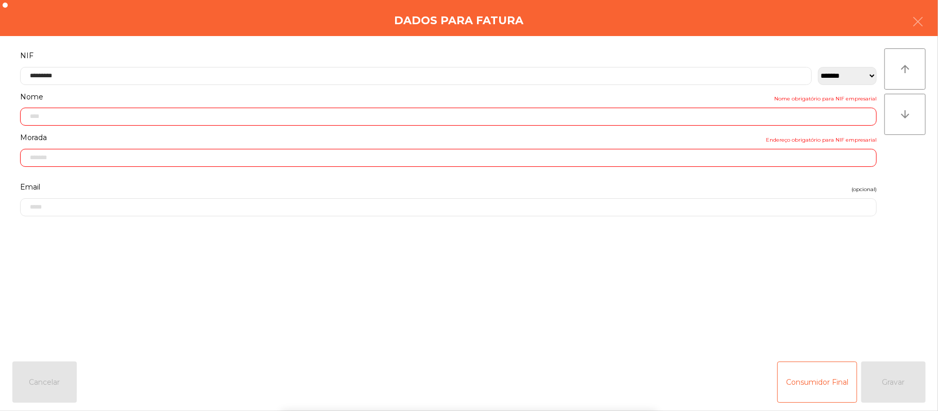
click at [773, 274] on form "**********" at bounding box center [448, 195] width 872 height 292
type input "**********"
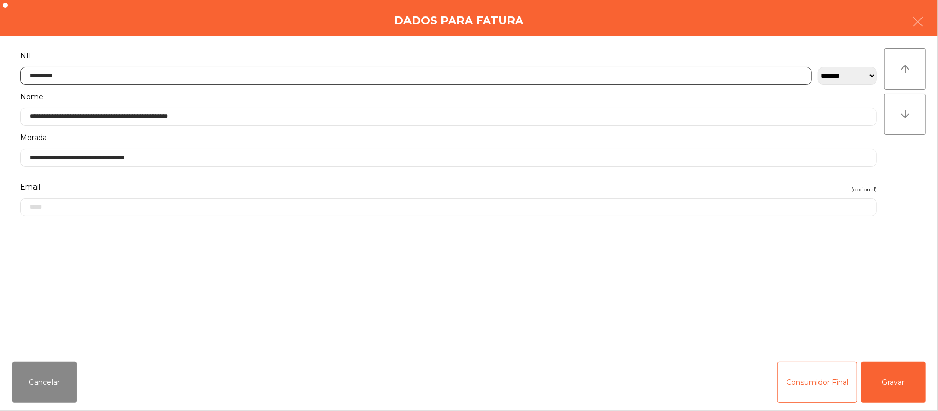
click at [78, 71] on input "*********" at bounding box center [415, 76] width 791 height 18
click at [725, 270] on form "**********" at bounding box center [448, 195] width 872 height 292
click at [889, 390] on button "Gravar" at bounding box center [893, 381] width 64 height 41
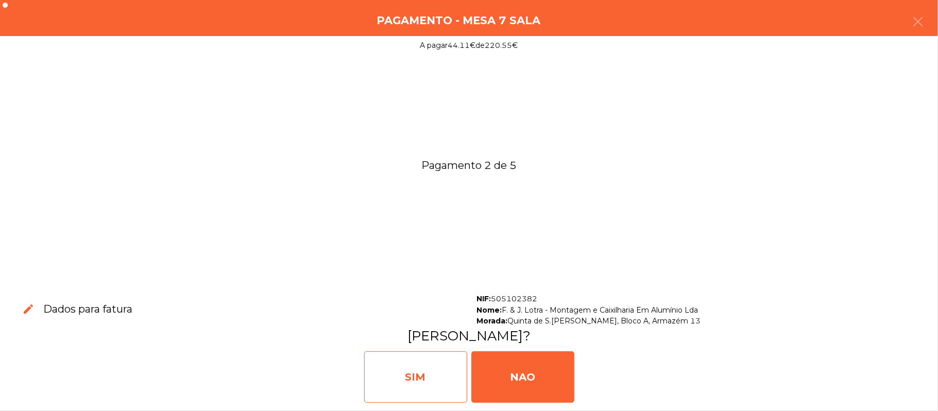
click at [420, 365] on div "SIM" at bounding box center [415, 376] width 103 height 51
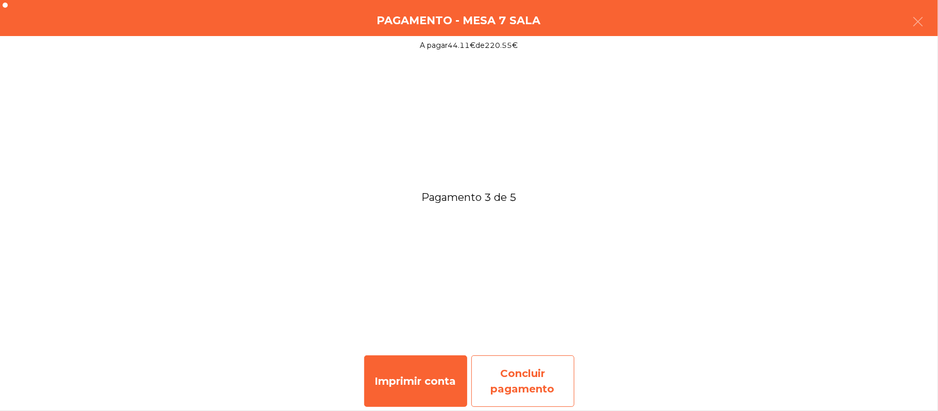
click at [528, 384] on div "Concluir pagamento" at bounding box center [522, 380] width 103 height 51
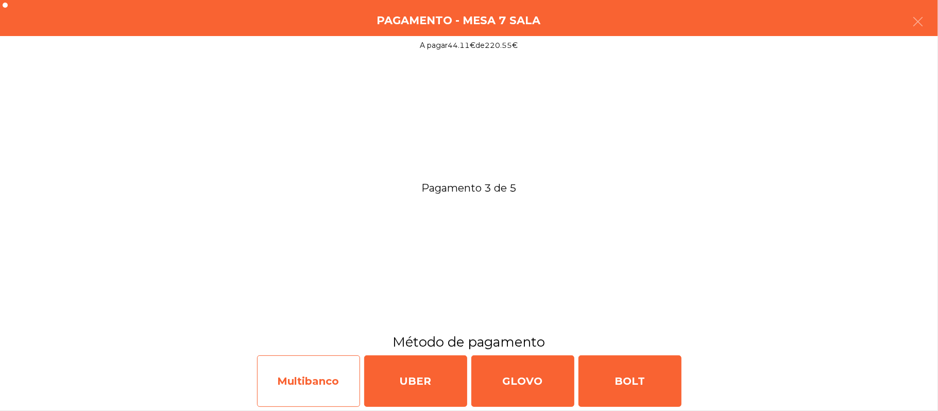
click at [301, 381] on div "Multibanco" at bounding box center [308, 380] width 103 height 51
select select "**"
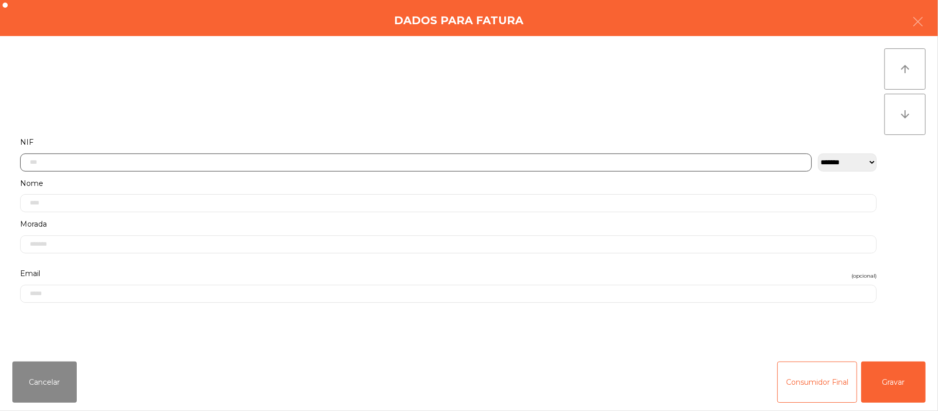
click at [89, 163] on input "text" at bounding box center [415, 162] width 791 height 18
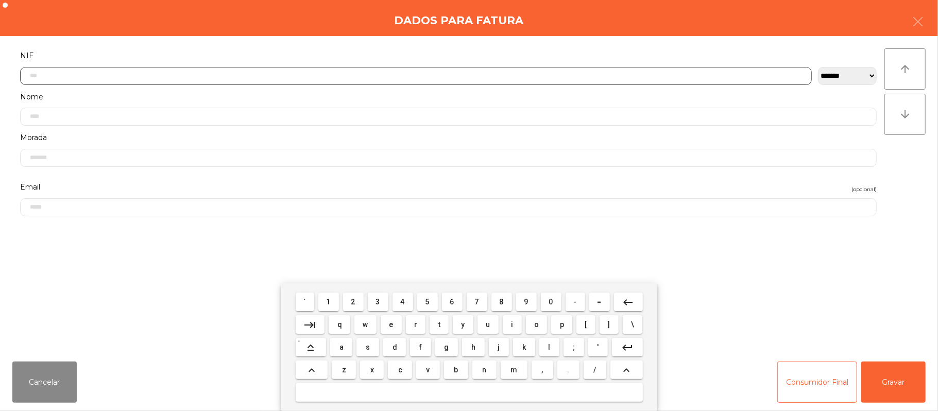
paste input "*********"
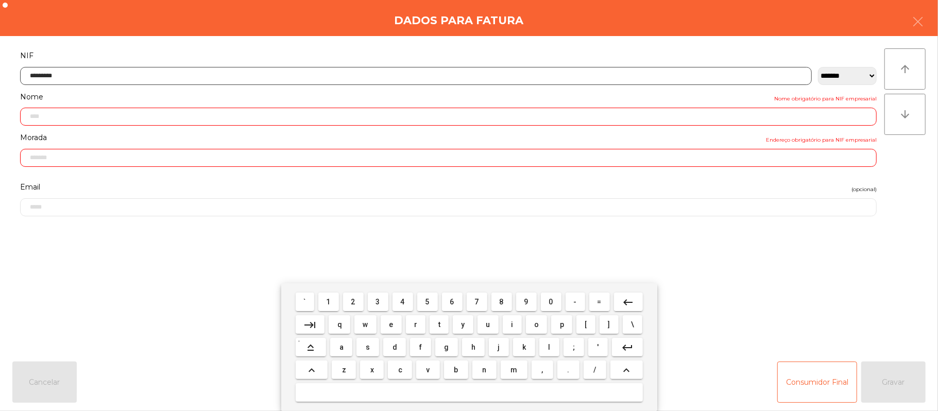
type input "*********"
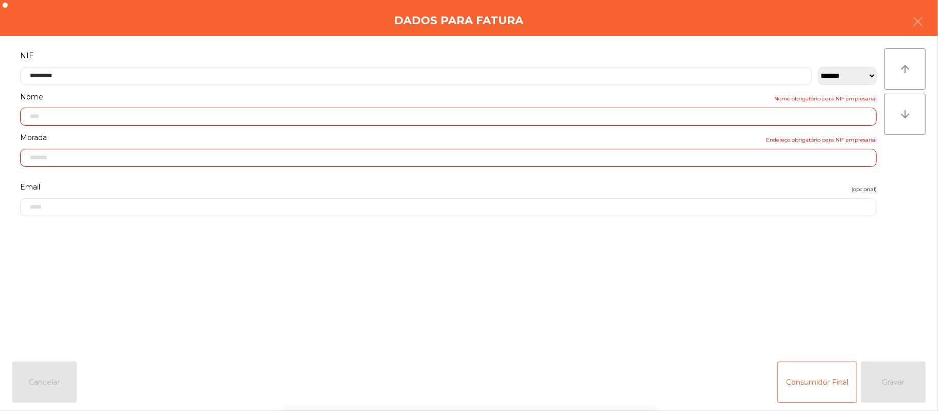
click at [721, 281] on form "**********" at bounding box center [448, 195] width 872 height 292
type input "**********"
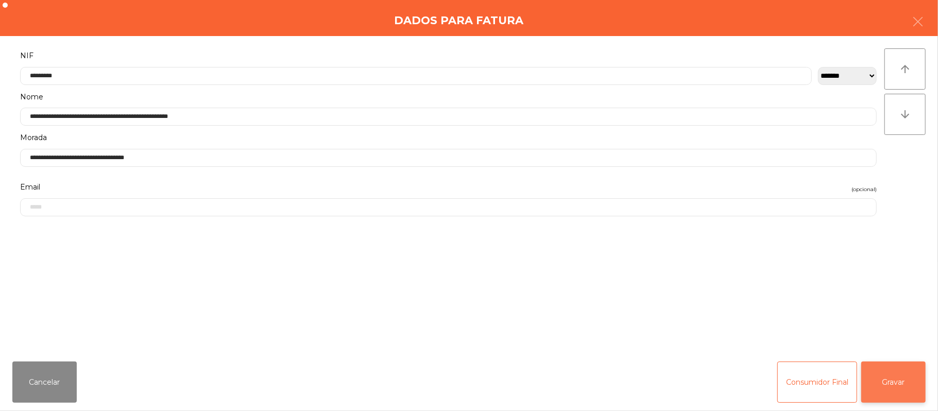
click at [902, 376] on button "Gravar" at bounding box center [893, 381] width 64 height 41
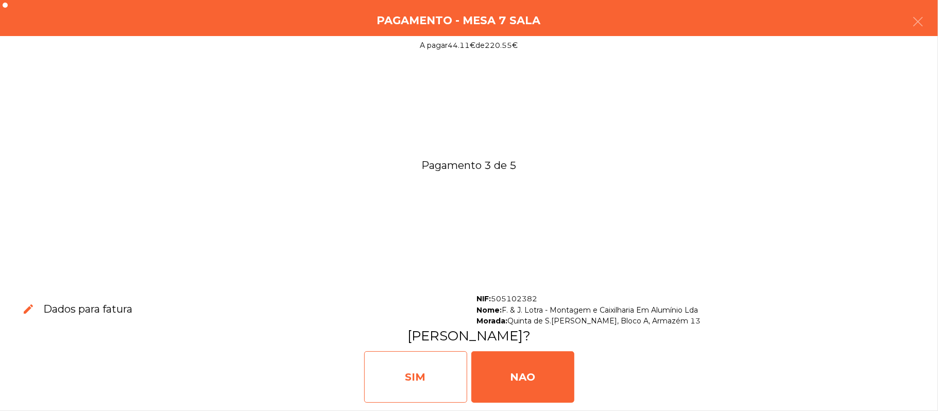
click at [420, 371] on div "SIM" at bounding box center [415, 376] width 103 height 51
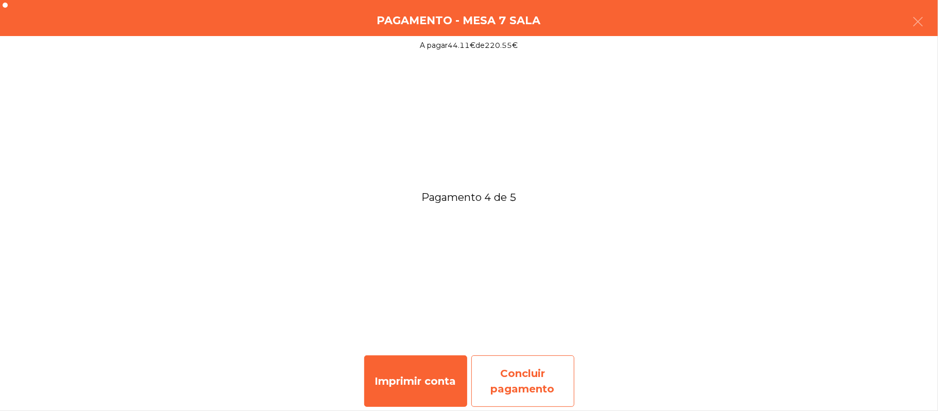
click at [520, 385] on div "Concluir pagamento" at bounding box center [522, 380] width 103 height 51
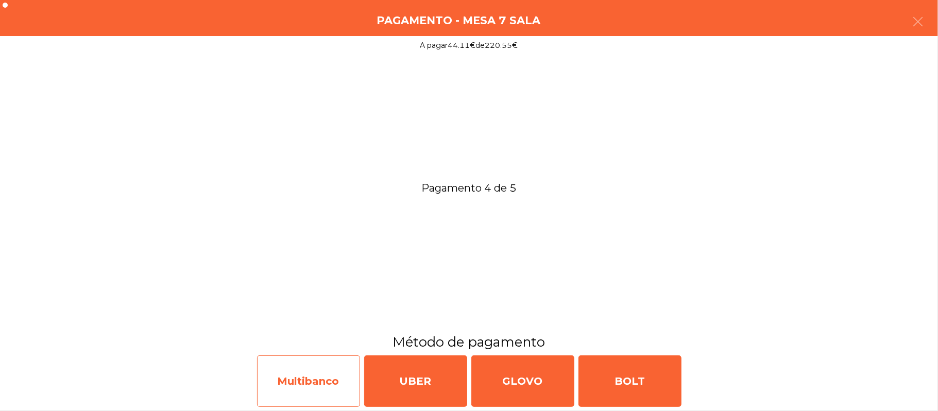
click at [307, 370] on div "Multibanco" at bounding box center [308, 380] width 103 height 51
select select "**"
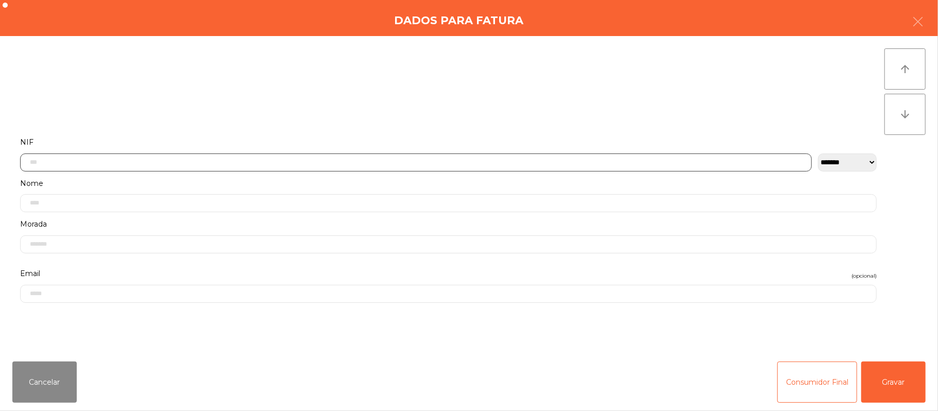
click at [174, 161] on input "text" at bounding box center [415, 162] width 791 height 18
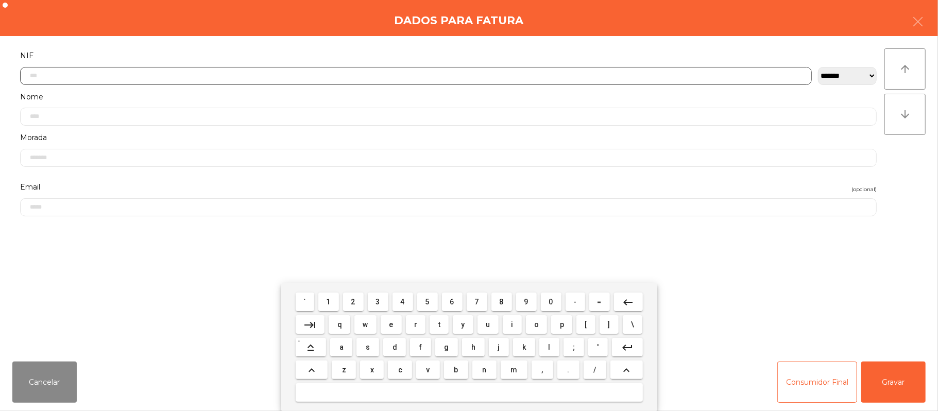
paste input "*********"
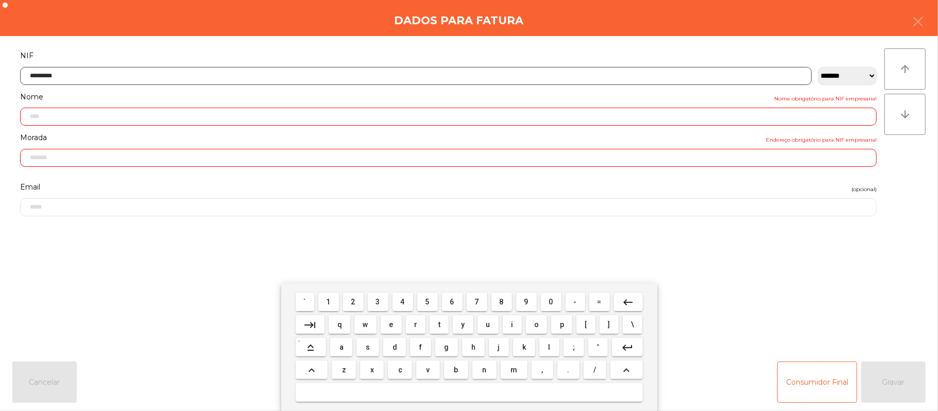
type input "*********"
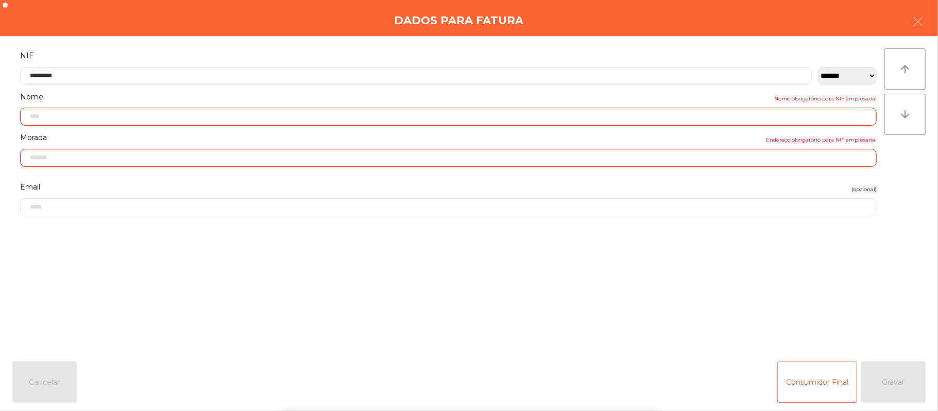
click at [753, 297] on div "` 1 2 3 4 5 6 7 8 9 0 - = keyboard_backspace keyboard_tab q w e r t y u i o p […" at bounding box center [469, 347] width 938 height 128
type input "**********"
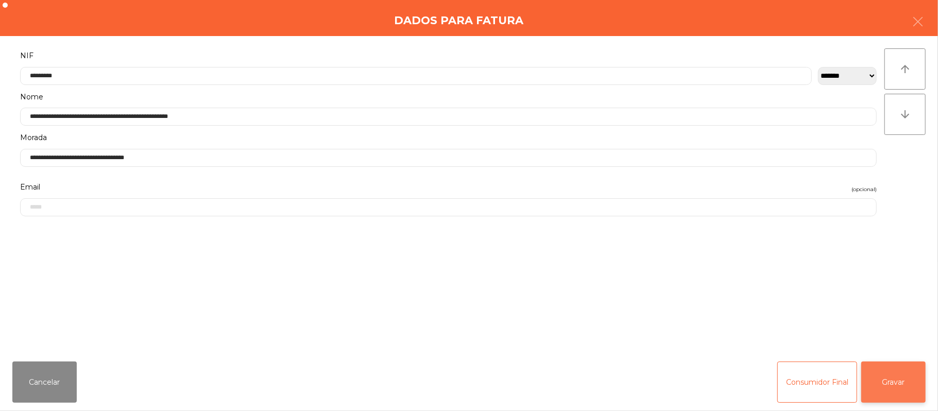
click at [894, 382] on button "Gravar" at bounding box center [893, 381] width 64 height 41
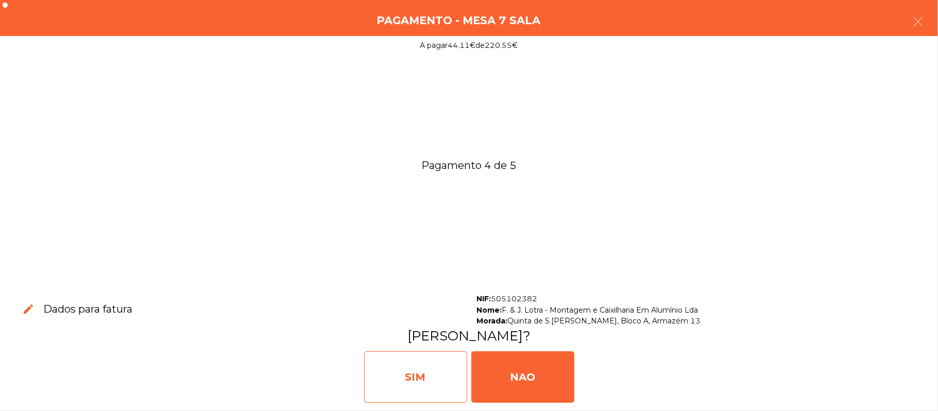
click at [403, 384] on div "SIM" at bounding box center [415, 376] width 103 height 51
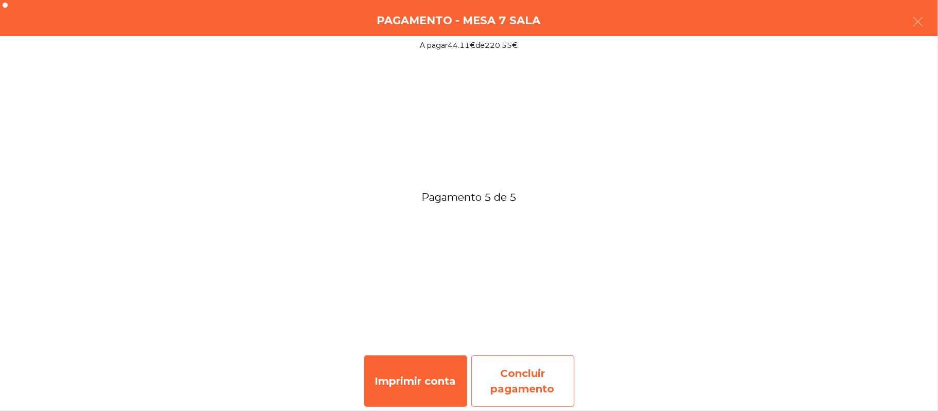
click at [520, 376] on div "Concluir pagamento" at bounding box center [522, 380] width 103 height 51
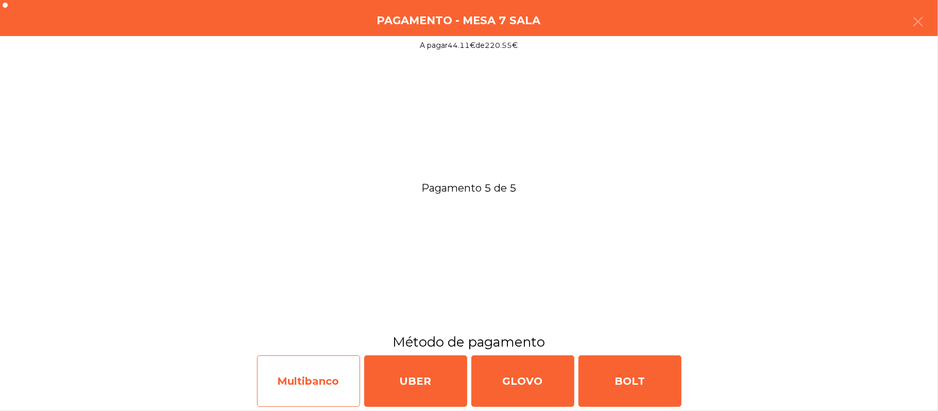
click at [299, 386] on div "Multibanco" at bounding box center [308, 380] width 103 height 51
select select "**"
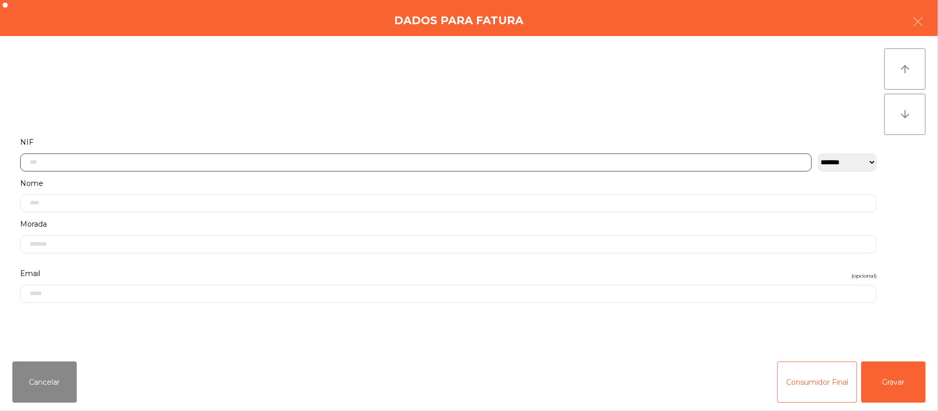
click at [132, 158] on input "text" at bounding box center [415, 162] width 791 height 18
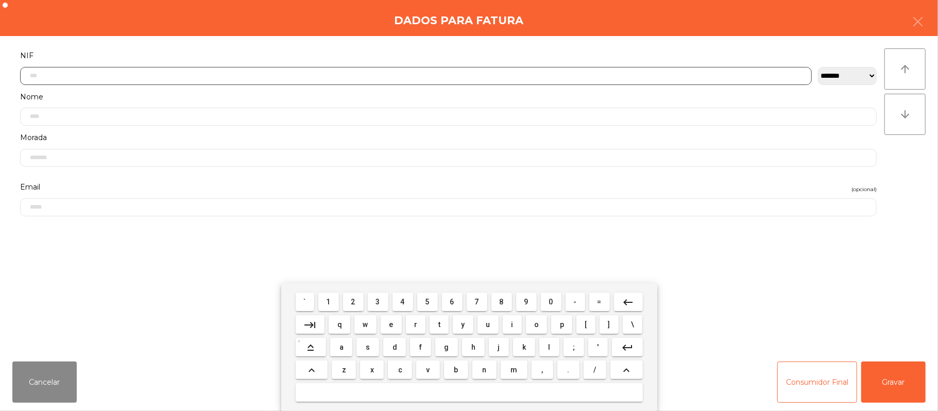
paste input "*********"
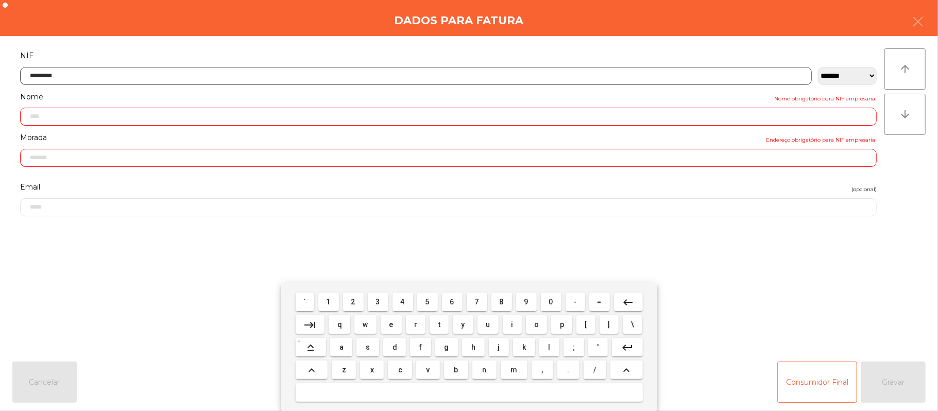
type input "*********"
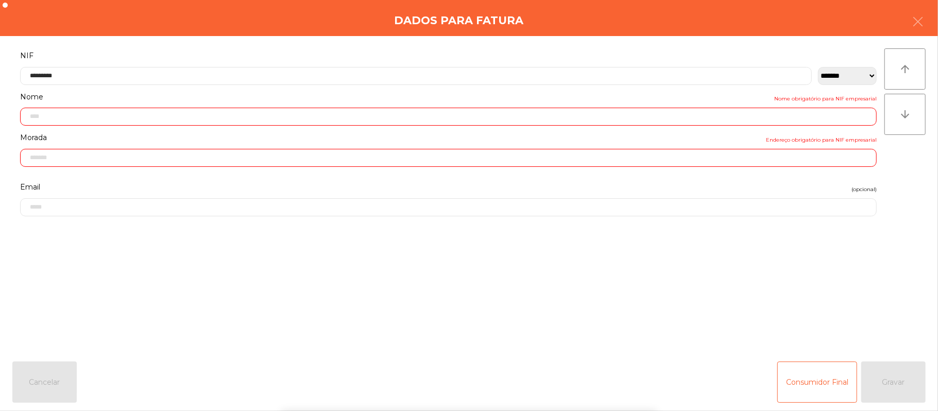
click at [750, 298] on div "` 1 2 3 4 5 6 7 8 9 0 - = keyboard_backspace keyboard_tab q w e r t y u i o p […" at bounding box center [469, 347] width 938 height 128
type input "**********"
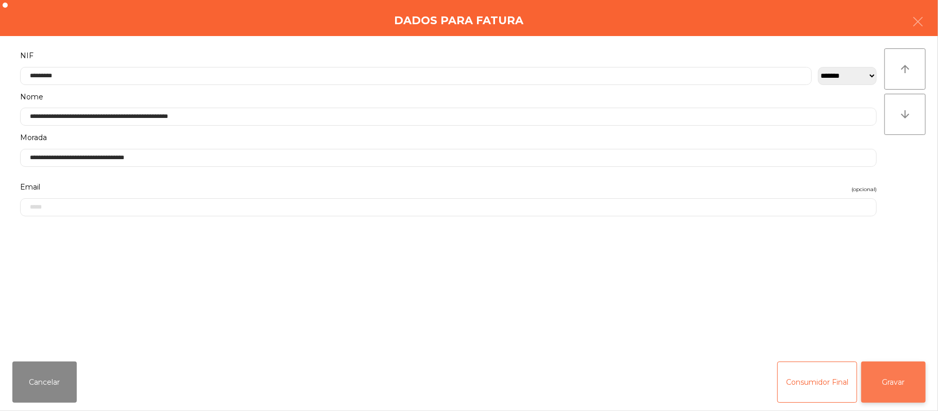
click at [890, 378] on button "Gravar" at bounding box center [893, 381] width 64 height 41
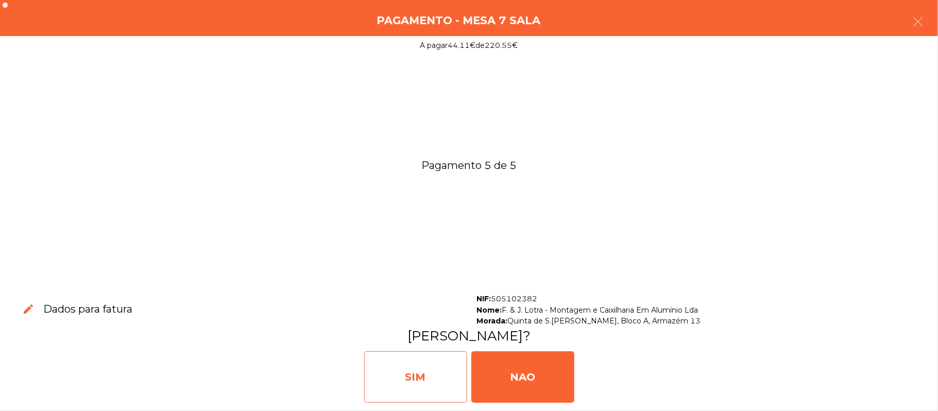
click at [438, 384] on div "SIM" at bounding box center [415, 376] width 103 height 51
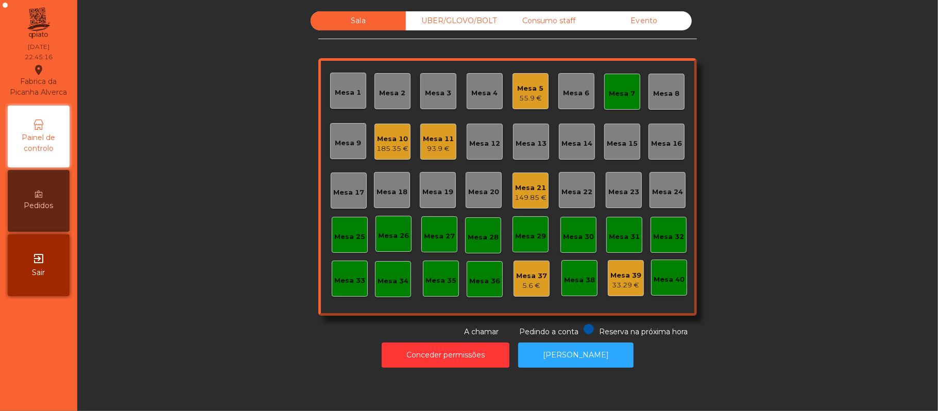
click at [383, 138] on div "Mesa 10" at bounding box center [392, 139] width 32 height 10
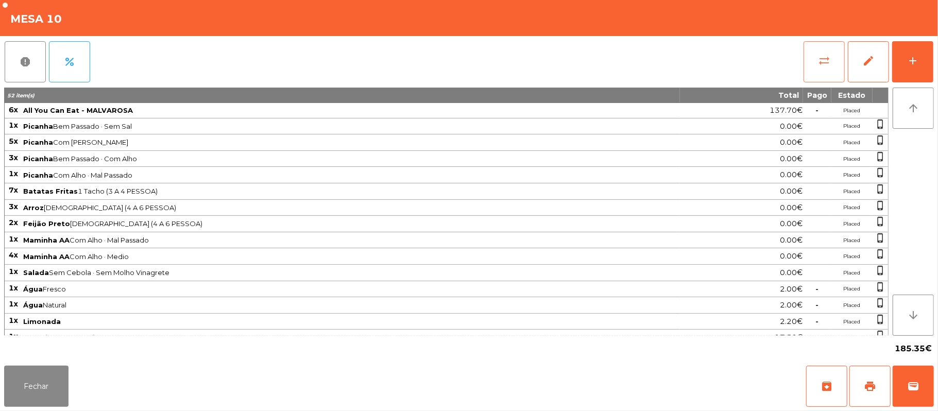
click at [828, 60] on span "sync_alt" at bounding box center [824, 61] width 12 height 12
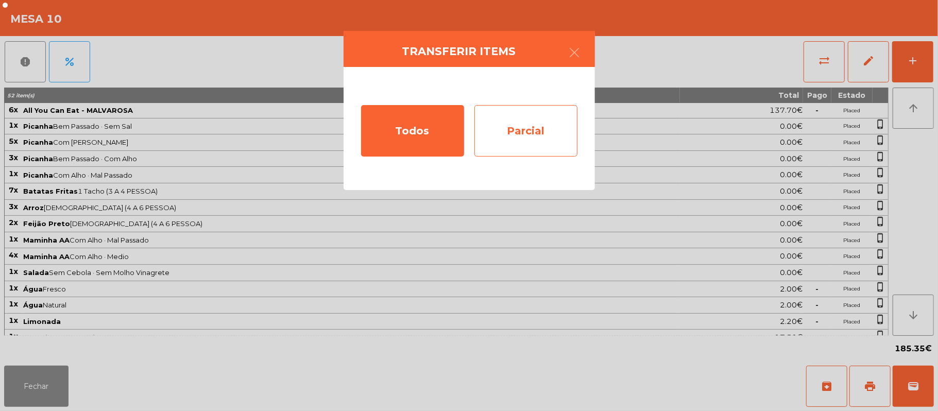
click at [531, 129] on div "Parcial" at bounding box center [525, 130] width 103 height 51
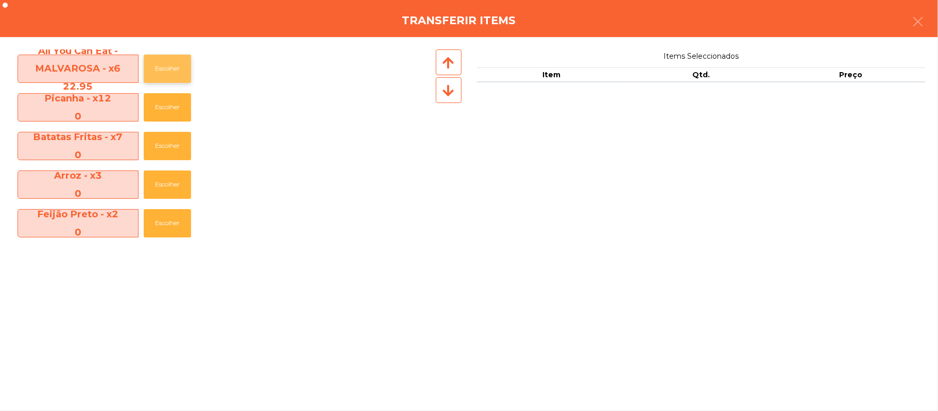
click at [169, 68] on button "Escolher" at bounding box center [167, 69] width 47 height 28
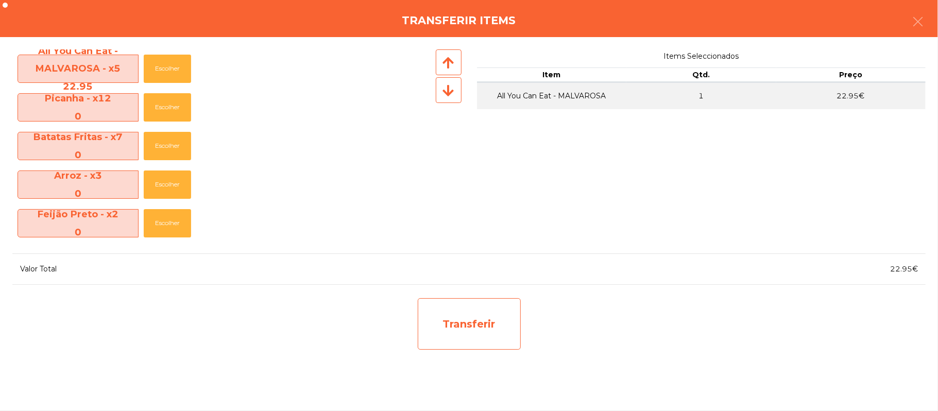
click at [464, 321] on div "Transferir" at bounding box center [469, 323] width 103 height 51
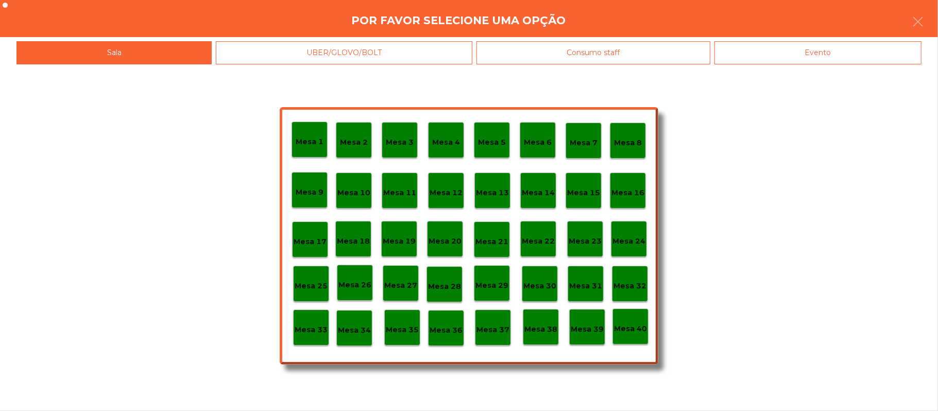
click at [495, 325] on p "Mesa 37" at bounding box center [492, 330] width 33 height 12
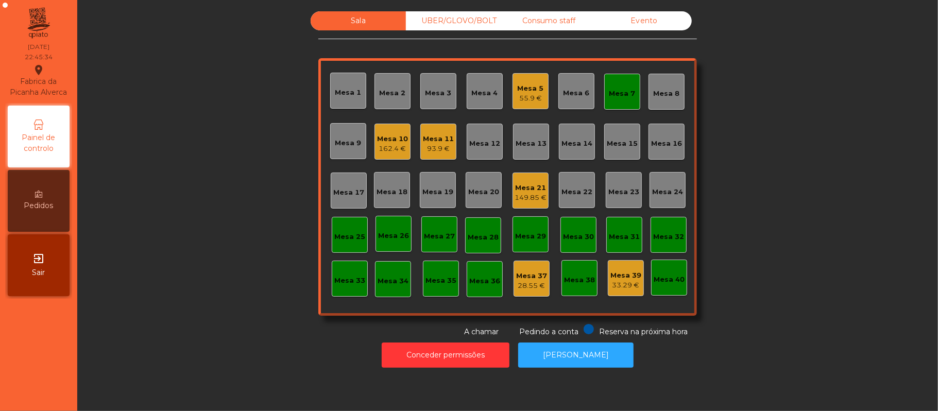
click at [382, 141] on div "Mesa 10" at bounding box center [392, 139] width 31 height 10
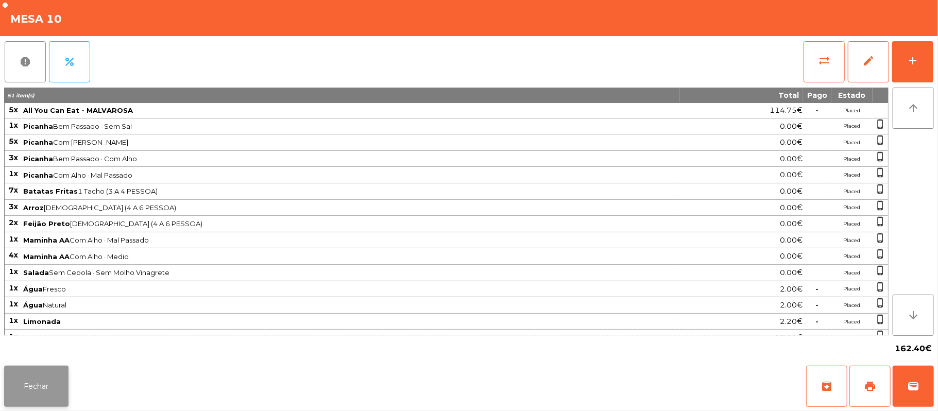
click at [29, 386] on button "Fechar" at bounding box center [36, 386] width 64 height 41
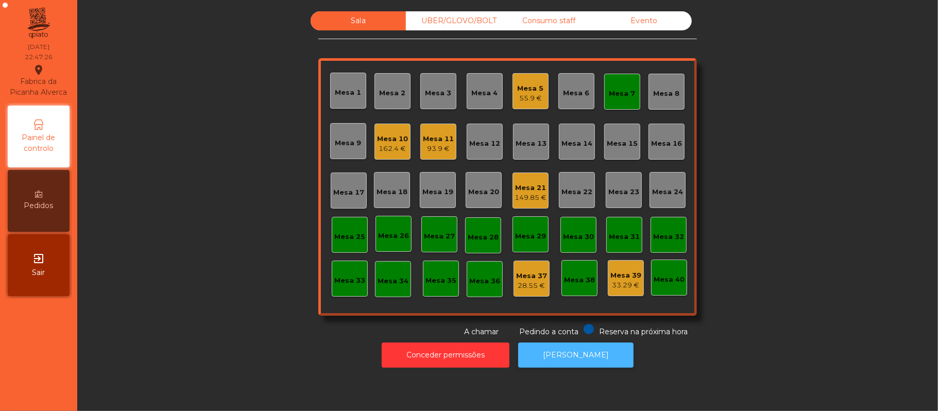
click at [561, 358] on button "[PERSON_NAME]" at bounding box center [575, 354] width 115 height 25
click at [392, 142] on div "Mesa 10" at bounding box center [392, 139] width 31 height 10
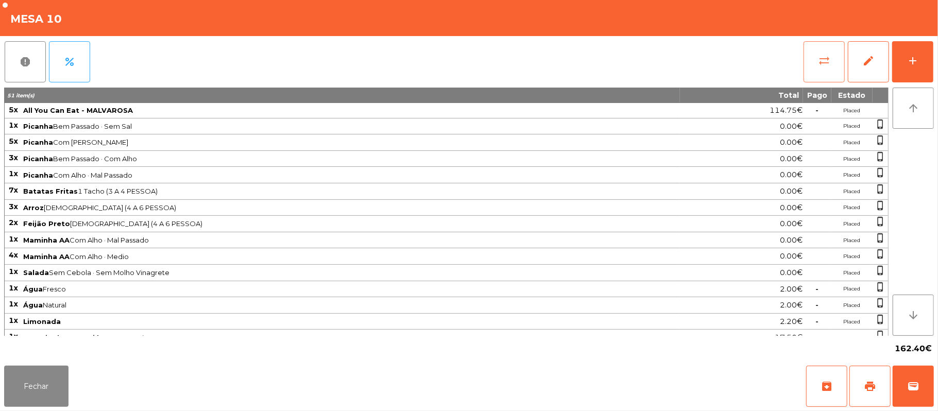
click at [814, 68] on button "sync_alt" at bounding box center [823, 61] width 41 height 41
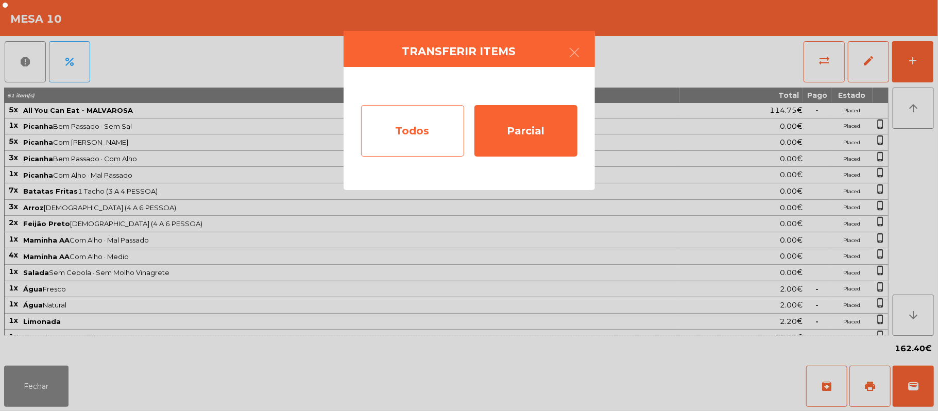
click at [421, 129] on div "Todos" at bounding box center [412, 130] width 103 height 51
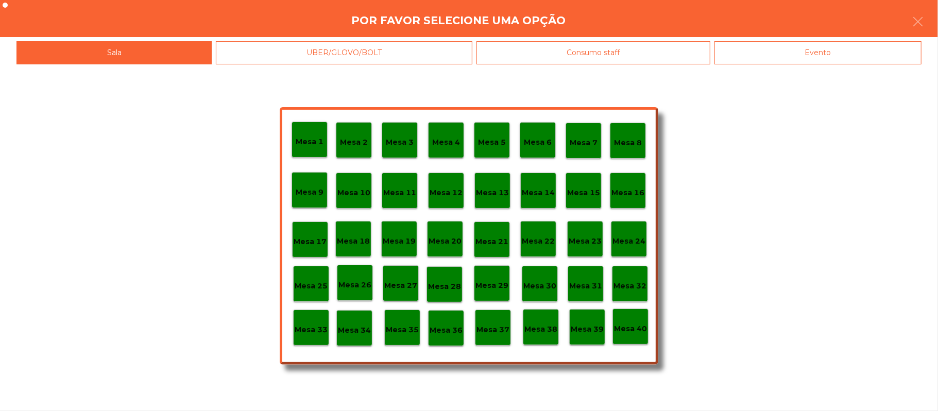
click at [784, 56] on div "Evento" at bounding box center [817, 52] width 207 height 23
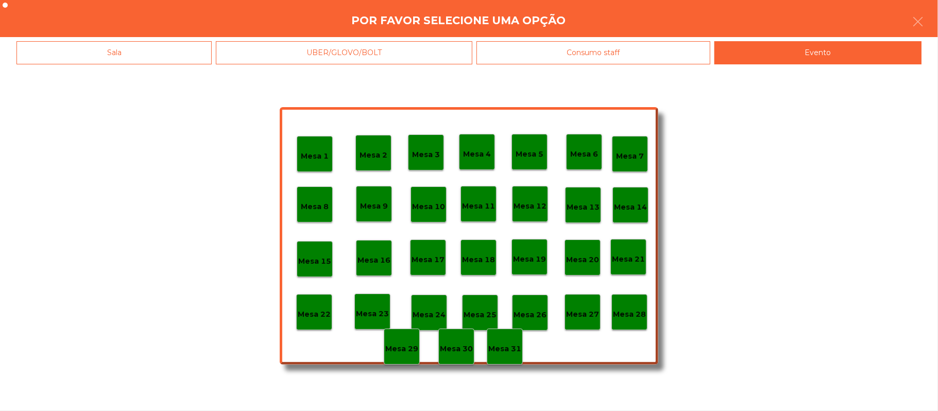
click at [421, 205] on p "Mesa 10" at bounding box center [428, 207] width 33 height 12
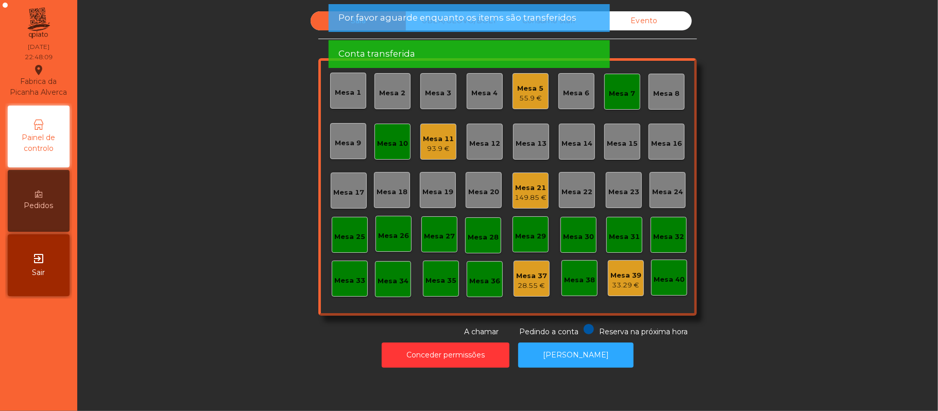
click at [398, 137] on div "Mesa 10" at bounding box center [392, 141] width 31 height 14
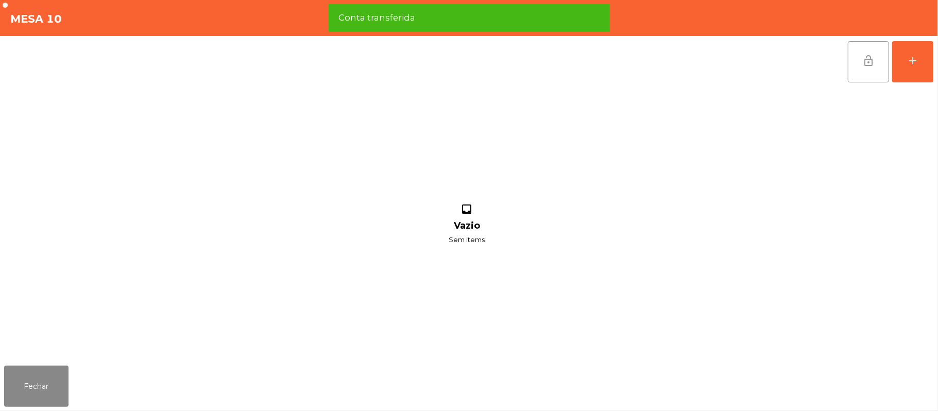
click at [857, 68] on button "lock_open" at bounding box center [868, 61] width 41 height 41
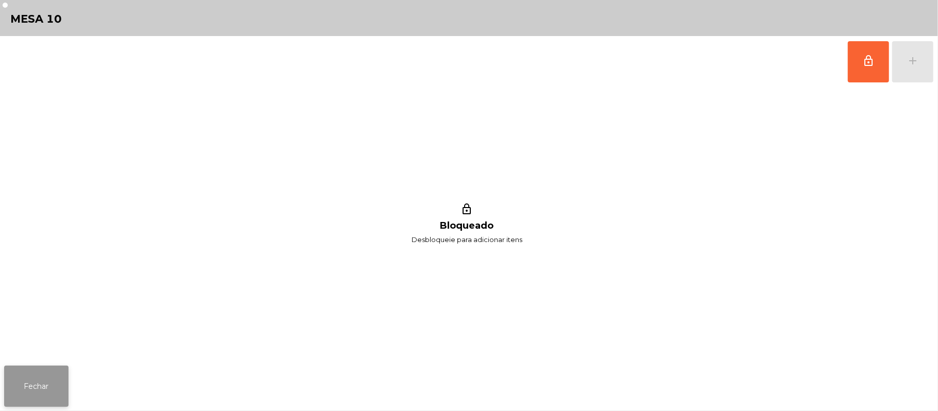
click at [37, 390] on button "Fechar" at bounding box center [36, 386] width 64 height 41
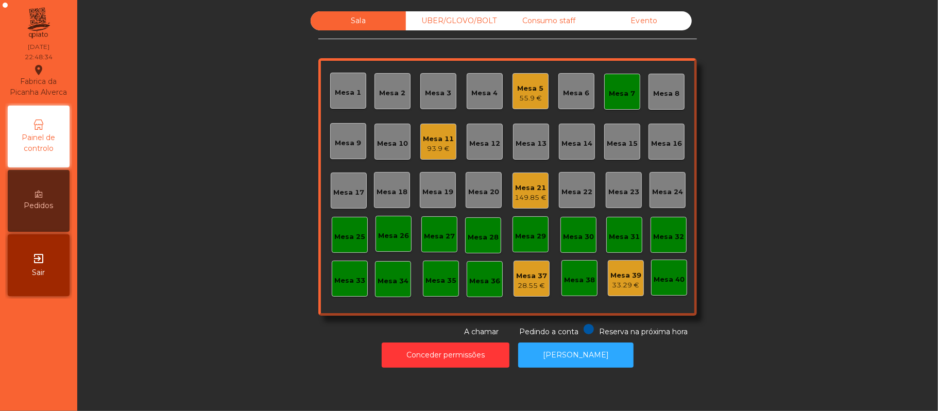
click at [537, 200] on div "149.85 €" at bounding box center [530, 198] width 32 height 10
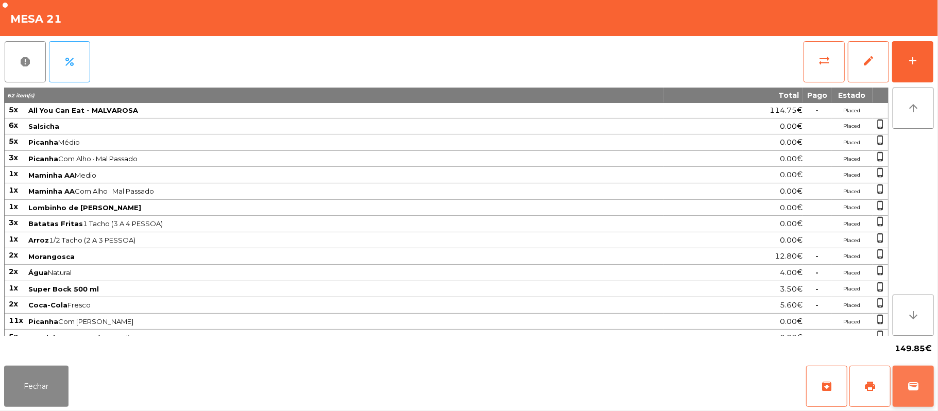
click at [929, 385] on button "wallet" at bounding box center [912, 386] width 41 height 41
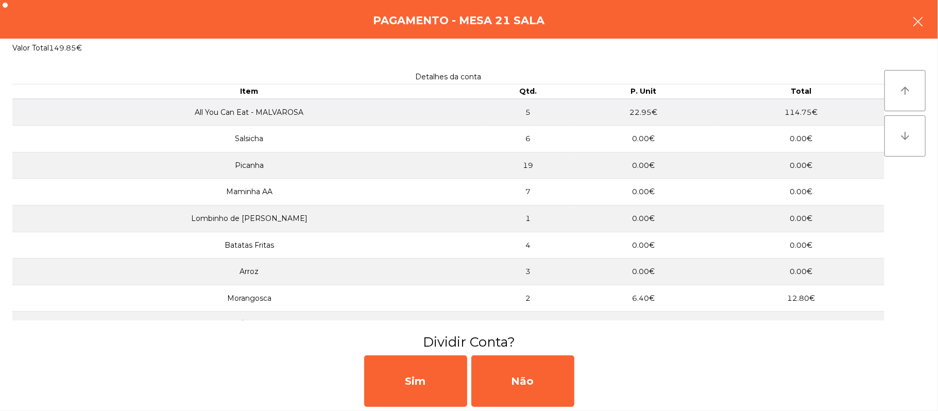
click at [926, 22] on button "button" at bounding box center [917, 22] width 29 height 31
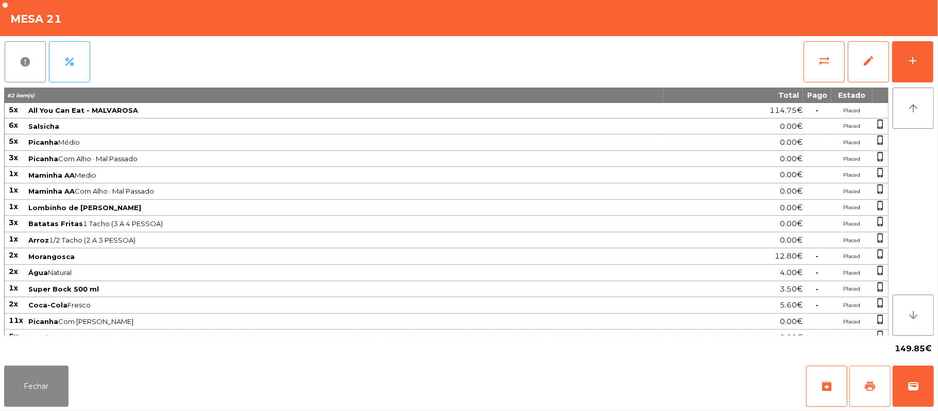
click at [876, 388] on button "print" at bounding box center [869, 386] width 41 height 41
click at [5, 369] on button "Fechar" at bounding box center [36, 386] width 64 height 41
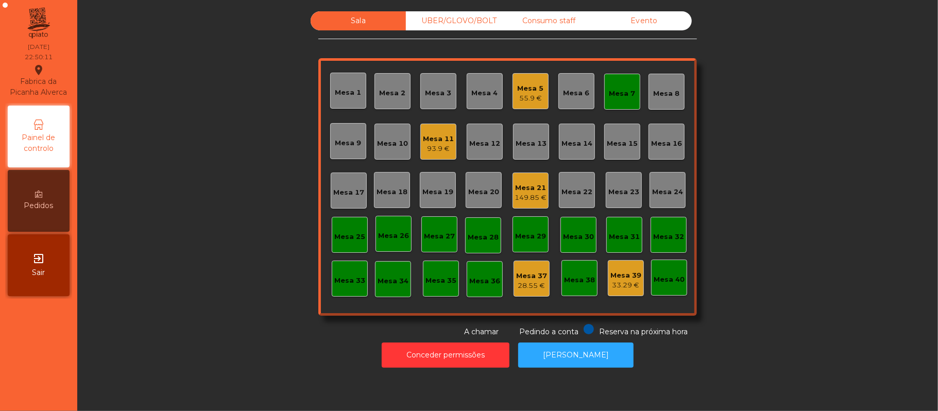
click at [530, 179] on div "Mesa 21 149.85 €" at bounding box center [530, 191] width 32 height 24
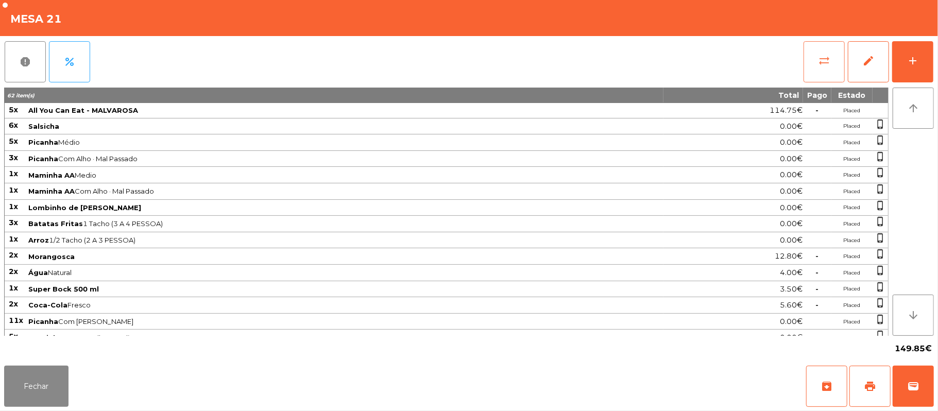
click at [816, 58] on button "sync_alt" at bounding box center [823, 61] width 41 height 41
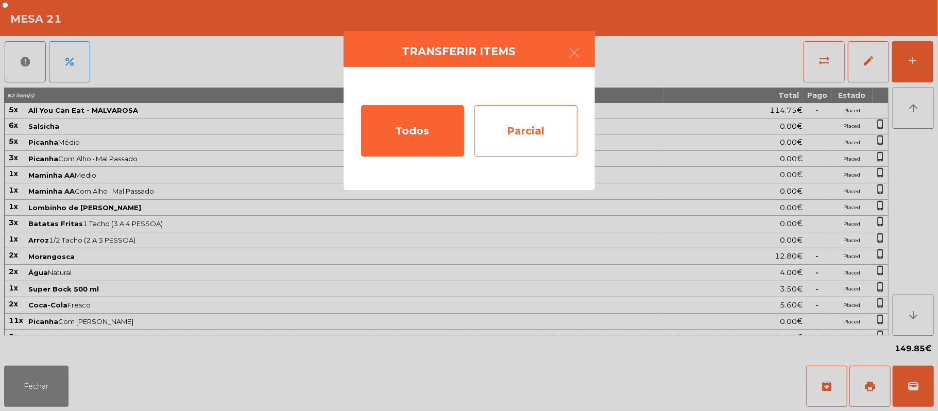
click at [517, 118] on div "Parcial" at bounding box center [525, 130] width 103 height 51
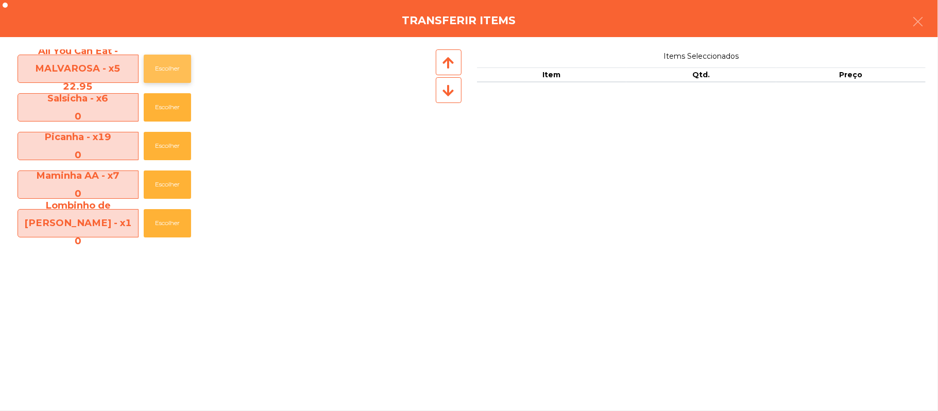
click at [180, 68] on button "Escolher" at bounding box center [167, 69] width 47 height 28
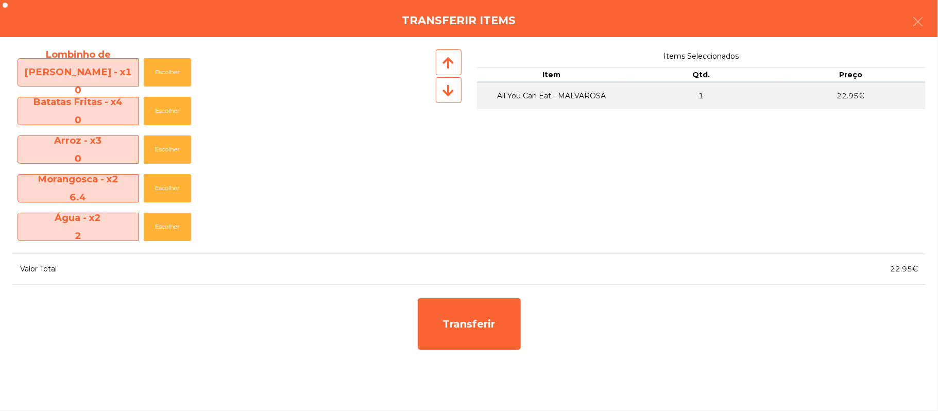
scroll to position [155, 0]
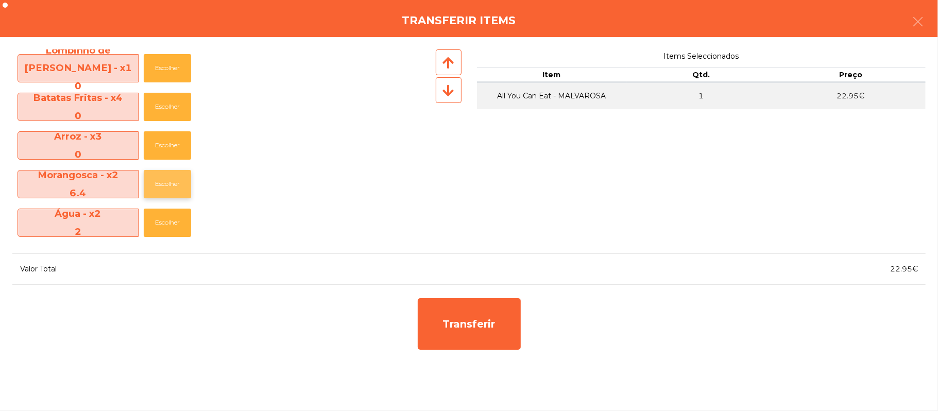
click at [170, 182] on button "Escolher" at bounding box center [167, 184] width 47 height 28
click at [170, 186] on button "Escolher" at bounding box center [167, 184] width 47 height 28
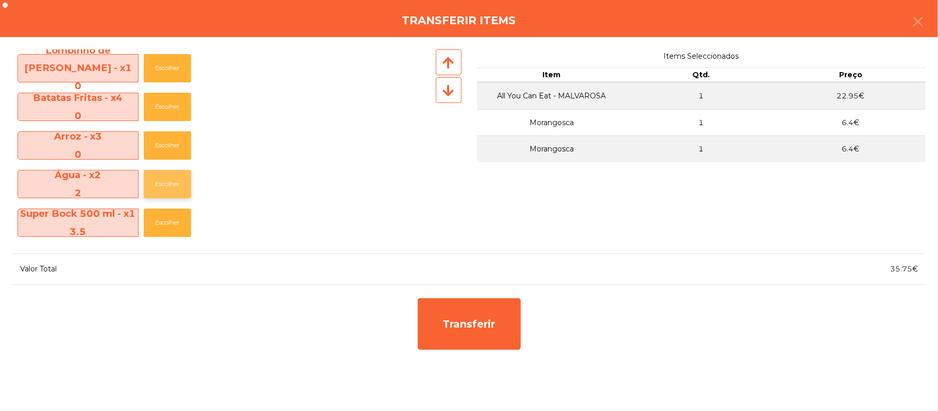
click at [171, 183] on button "Escolher" at bounding box center [167, 184] width 47 height 28
click at [170, 182] on button "Escolher" at bounding box center [167, 184] width 47 height 28
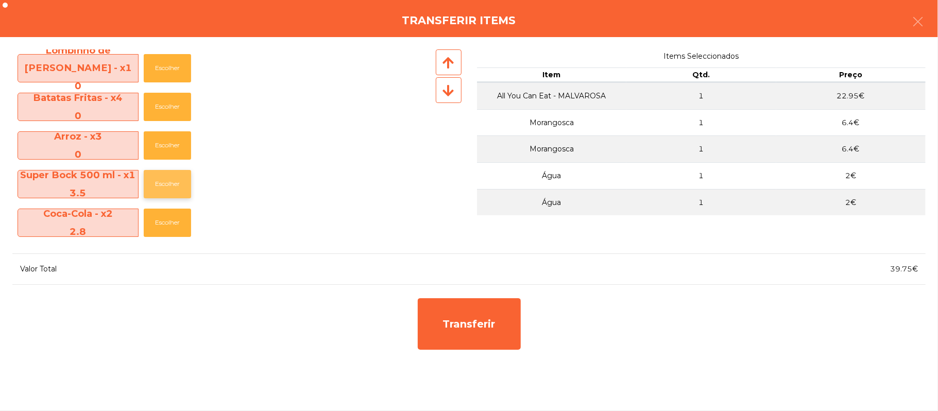
click at [169, 184] on button "Escolher" at bounding box center [167, 184] width 47 height 28
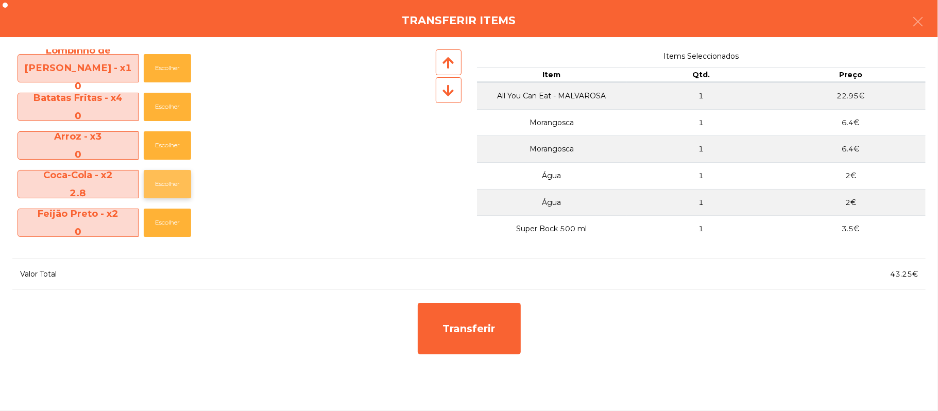
click at [168, 186] on button "Escolher" at bounding box center [167, 184] width 47 height 28
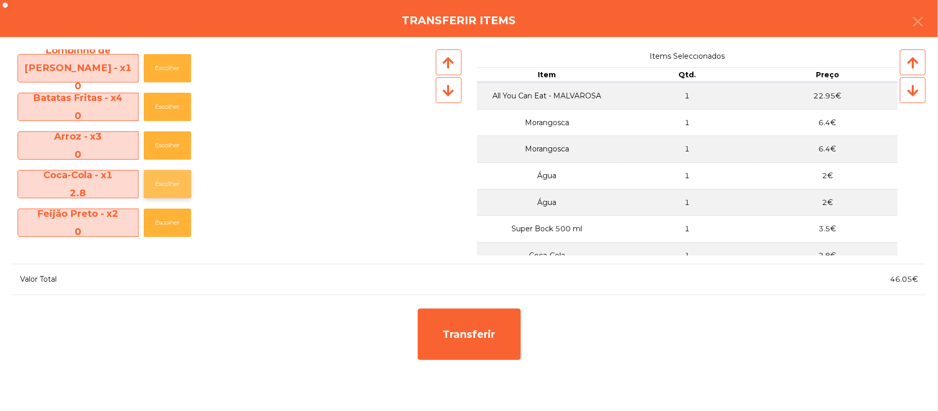
click at [170, 185] on button "Escolher" at bounding box center [167, 184] width 47 height 28
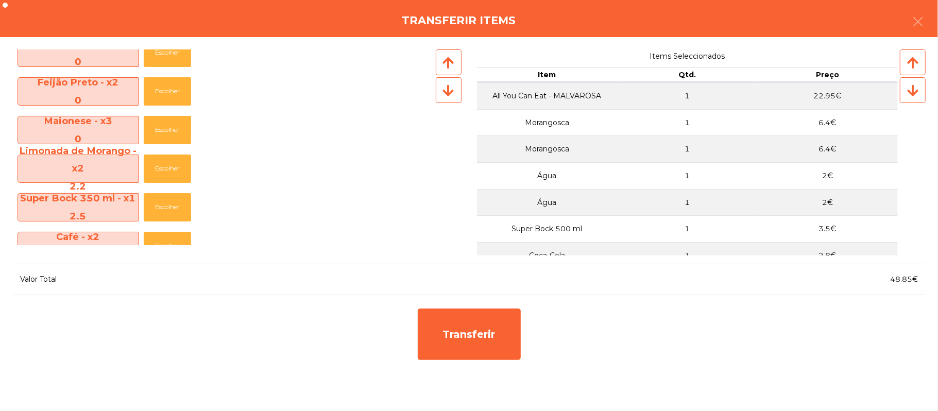
scroll to position [253, 0]
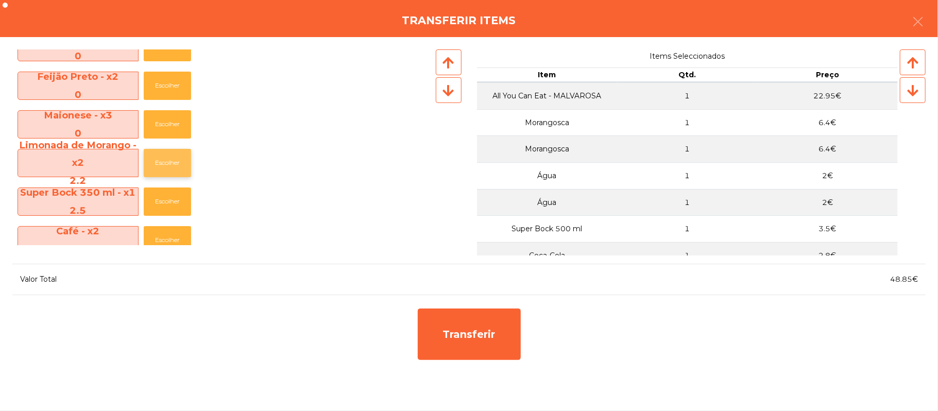
click at [171, 160] on button "Escolher" at bounding box center [167, 163] width 47 height 28
click at [169, 161] on button "Escolher" at bounding box center [167, 163] width 47 height 28
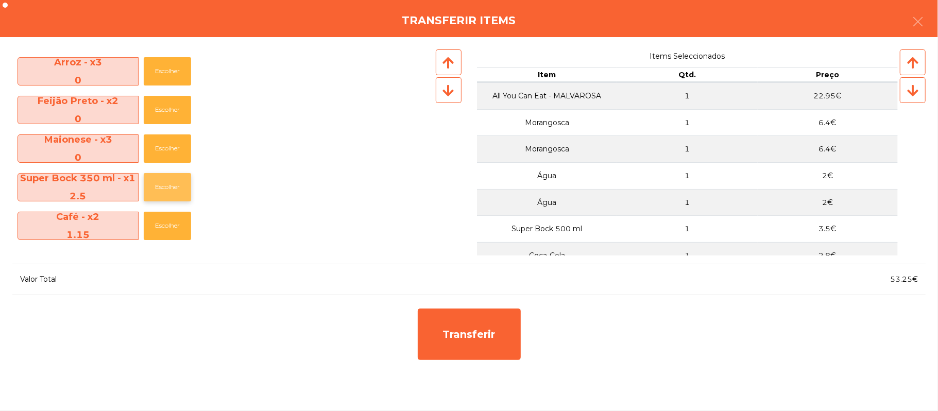
click at [166, 184] on button "Escolher" at bounding box center [167, 187] width 47 height 28
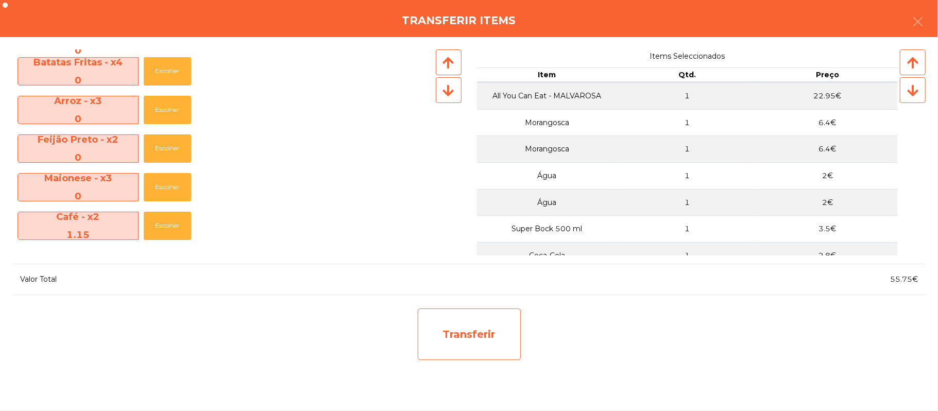
click at [464, 336] on div "Transferir" at bounding box center [469, 333] width 103 height 51
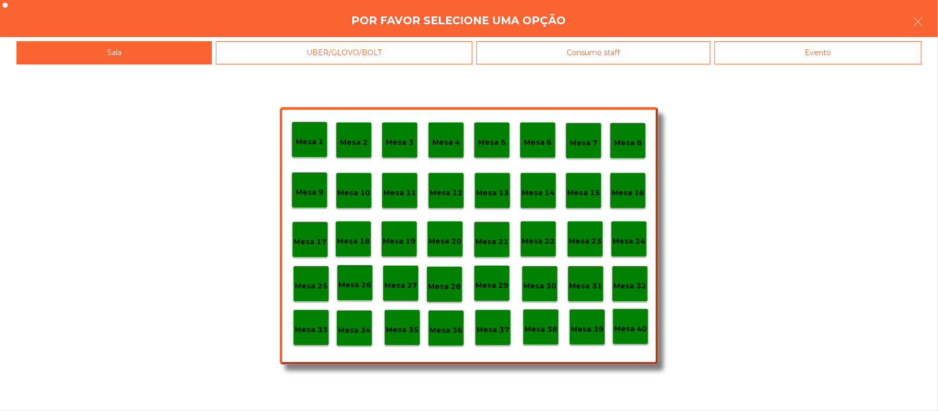
click at [312, 285] on p "Mesa 25" at bounding box center [311, 286] width 33 height 12
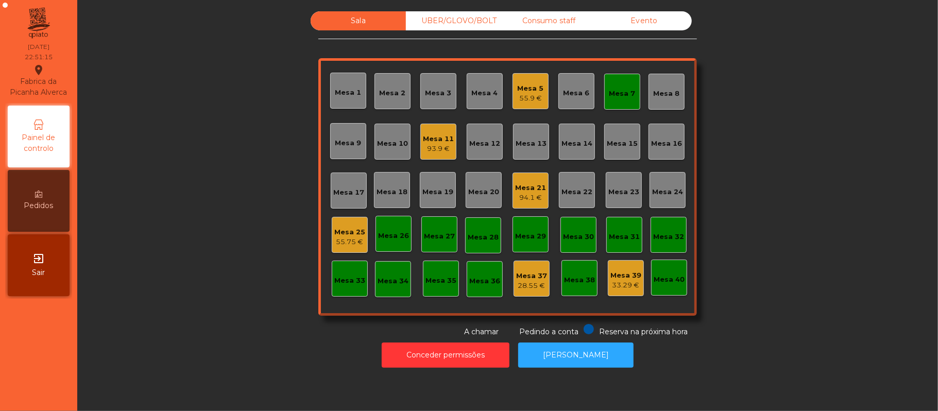
click at [523, 187] on div "Mesa 21" at bounding box center [530, 188] width 31 height 10
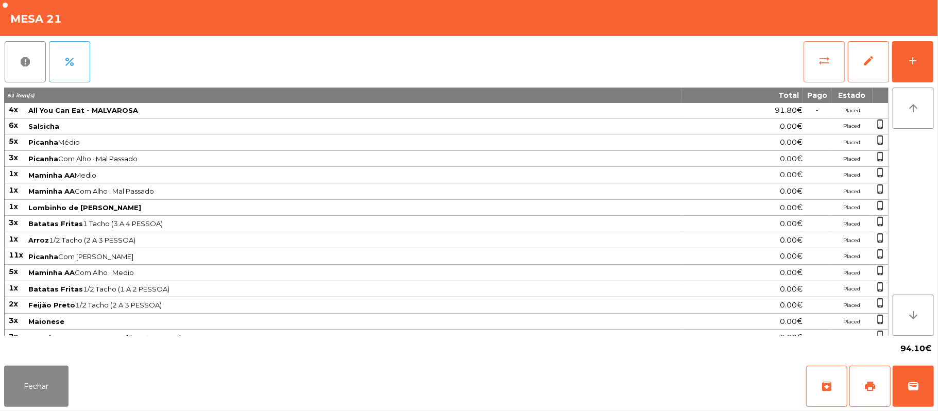
click at [816, 69] on button "sync_alt" at bounding box center [823, 61] width 41 height 41
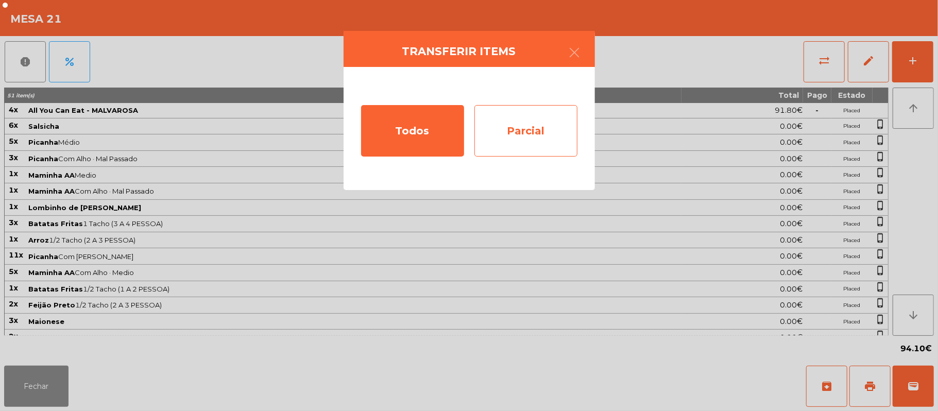
click at [513, 134] on div "Parcial" at bounding box center [525, 130] width 103 height 51
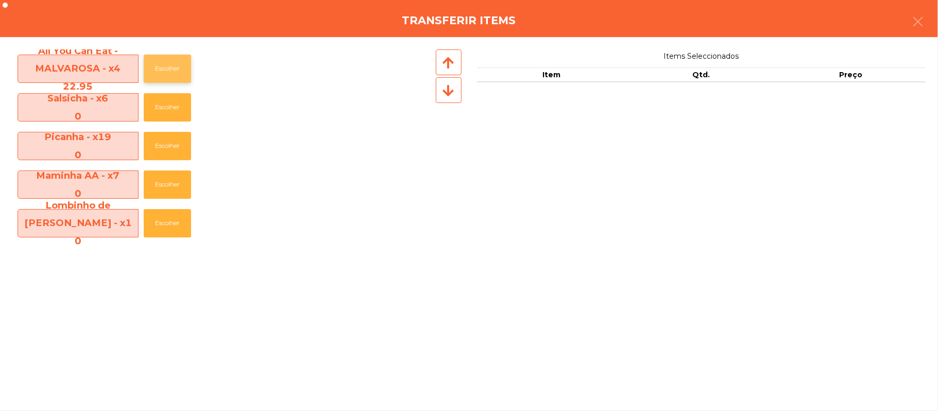
click at [178, 60] on button "Escolher" at bounding box center [167, 69] width 47 height 28
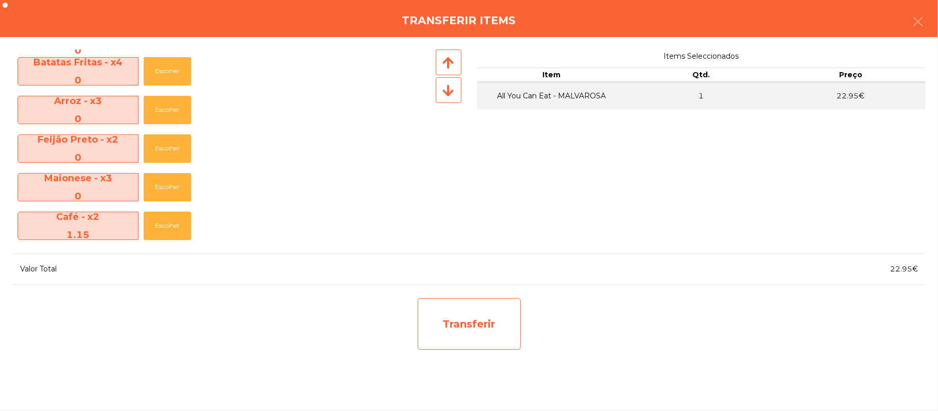
click at [472, 322] on div "Transferir" at bounding box center [469, 323] width 103 height 51
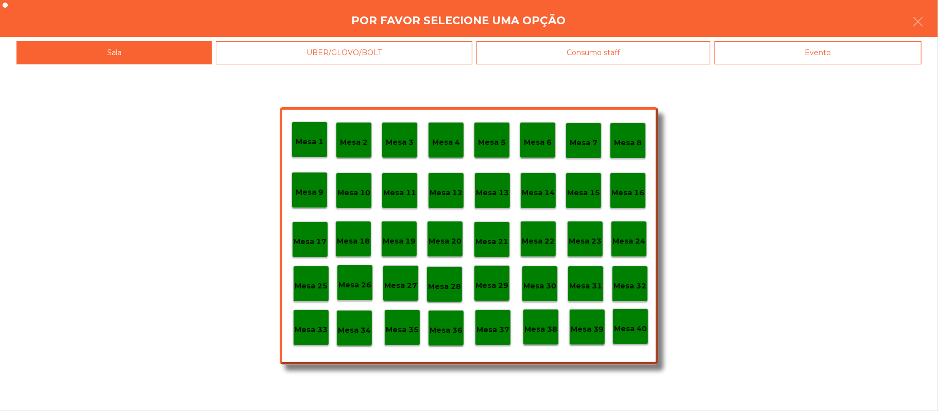
click at [359, 280] on p "Mesa 26" at bounding box center [354, 285] width 33 height 12
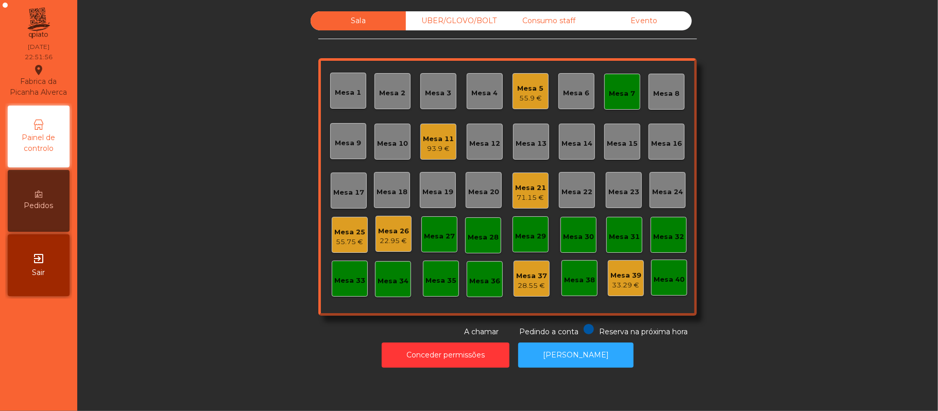
click at [523, 200] on div "71.15 €" at bounding box center [530, 198] width 31 height 10
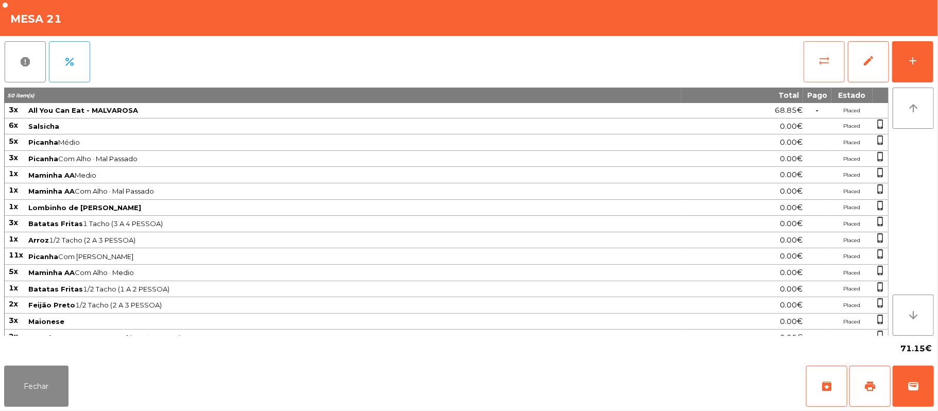
click at [823, 60] on span "sync_alt" at bounding box center [824, 61] width 12 height 12
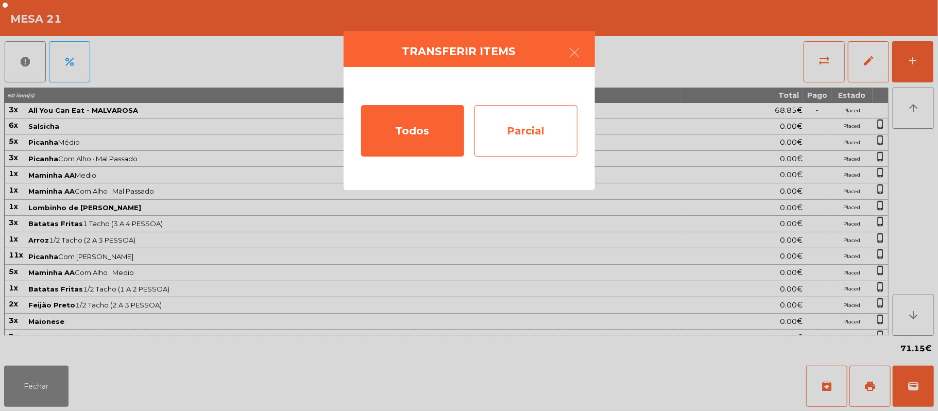
click at [523, 126] on div "Parcial" at bounding box center [525, 130] width 103 height 51
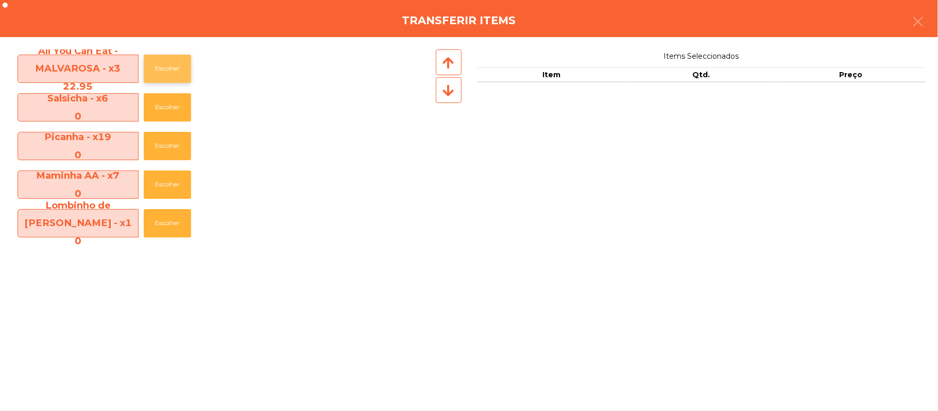
click at [171, 68] on button "Escolher" at bounding box center [167, 69] width 47 height 28
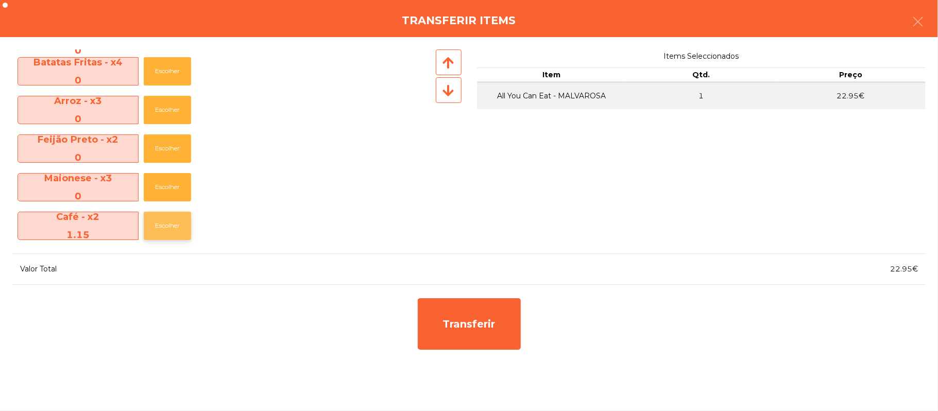
click at [170, 225] on button "Escolher" at bounding box center [167, 226] width 47 height 28
click at [155, 227] on button "Escolher" at bounding box center [167, 226] width 47 height 28
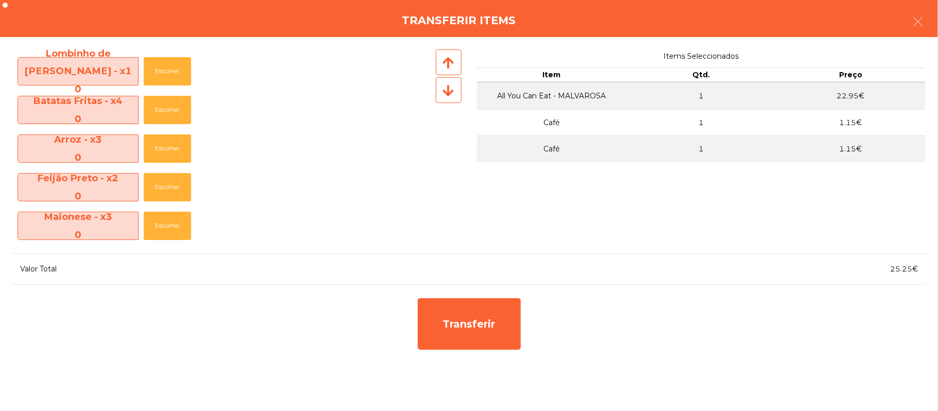
scroll to position [151, 0]
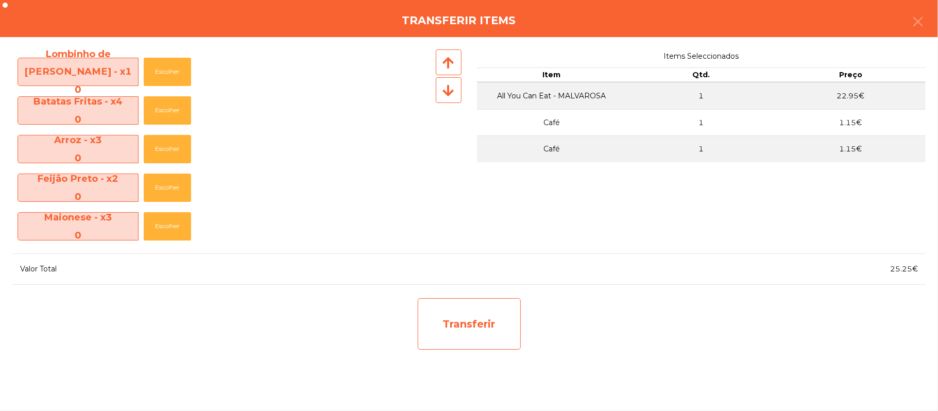
click at [470, 336] on div "Transferir" at bounding box center [469, 323] width 103 height 51
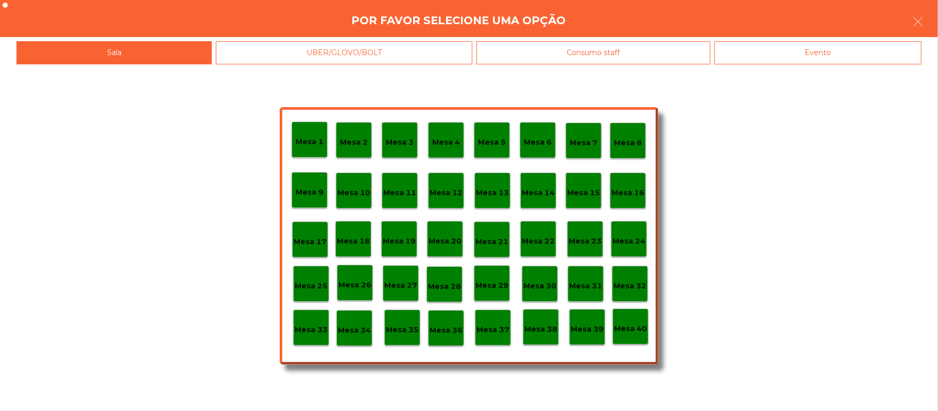
click at [405, 287] on p "Mesa 27" at bounding box center [400, 286] width 33 height 12
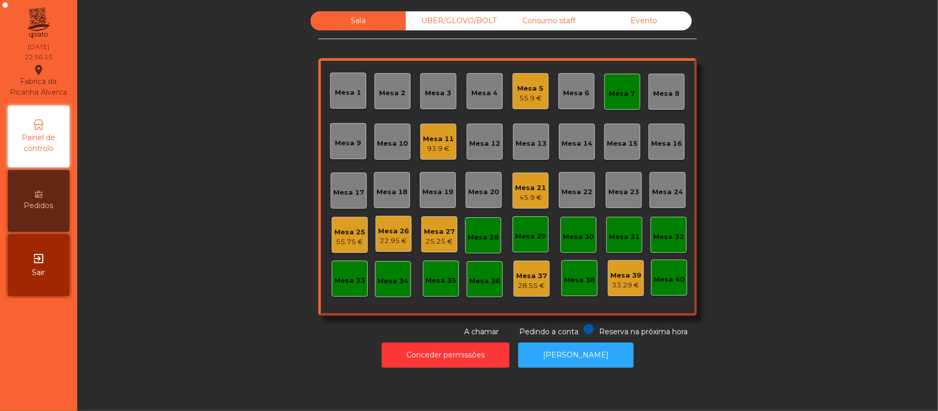
click at [524, 184] on div "Mesa 21" at bounding box center [530, 188] width 31 height 10
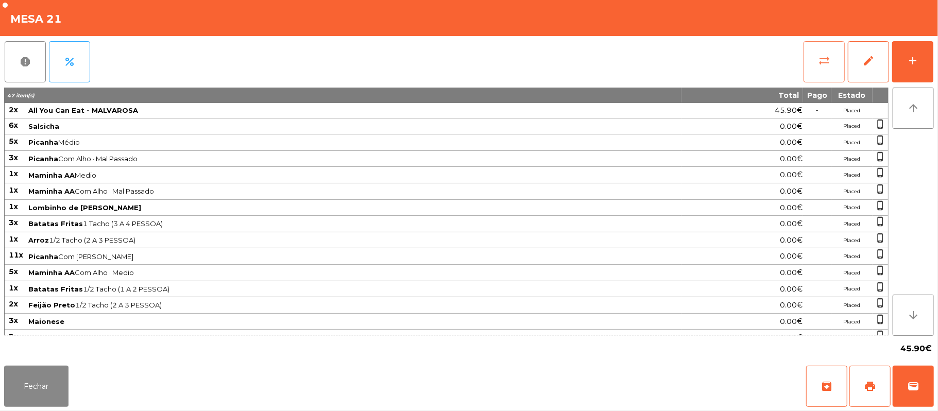
click at [820, 66] on span "sync_alt" at bounding box center [824, 61] width 12 height 12
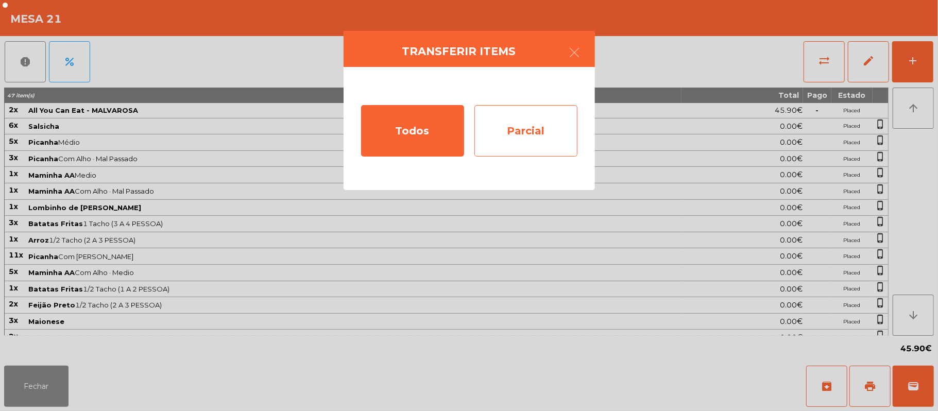
click at [516, 135] on div "Parcial" at bounding box center [525, 130] width 103 height 51
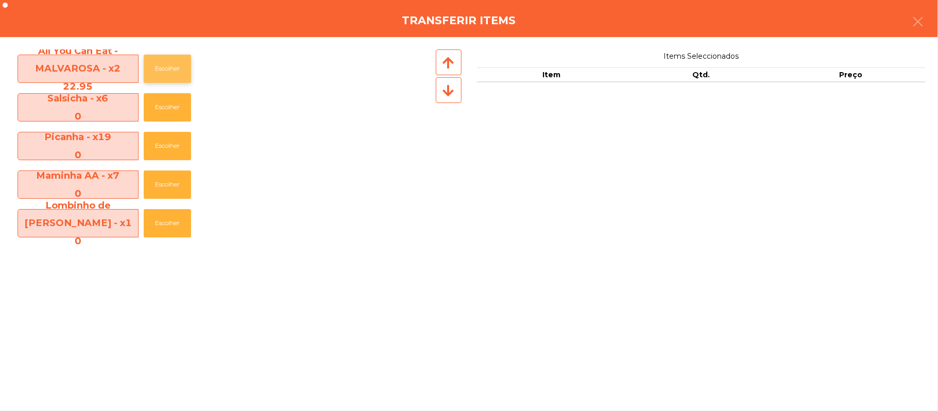
click at [175, 67] on button "Escolher" at bounding box center [167, 69] width 47 height 28
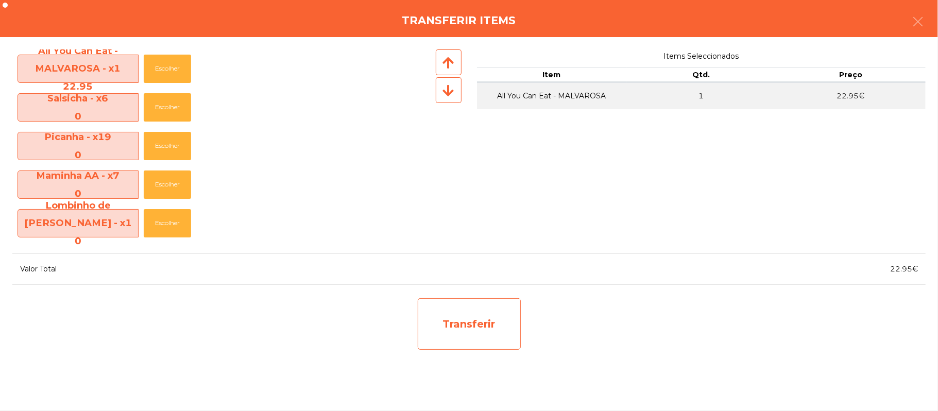
click at [474, 320] on div "Transferir" at bounding box center [469, 323] width 103 height 51
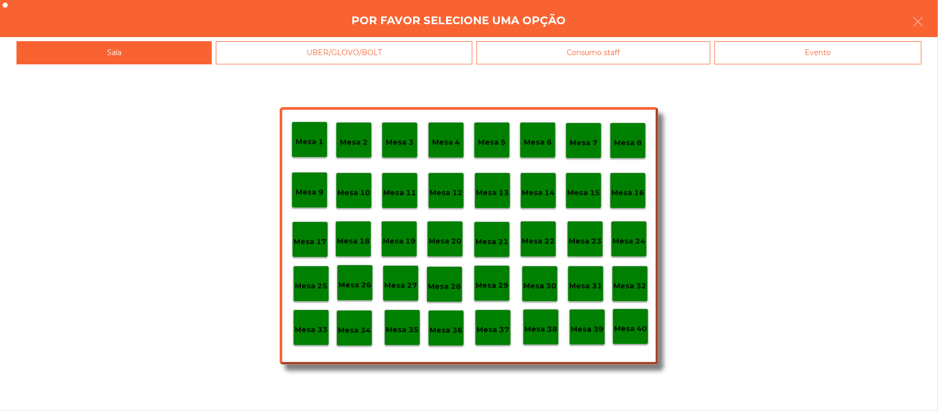
click at [448, 295] on div "Mesa 28" at bounding box center [444, 284] width 36 height 36
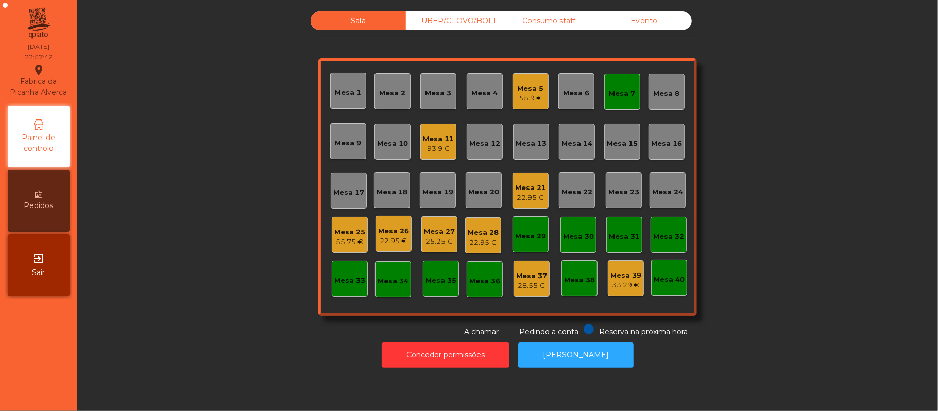
click at [531, 196] on div "22.95 €" at bounding box center [530, 198] width 31 height 10
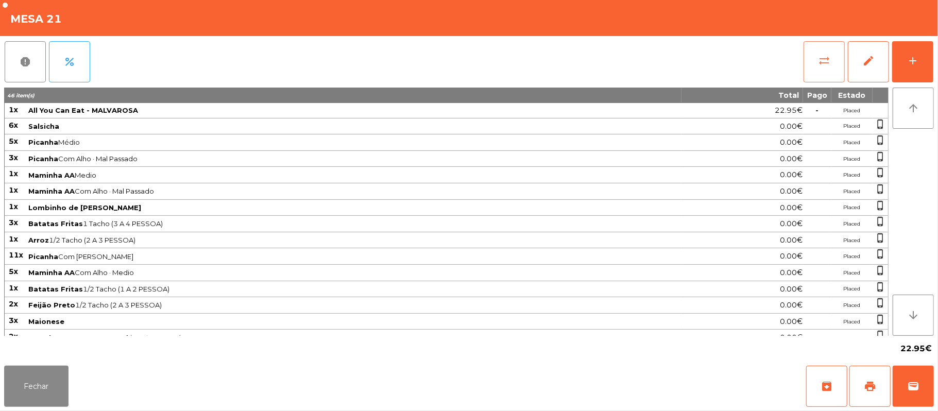
click at [815, 68] on button "sync_alt" at bounding box center [823, 61] width 41 height 41
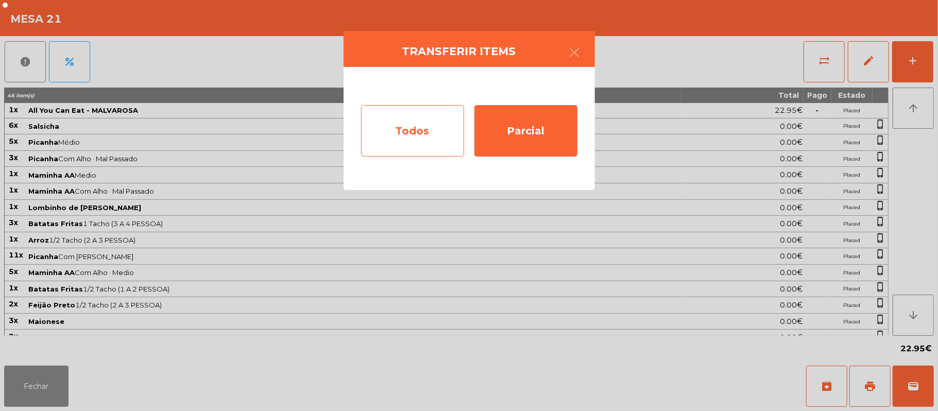
click at [406, 130] on div "Todos" at bounding box center [412, 130] width 103 height 51
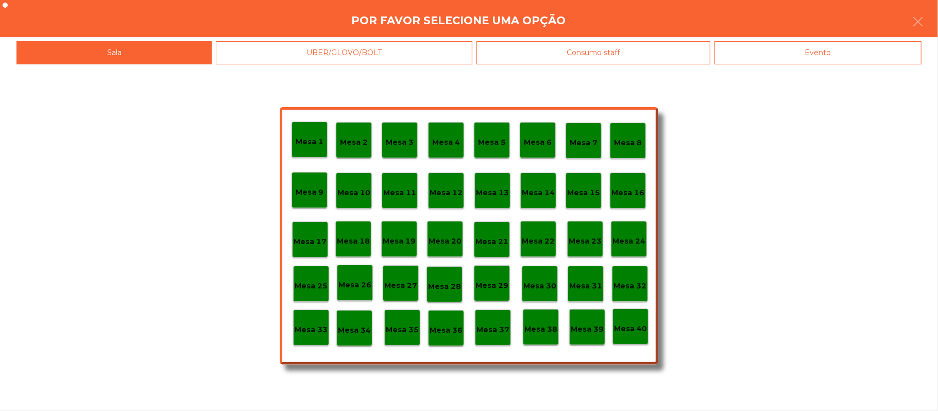
click at [788, 49] on div "Evento" at bounding box center [817, 52] width 207 height 23
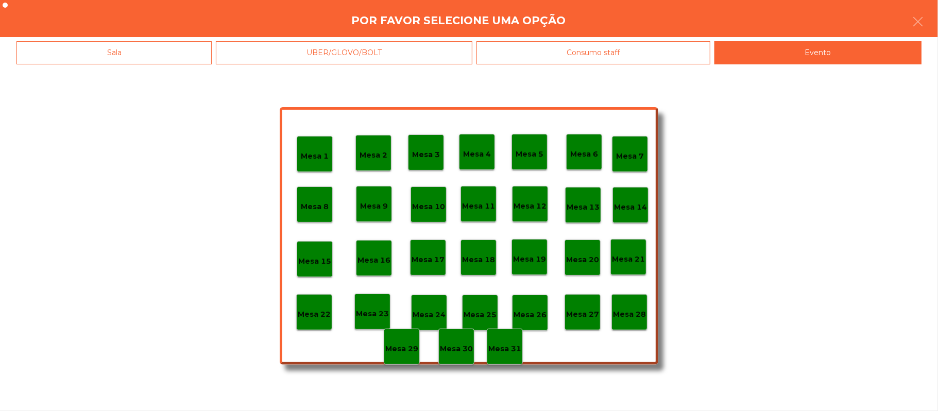
click at [628, 315] on p "Mesa 28" at bounding box center [629, 314] width 33 height 12
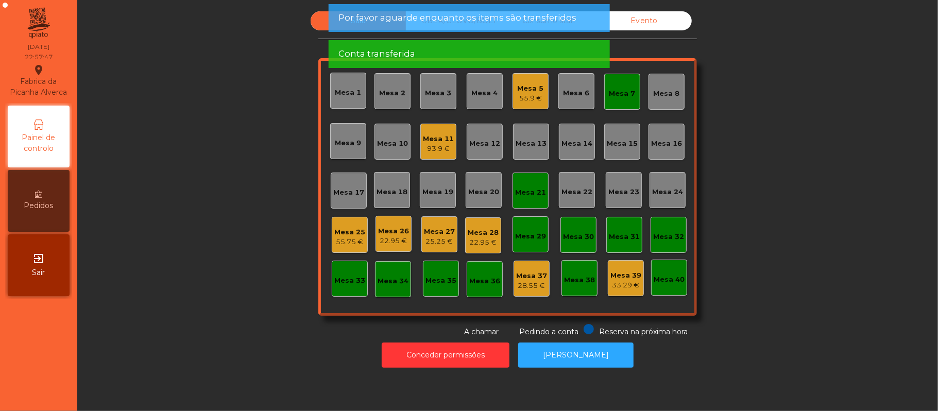
click at [336, 241] on div "55.75 €" at bounding box center [349, 242] width 31 height 10
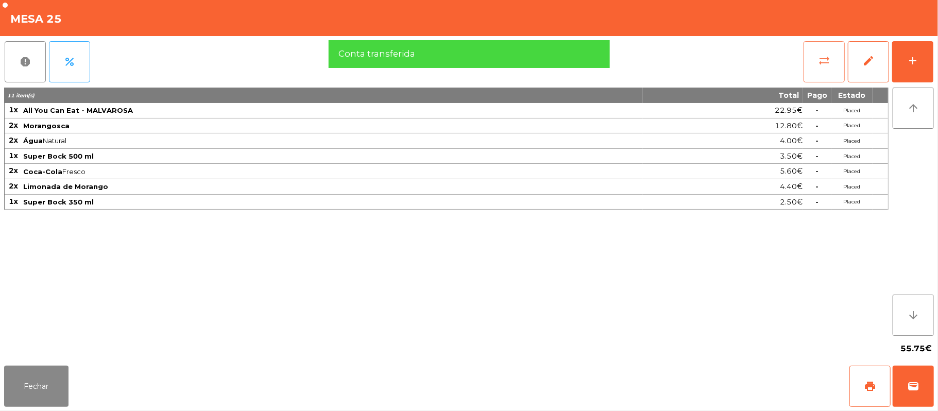
click at [816, 68] on button "sync_alt" at bounding box center [823, 61] width 41 height 41
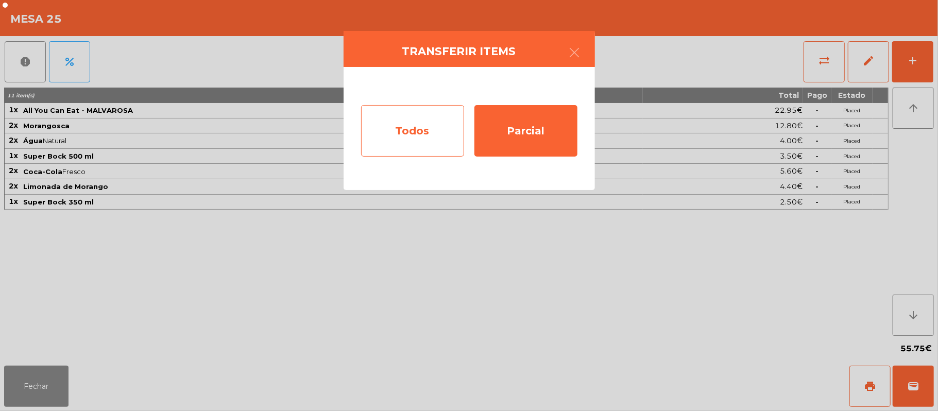
click at [415, 136] on div "Todos" at bounding box center [412, 130] width 103 height 51
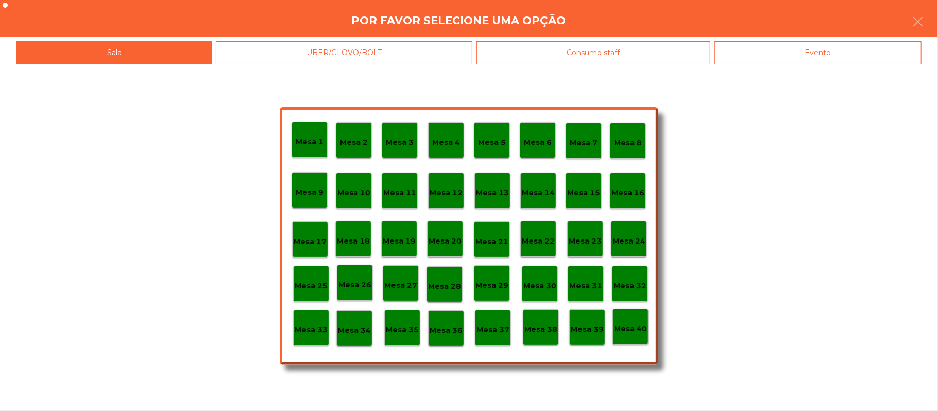
click at [777, 51] on div "Evento" at bounding box center [817, 52] width 207 height 23
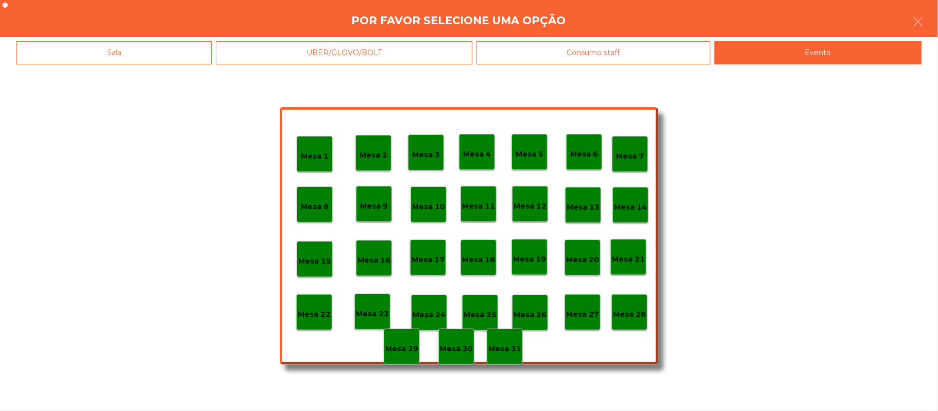
click at [631, 313] on p "Mesa 28" at bounding box center [629, 314] width 33 height 12
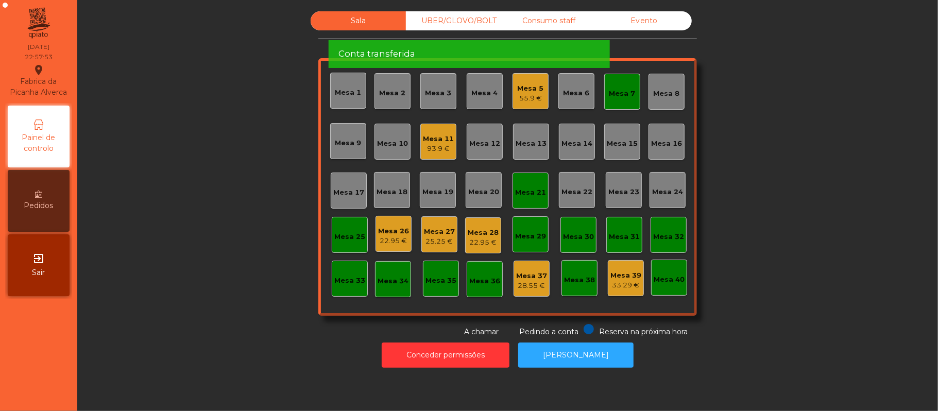
click at [382, 233] on div "Mesa 26" at bounding box center [393, 231] width 31 height 10
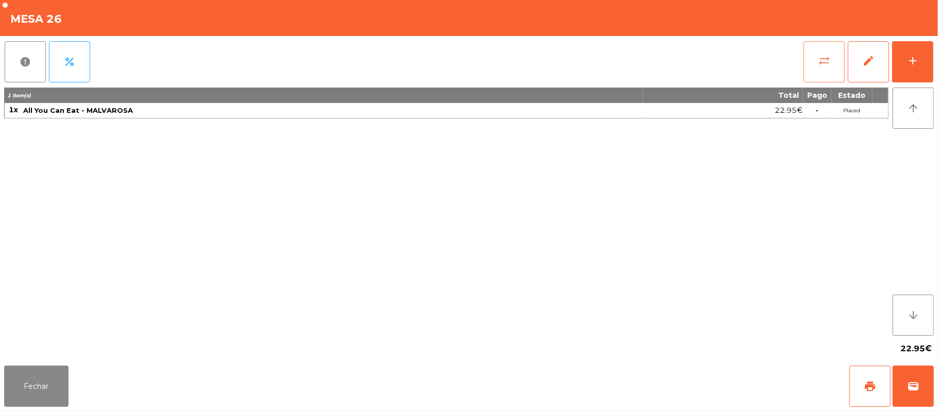
click at [821, 63] on span "sync_alt" at bounding box center [824, 61] width 12 height 12
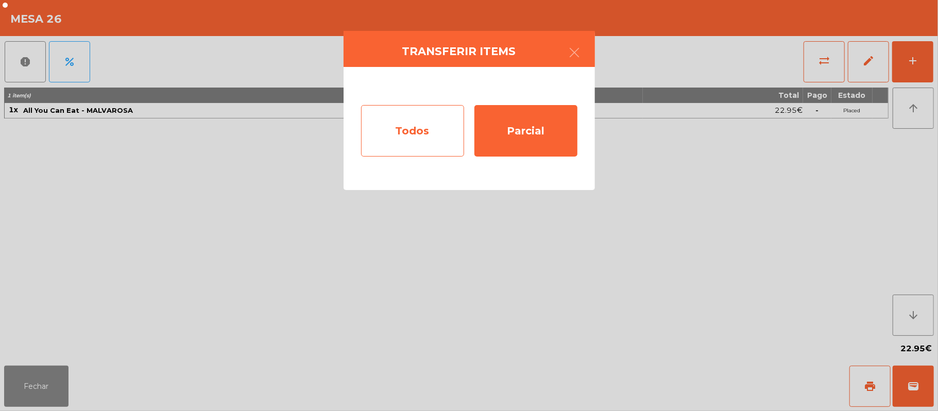
click at [408, 136] on div "Todos" at bounding box center [412, 130] width 103 height 51
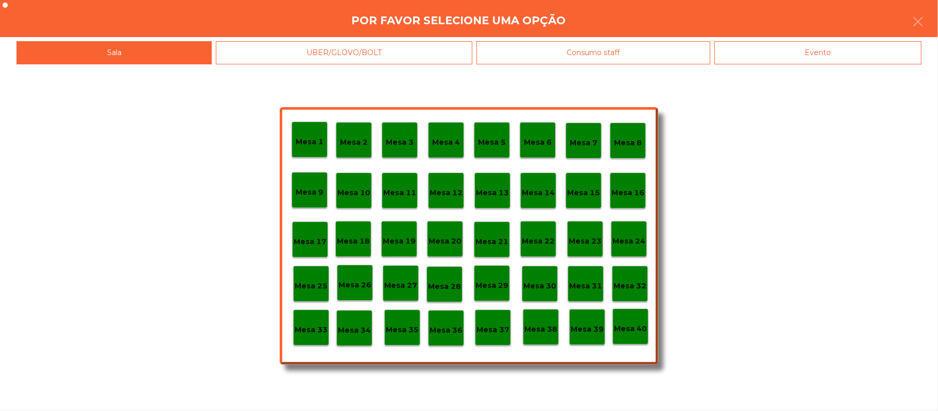
click at [787, 50] on div "Evento" at bounding box center [817, 52] width 207 height 23
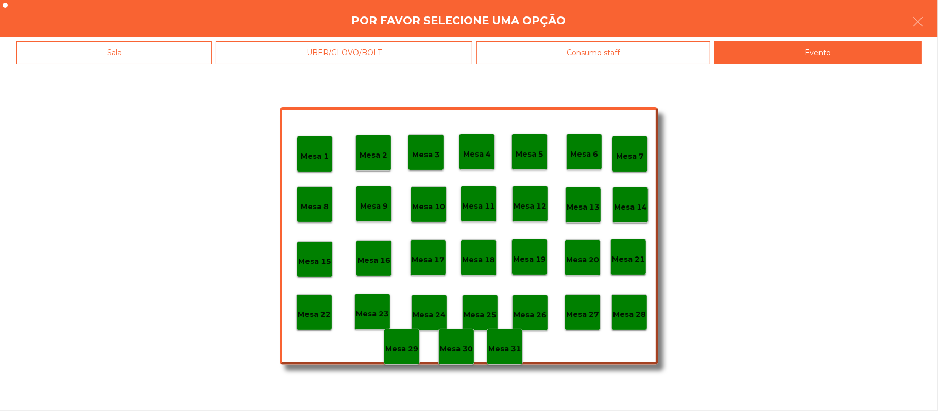
click at [631, 310] on p "Mesa 28" at bounding box center [629, 314] width 33 height 12
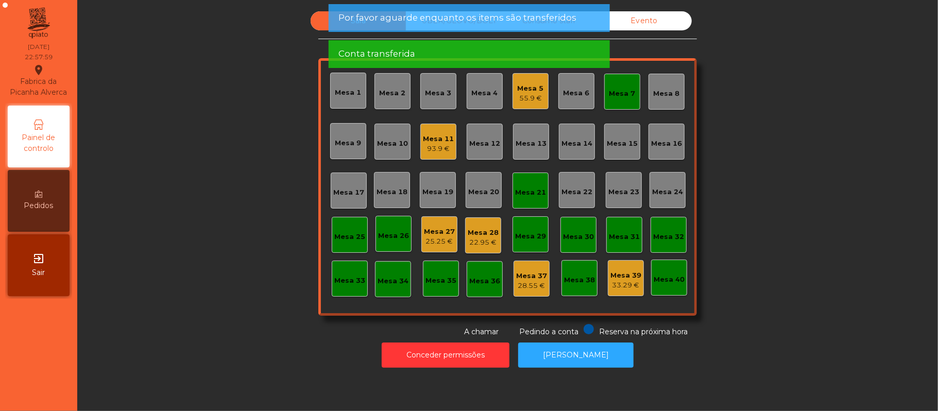
click at [442, 244] on div "25.25 €" at bounding box center [439, 241] width 31 height 10
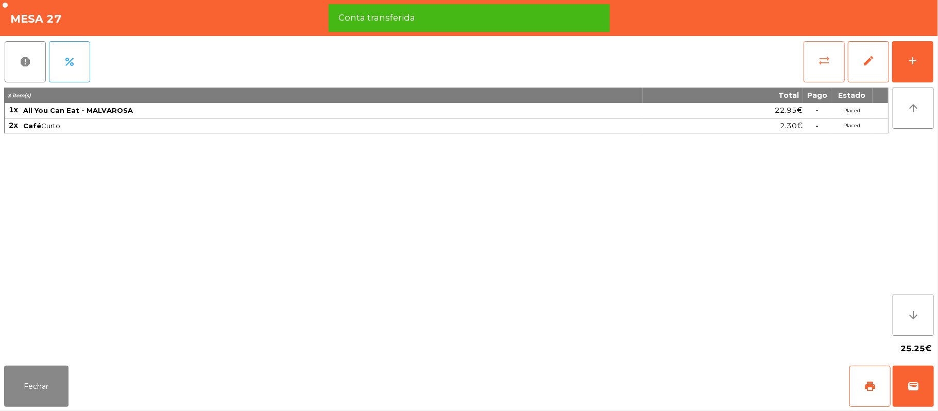
click at [826, 66] on button "sync_alt" at bounding box center [823, 61] width 41 height 41
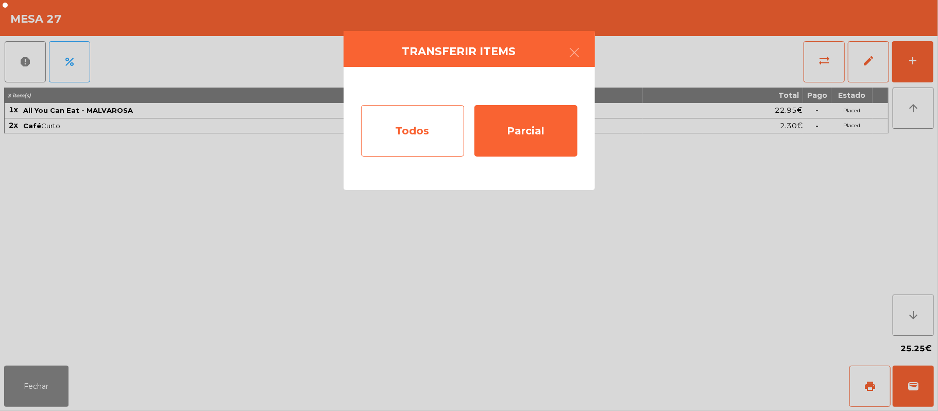
click at [406, 131] on div "Todos" at bounding box center [412, 130] width 103 height 51
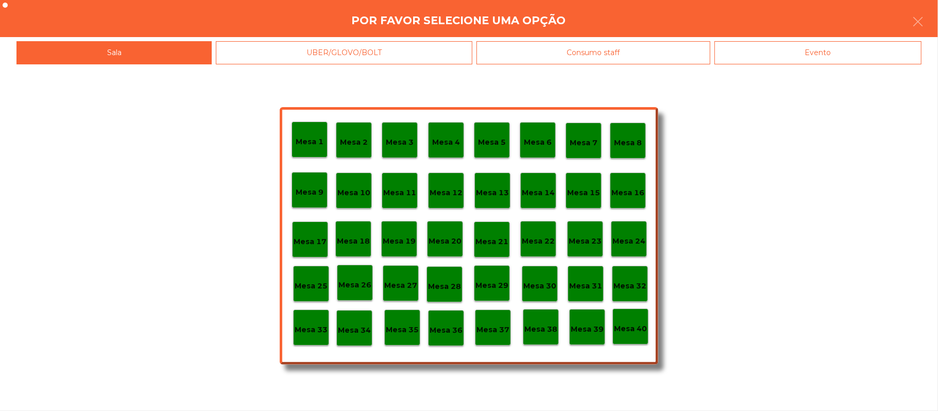
click at [771, 58] on div "Evento" at bounding box center [817, 52] width 207 height 23
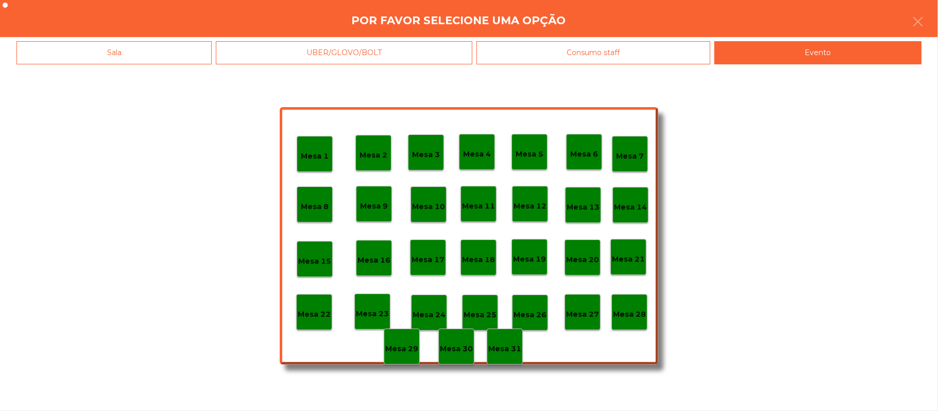
click at [637, 307] on div "Mesa 28" at bounding box center [629, 312] width 33 height 16
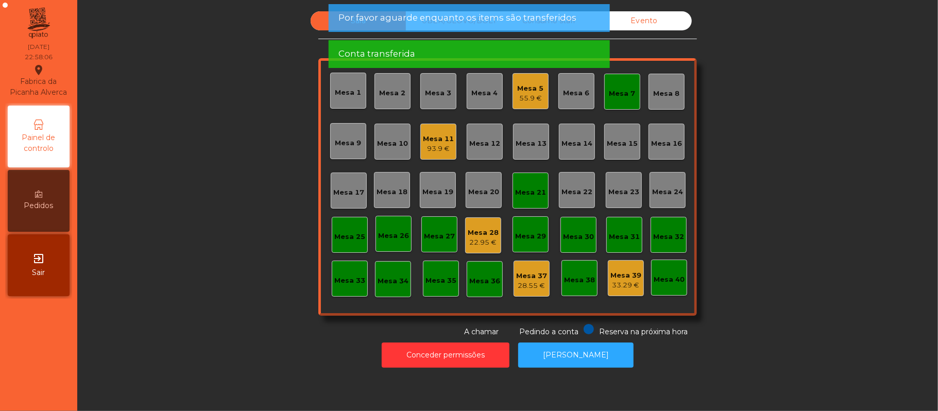
click at [471, 230] on div "Mesa 28" at bounding box center [483, 233] width 31 height 10
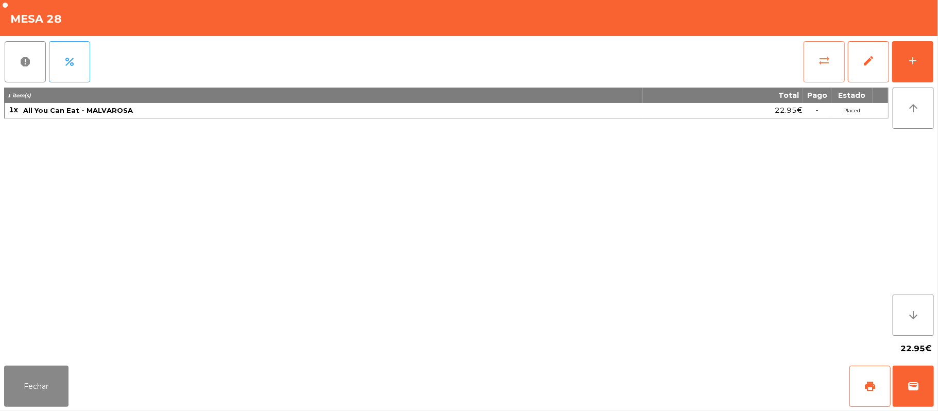
click at [813, 52] on button "sync_alt" at bounding box center [823, 61] width 41 height 41
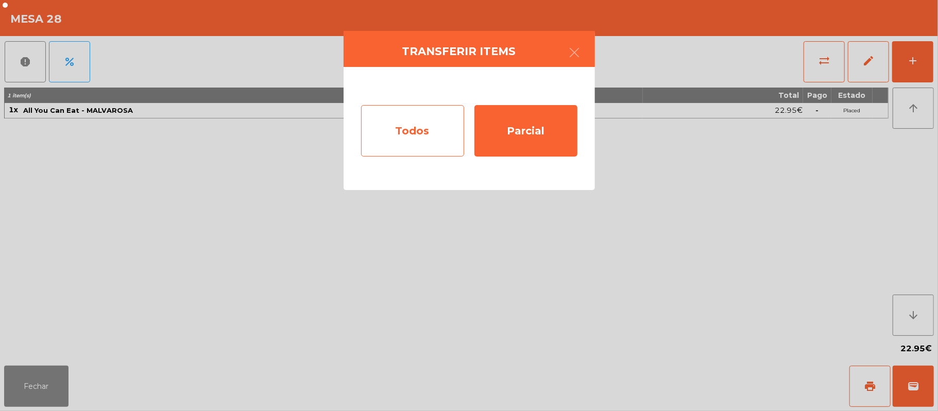
click at [407, 136] on div "Todos" at bounding box center [412, 130] width 103 height 51
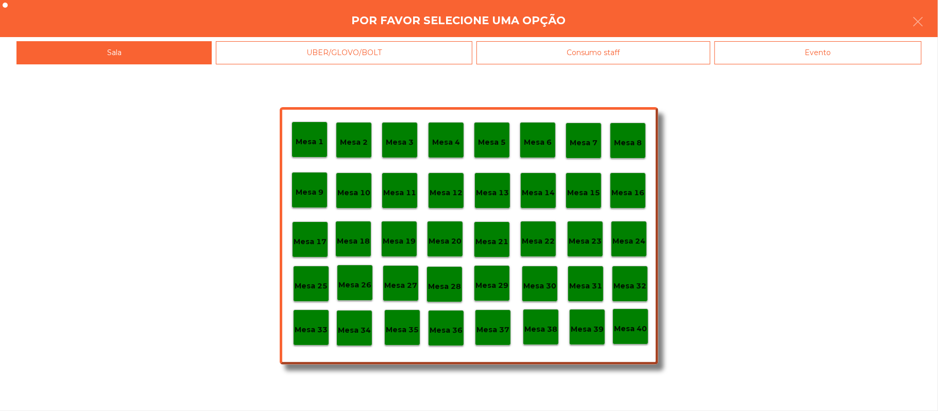
click at [768, 52] on div "Evento" at bounding box center [817, 52] width 207 height 23
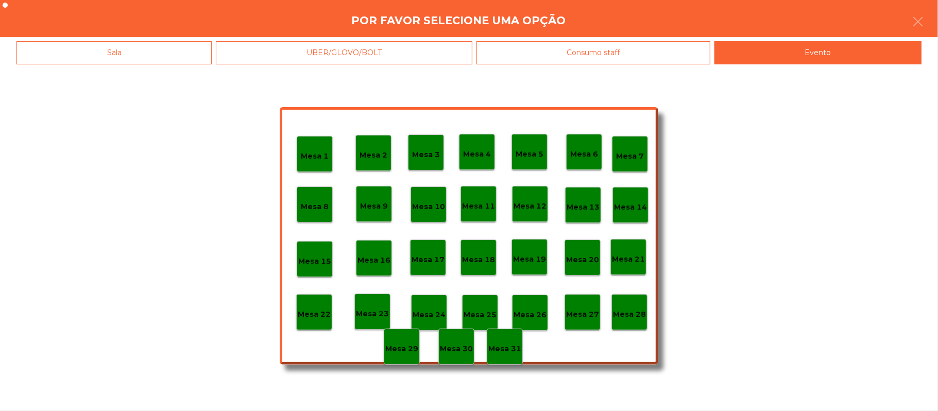
click at [625, 313] on p "Mesa 28" at bounding box center [629, 314] width 33 height 12
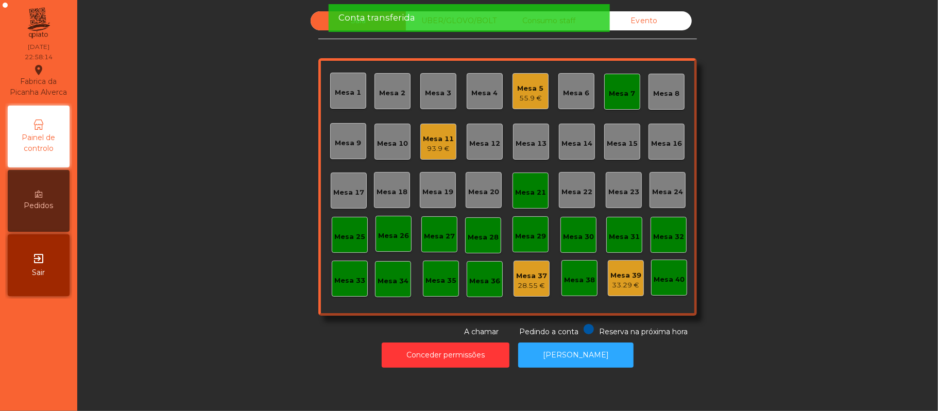
click at [531, 193] on div "Mesa 21" at bounding box center [530, 192] width 31 height 10
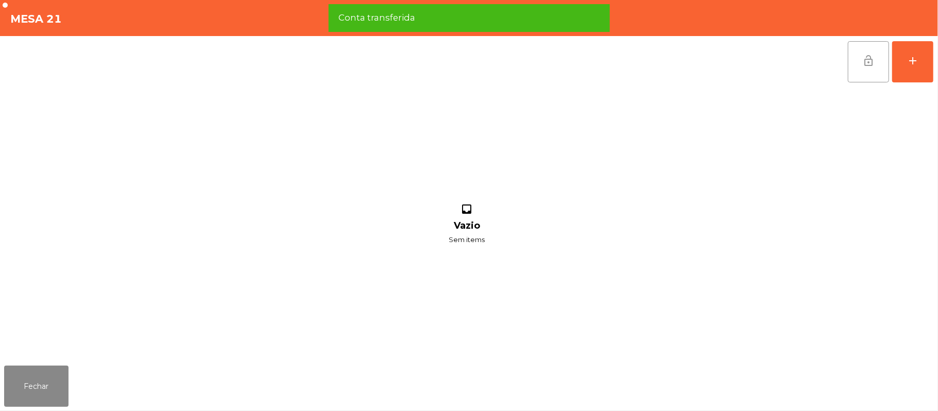
click at [879, 57] on button "lock_open" at bounding box center [868, 61] width 41 height 41
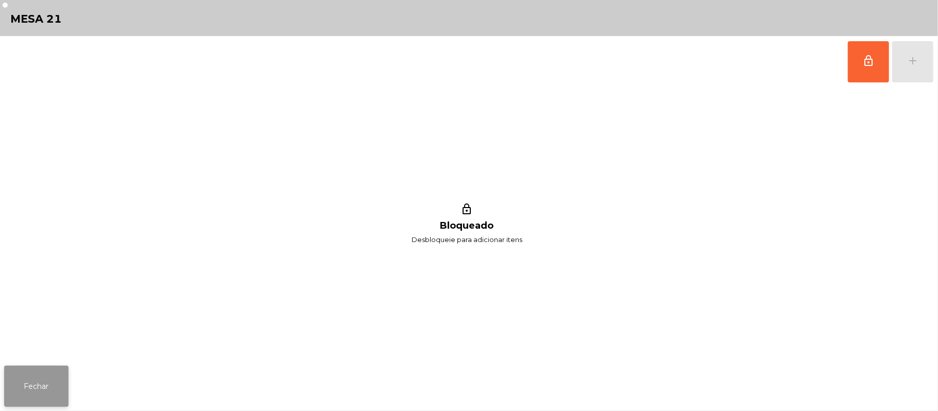
click at [34, 386] on button "Fechar" at bounding box center [36, 386] width 64 height 41
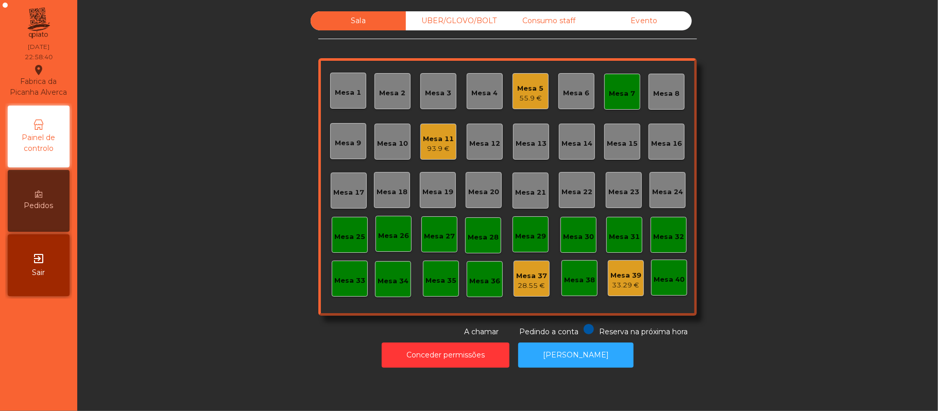
click at [334, 279] on div "Mesa 33" at bounding box center [349, 280] width 31 height 10
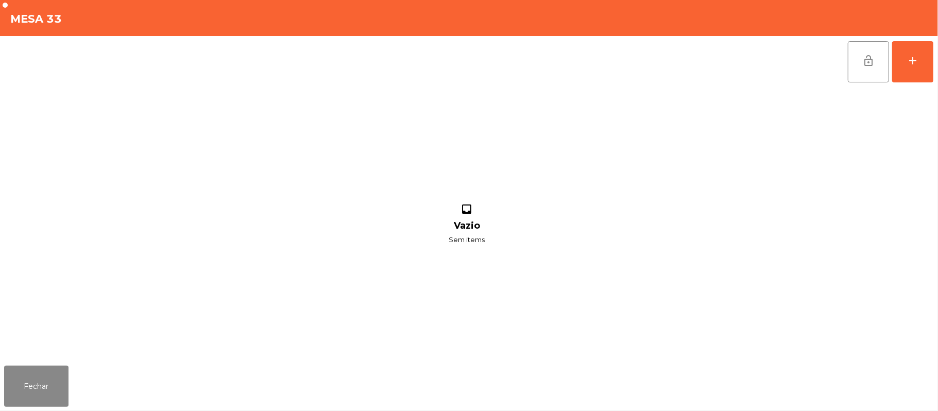
click at [936, 64] on div "lock_open add inbox Vazio Sem items" at bounding box center [469, 198] width 938 height 325
click at [24, 383] on button "Fechar" at bounding box center [36, 386] width 64 height 41
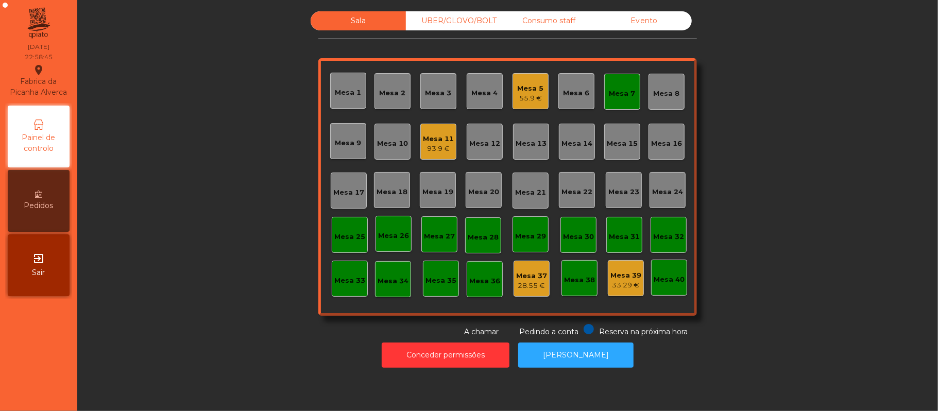
click at [440, 20] on div "UBER/GLOVO/BOLT" at bounding box center [453, 20] width 95 height 19
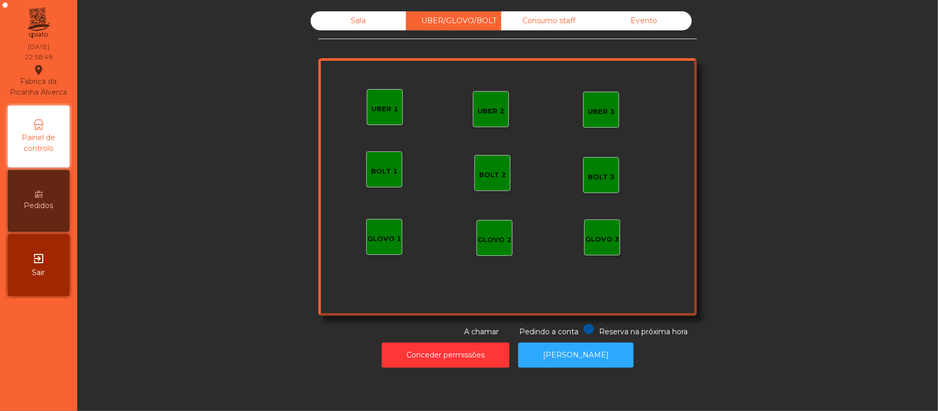
click at [378, 107] on div "UBER 1" at bounding box center [384, 109] width 27 height 10
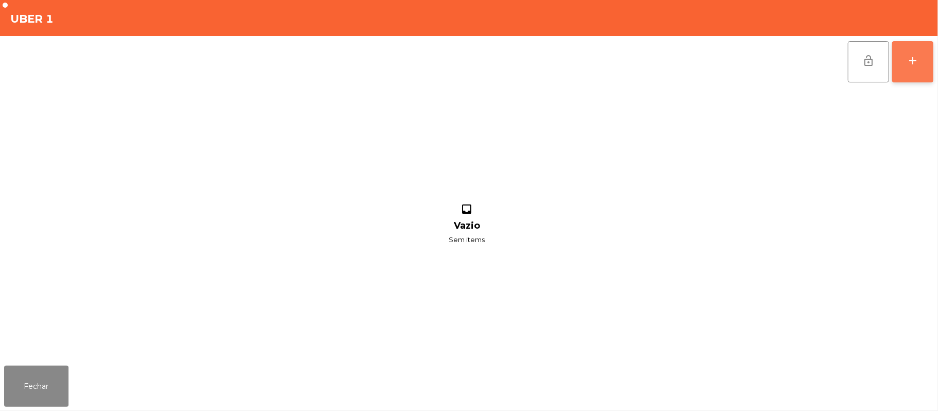
click at [932, 52] on button "add" at bounding box center [912, 61] width 41 height 41
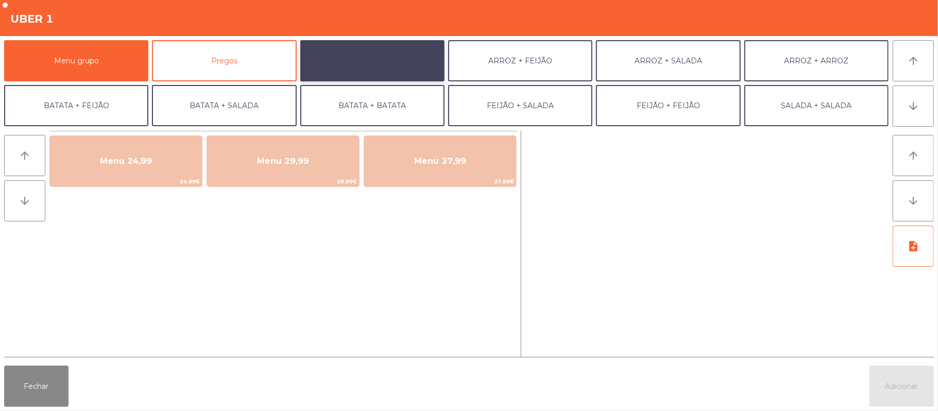
click at [400, 52] on button "ARROZ + BATATAS" at bounding box center [372, 60] width 144 height 41
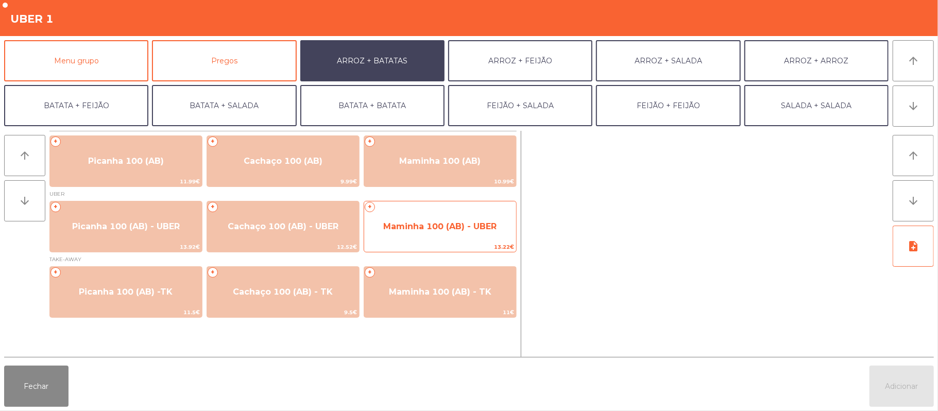
click at [422, 228] on span "Maminha 100 (AB) - UBER" at bounding box center [439, 226] width 113 height 10
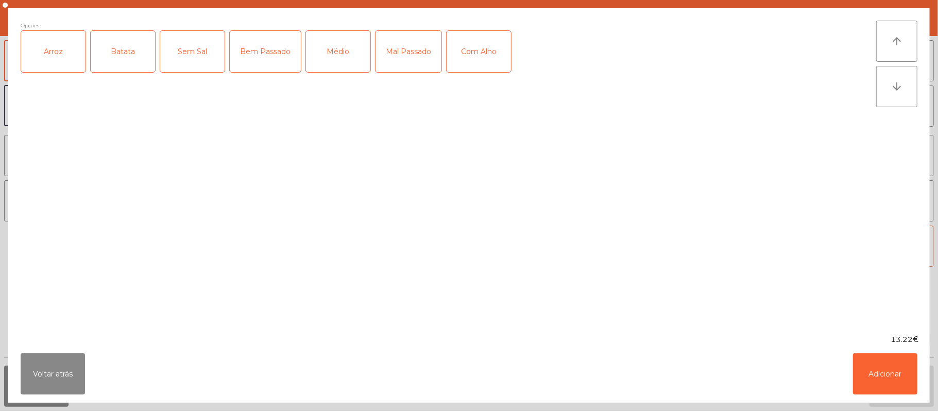
click at [55, 46] on div "Arroz" at bounding box center [53, 51] width 64 height 41
click at [116, 48] on div "Batata" at bounding box center [123, 51] width 64 height 41
click at [342, 46] on div "Médio" at bounding box center [338, 51] width 64 height 41
click at [487, 44] on div "Com Alho" at bounding box center [478, 51] width 64 height 41
click at [898, 373] on button "Adicionar" at bounding box center [885, 373] width 64 height 41
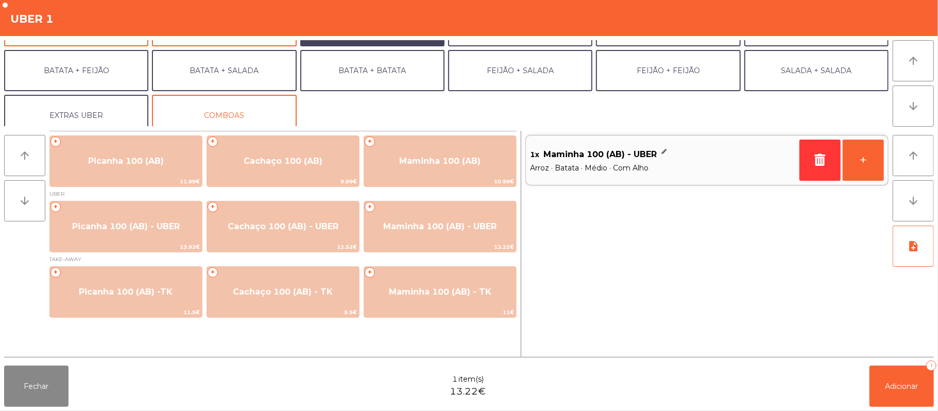
scroll to position [44, 0]
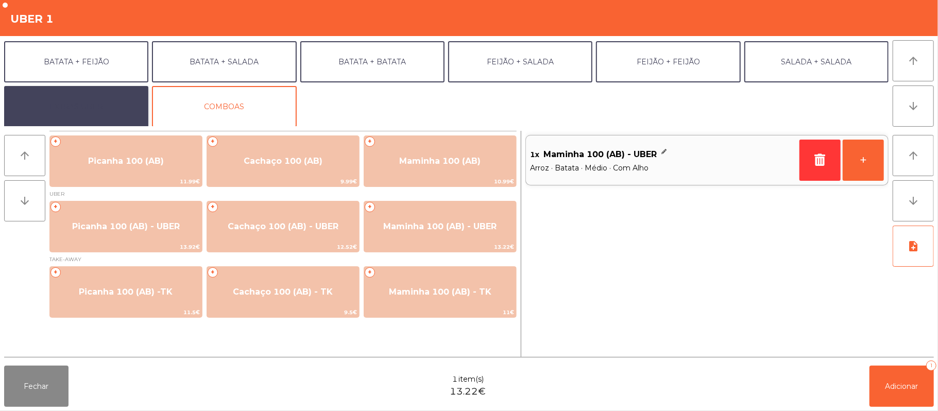
click at [110, 101] on button "EXTRAS UBER" at bounding box center [76, 106] width 144 height 41
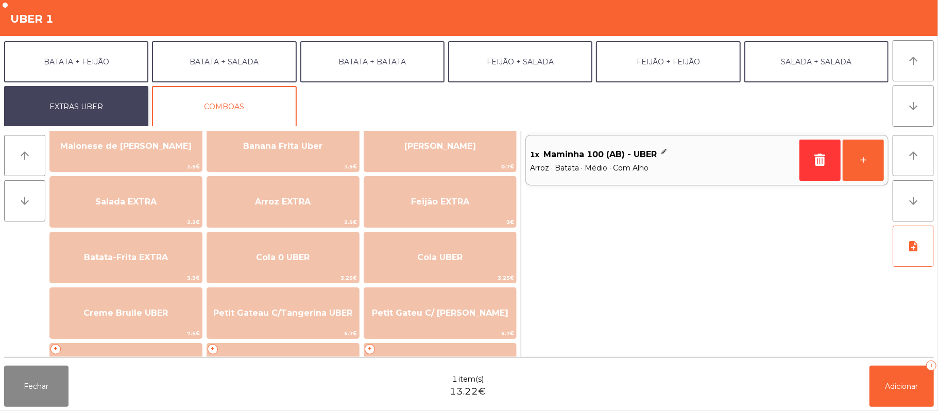
scroll to position [83, 0]
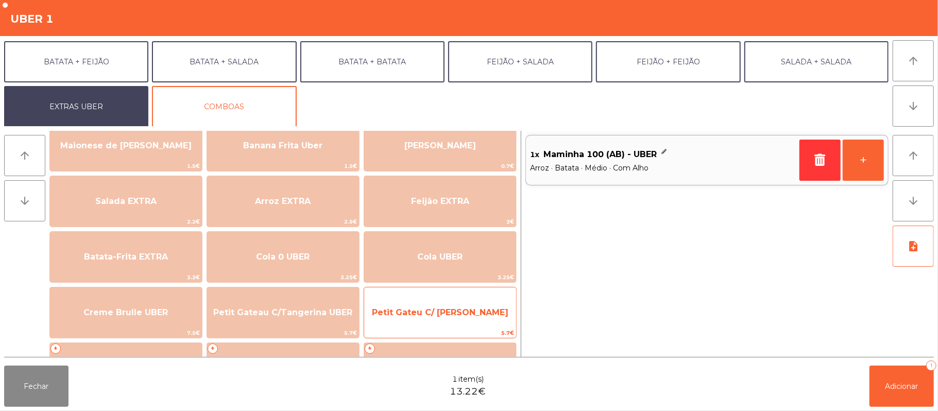
click at [464, 307] on span "Petit Gateu C/ Baunilha UBER" at bounding box center [440, 312] width 136 height 10
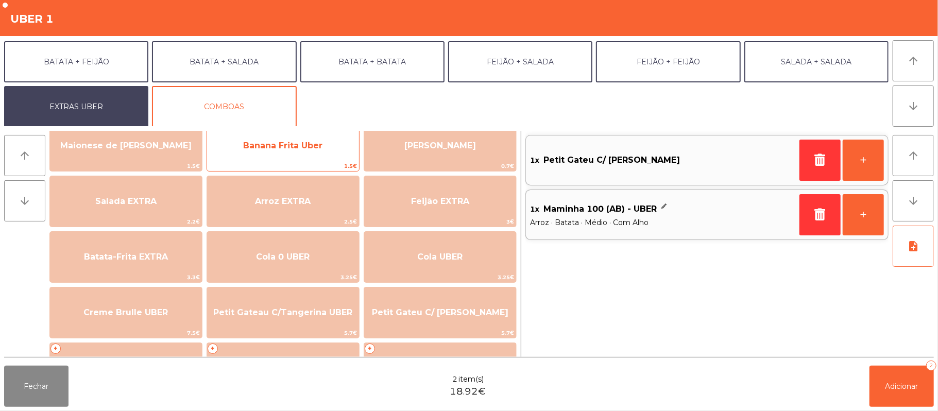
click at [328, 155] on span "Banana Frita Uber" at bounding box center [283, 146] width 152 height 28
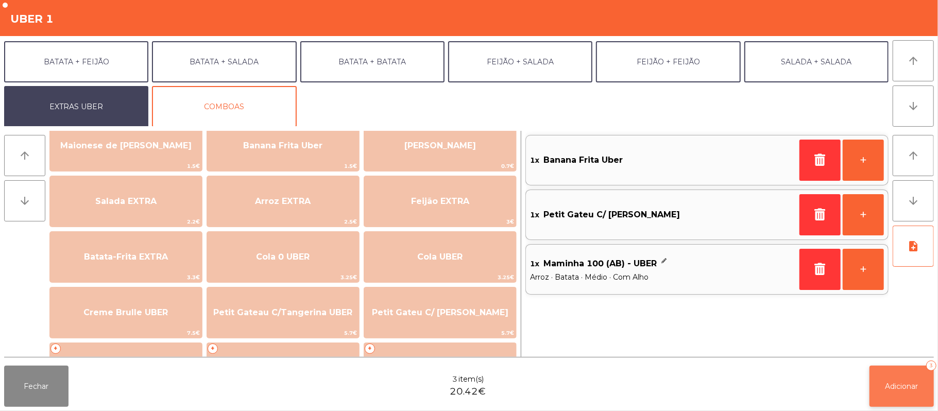
click at [905, 386] on span "Adicionar" at bounding box center [901, 386] width 33 height 9
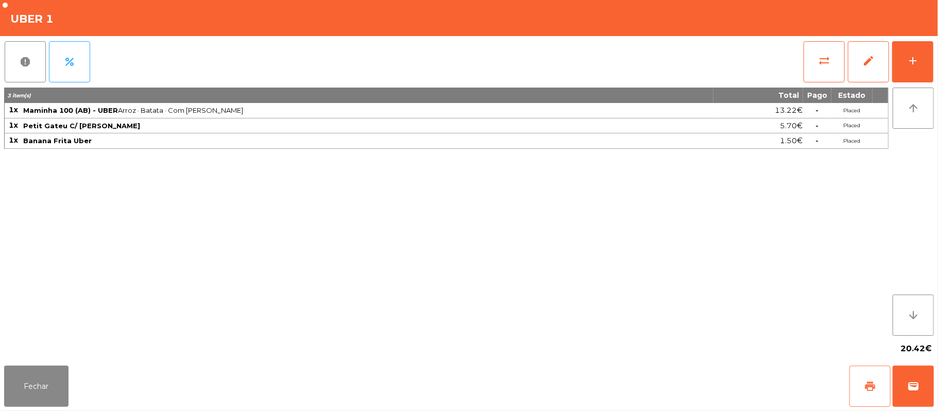
click at [879, 384] on button "print" at bounding box center [869, 386] width 41 height 41
click at [911, 391] on span "wallet" at bounding box center [913, 386] width 12 height 12
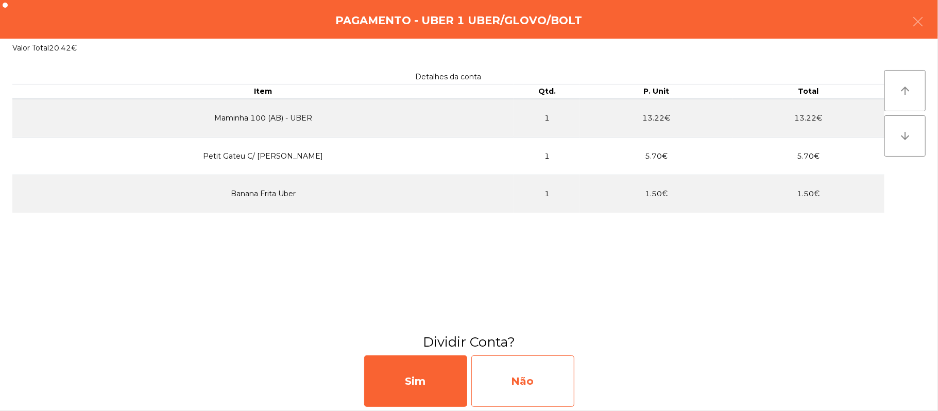
click at [519, 397] on div "Não" at bounding box center [522, 380] width 103 height 51
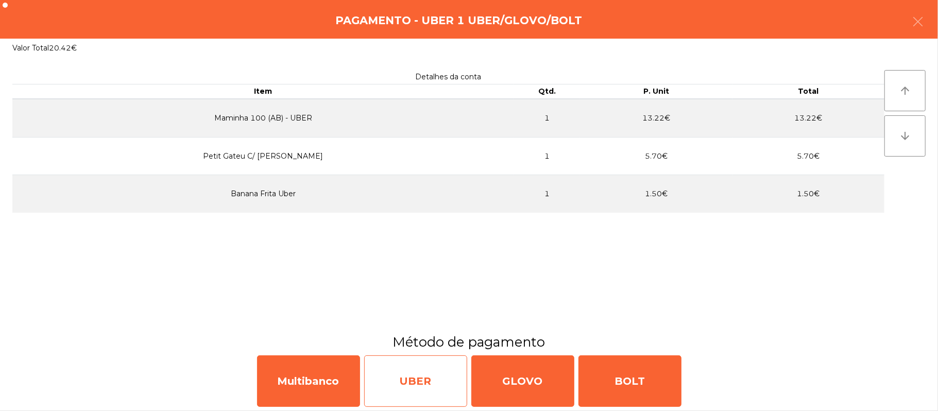
click at [439, 387] on div "UBER" at bounding box center [415, 380] width 103 height 51
select select "**"
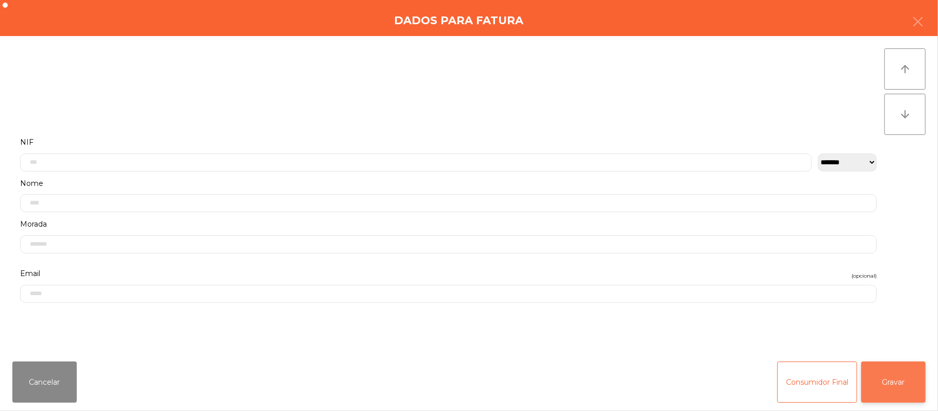
click at [906, 388] on button "Gravar" at bounding box center [893, 381] width 64 height 41
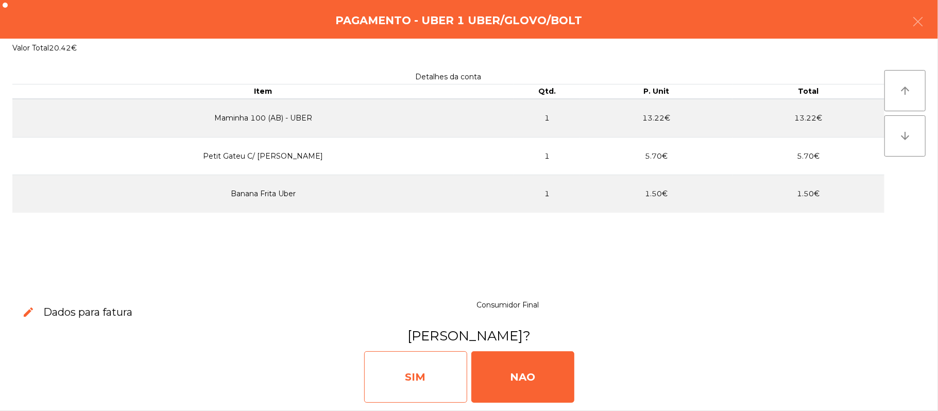
click at [439, 381] on div "SIM" at bounding box center [415, 376] width 103 height 51
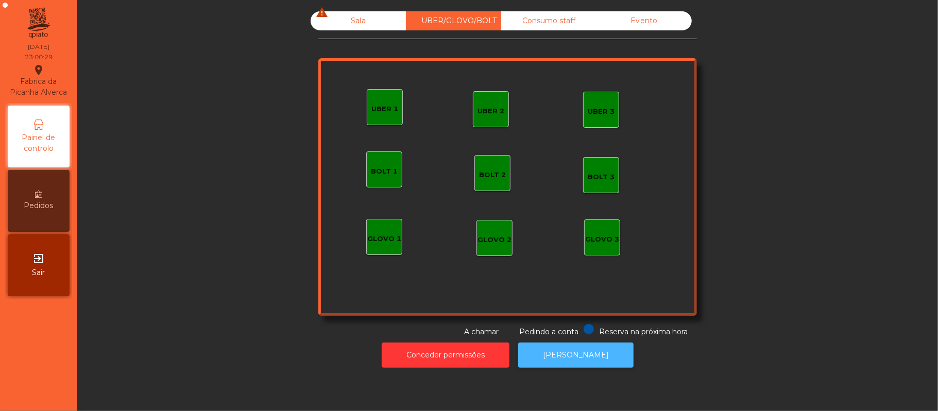
click at [566, 354] on button "[PERSON_NAME]" at bounding box center [575, 354] width 115 height 25
click at [353, 21] on div "Sala warning" at bounding box center [358, 20] width 95 height 19
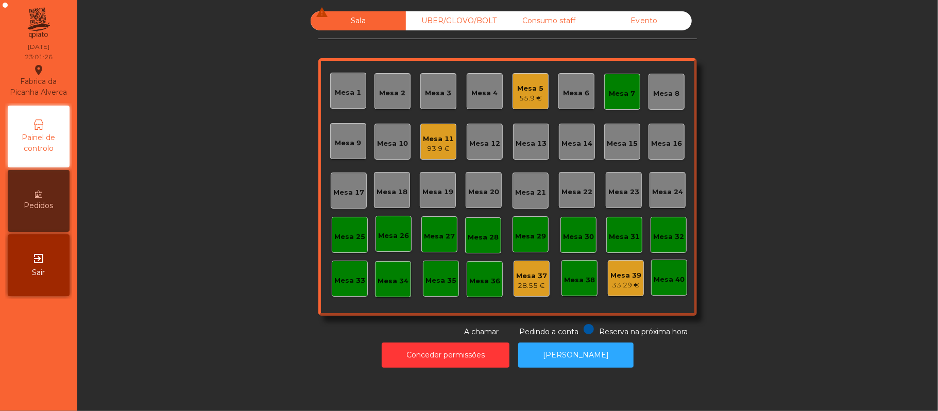
click at [531, 83] on div "Mesa 5" at bounding box center [531, 88] width 26 height 10
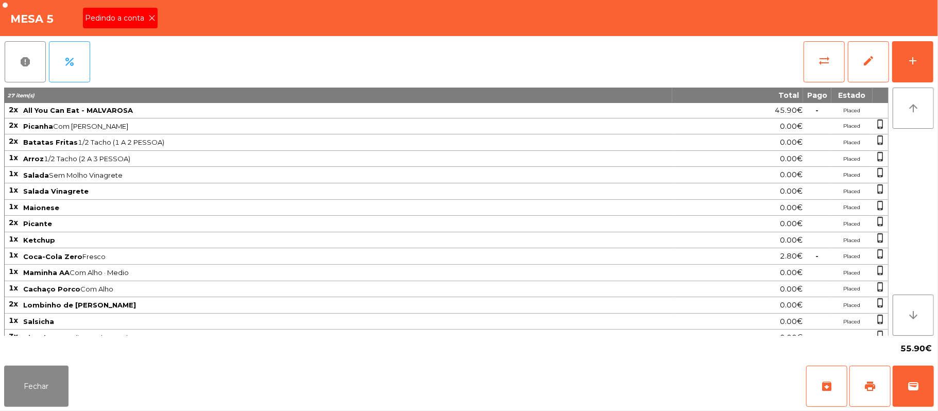
click at [151, 21] on icon at bounding box center [151, 17] width 7 height 7
click at [863, 387] on button "print" at bounding box center [869, 386] width 41 height 41
click at [921, 385] on button "wallet" at bounding box center [912, 386] width 41 height 41
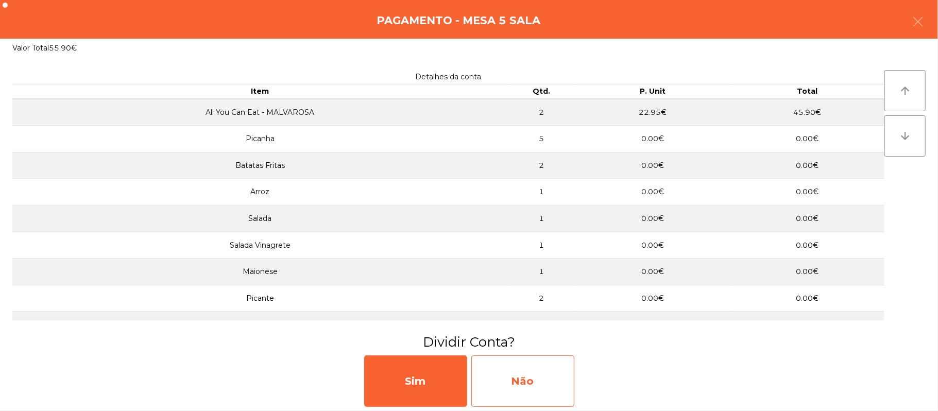
click at [513, 390] on div "Não" at bounding box center [522, 380] width 103 height 51
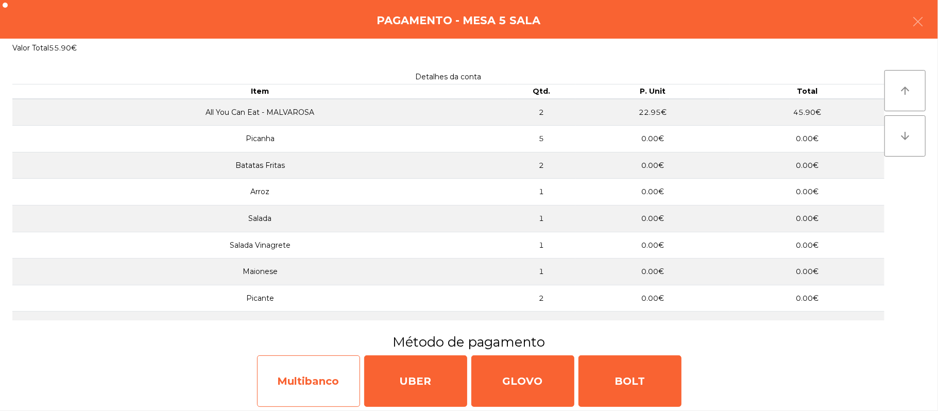
click at [303, 390] on div "Multibanco" at bounding box center [308, 380] width 103 height 51
select select "**"
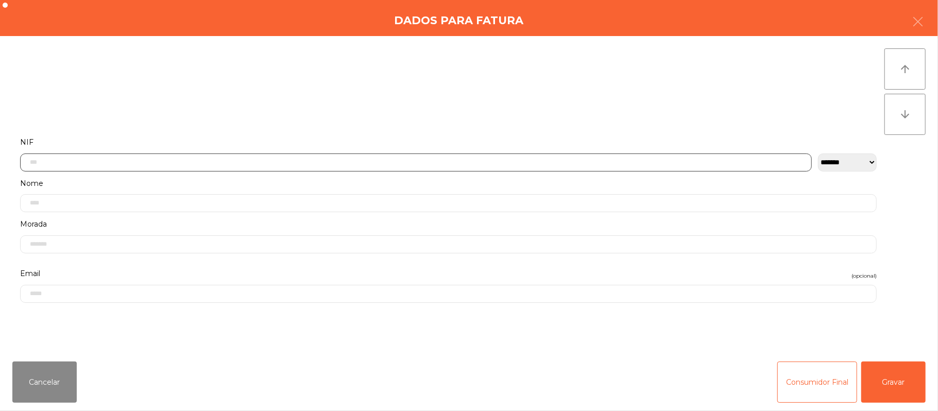
click at [212, 162] on input "text" at bounding box center [415, 162] width 791 height 18
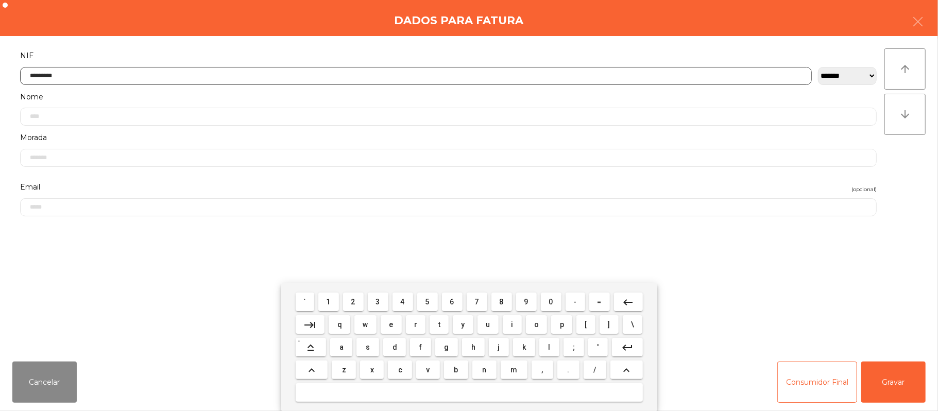
type input "*********"
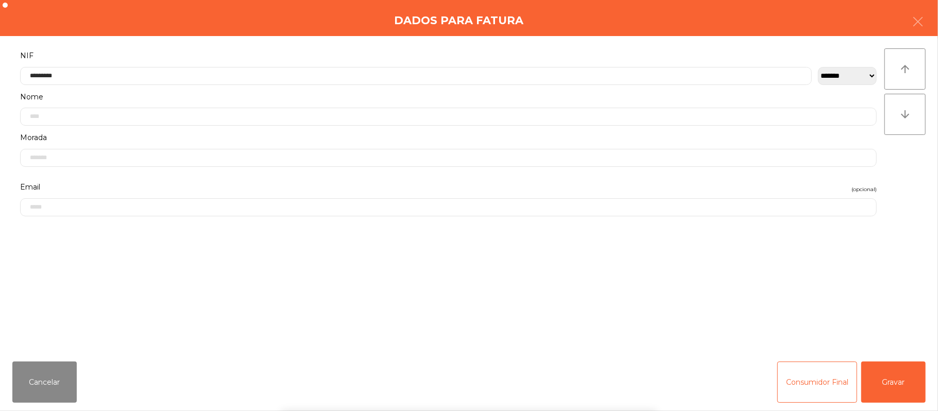
click at [886, 373] on div "` 1 2 3 4 5 6 7 8 9 0 - = keyboard_backspace keyboard_tab q w e r t y u i o p […" at bounding box center [469, 347] width 938 height 128
click at [882, 371] on button "Gravar" at bounding box center [893, 381] width 64 height 41
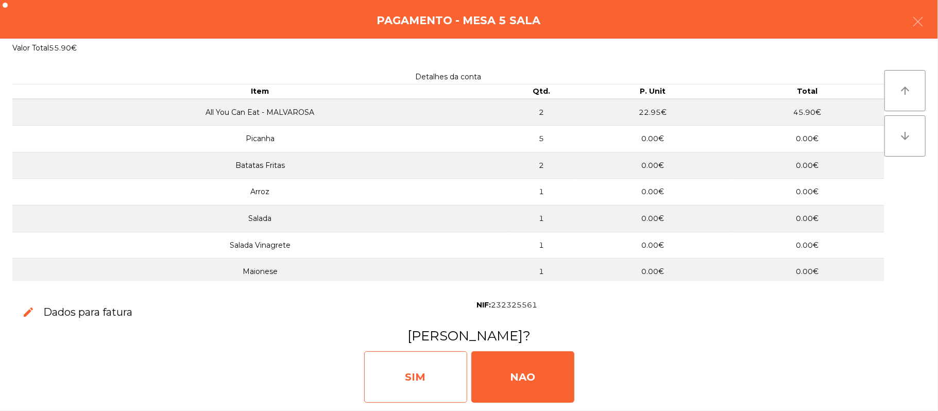
click at [406, 377] on div "SIM" at bounding box center [415, 376] width 103 height 51
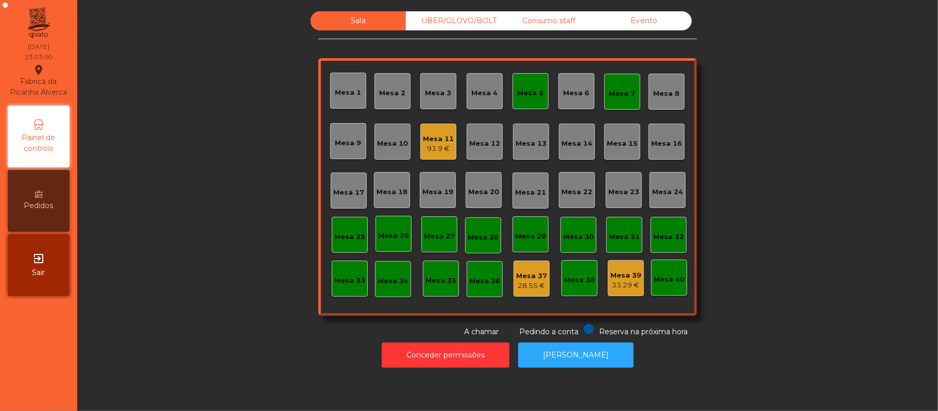
click at [522, 84] on div "Mesa 5" at bounding box center [531, 91] width 26 height 14
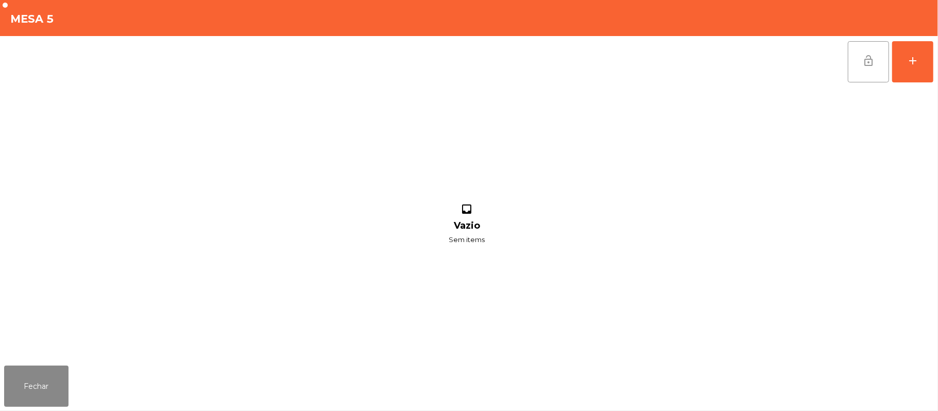
click at [860, 62] on button "lock_open" at bounding box center [868, 61] width 41 height 41
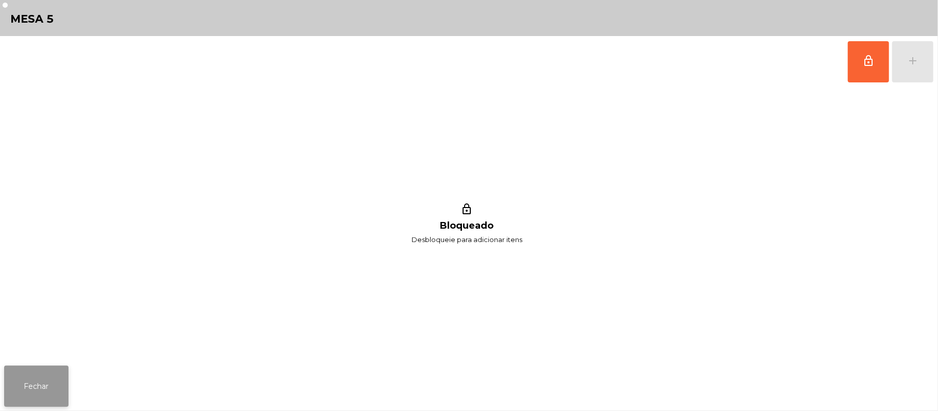
click at [28, 382] on button "Fechar" at bounding box center [36, 386] width 64 height 41
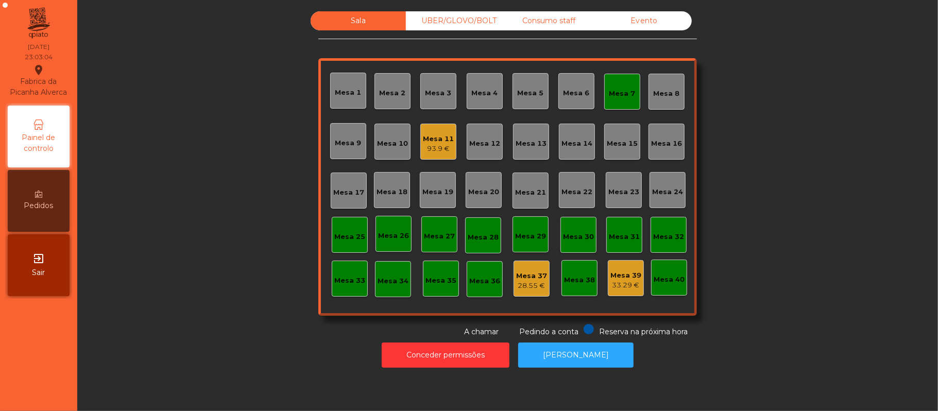
click at [623, 90] on div "Mesa 7" at bounding box center [622, 94] width 26 height 10
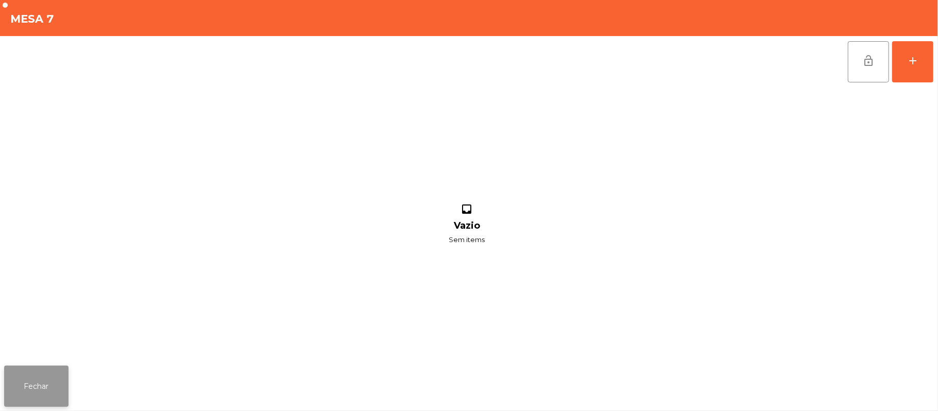
click at [42, 384] on button "Fechar" at bounding box center [36, 386] width 64 height 41
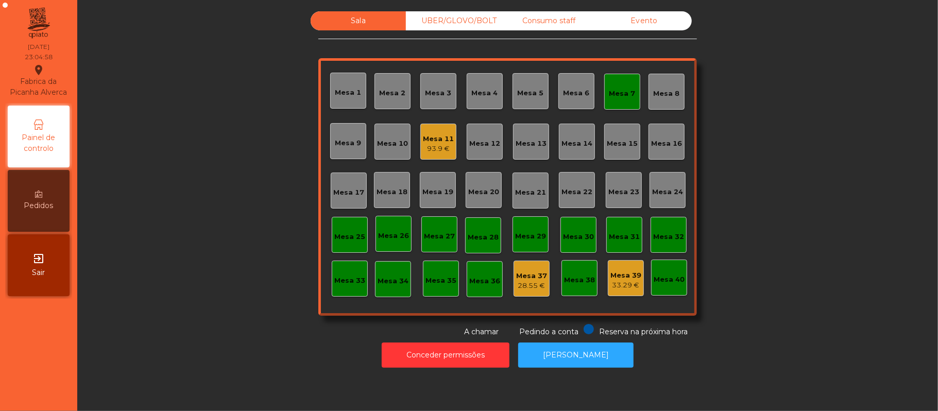
click at [547, 21] on div "Consumo staff" at bounding box center [548, 20] width 95 height 19
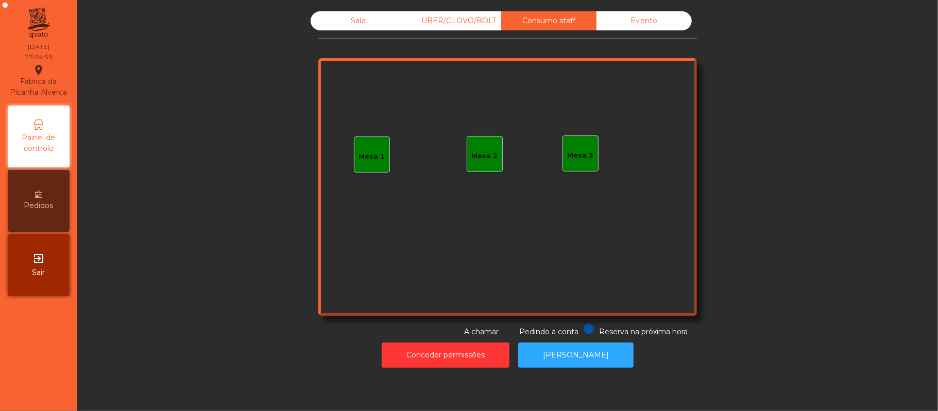
click at [375, 160] on div "Mesa 1" at bounding box center [372, 156] width 26 height 10
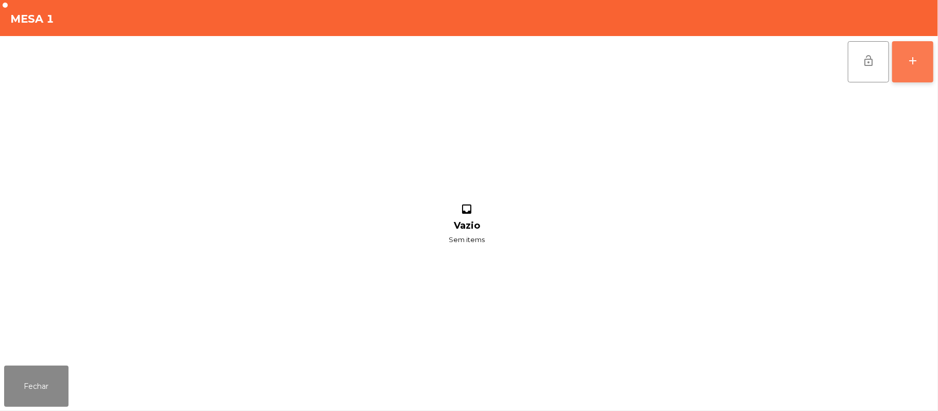
click at [926, 62] on button "add" at bounding box center [912, 61] width 41 height 41
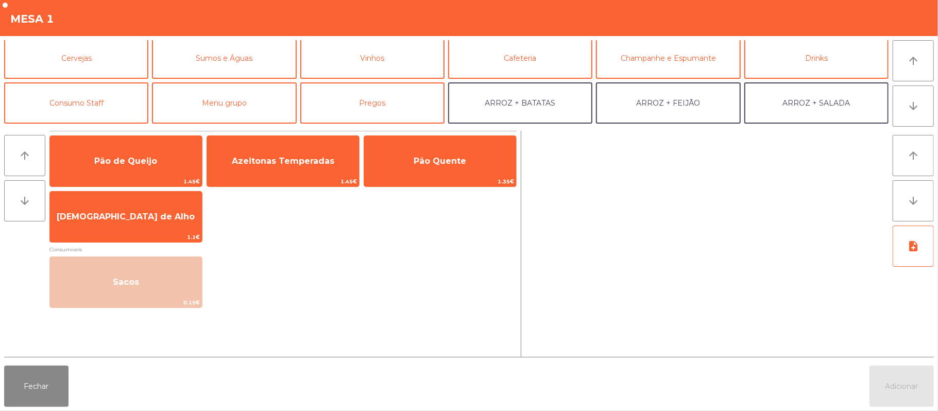
scroll to position [75, 0]
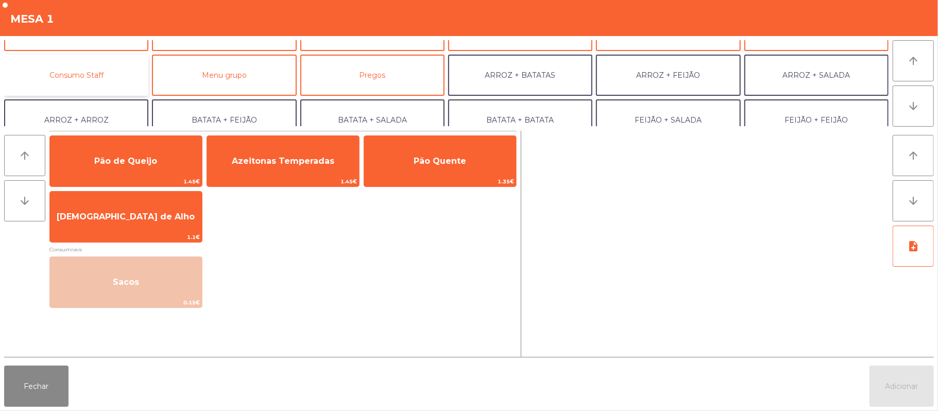
click at [108, 75] on button "Consumo Staff" at bounding box center [76, 75] width 144 height 41
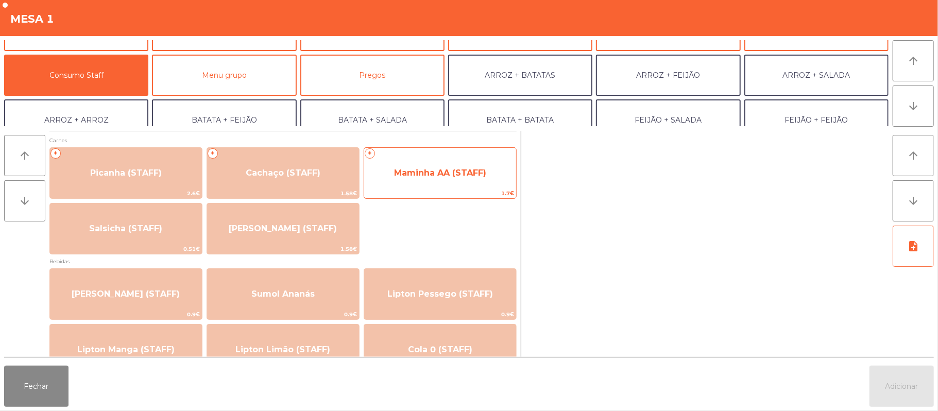
click at [425, 182] on span "Maminha AA (STAFF)" at bounding box center [440, 173] width 152 height 28
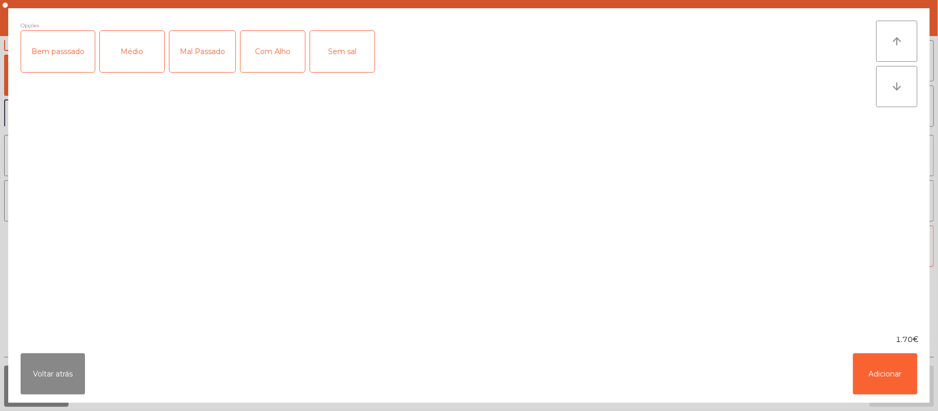
click at [141, 56] on div "Médio" at bounding box center [132, 51] width 64 height 41
click at [277, 51] on div "Com Alho" at bounding box center [272, 51] width 64 height 41
click at [887, 369] on button "Adicionar" at bounding box center [885, 373] width 64 height 41
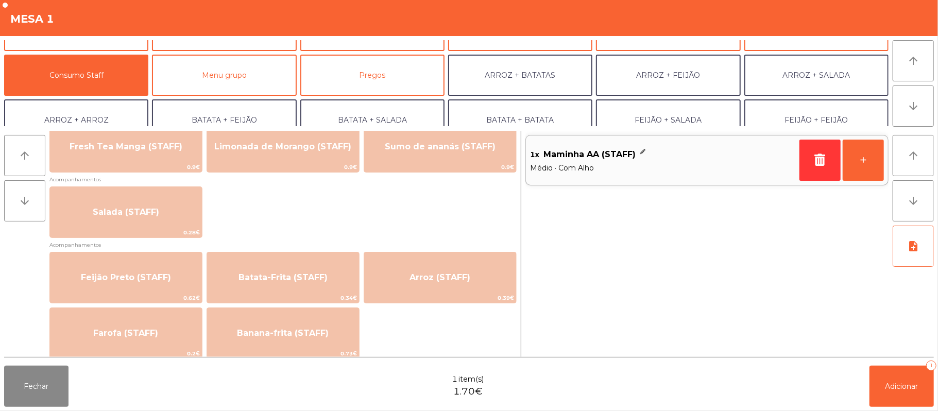
scroll to position [382, 0]
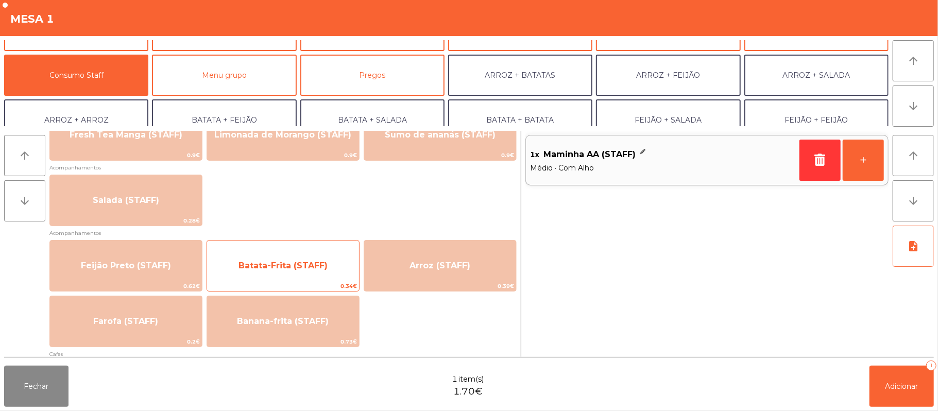
click at [309, 268] on span "Batata-Frita (STAFF)" at bounding box center [282, 266] width 89 height 10
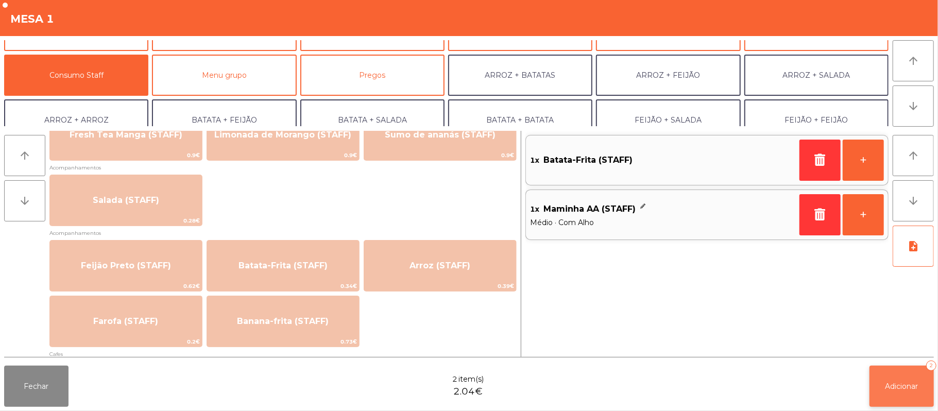
click at [907, 369] on button "Adicionar 2" at bounding box center [901, 386] width 64 height 41
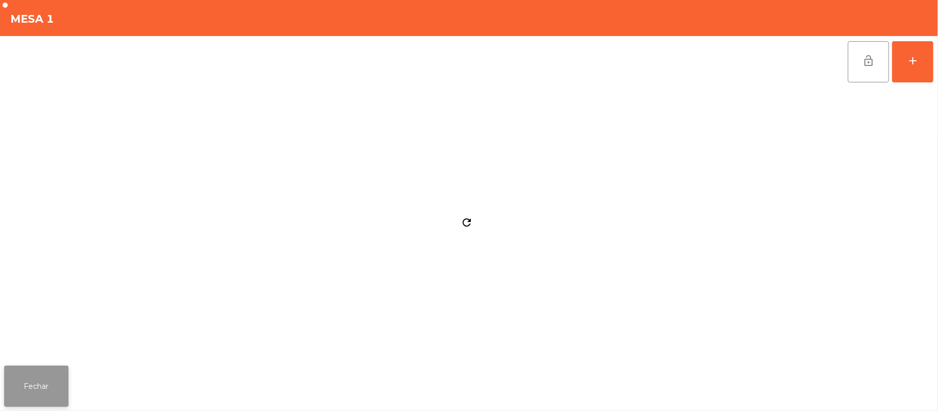
click at [34, 392] on button "Fechar" at bounding box center [36, 386] width 64 height 41
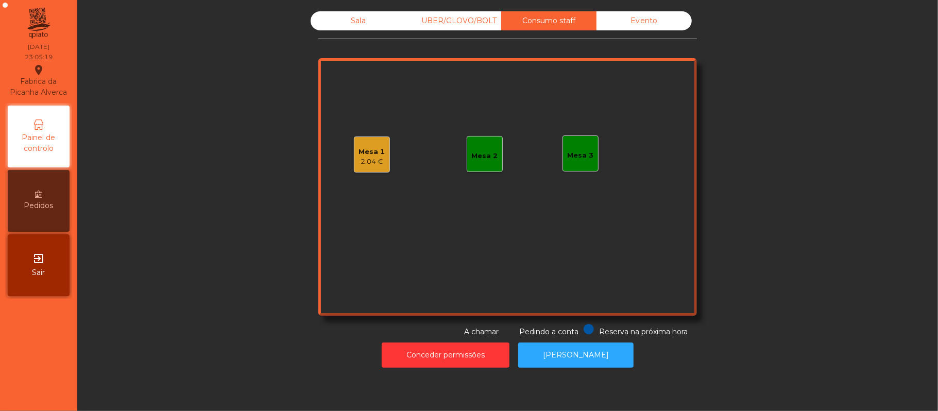
click at [352, 22] on div "Sala" at bounding box center [358, 20] width 95 height 19
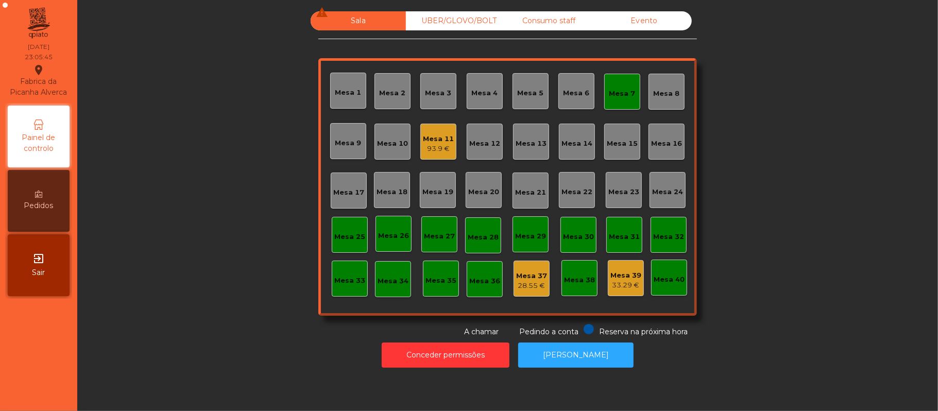
click at [437, 134] on div "Mesa 11" at bounding box center [438, 139] width 31 height 10
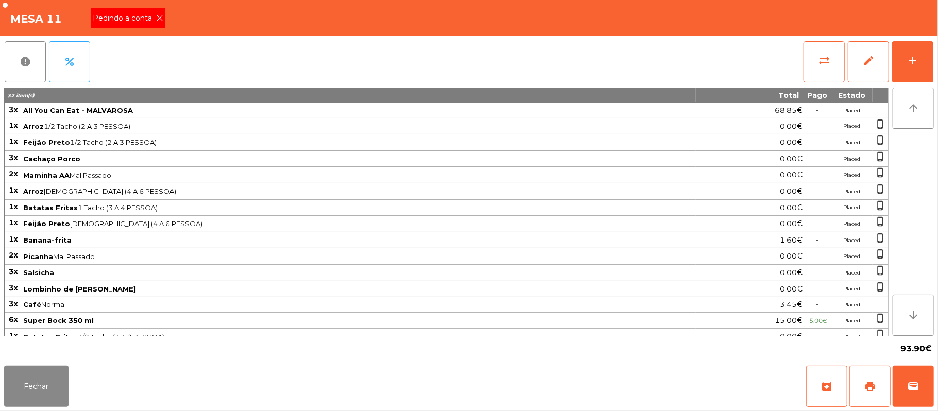
click at [160, 17] on icon at bounding box center [159, 17] width 7 height 7
click at [875, 390] on span "print" at bounding box center [870, 386] width 12 height 12
click at [33, 382] on button "Fechar" at bounding box center [36, 386] width 64 height 41
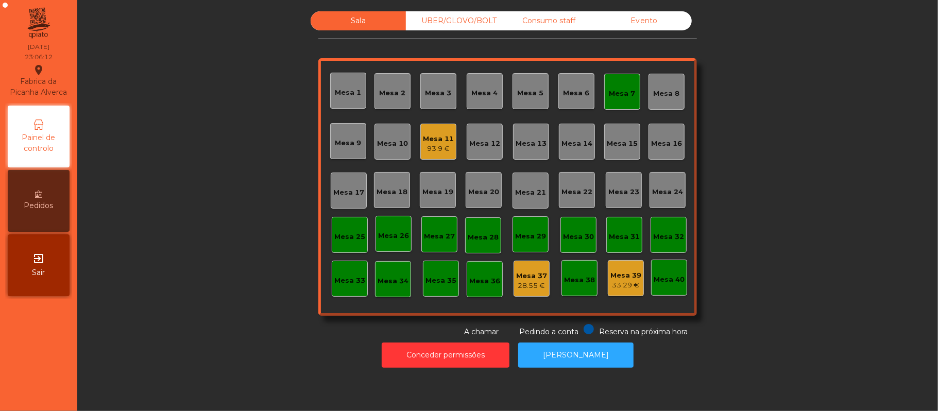
click at [423, 142] on div "Mesa 11" at bounding box center [438, 139] width 31 height 10
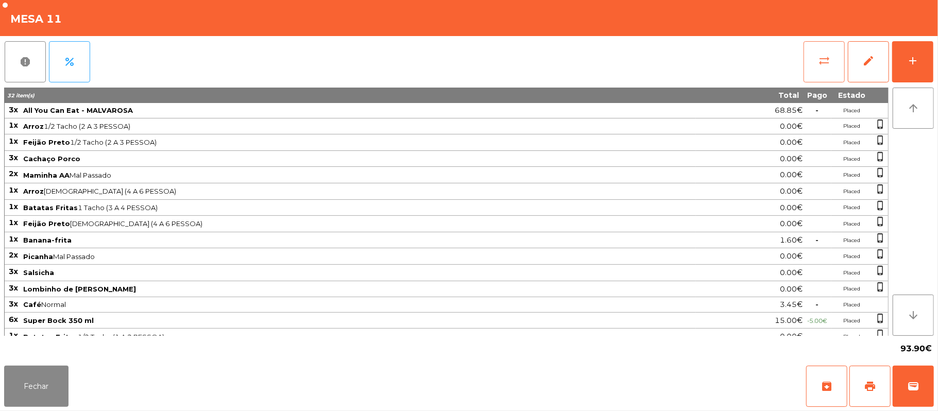
click at [820, 66] on button "sync_alt" at bounding box center [823, 61] width 41 height 41
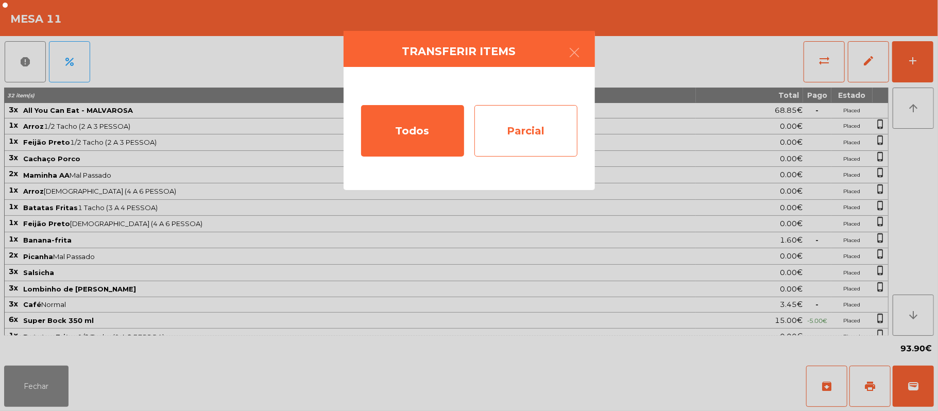
click at [532, 136] on div "Parcial" at bounding box center [525, 130] width 103 height 51
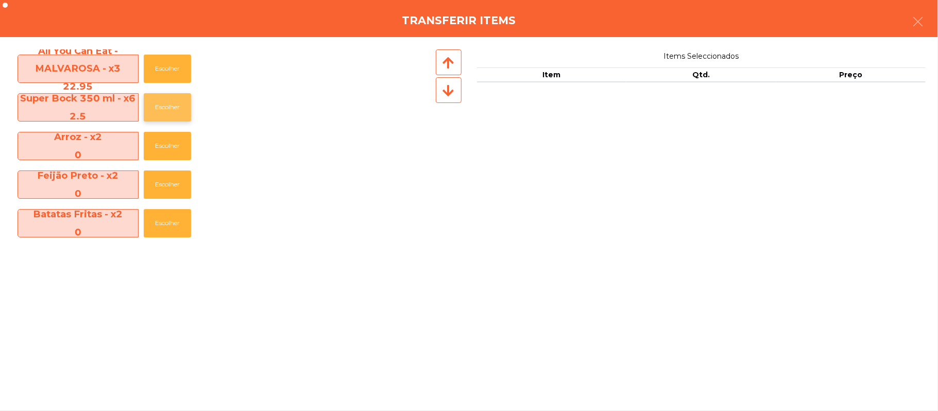
click at [159, 112] on button "Escolher" at bounding box center [167, 107] width 47 height 28
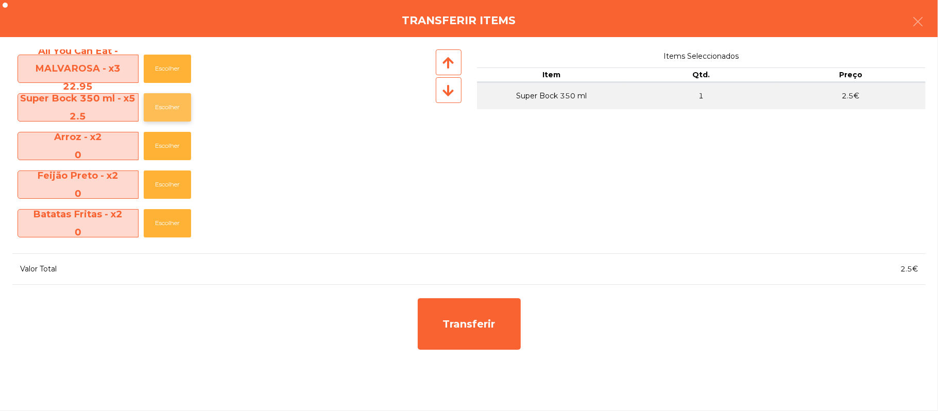
click at [167, 99] on button "Escolher" at bounding box center [167, 107] width 47 height 28
click at [913, 25] on icon "button" at bounding box center [917, 21] width 12 height 12
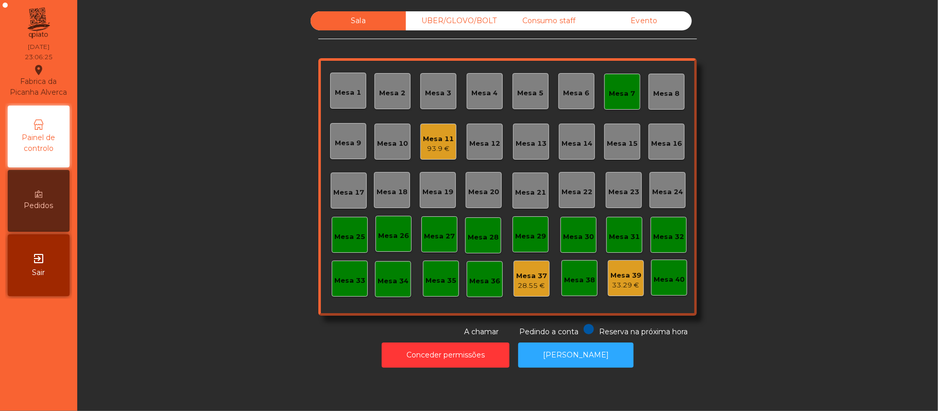
click at [437, 142] on div "Mesa 11" at bounding box center [438, 139] width 31 height 10
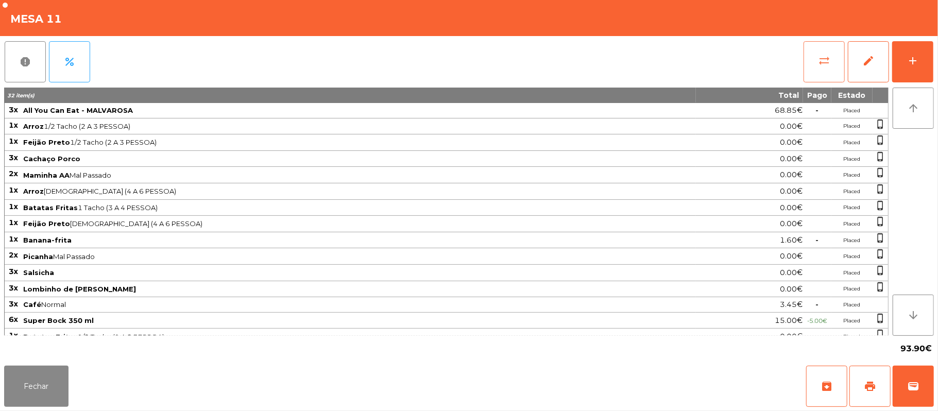
click at [825, 51] on button "sync_alt" at bounding box center [823, 61] width 41 height 41
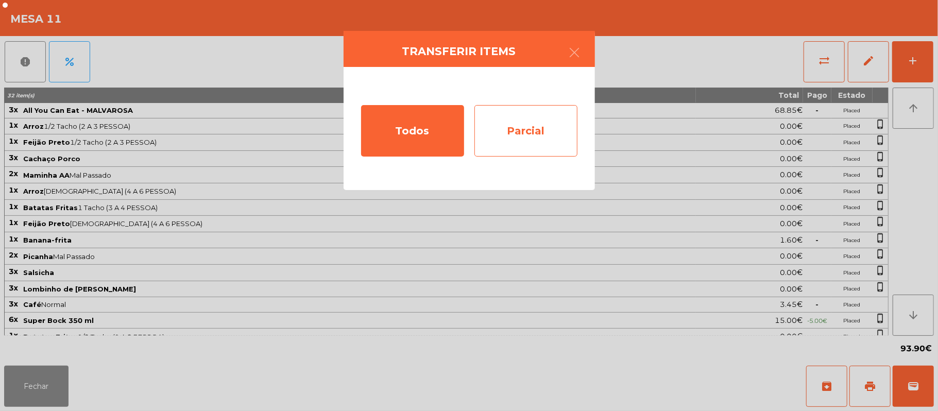
click at [516, 134] on div "Parcial" at bounding box center [525, 130] width 103 height 51
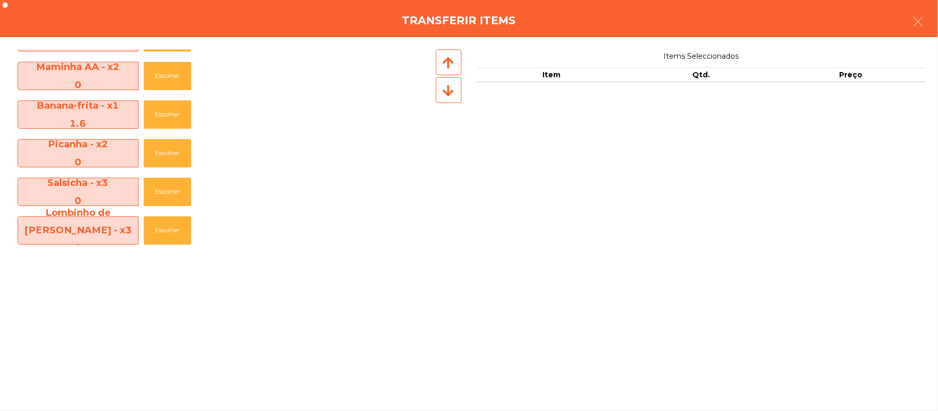
scroll to position [244, 0]
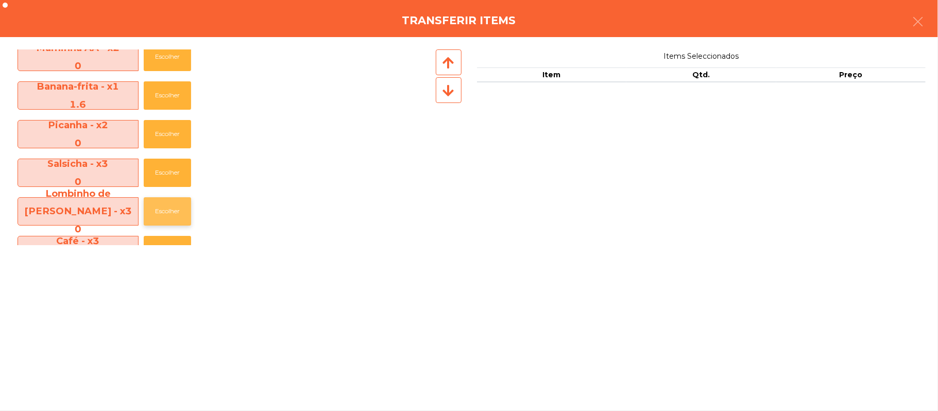
click at [158, 204] on button "Escolher" at bounding box center [167, 211] width 47 height 28
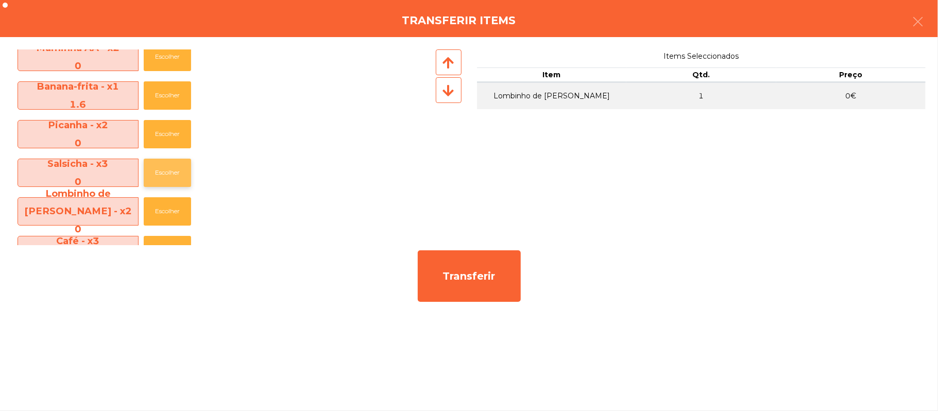
click at [161, 176] on button "Escolher" at bounding box center [167, 173] width 47 height 28
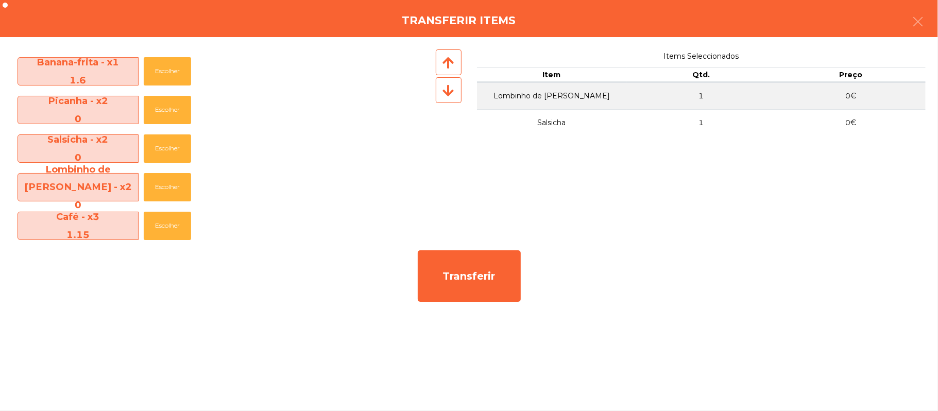
click at [932, 36] on div "Transferir items" at bounding box center [469, 18] width 938 height 37
click at [907, 16] on button "button" at bounding box center [917, 22] width 29 height 31
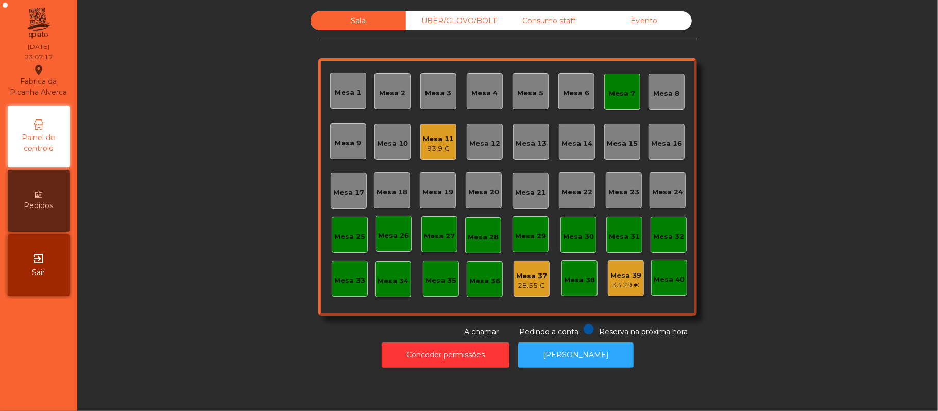
click at [427, 138] on div "Mesa 11" at bounding box center [438, 139] width 31 height 10
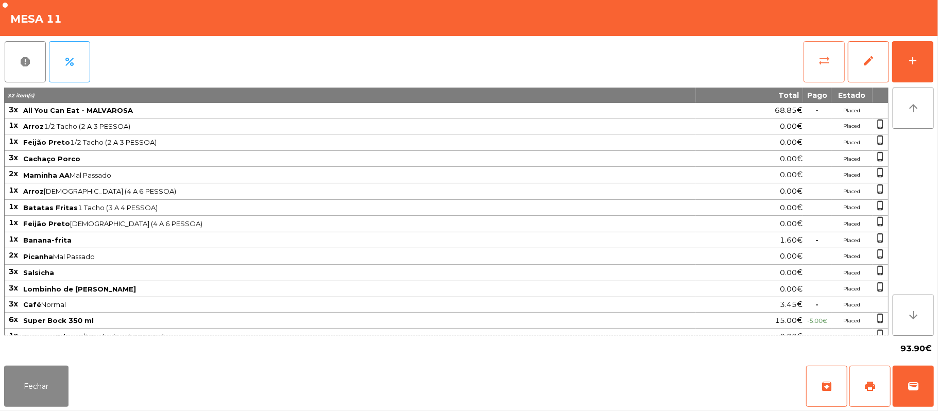
click at [831, 64] on button "sync_alt" at bounding box center [823, 61] width 41 height 41
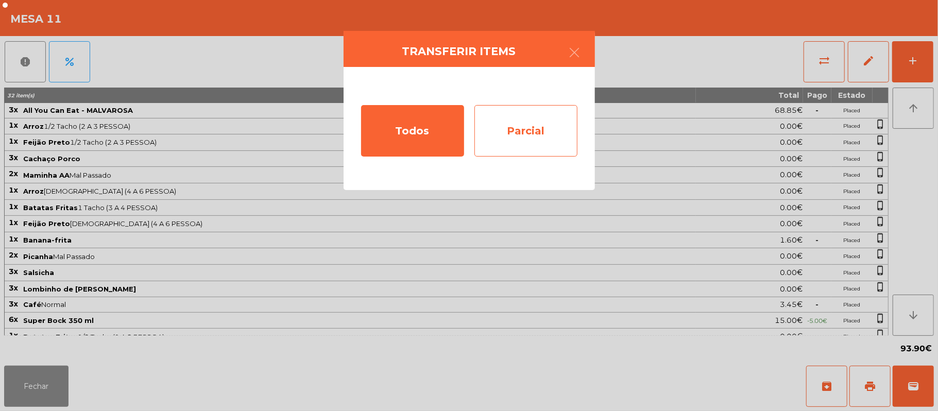
click at [530, 136] on div "Parcial" at bounding box center [525, 130] width 103 height 51
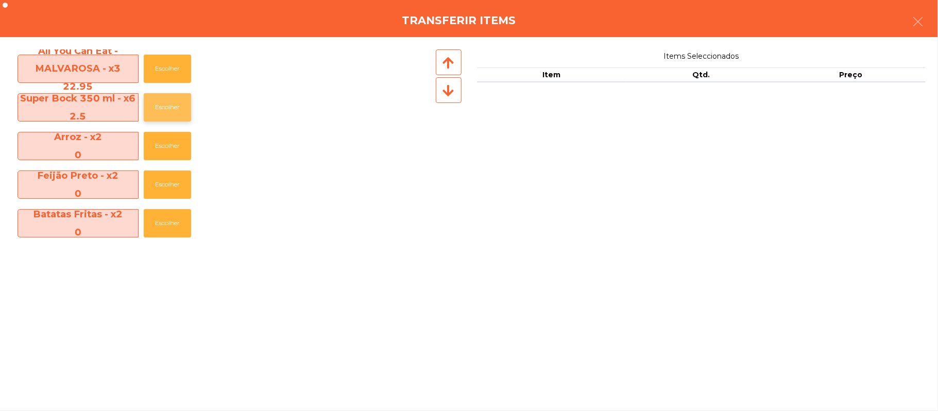
click at [174, 106] on button "Escolher" at bounding box center [167, 107] width 47 height 28
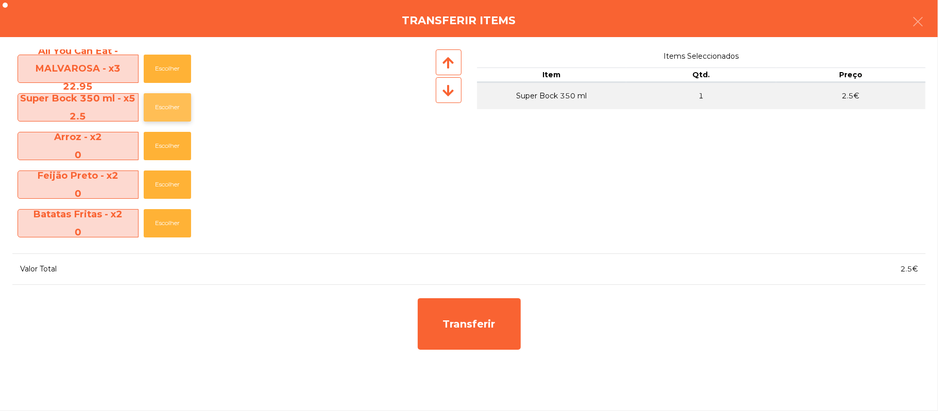
click at [170, 109] on button "Escolher" at bounding box center [167, 107] width 47 height 28
click at [171, 107] on button "Escolher" at bounding box center [167, 107] width 47 height 28
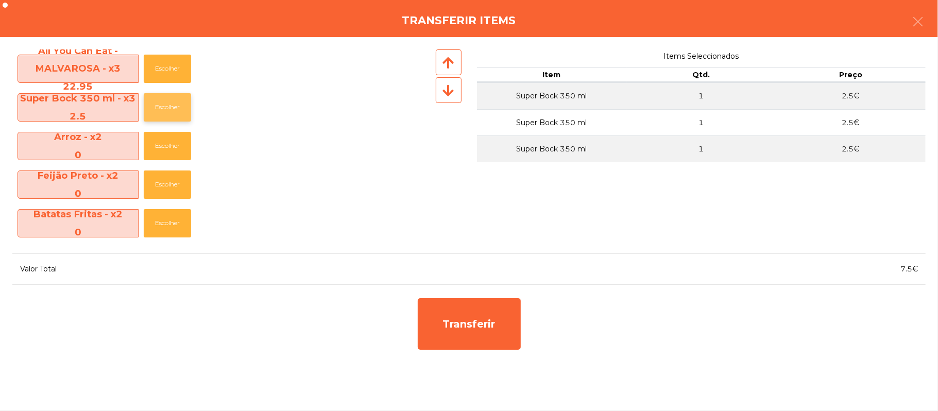
click at [170, 107] on button "Escolher" at bounding box center [167, 107] width 47 height 28
click at [166, 107] on button "Escolher" at bounding box center [167, 107] width 47 height 28
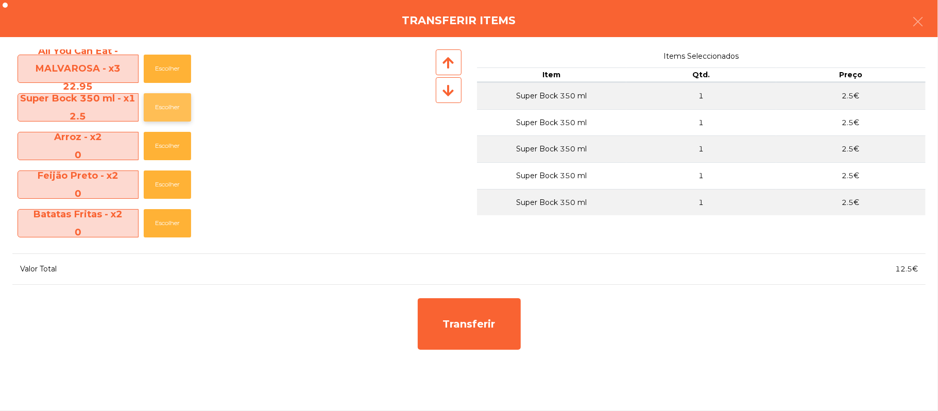
click at [170, 108] on button "Escolher" at bounding box center [167, 107] width 47 height 28
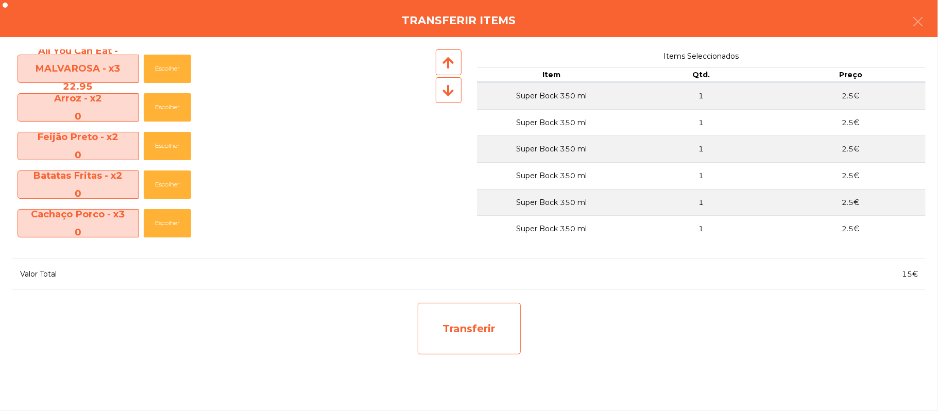
click at [480, 334] on div "Transferir" at bounding box center [469, 328] width 103 height 51
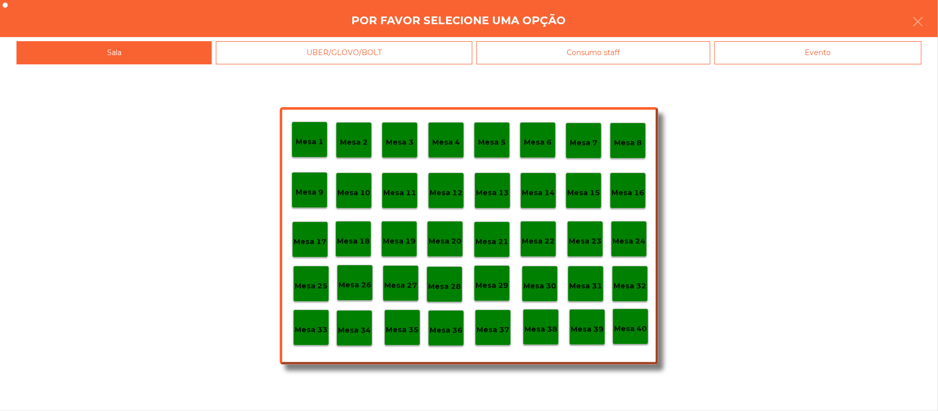
click at [313, 273] on div "Mesa 25" at bounding box center [311, 284] width 36 height 36
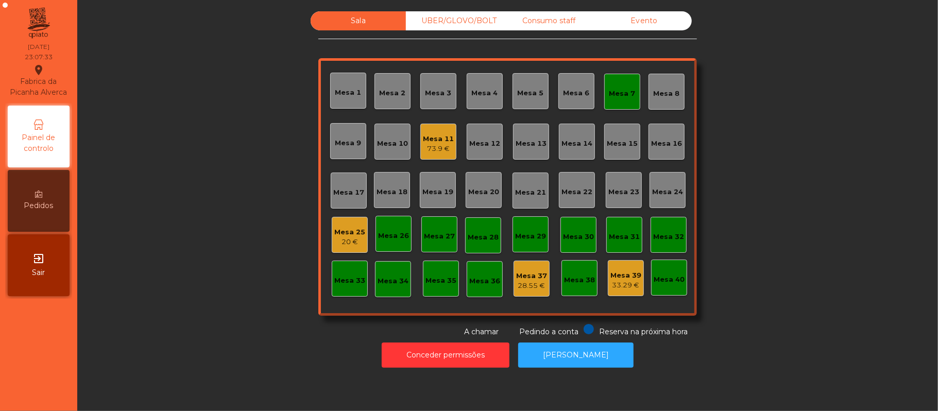
click at [347, 230] on div "Mesa 25" at bounding box center [349, 232] width 31 height 10
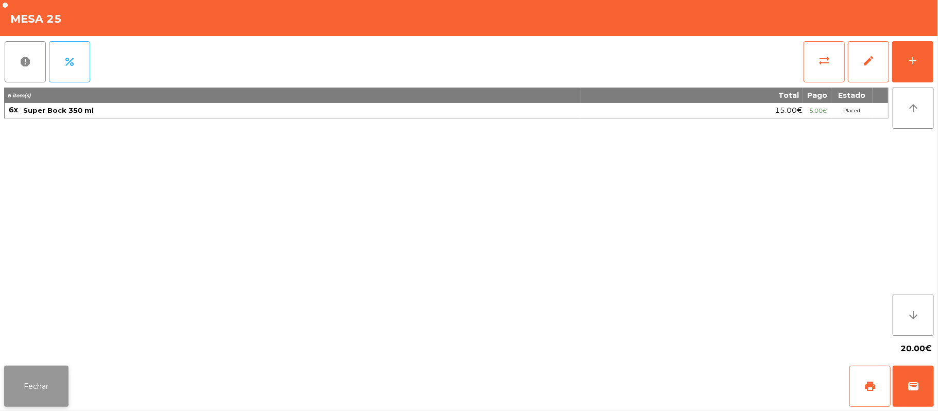
click at [40, 384] on button "Fechar" at bounding box center [36, 386] width 64 height 41
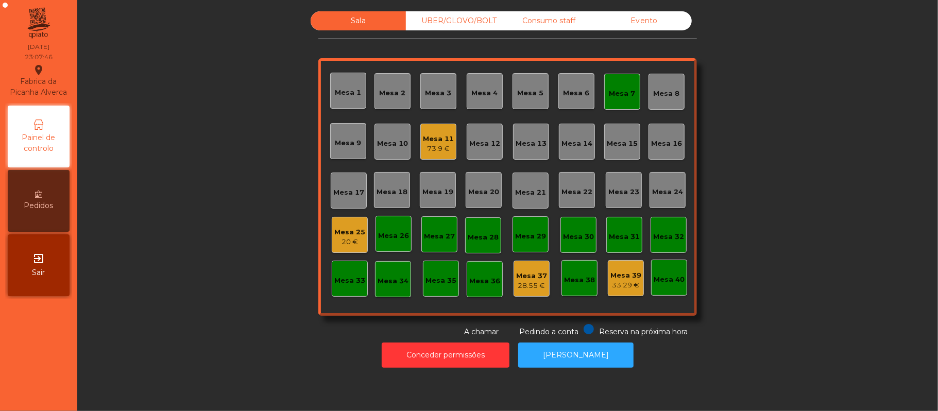
click at [344, 231] on div "Mesa 25" at bounding box center [349, 232] width 31 height 10
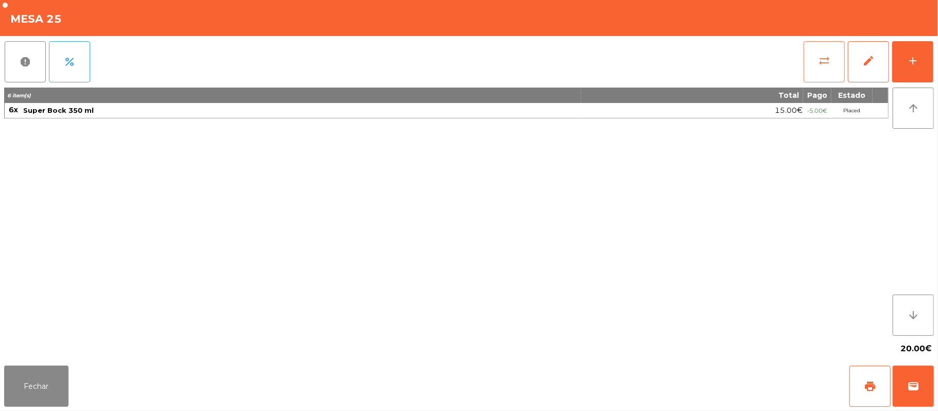
click at [808, 68] on button "sync_alt" at bounding box center [823, 61] width 41 height 41
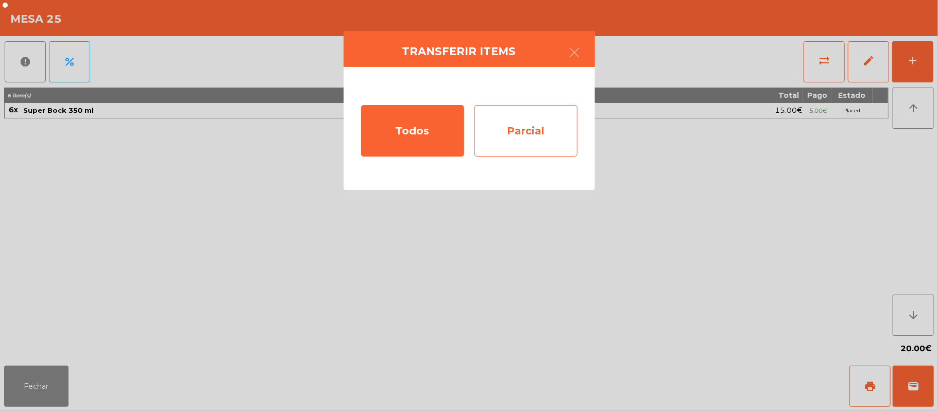
click at [520, 128] on div "Parcial" at bounding box center [525, 130] width 103 height 51
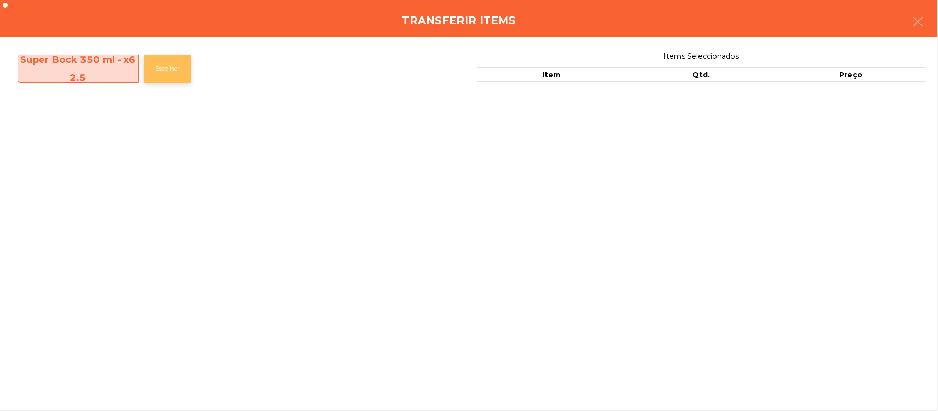
click at [176, 71] on button "Escolher" at bounding box center [167, 69] width 47 height 28
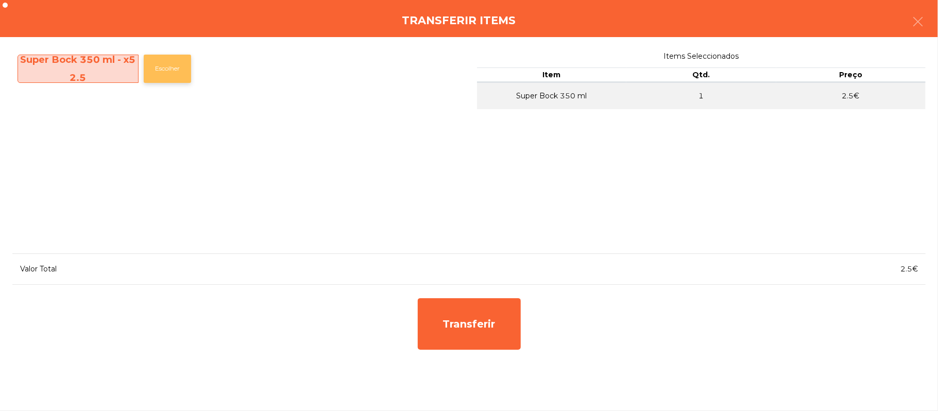
click at [176, 68] on button "Escolher" at bounding box center [167, 69] width 47 height 28
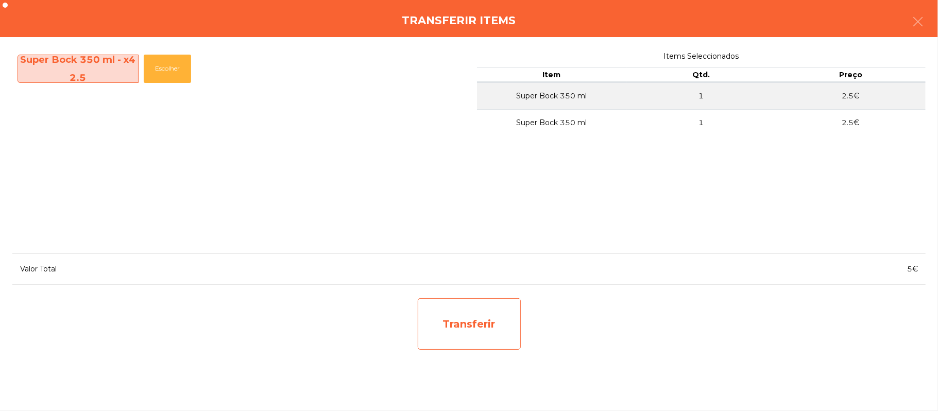
click at [472, 322] on div "Transferir" at bounding box center [469, 323] width 103 height 51
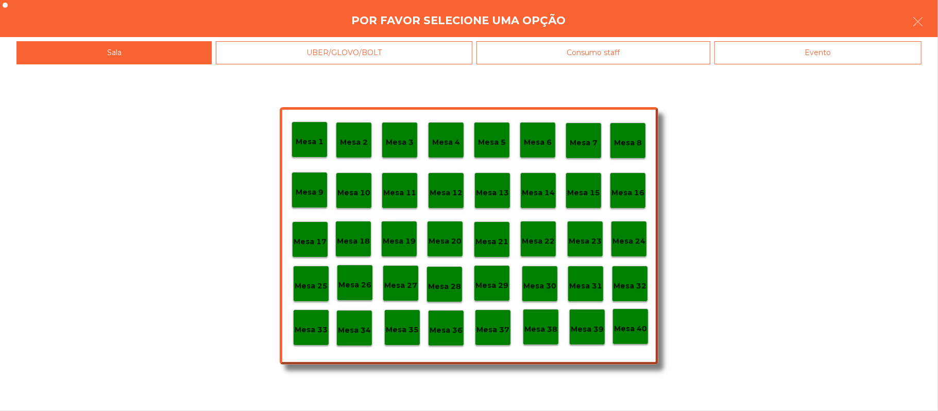
click at [360, 277] on div "Mesa 26" at bounding box center [354, 283] width 33 height 16
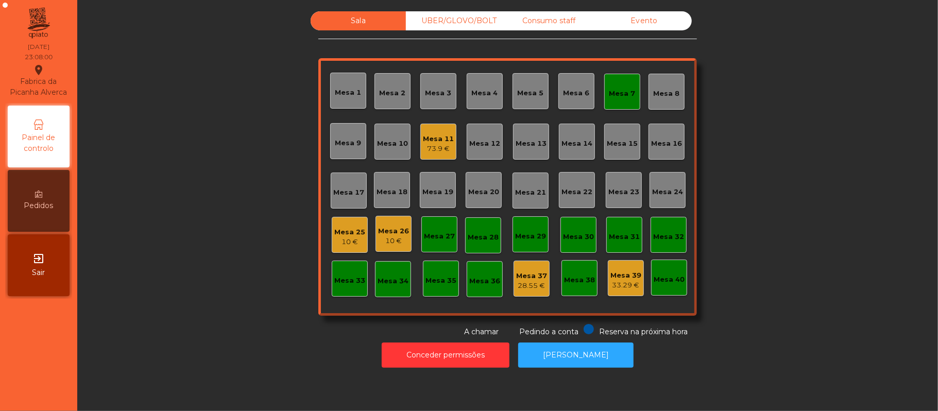
click at [384, 229] on div "Mesa 26" at bounding box center [393, 231] width 31 height 10
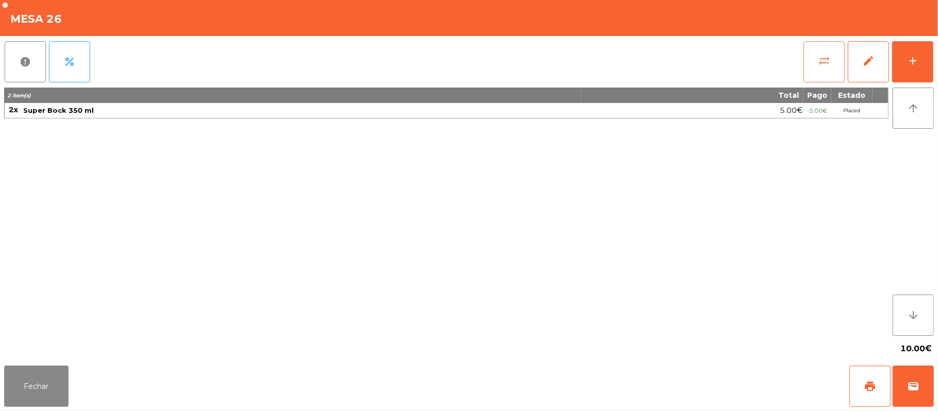
click at [818, 64] on span "sync_alt" at bounding box center [824, 61] width 12 height 12
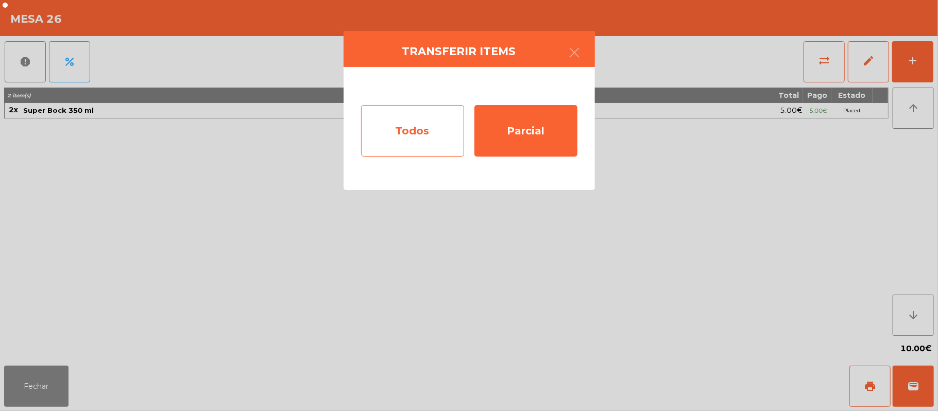
click at [427, 122] on div "Todos" at bounding box center [412, 130] width 103 height 51
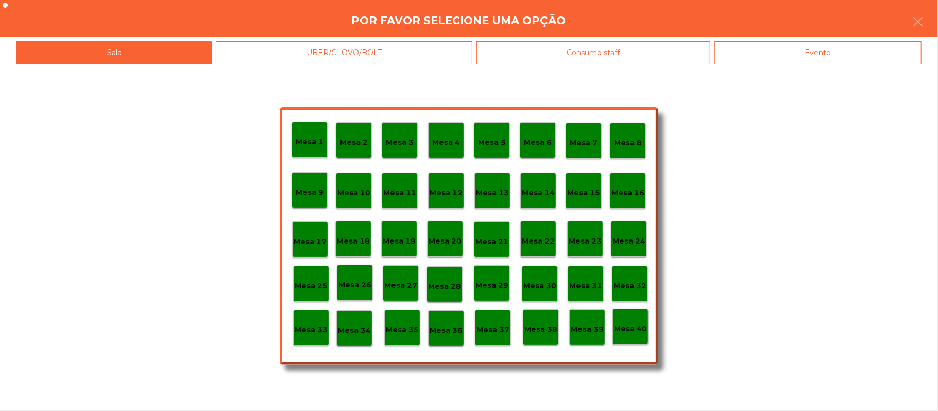
click at [583, 328] on p "Mesa 39" at bounding box center [587, 329] width 33 height 12
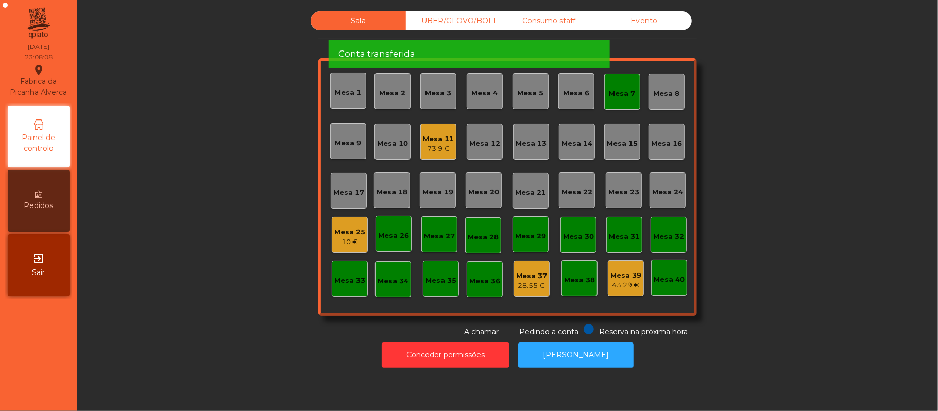
click at [348, 232] on div "Mesa 25" at bounding box center [349, 232] width 31 height 10
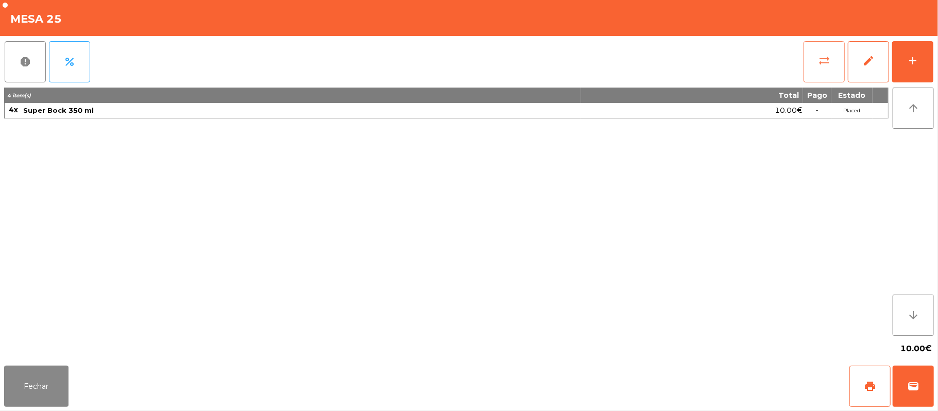
click at [818, 62] on span "sync_alt" at bounding box center [824, 61] width 12 height 12
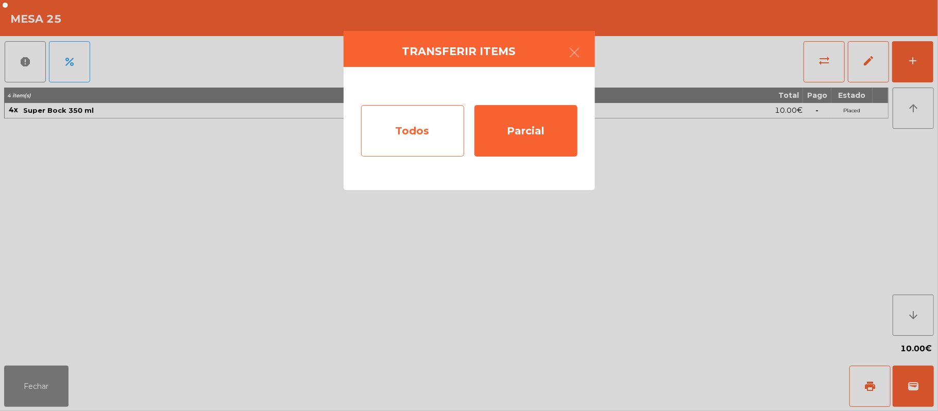
click at [427, 134] on div "Todos" at bounding box center [412, 130] width 103 height 51
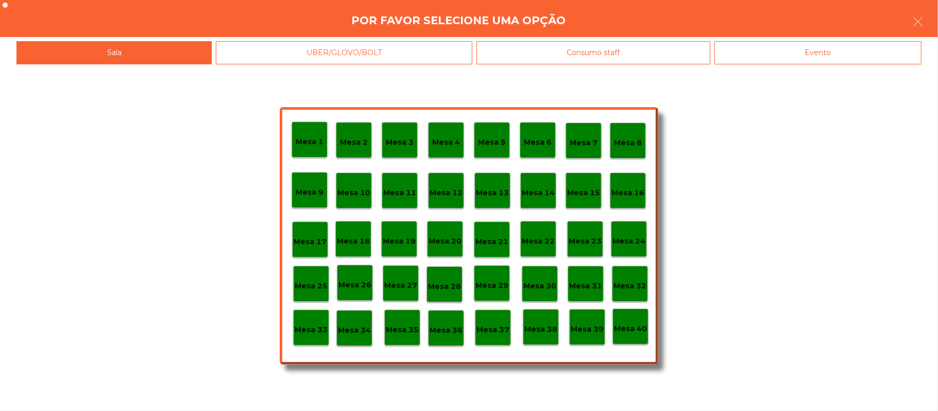
click at [400, 194] on p "Mesa 11" at bounding box center [399, 193] width 33 height 12
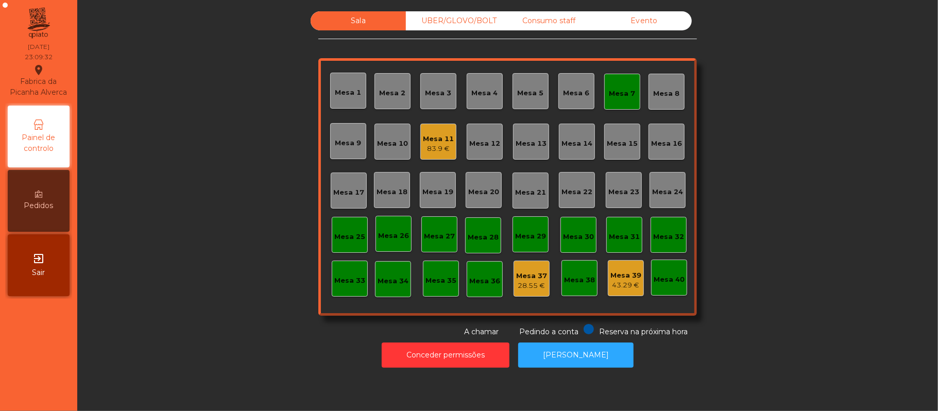
click at [428, 145] on div "83.9 €" at bounding box center [438, 149] width 31 height 10
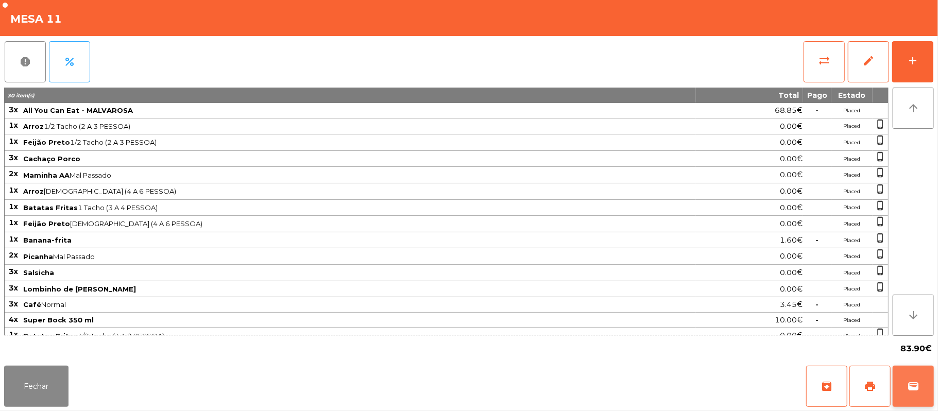
click at [923, 384] on button "wallet" at bounding box center [912, 386] width 41 height 41
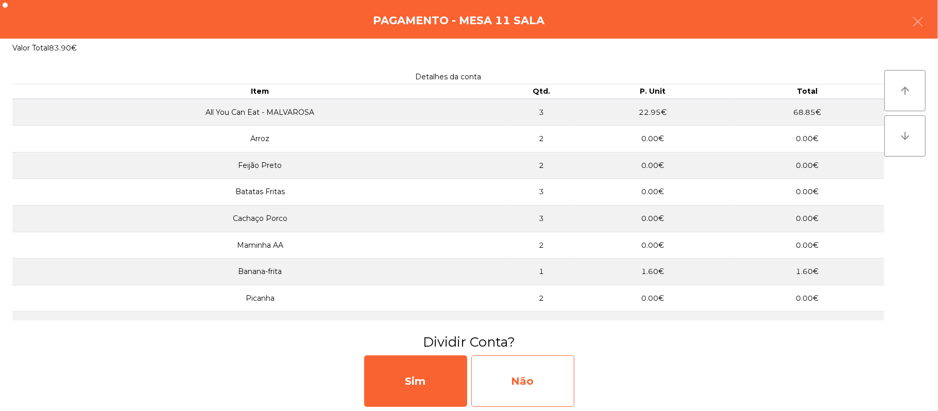
click at [520, 383] on div "Não" at bounding box center [522, 380] width 103 height 51
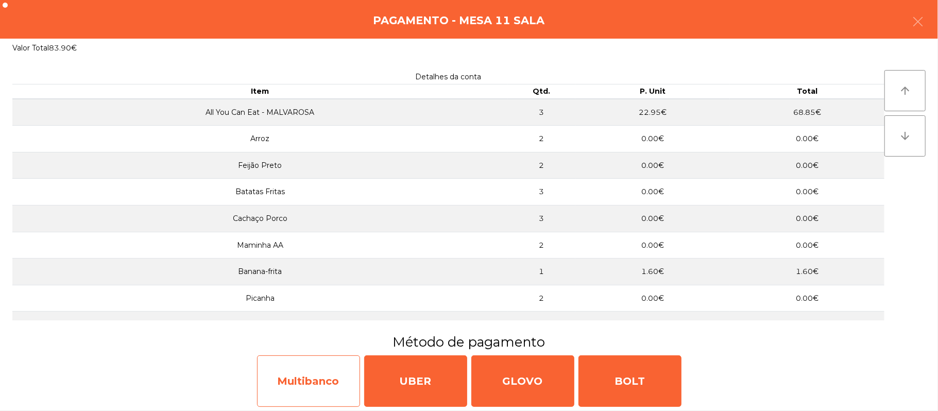
click at [299, 374] on div "Multibanco" at bounding box center [308, 380] width 103 height 51
select select "**"
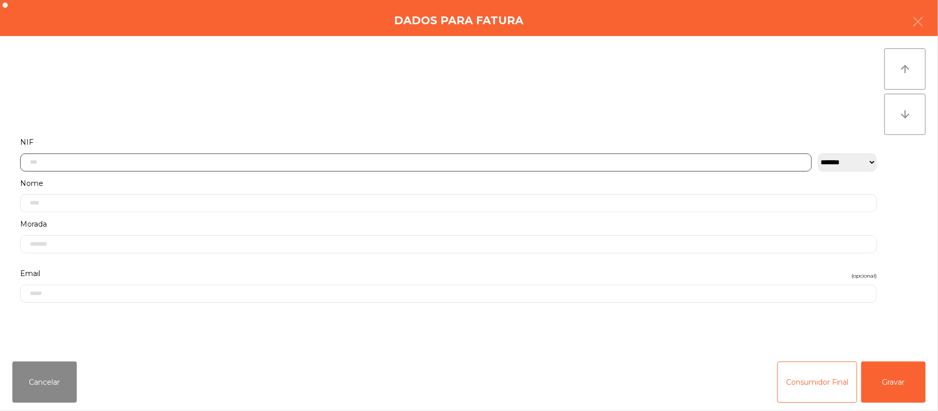
click at [110, 161] on input "text" at bounding box center [415, 162] width 791 height 18
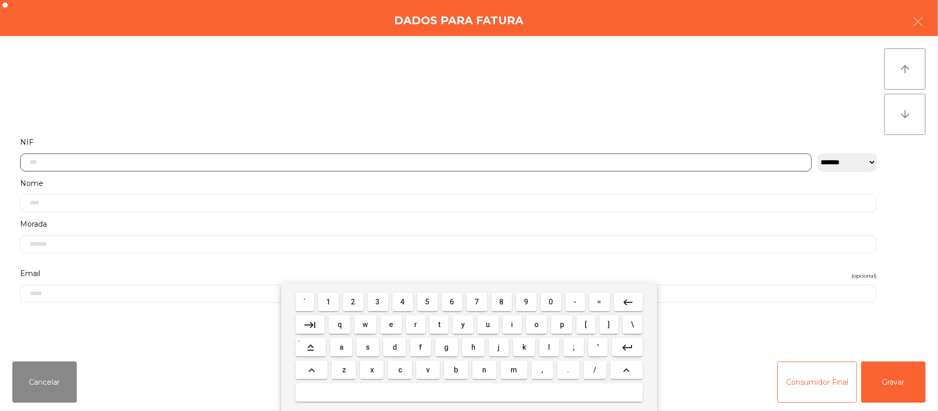
scroll to position [87, 0]
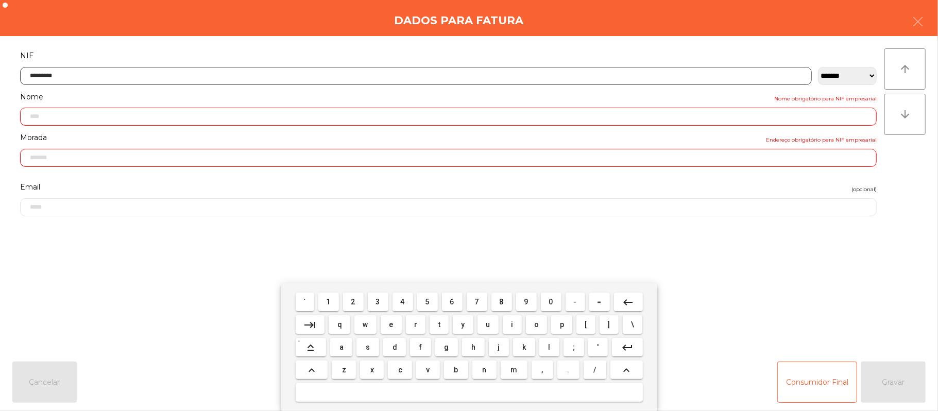
type input "*********"
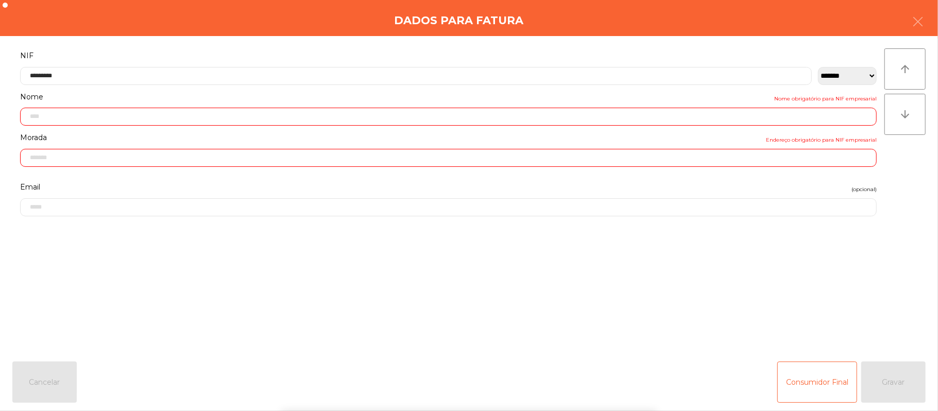
click at [766, 271] on form "**********" at bounding box center [448, 195] width 872 height 292
type input "**********"
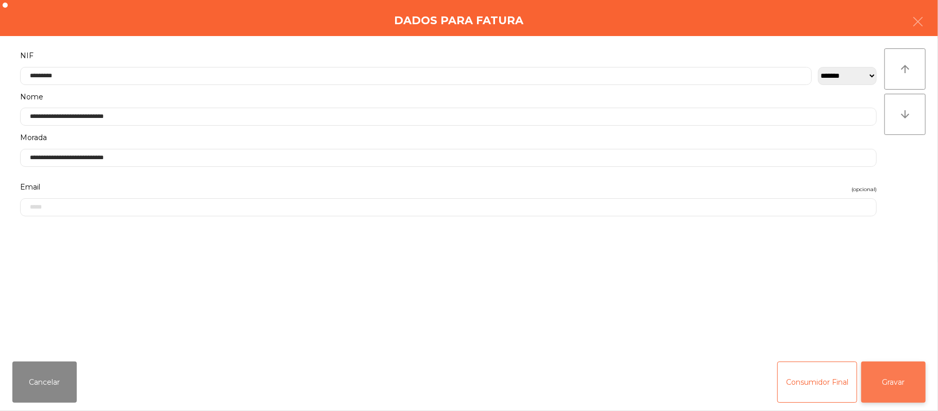
click at [900, 385] on button "Gravar" at bounding box center [893, 381] width 64 height 41
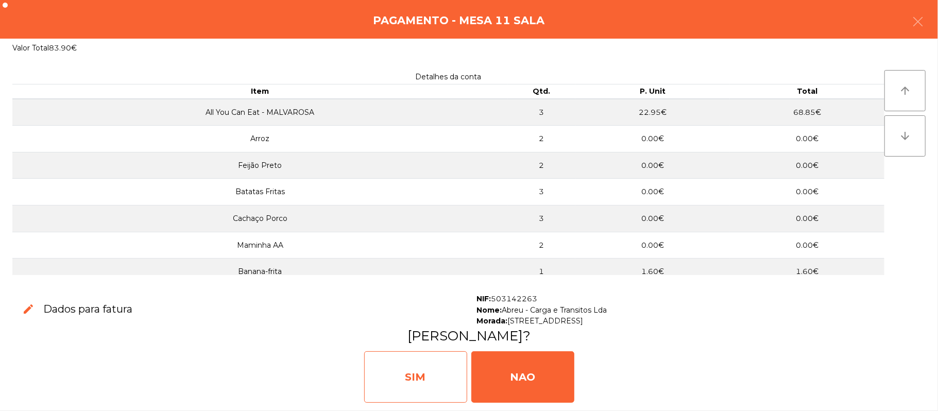
click at [412, 372] on div "SIM" at bounding box center [415, 376] width 103 height 51
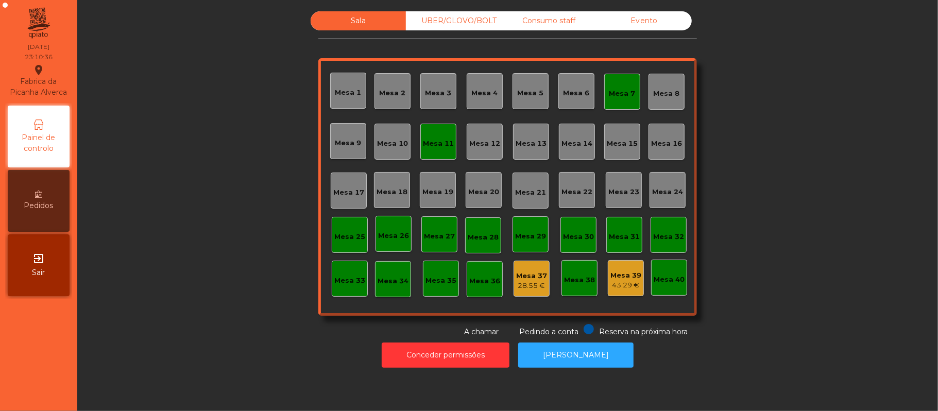
click at [627, 85] on div "Mesa 7" at bounding box center [622, 91] width 26 height 14
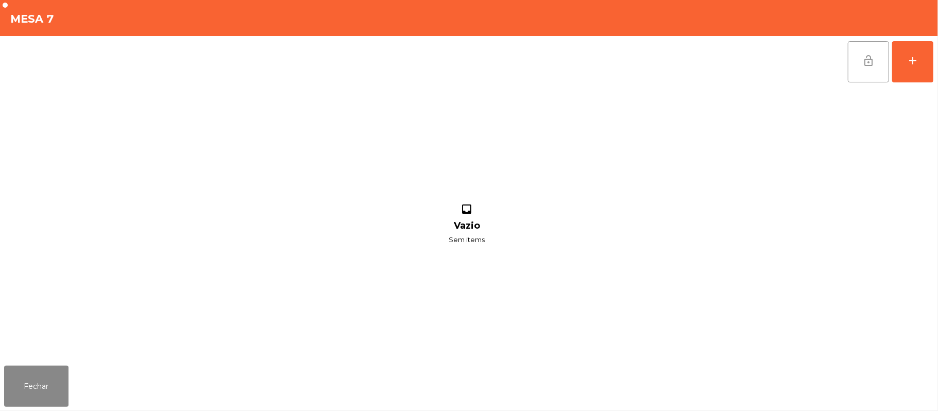
click at [870, 64] on span "lock_open" at bounding box center [868, 61] width 12 height 12
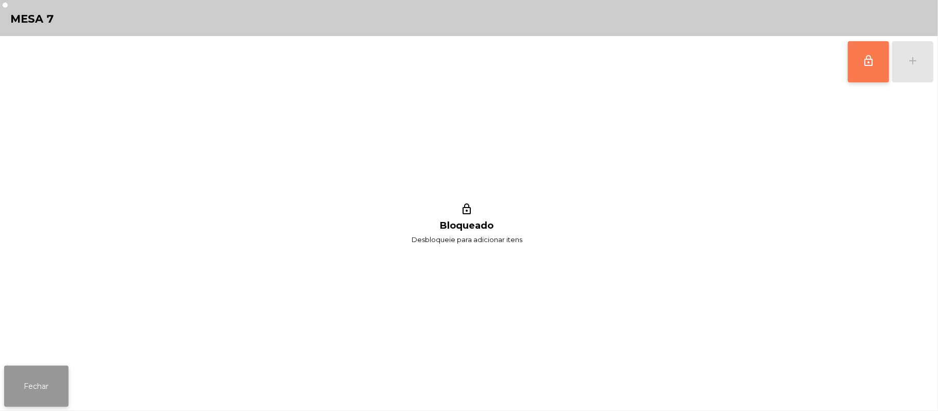
click at [42, 378] on button "Fechar" at bounding box center [36, 386] width 64 height 41
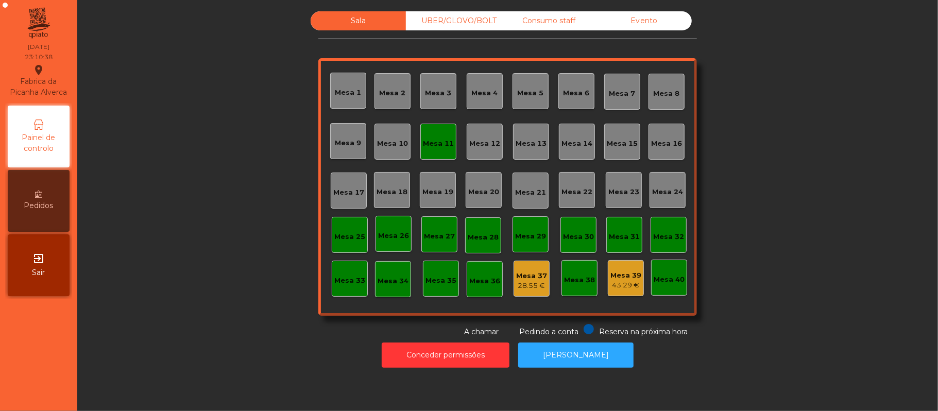
click at [441, 137] on div "Mesa 11" at bounding box center [438, 141] width 31 height 14
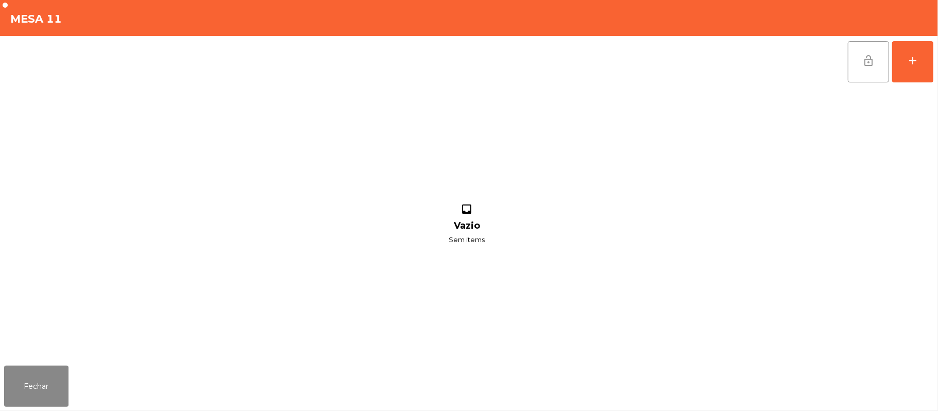
click at [858, 60] on button "lock_open" at bounding box center [868, 61] width 41 height 41
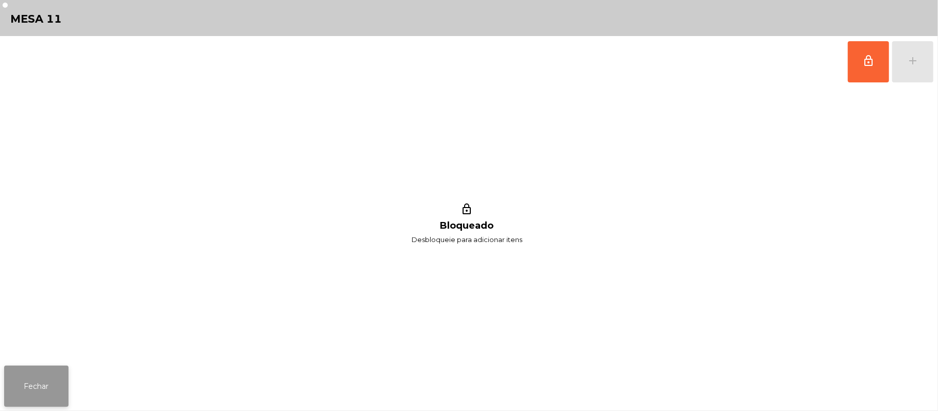
click at [23, 386] on button "Fechar" at bounding box center [36, 386] width 64 height 41
